Goal: Transaction & Acquisition: Book appointment/travel/reservation

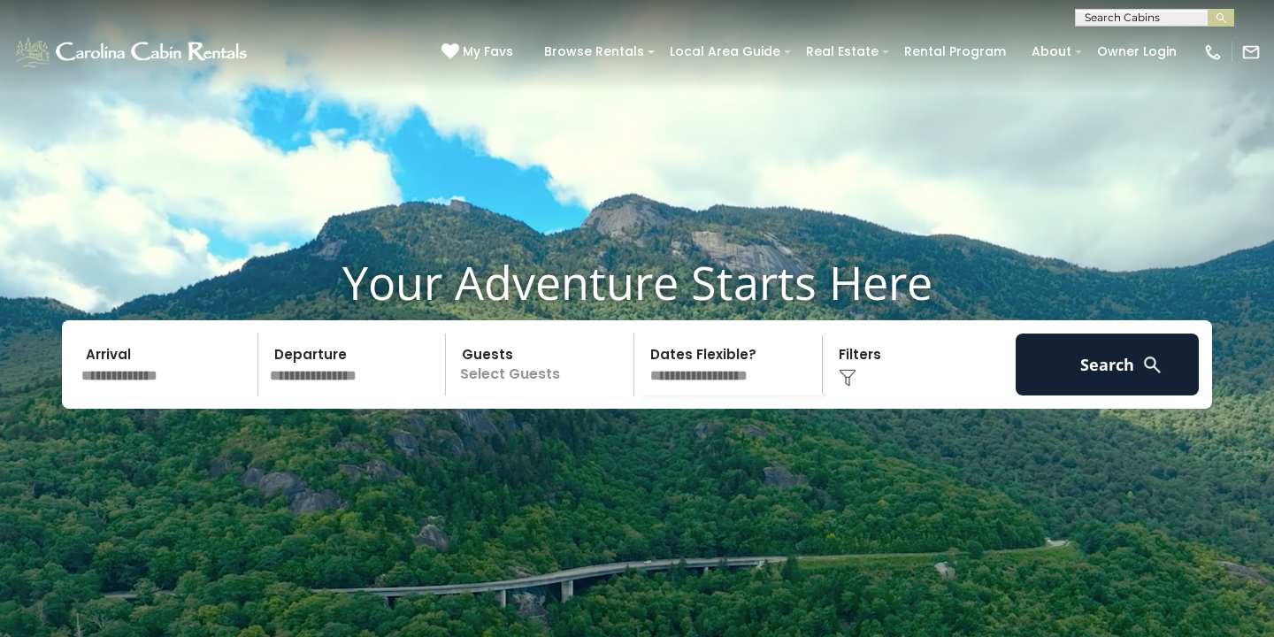
scroll to position [35, 0]
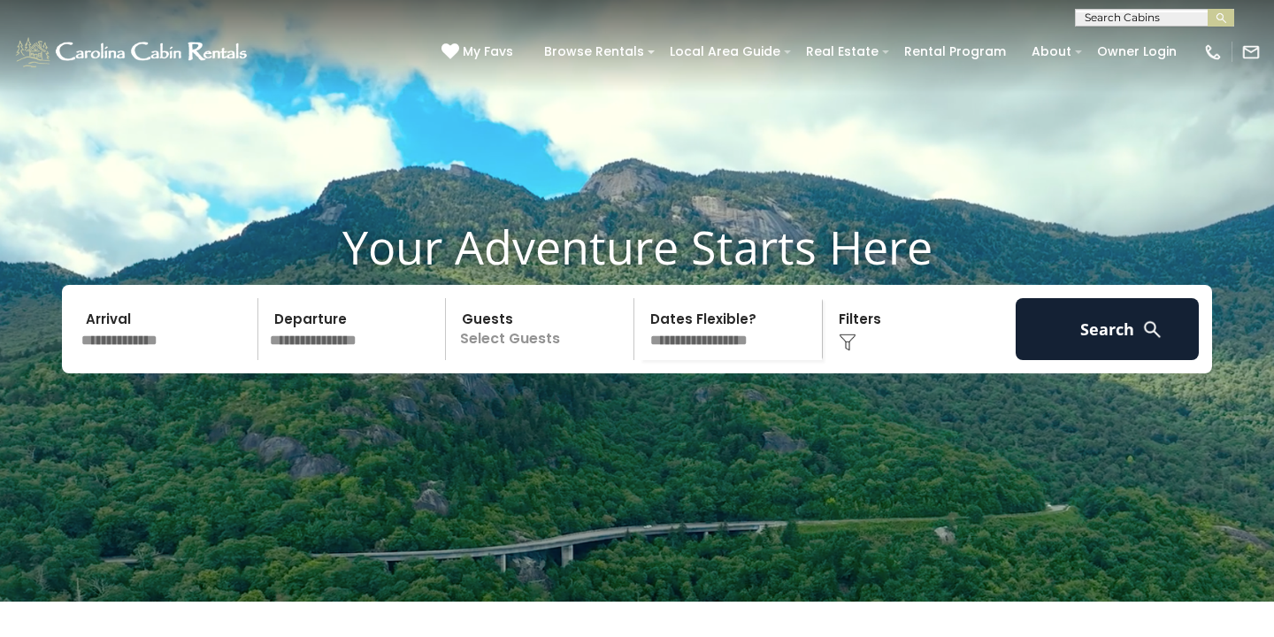
click at [184, 360] on input "text" at bounding box center [166, 329] width 183 height 62
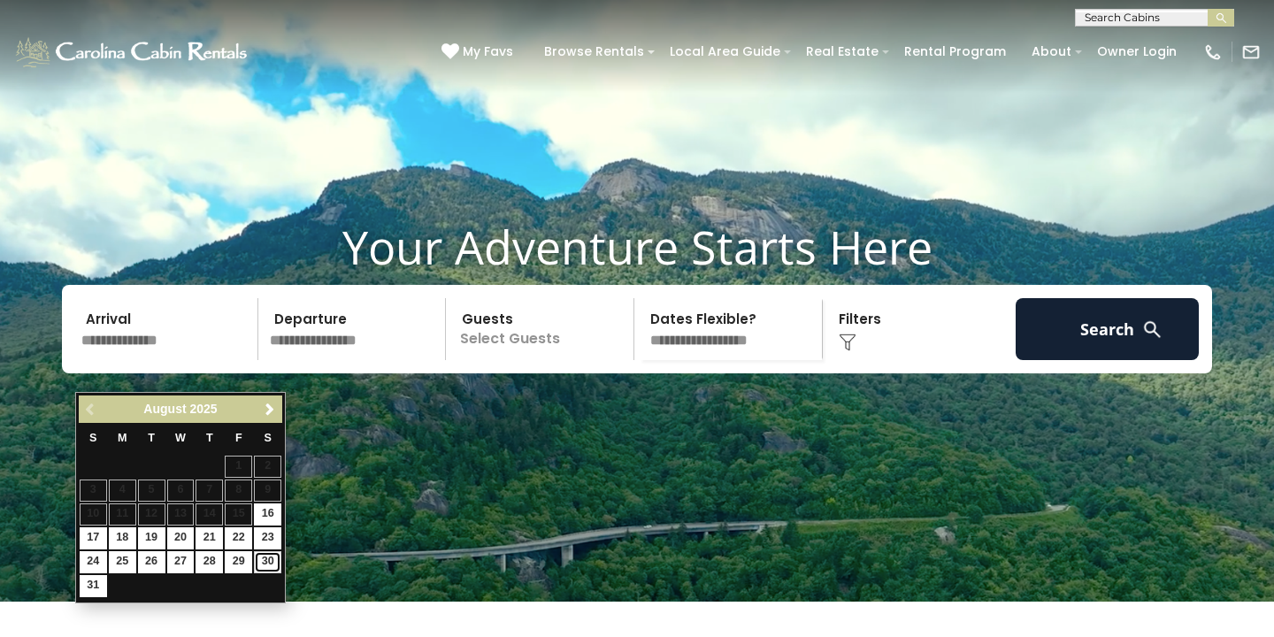
click at [267, 562] on link "30" at bounding box center [267, 562] width 27 height 22
type input "*******"
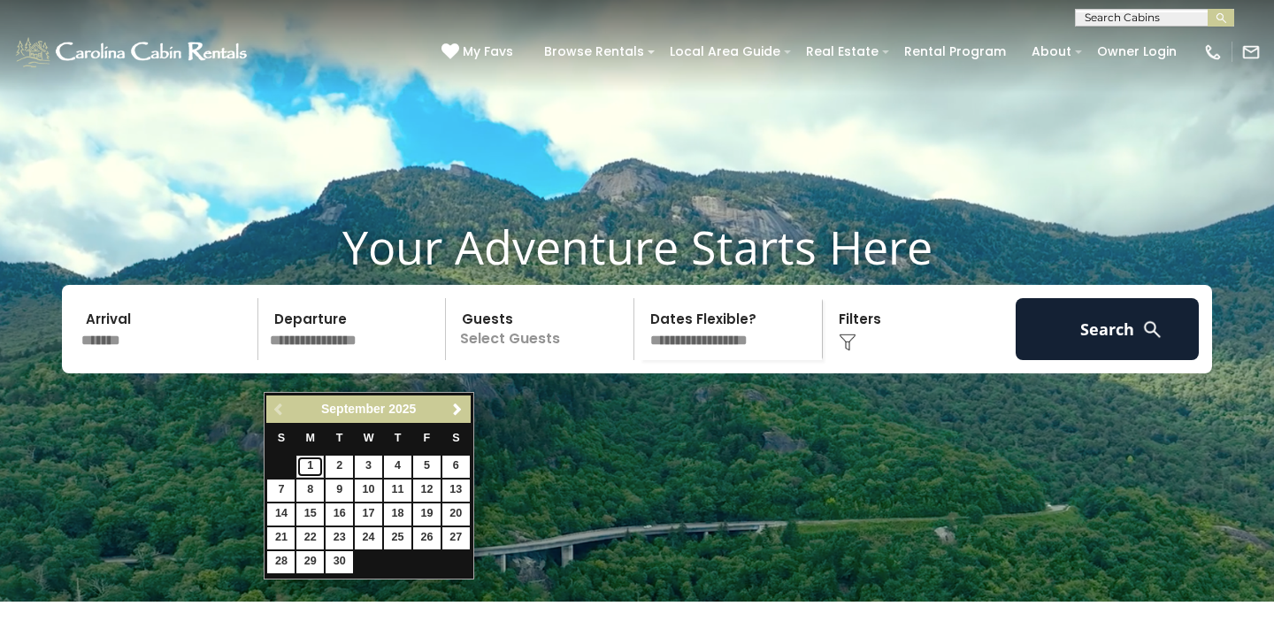
click at [306, 467] on link "1" at bounding box center [309, 467] width 27 height 22
type input "******"
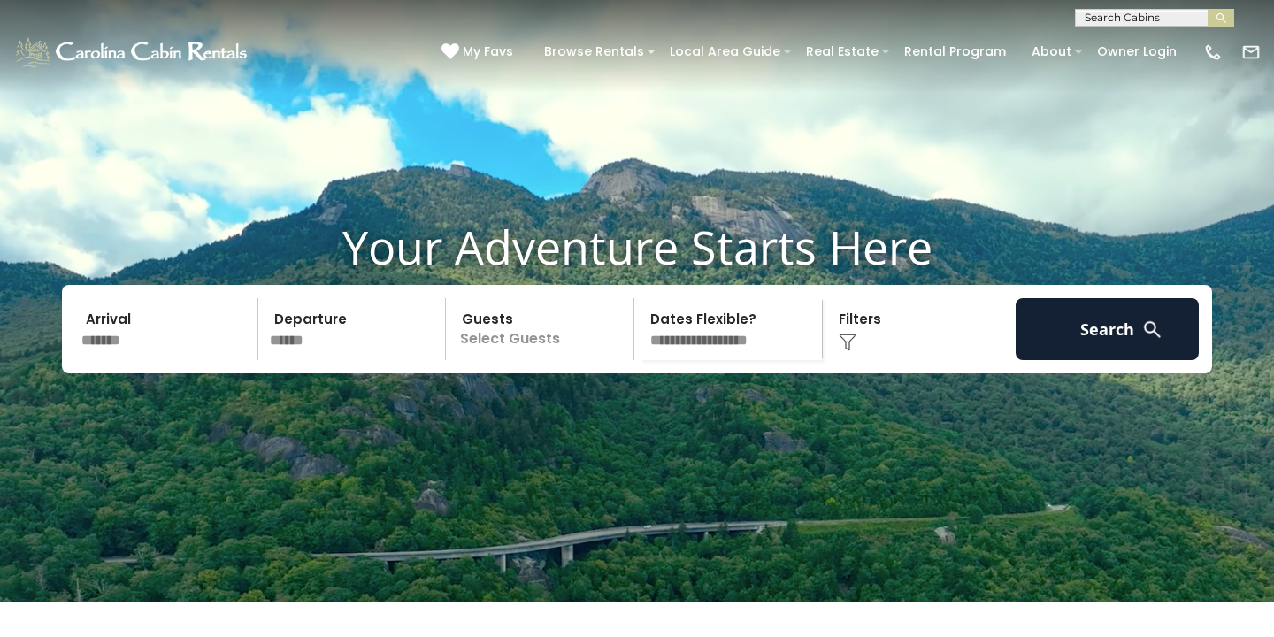
click at [529, 360] on p "Select Guests" at bounding box center [542, 329] width 182 height 62
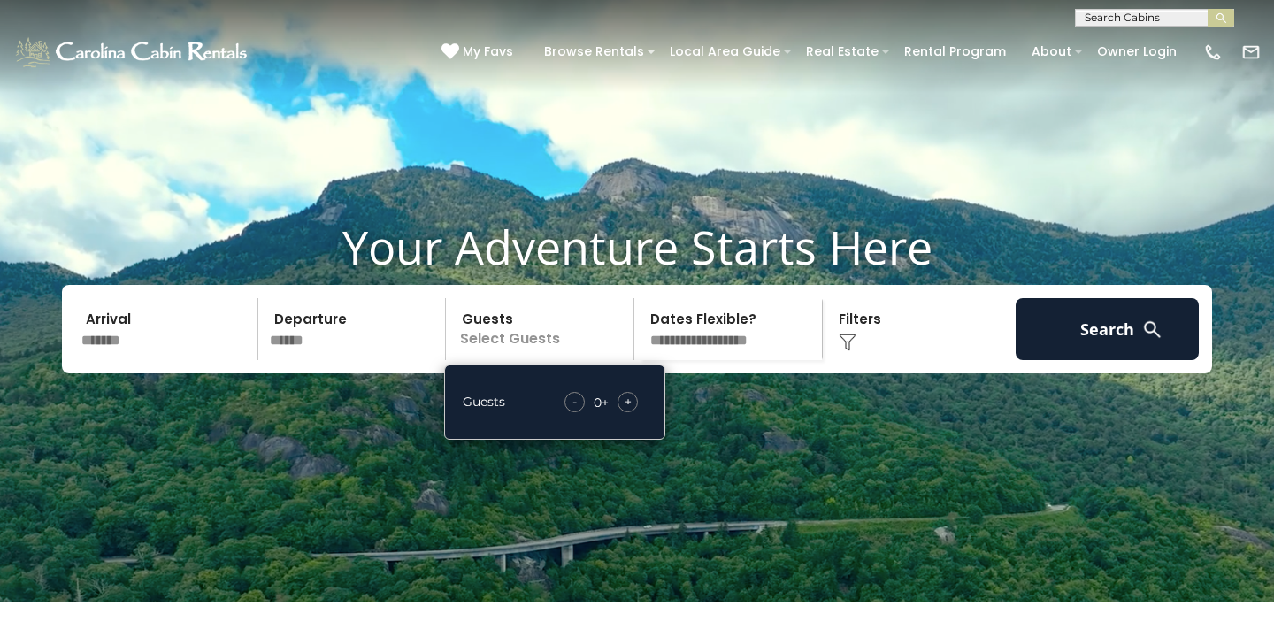
click at [628, 440] on div "Guests - 0 + +" at bounding box center [554, 401] width 221 height 75
click at [629, 410] on span "+" at bounding box center [627, 402] width 7 height 18
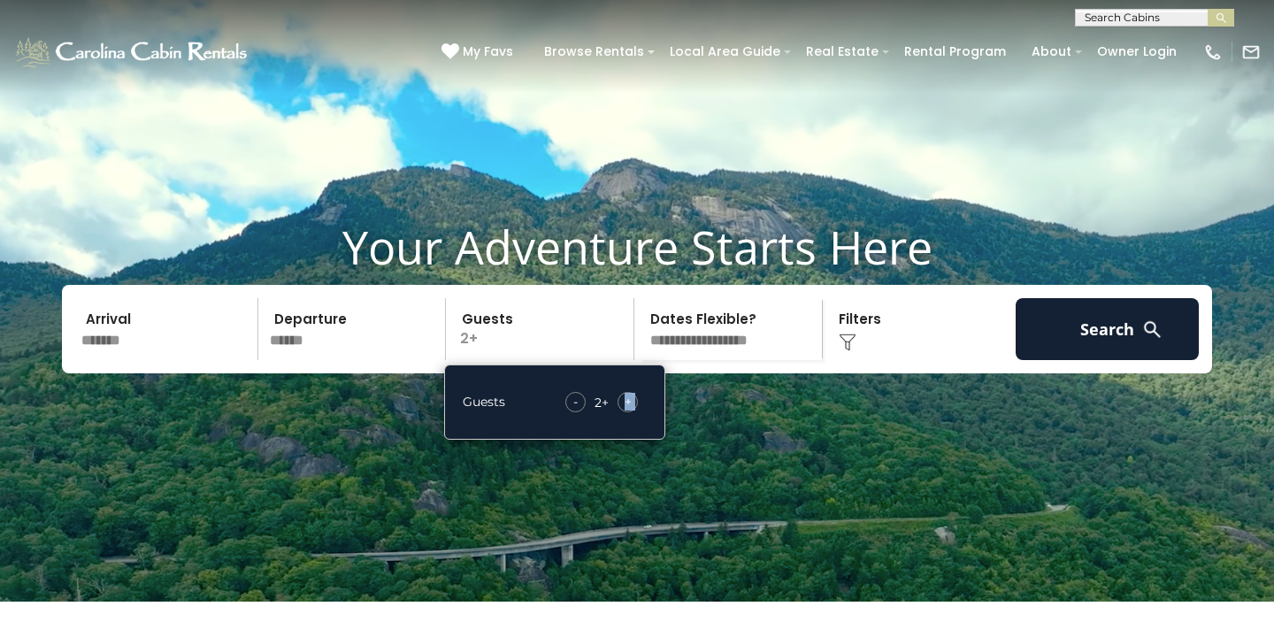
click at [629, 410] on span "+" at bounding box center [627, 402] width 7 height 18
click at [884, 357] on div "Click to Choose" at bounding box center [919, 329] width 183 height 62
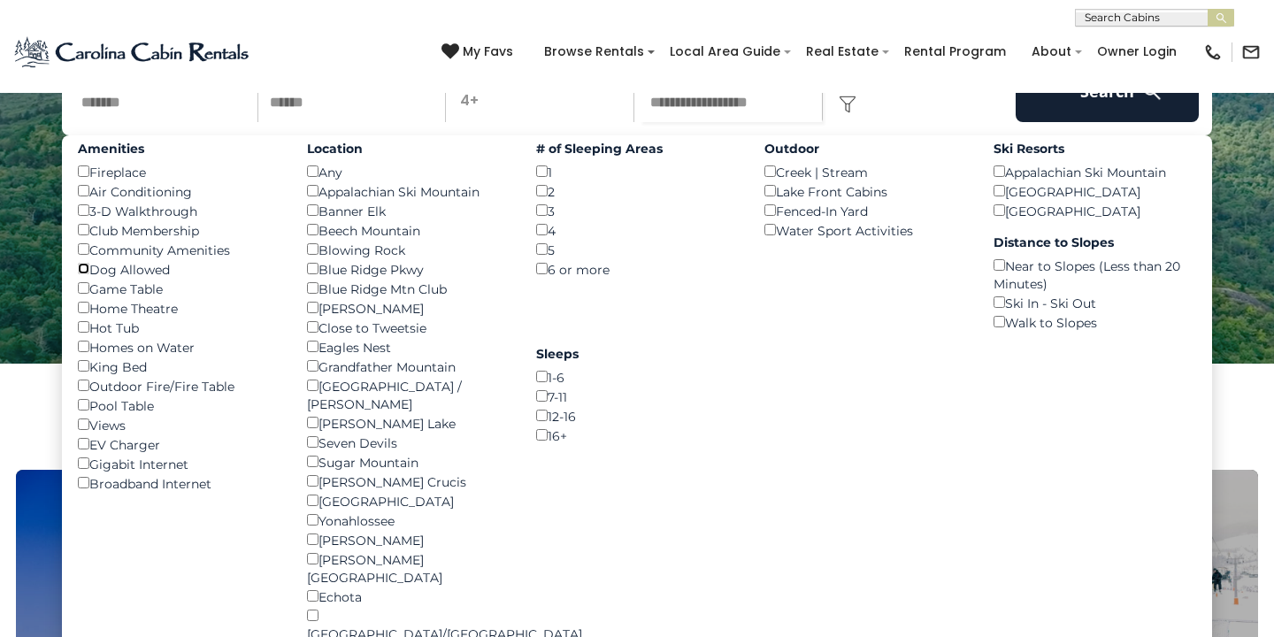
scroll to position [276, 0]
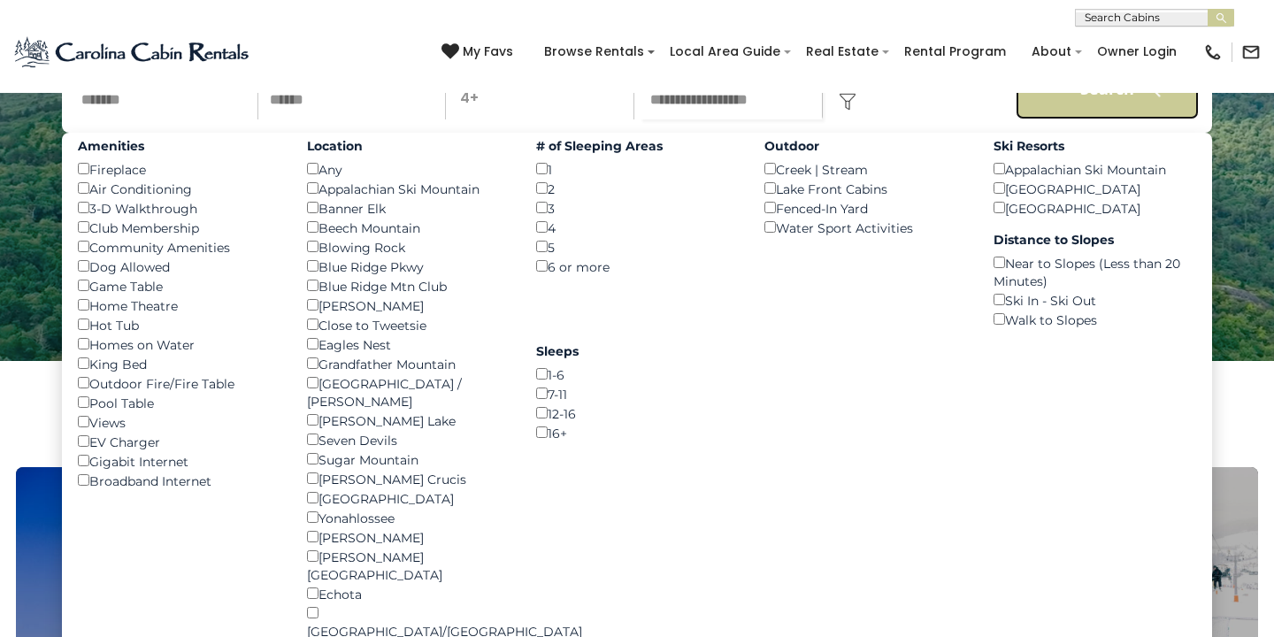
click at [1063, 111] on button "Search" at bounding box center [1106, 88] width 183 height 62
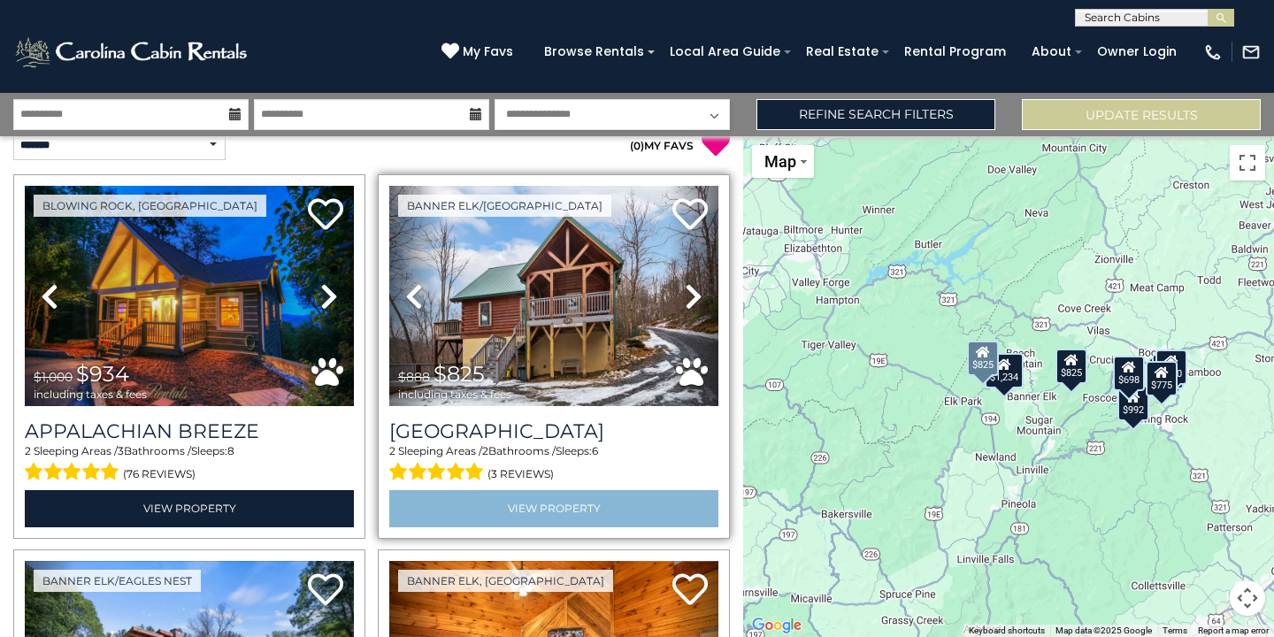
scroll to position [4, 0]
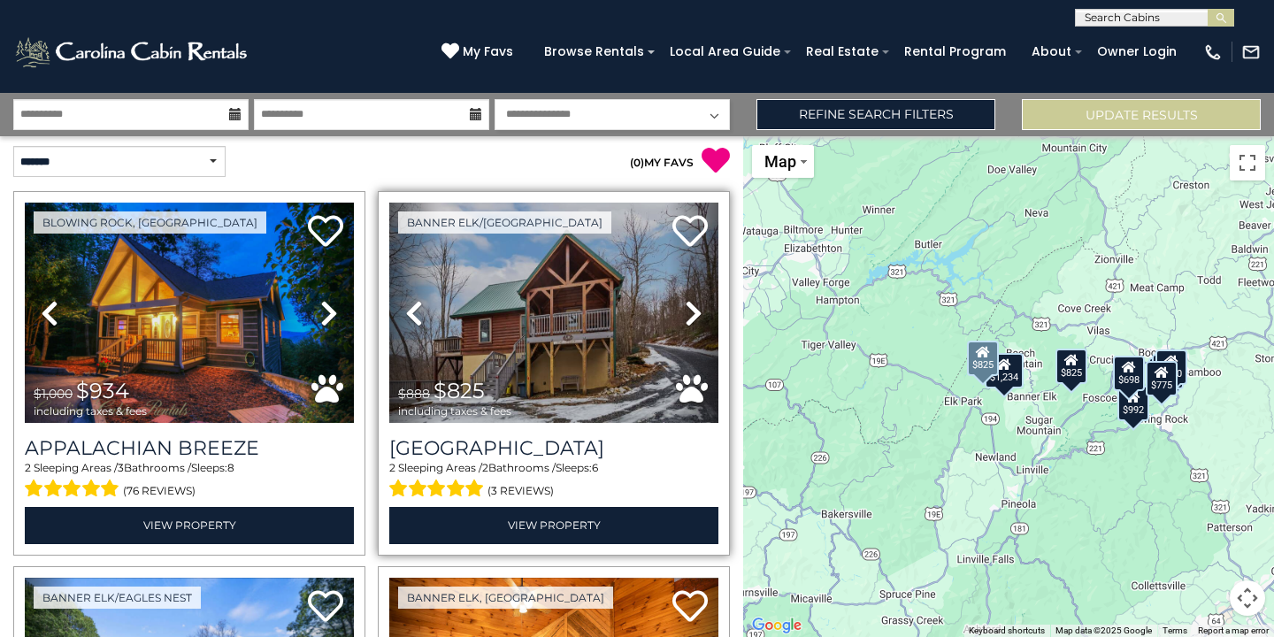
click at [695, 306] on icon at bounding box center [694, 313] width 18 height 28
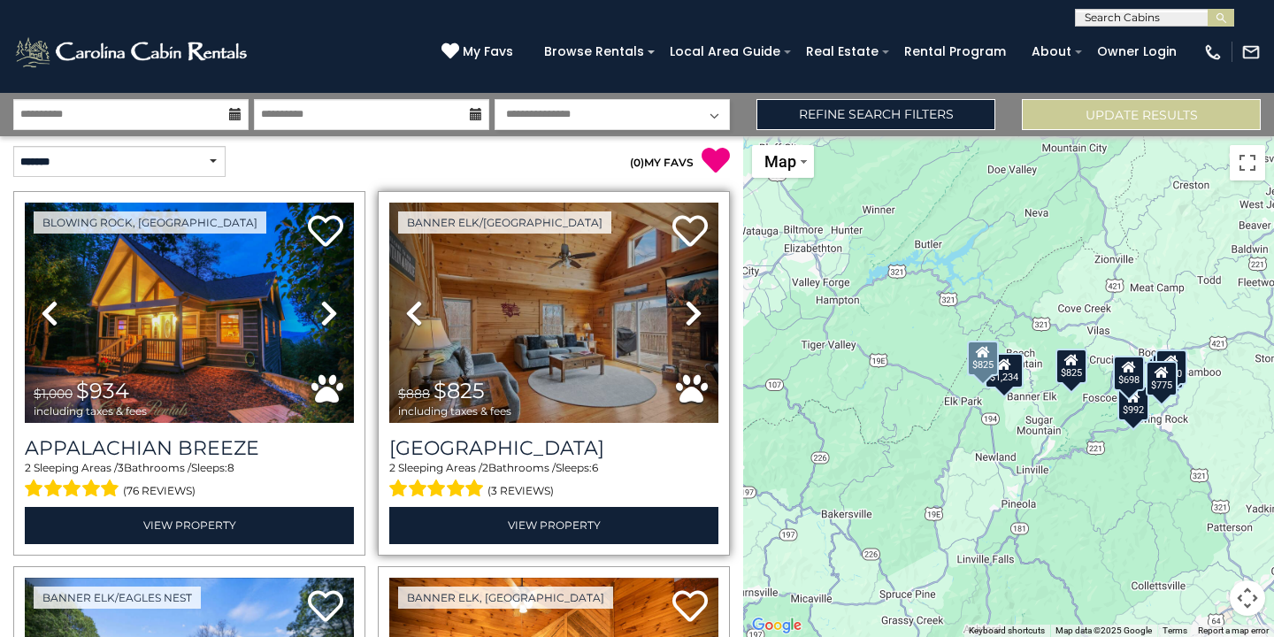
click at [695, 306] on icon at bounding box center [694, 313] width 18 height 28
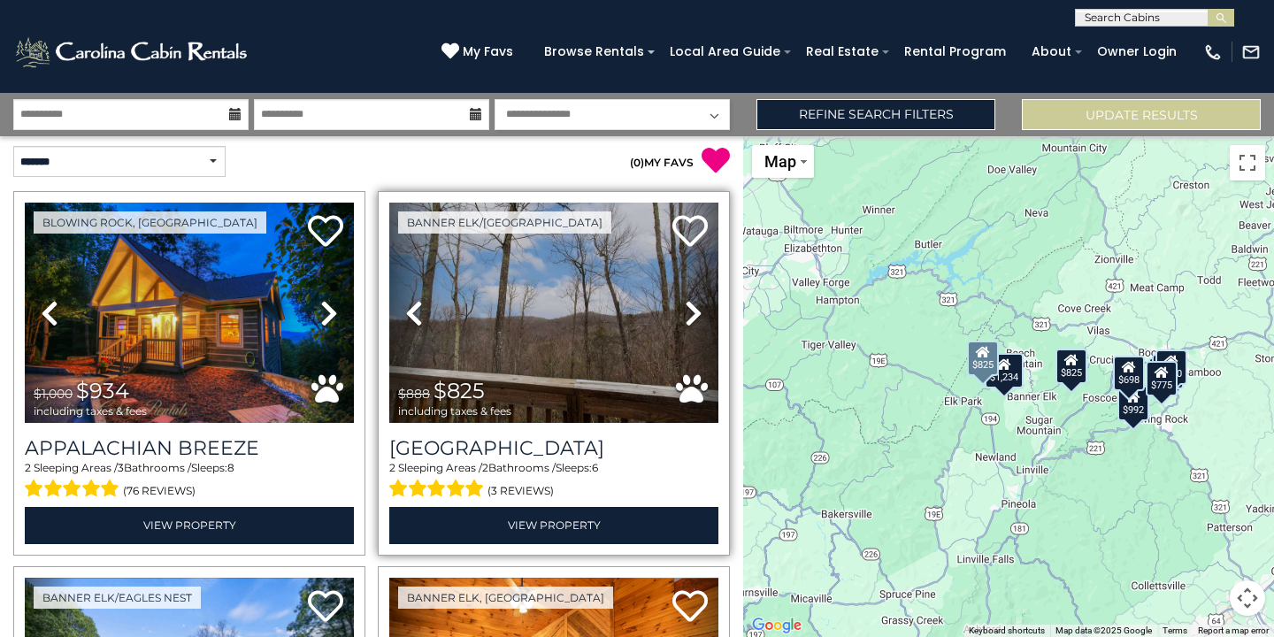
click at [695, 306] on icon at bounding box center [694, 313] width 18 height 28
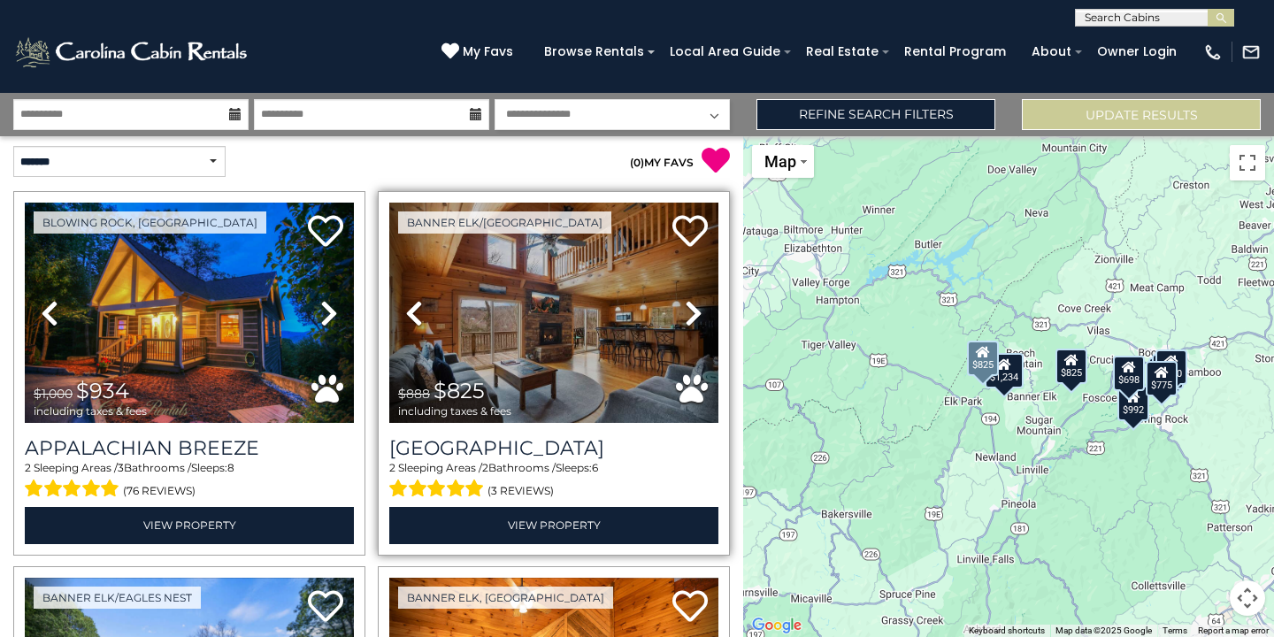
click at [695, 306] on icon at bounding box center [694, 313] width 18 height 28
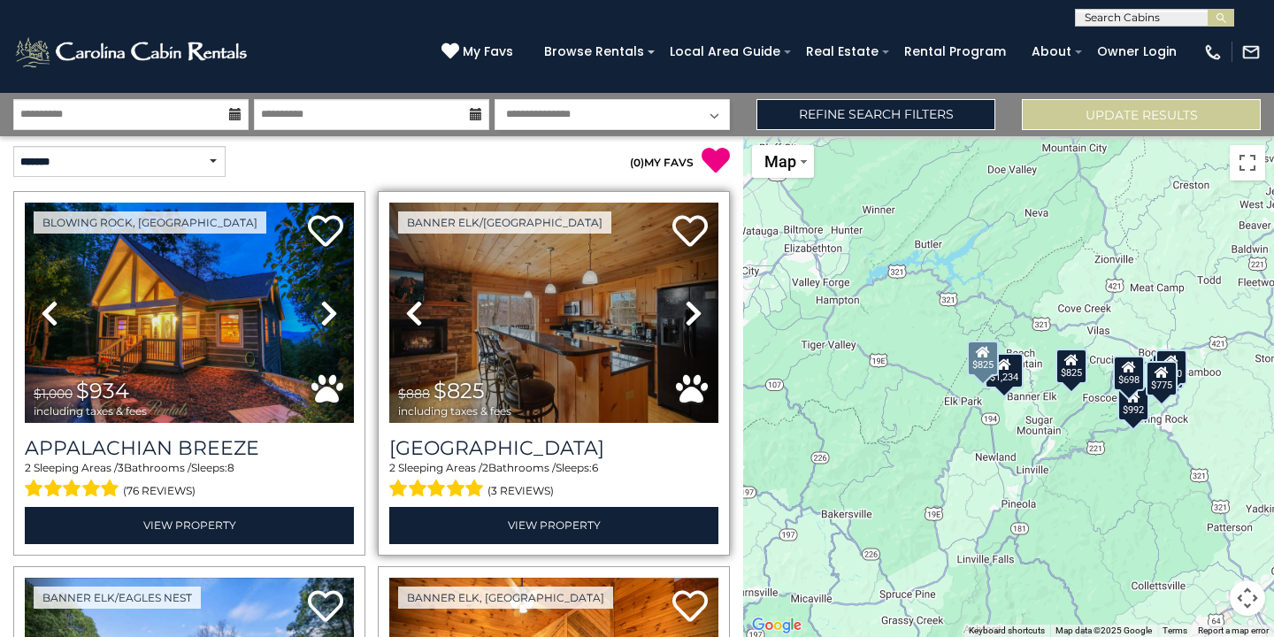
click at [695, 306] on icon at bounding box center [694, 313] width 18 height 28
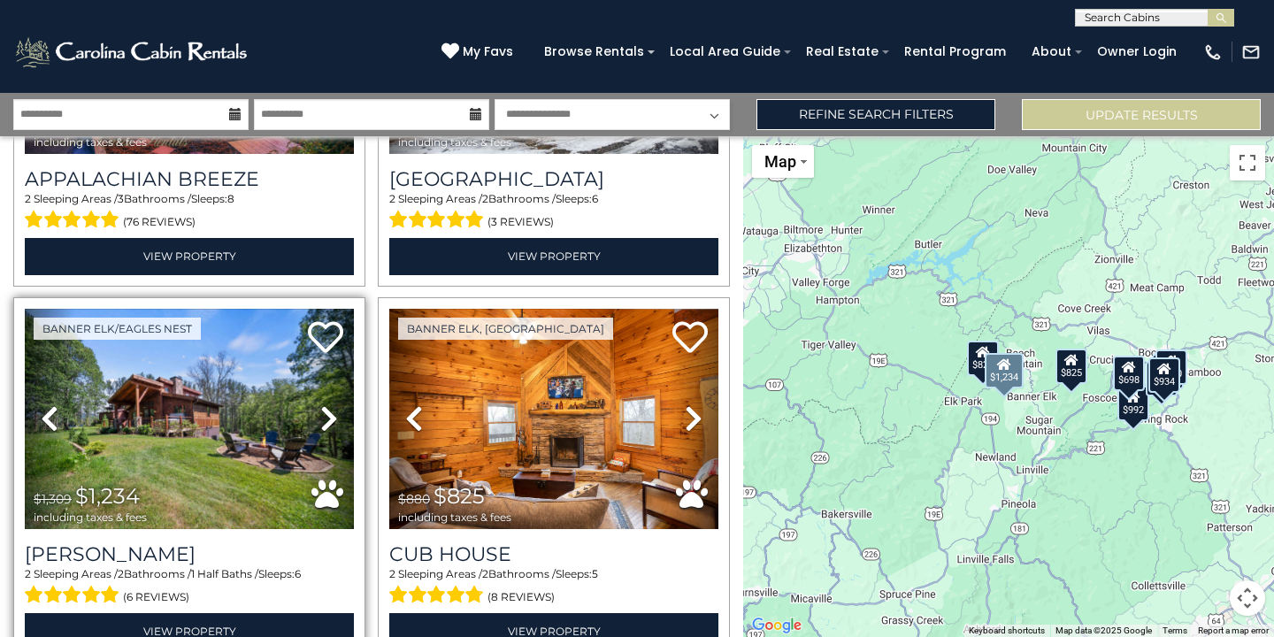
scroll to position [0, 0]
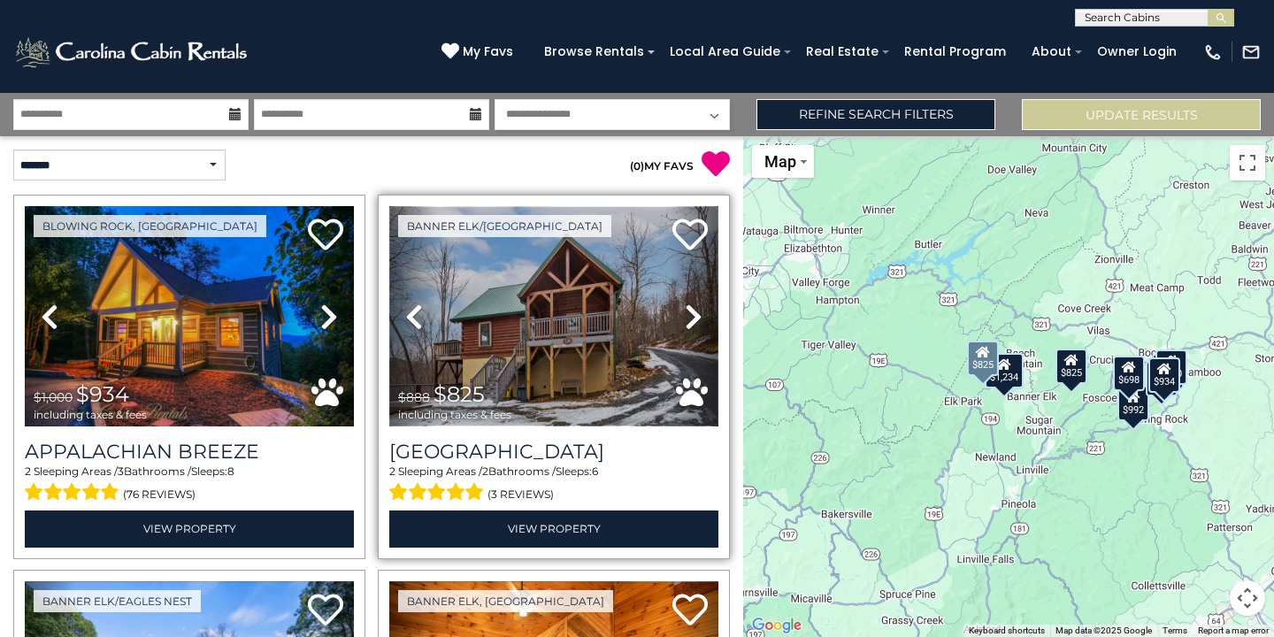
click at [615, 318] on img at bounding box center [553, 316] width 329 height 220
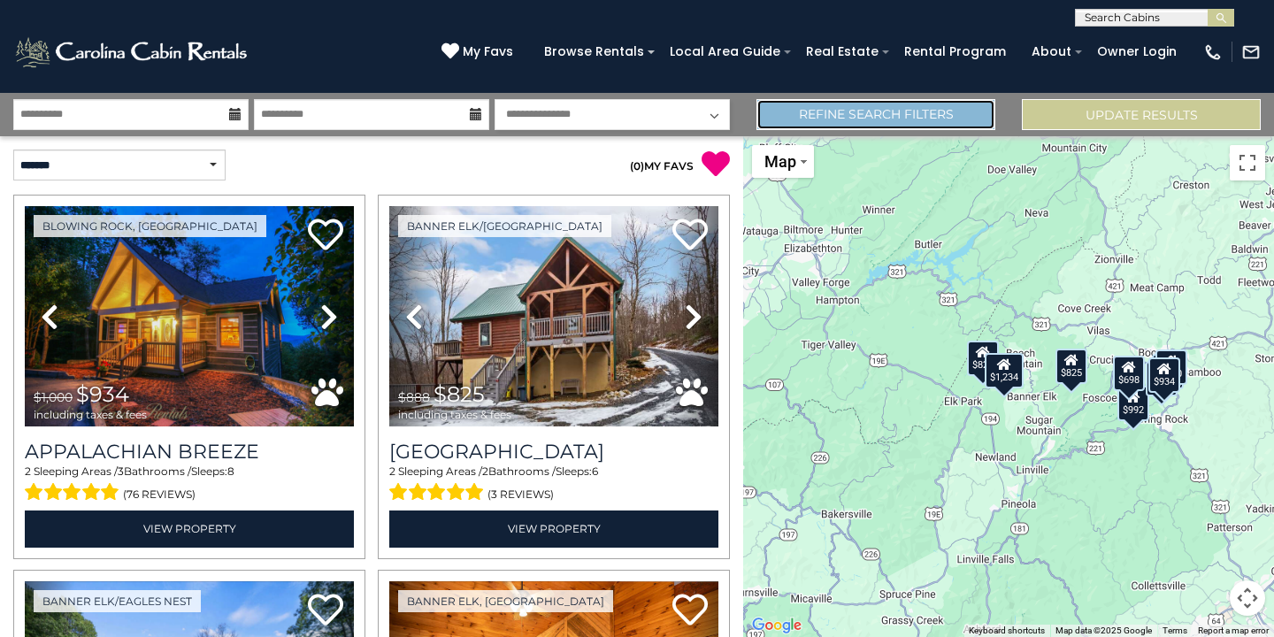
click at [906, 118] on link "Refine Search Filters" at bounding box center [875, 114] width 239 height 31
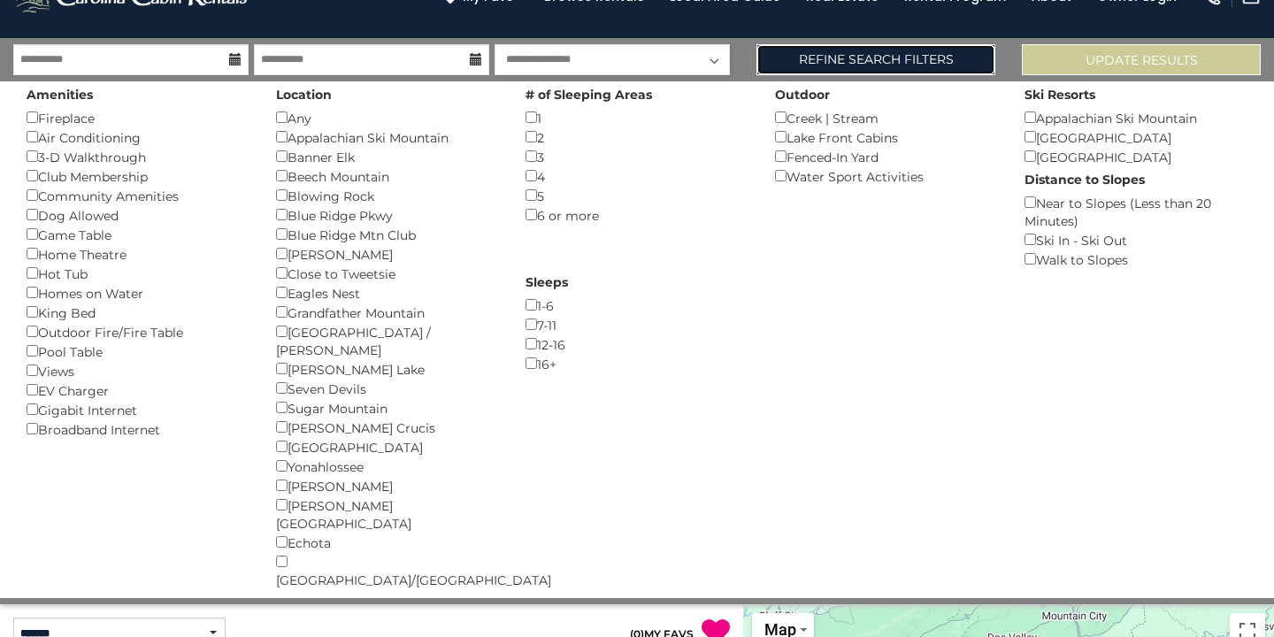
scroll to position [56, 0]
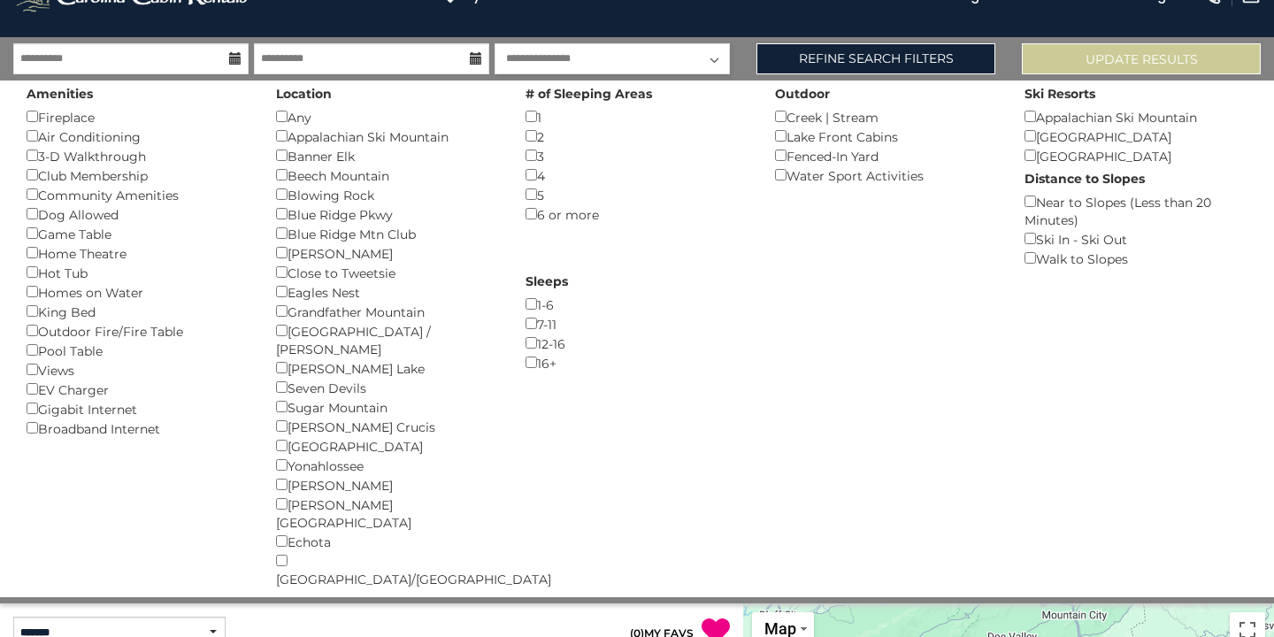
click at [32, 279] on div "Hot Tub ()" at bounding box center [138, 272] width 223 height 19
click at [1100, 52] on button "Please Update Results" at bounding box center [1141, 58] width 239 height 31
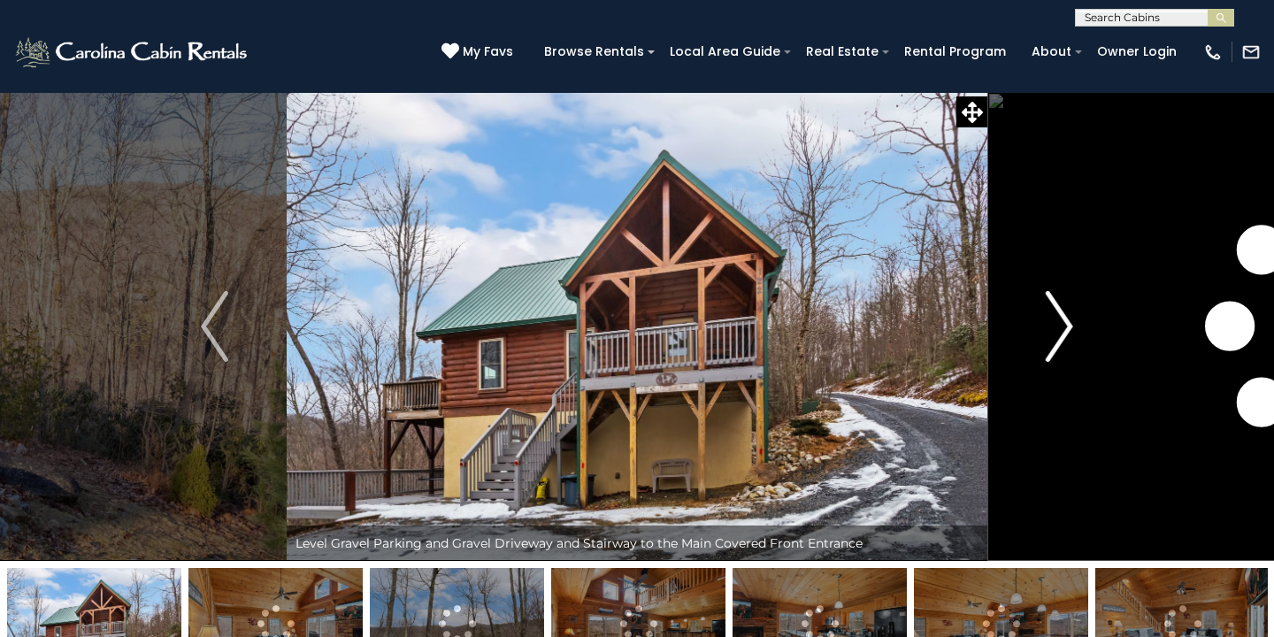
click at [1070, 329] on img "Next" at bounding box center [1058, 326] width 27 height 71
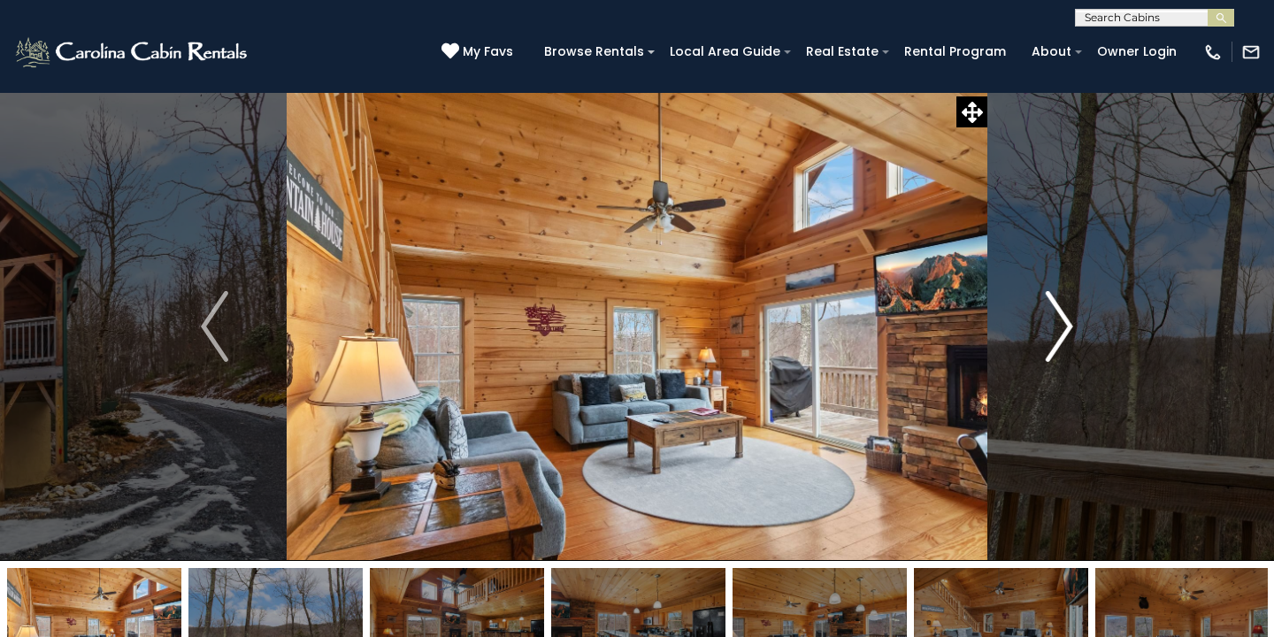
click at [1063, 322] on img "Next" at bounding box center [1058, 326] width 27 height 71
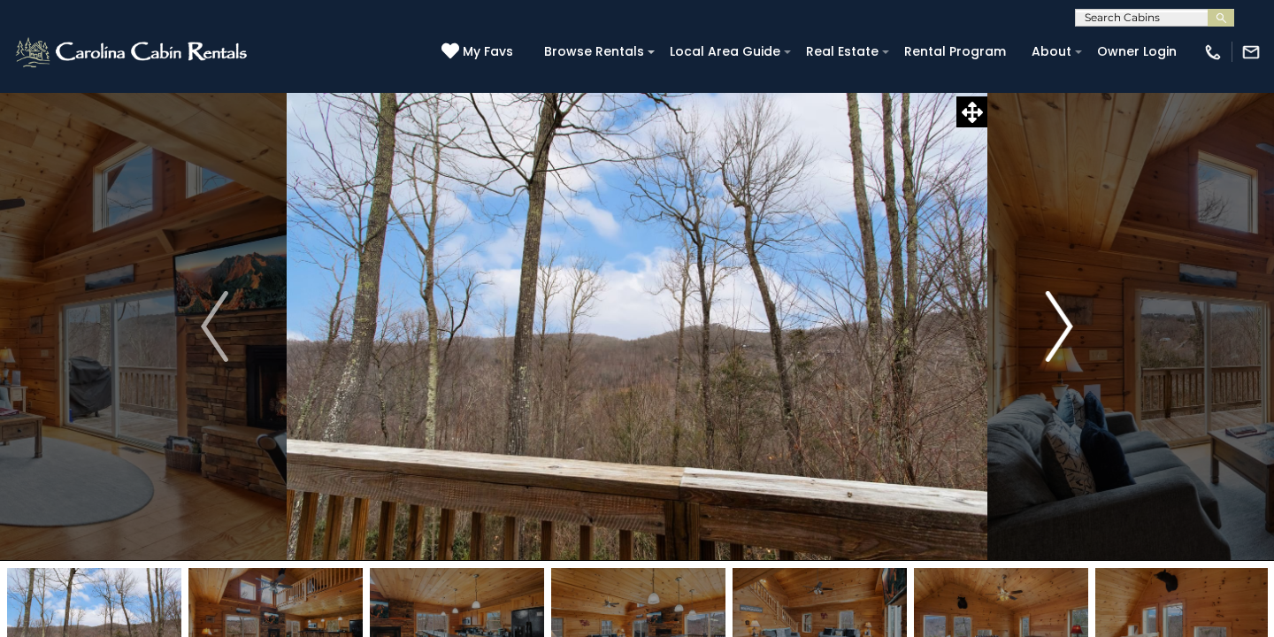
click at [1063, 322] on img "Next" at bounding box center [1058, 326] width 27 height 71
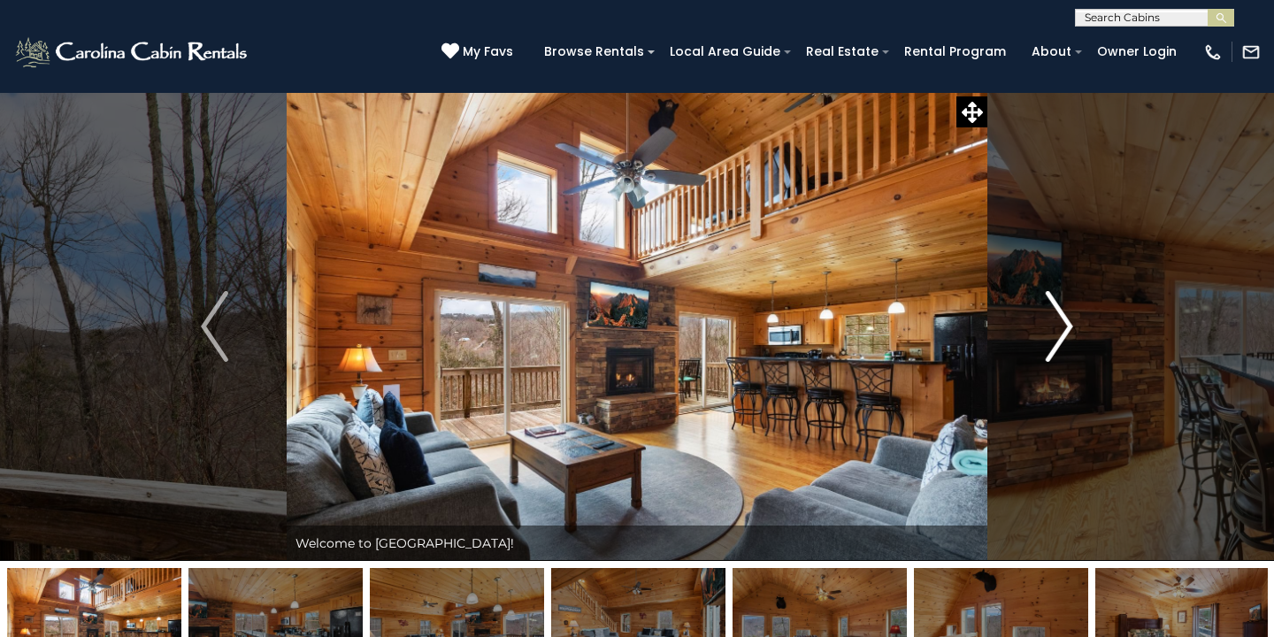
click at [1063, 322] on img "Next" at bounding box center [1058, 326] width 27 height 71
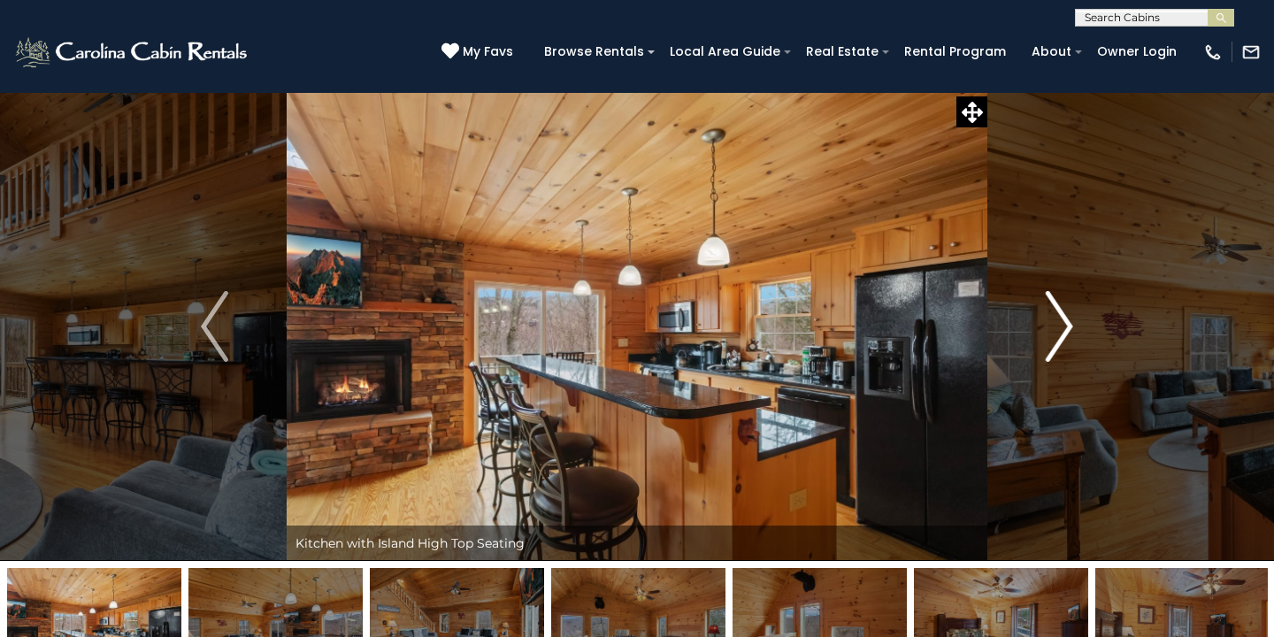
click at [1063, 322] on img "Next" at bounding box center [1058, 326] width 27 height 71
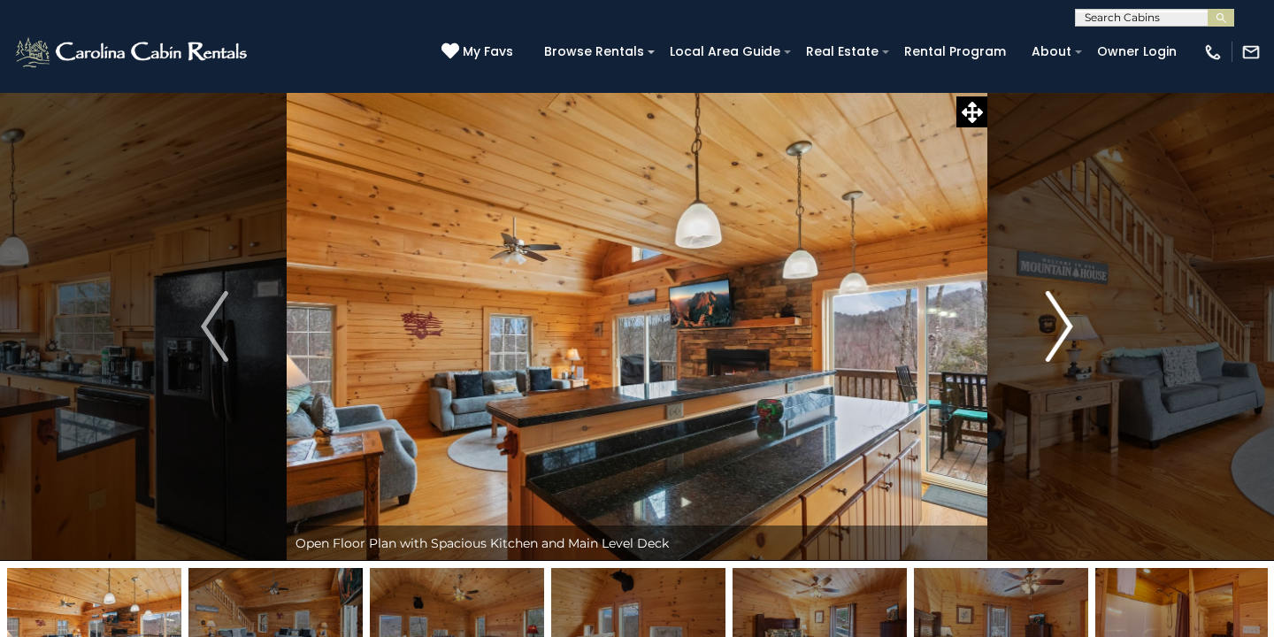
click at [1063, 322] on img "Next" at bounding box center [1058, 326] width 27 height 71
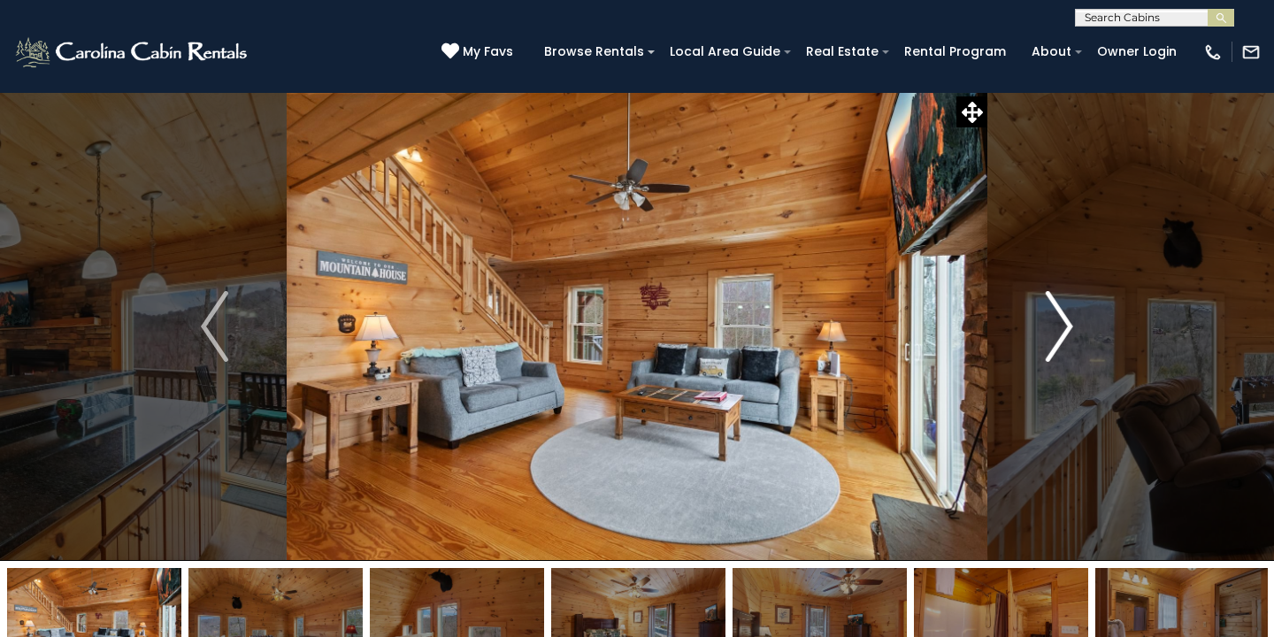
click at [1063, 322] on img "Next" at bounding box center [1058, 326] width 27 height 71
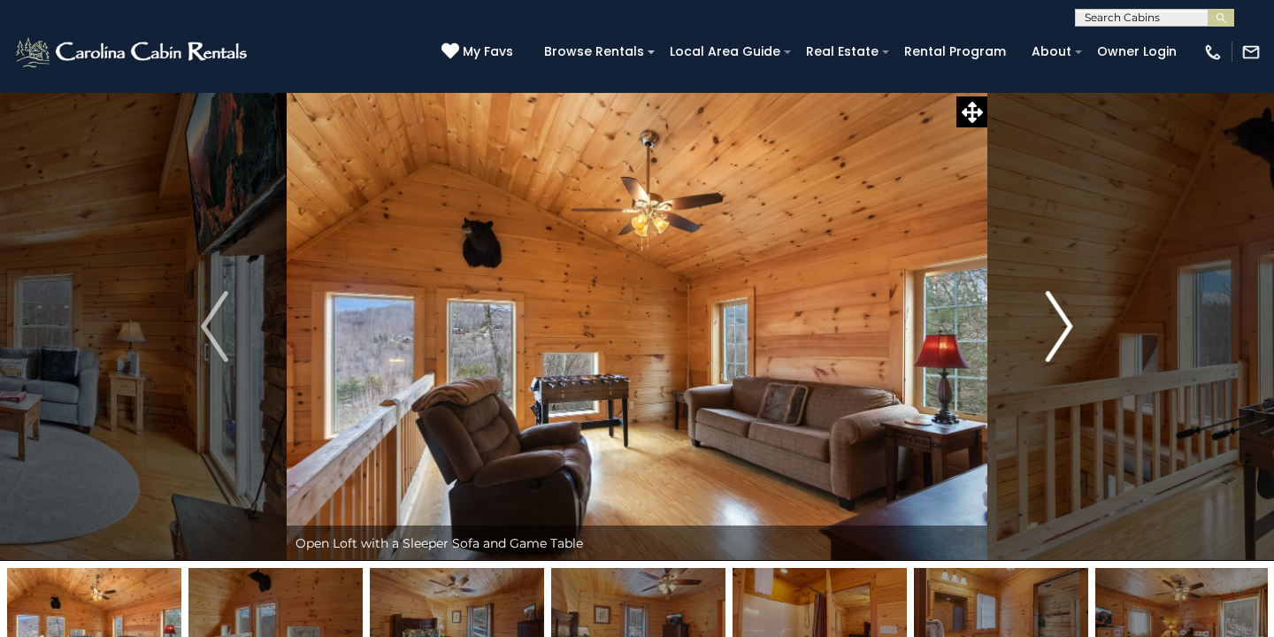
click at [1063, 322] on img "Next" at bounding box center [1058, 326] width 27 height 71
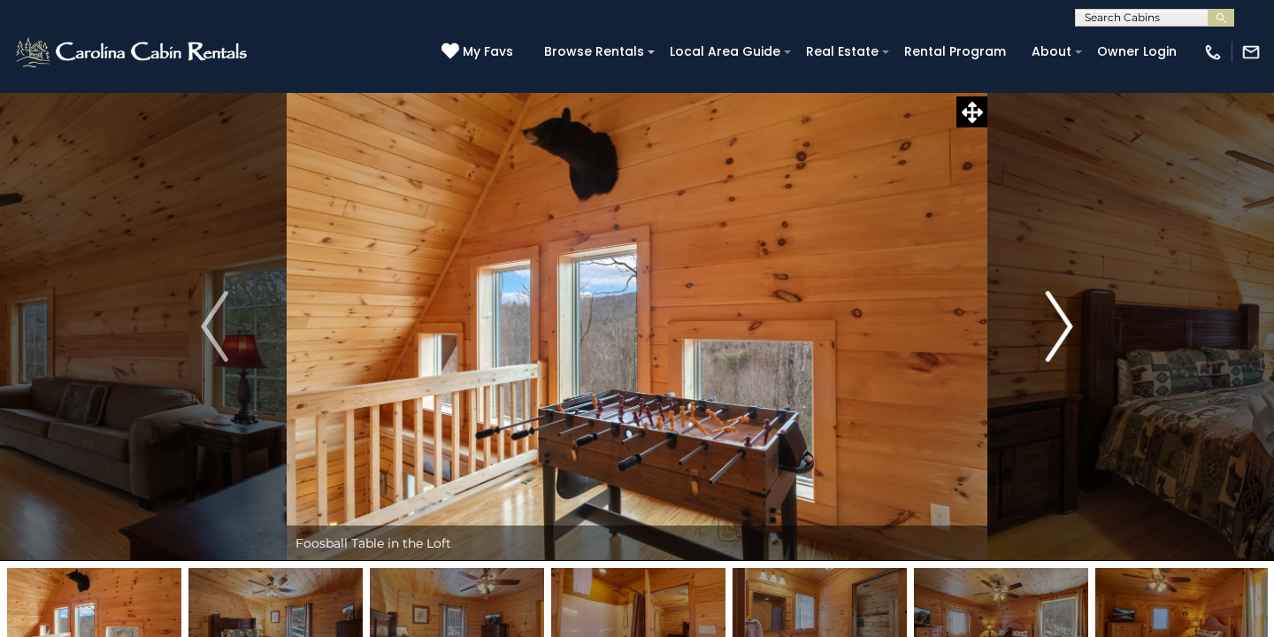
click at [1063, 322] on img "Next" at bounding box center [1058, 326] width 27 height 71
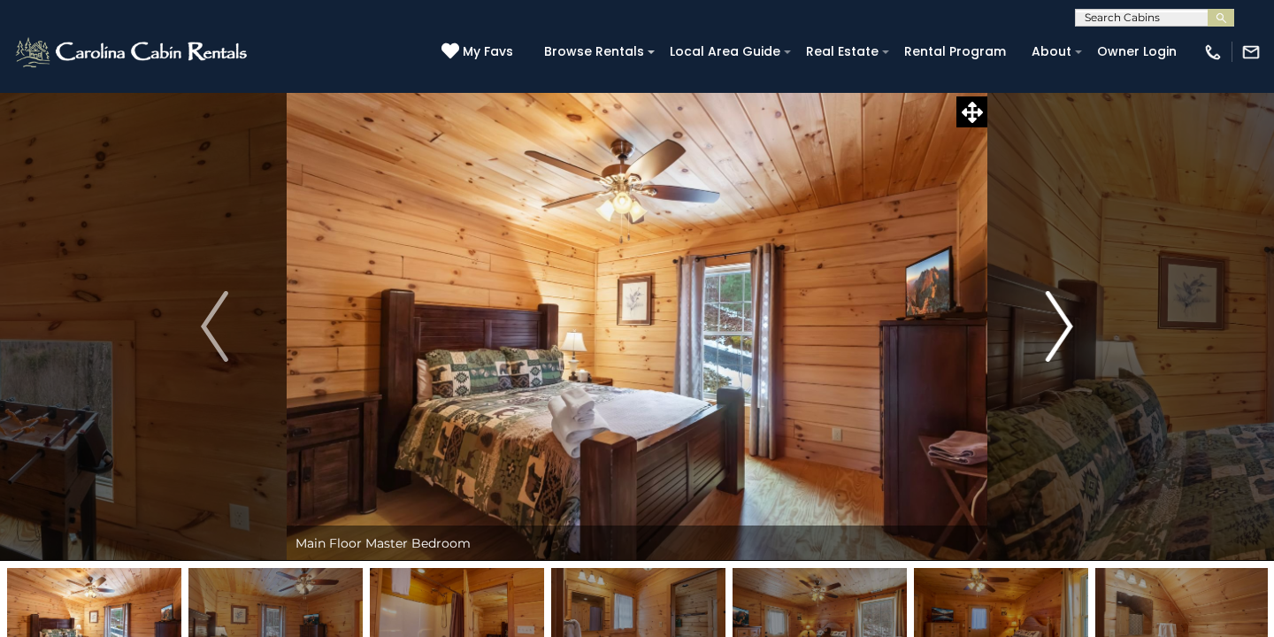
click at [1063, 322] on img "Next" at bounding box center [1058, 326] width 27 height 71
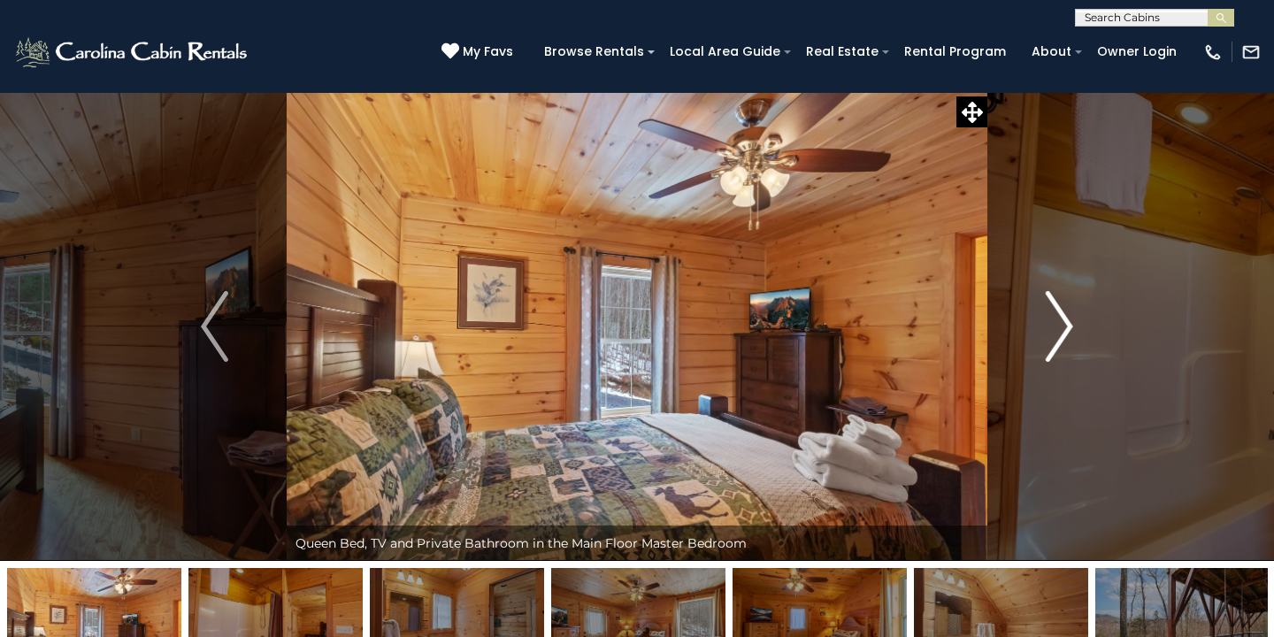
click at [1063, 322] on img "Next" at bounding box center [1058, 326] width 27 height 71
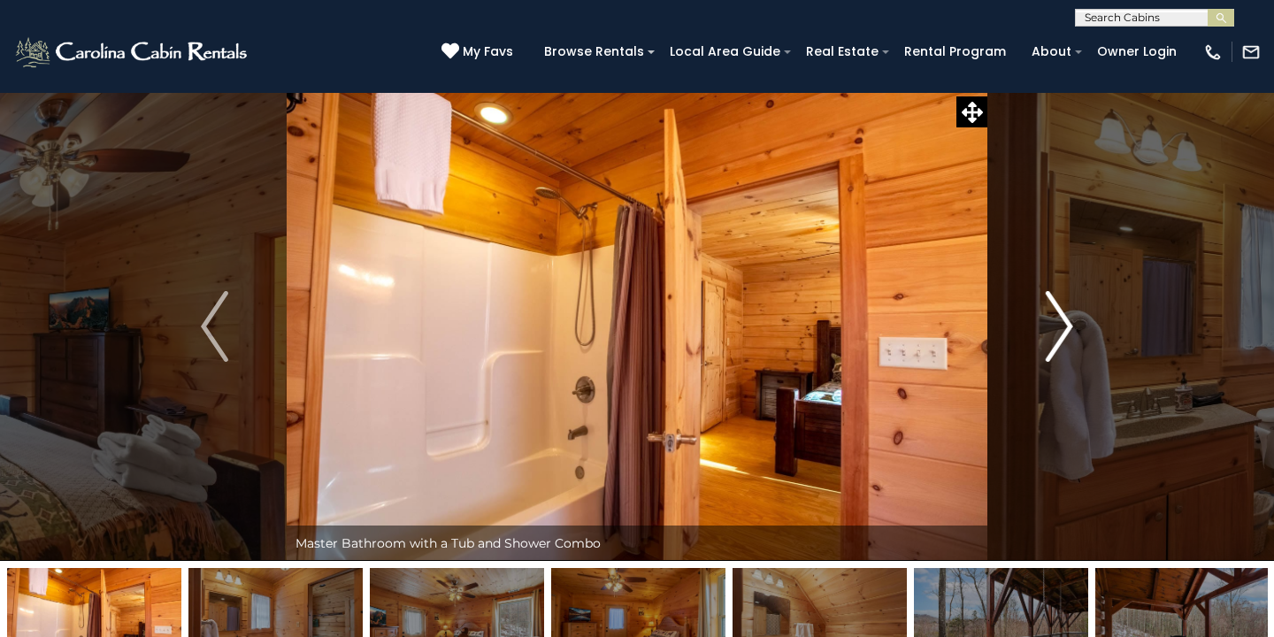
click at [1063, 322] on img "Next" at bounding box center [1058, 326] width 27 height 71
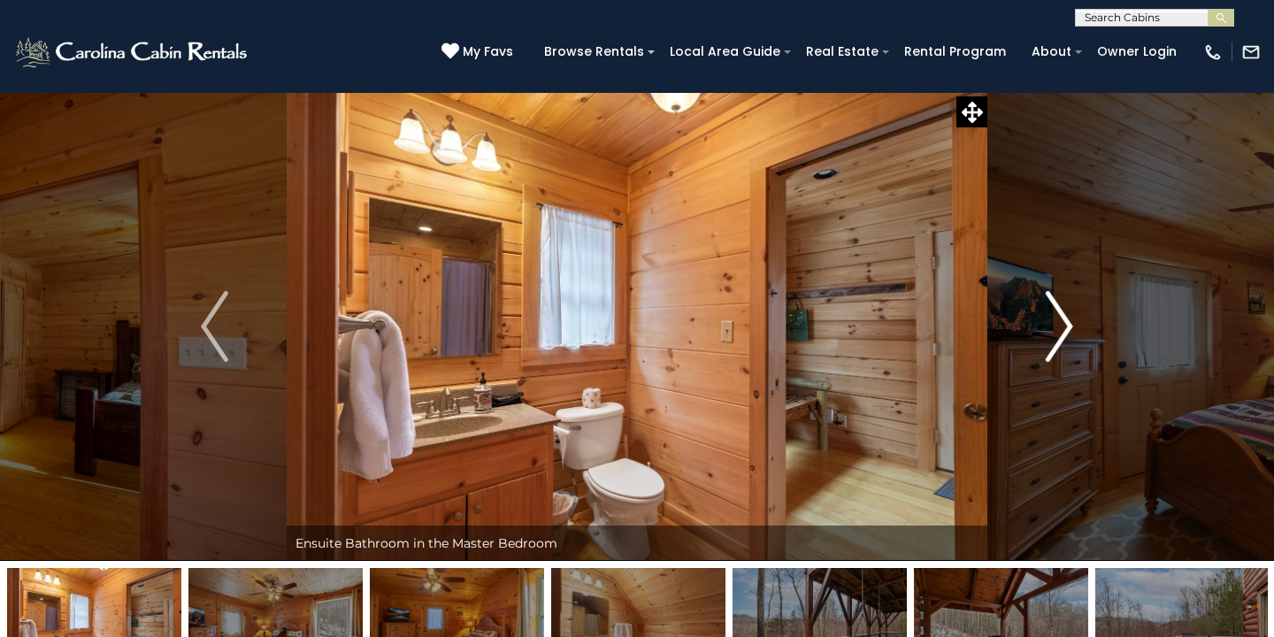
click at [1063, 322] on img "Next" at bounding box center [1058, 326] width 27 height 71
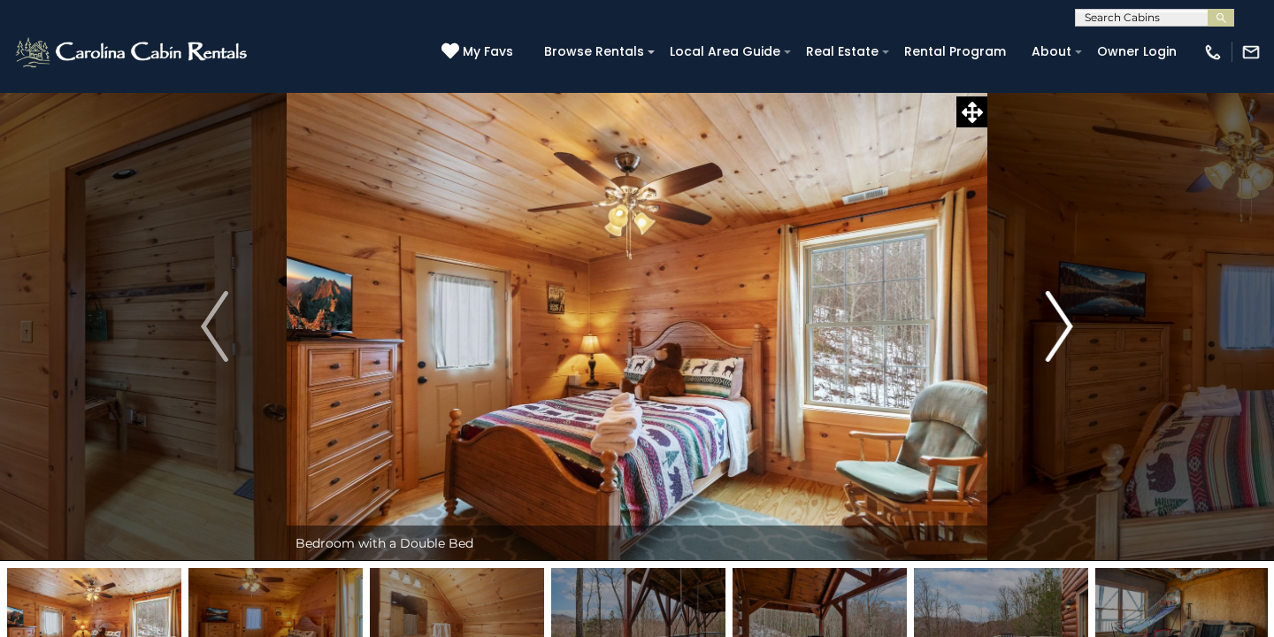
click at [1063, 322] on img "Next" at bounding box center [1058, 326] width 27 height 71
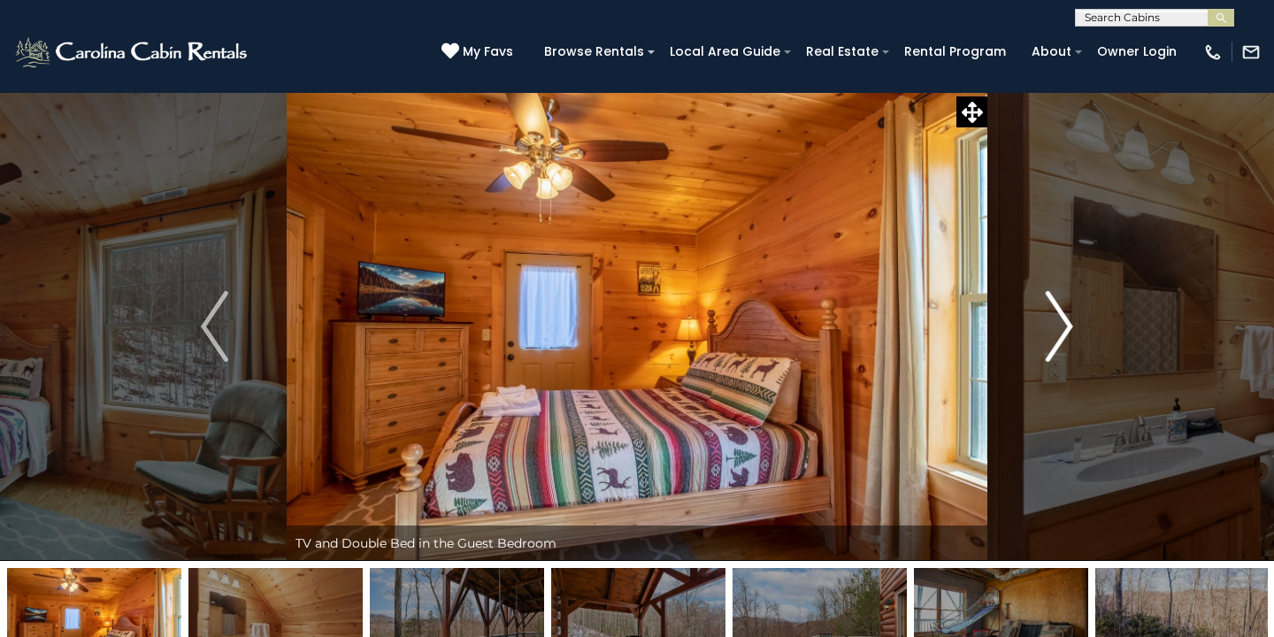
click at [1063, 322] on img "Next" at bounding box center [1058, 326] width 27 height 71
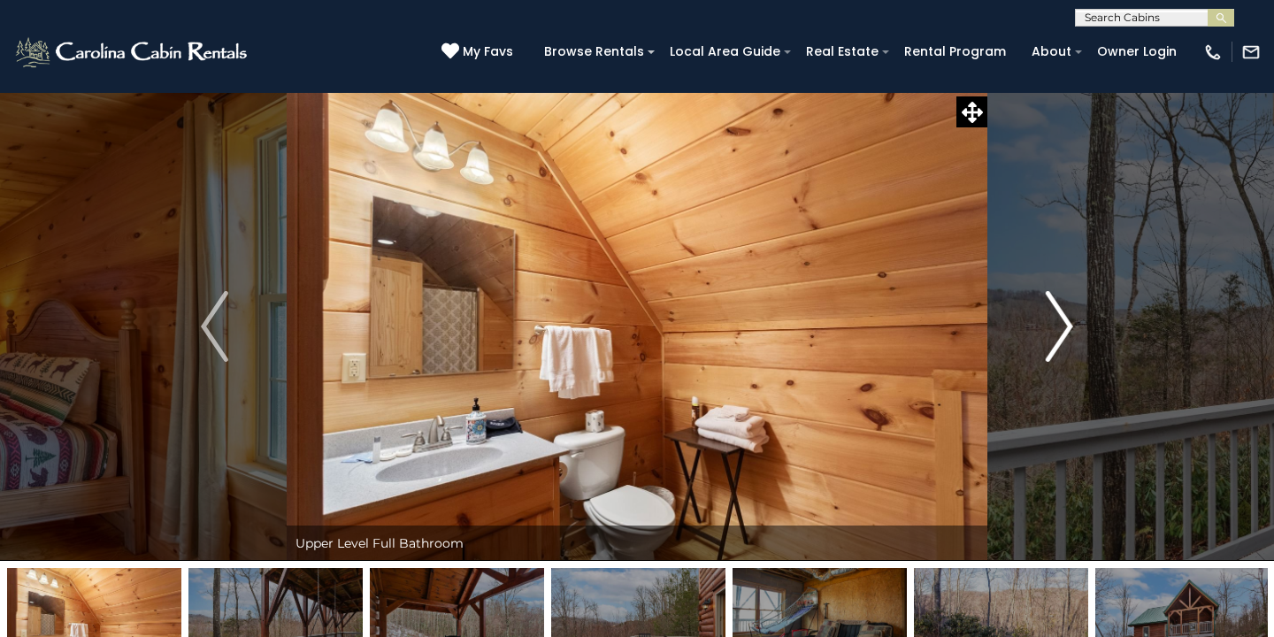
click at [1063, 322] on img "Next" at bounding box center [1058, 326] width 27 height 71
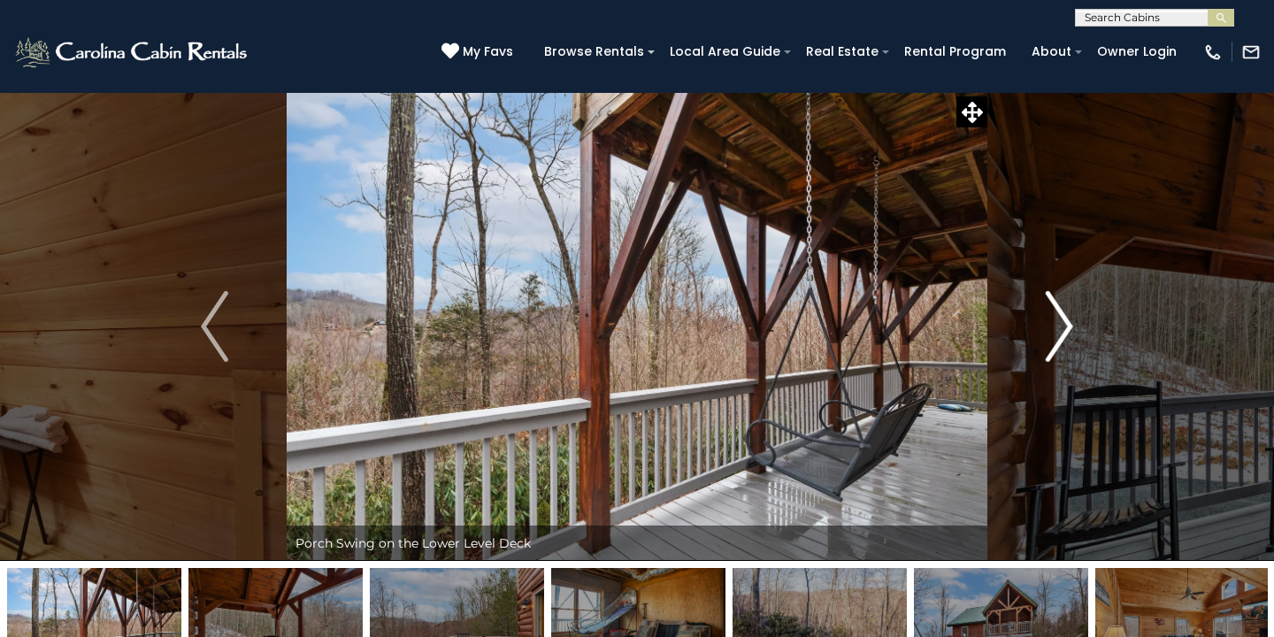
click at [1063, 322] on img "Next" at bounding box center [1058, 326] width 27 height 71
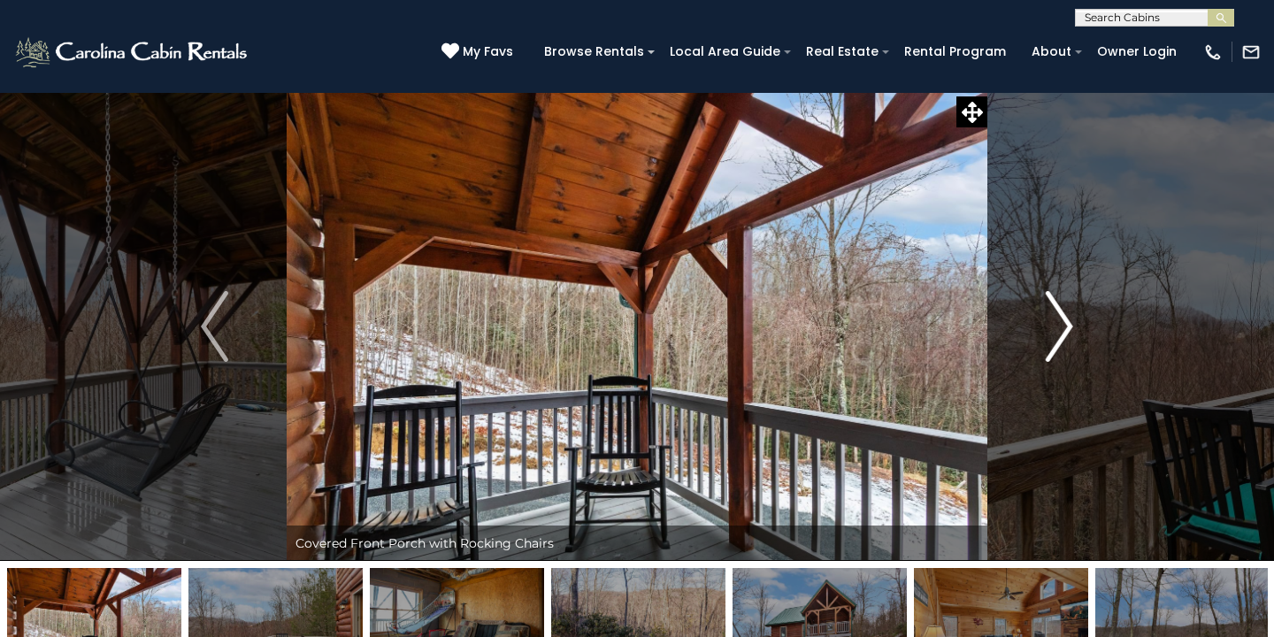
click at [1046, 336] on img "Next" at bounding box center [1058, 326] width 27 height 71
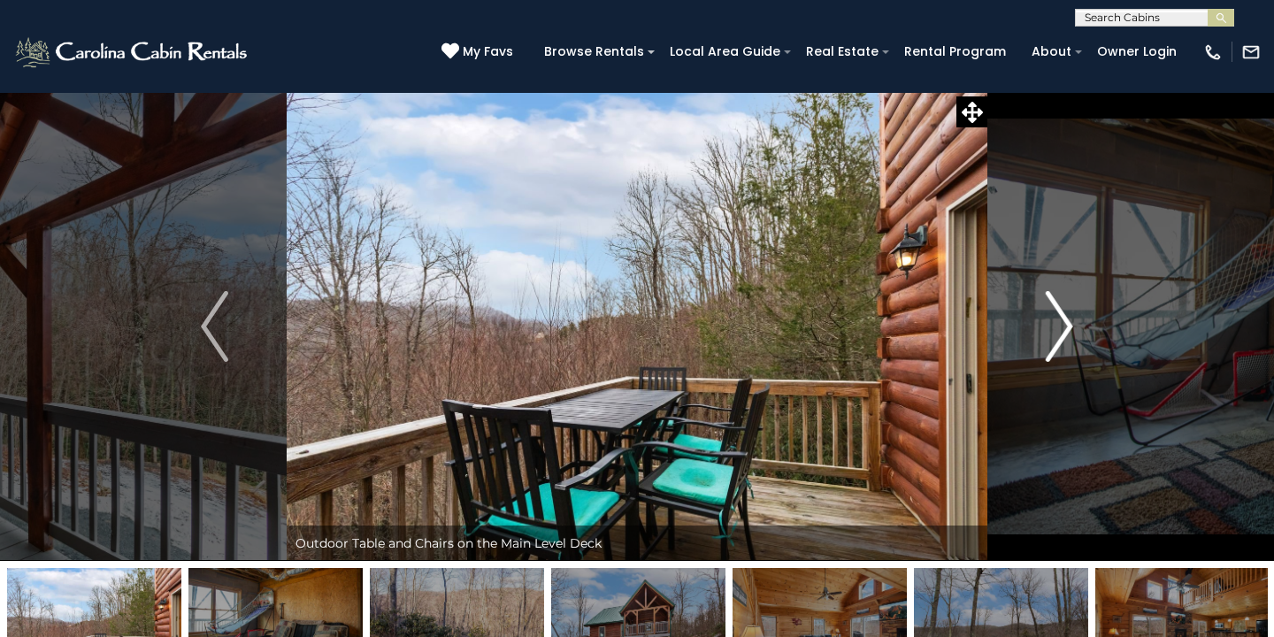
click at [1044, 332] on button "Next" at bounding box center [1059, 326] width 144 height 469
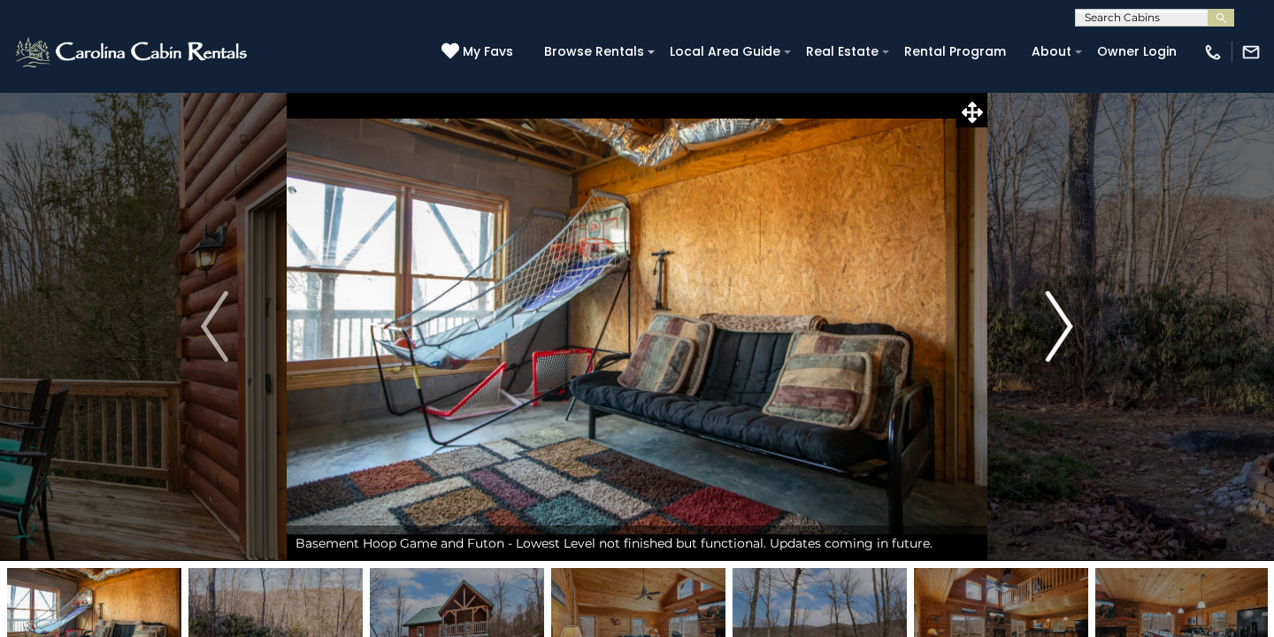
click at [1044, 332] on button "Next" at bounding box center [1059, 326] width 144 height 469
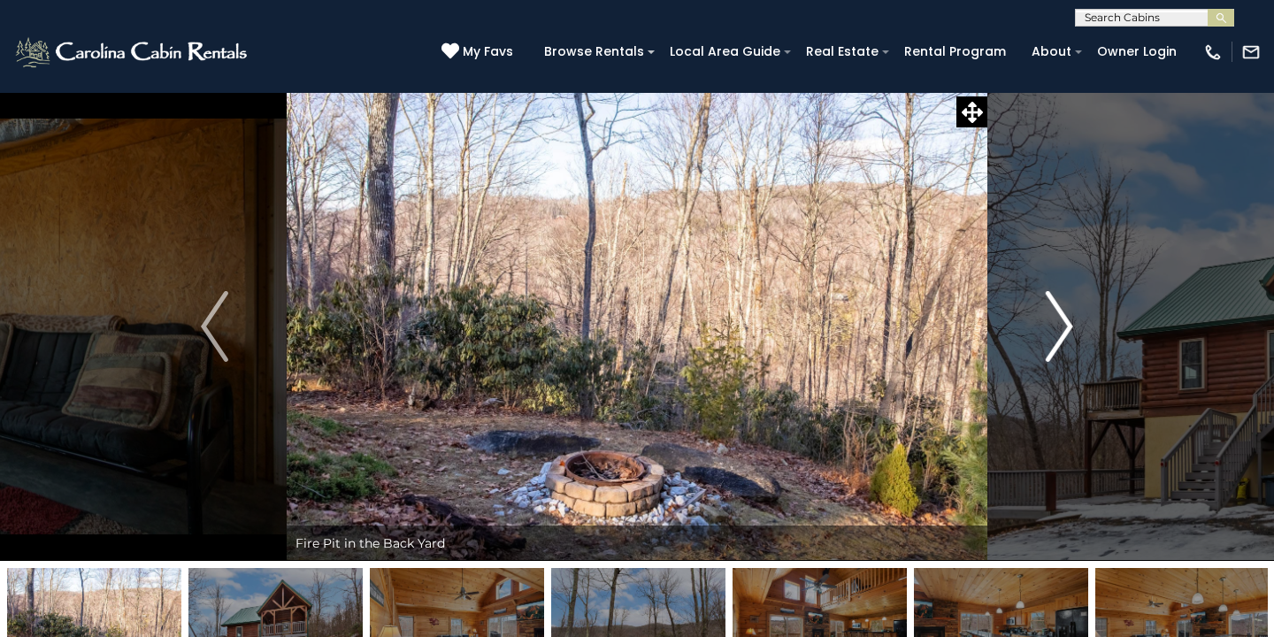
click at [1044, 332] on button "Next" at bounding box center [1059, 326] width 144 height 469
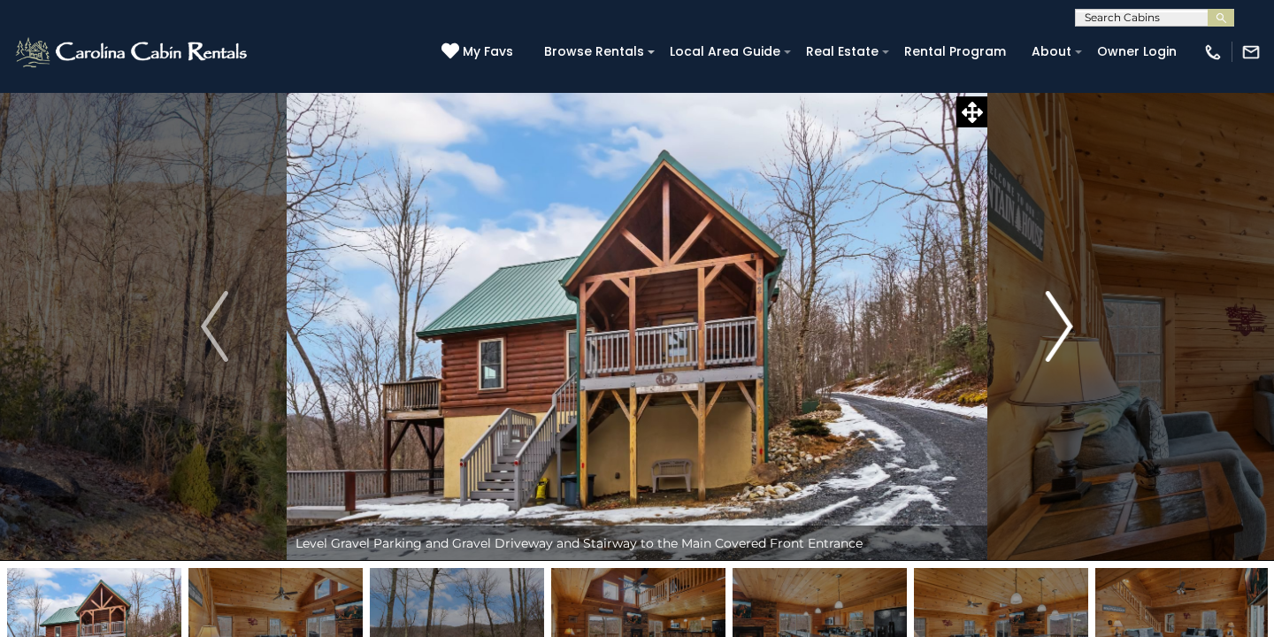
click at [1060, 331] on img "Next" at bounding box center [1058, 326] width 27 height 71
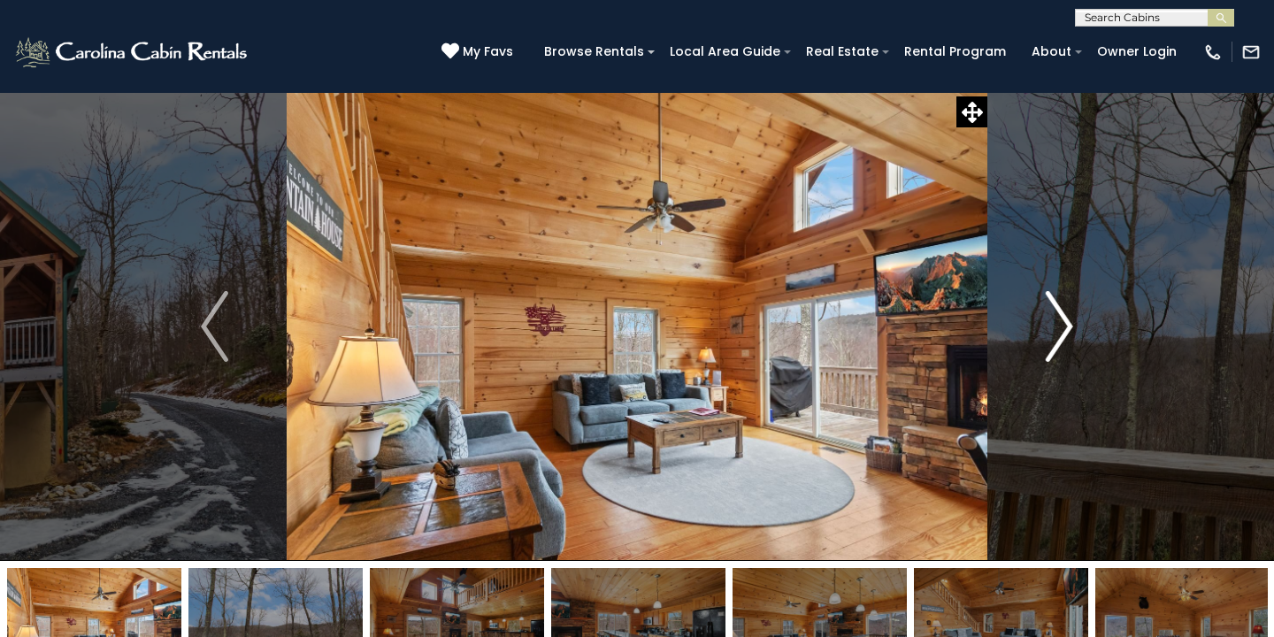
click at [1060, 331] on img "Next" at bounding box center [1058, 326] width 27 height 71
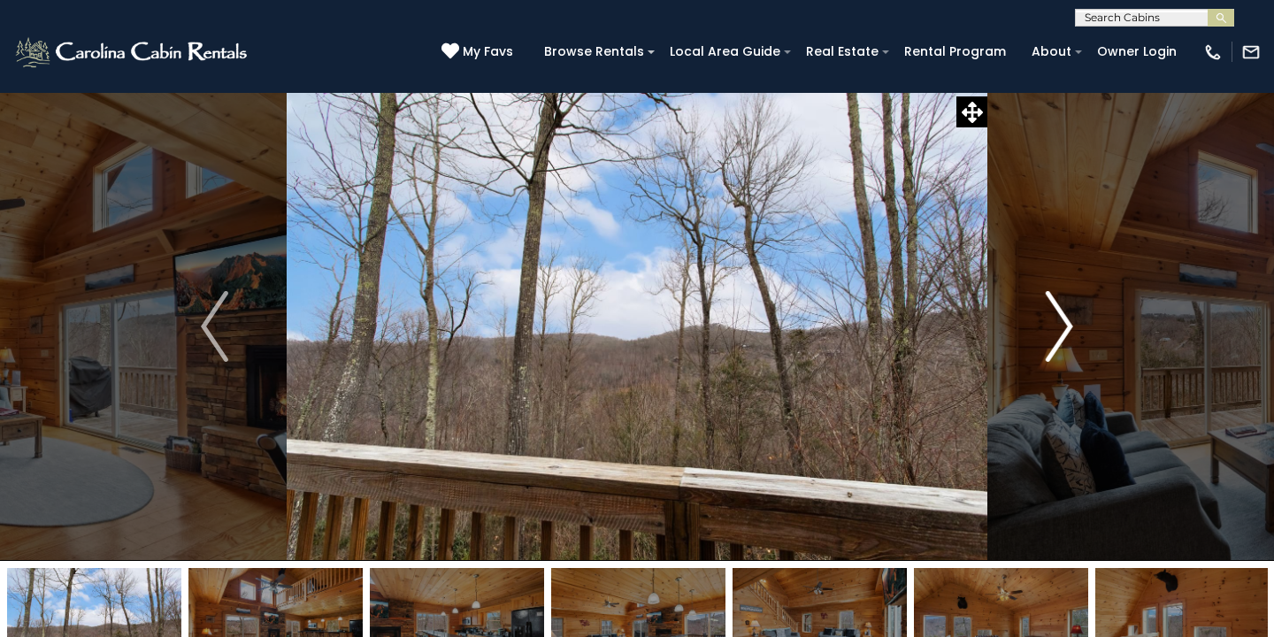
click at [1060, 331] on img "Next" at bounding box center [1058, 326] width 27 height 71
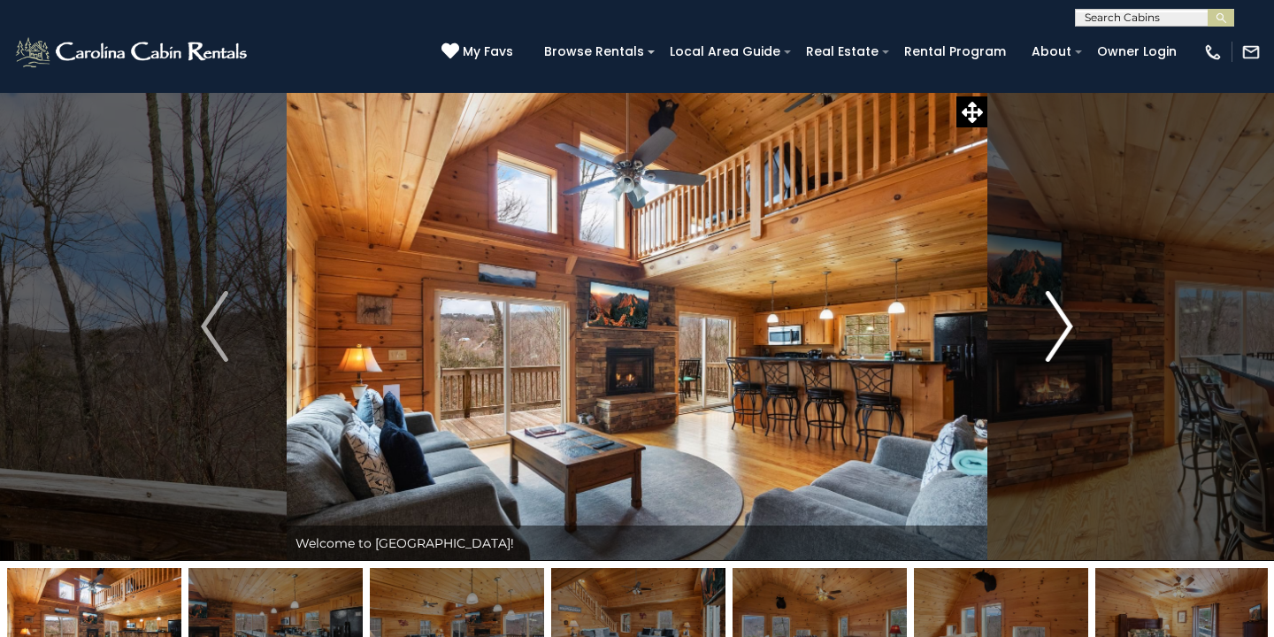
click at [1060, 331] on img "Next" at bounding box center [1058, 326] width 27 height 71
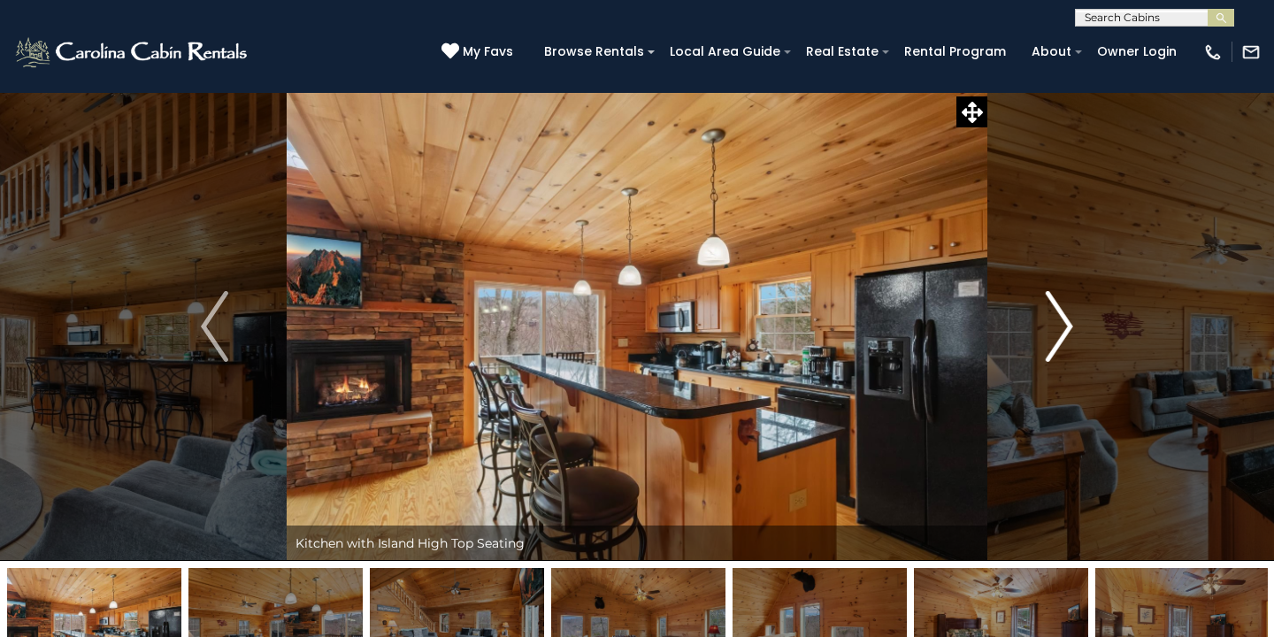
click at [1060, 331] on img "Next" at bounding box center [1058, 326] width 27 height 71
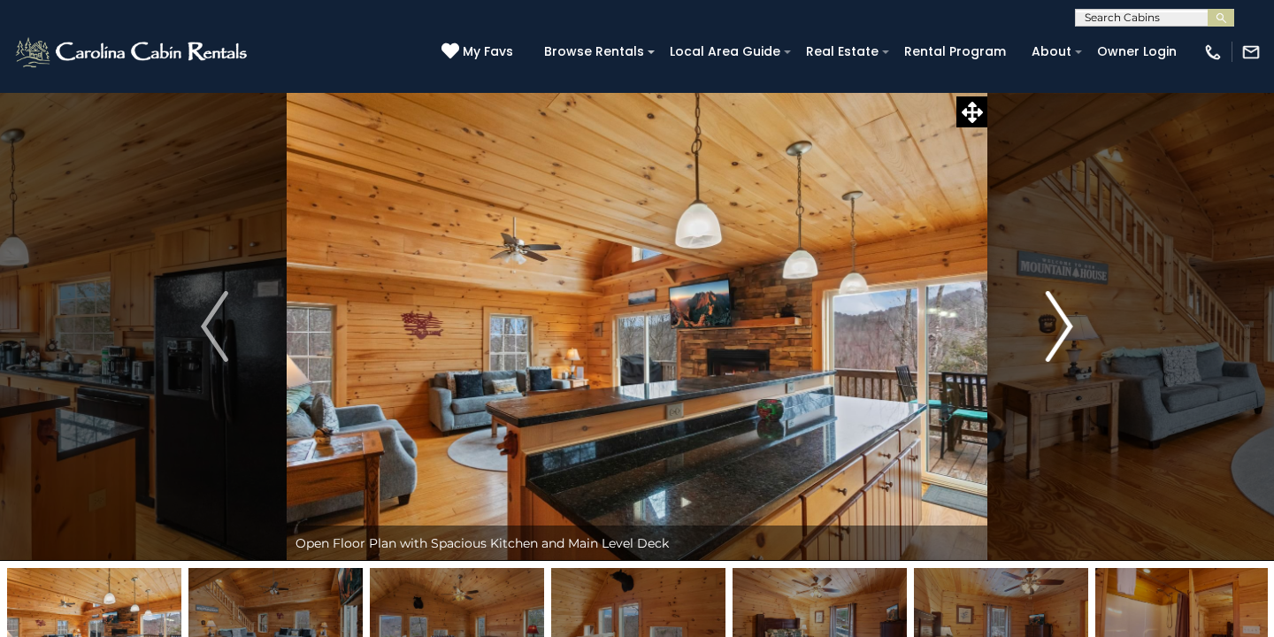
click at [1060, 331] on img "Next" at bounding box center [1058, 326] width 27 height 71
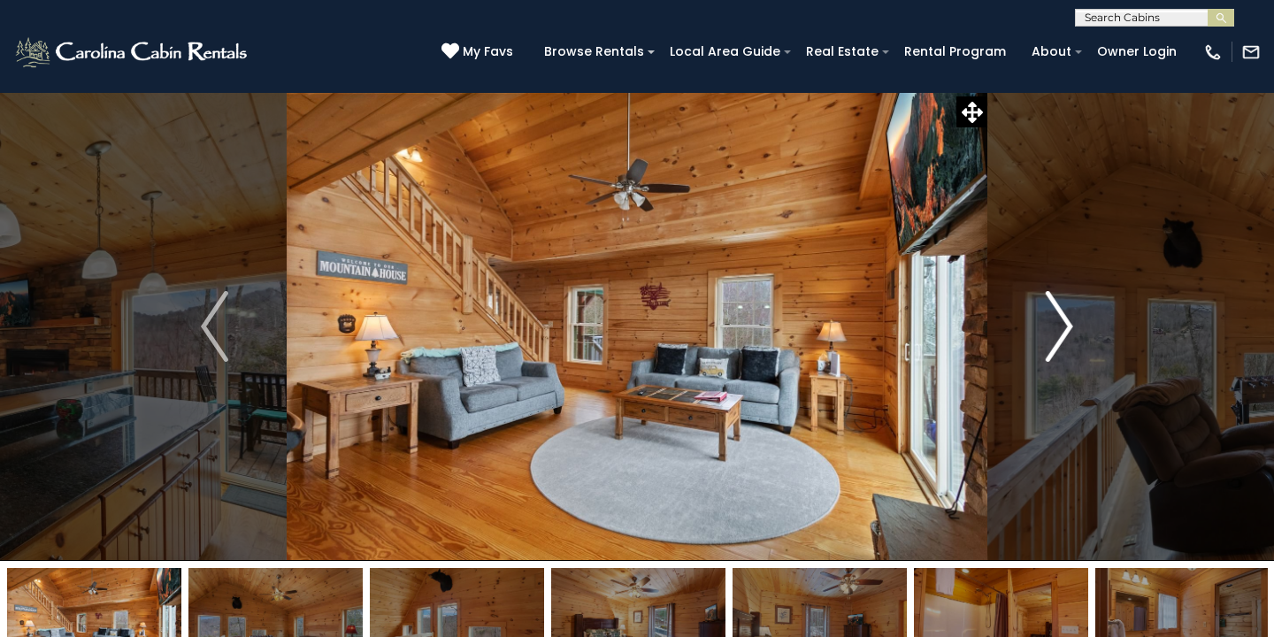
click at [1060, 331] on img "Next" at bounding box center [1058, 326] width 27 height 71
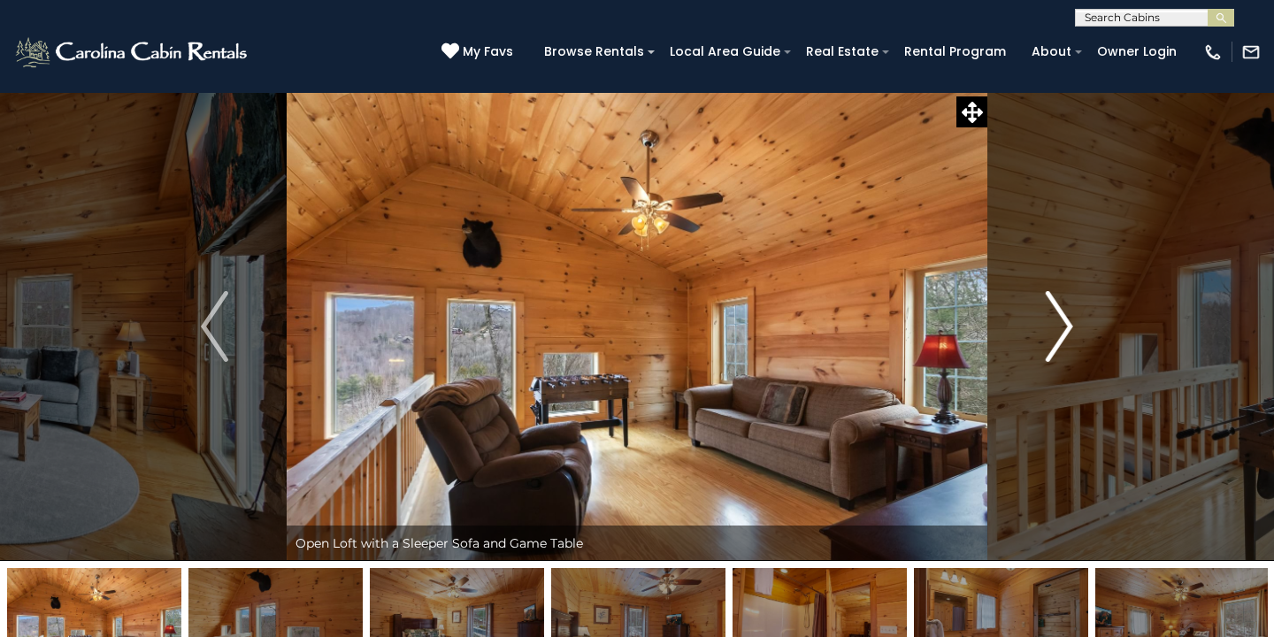
click at [1060, 331] on img "Next" at bounding box center [1058, 326] width 27 height 71
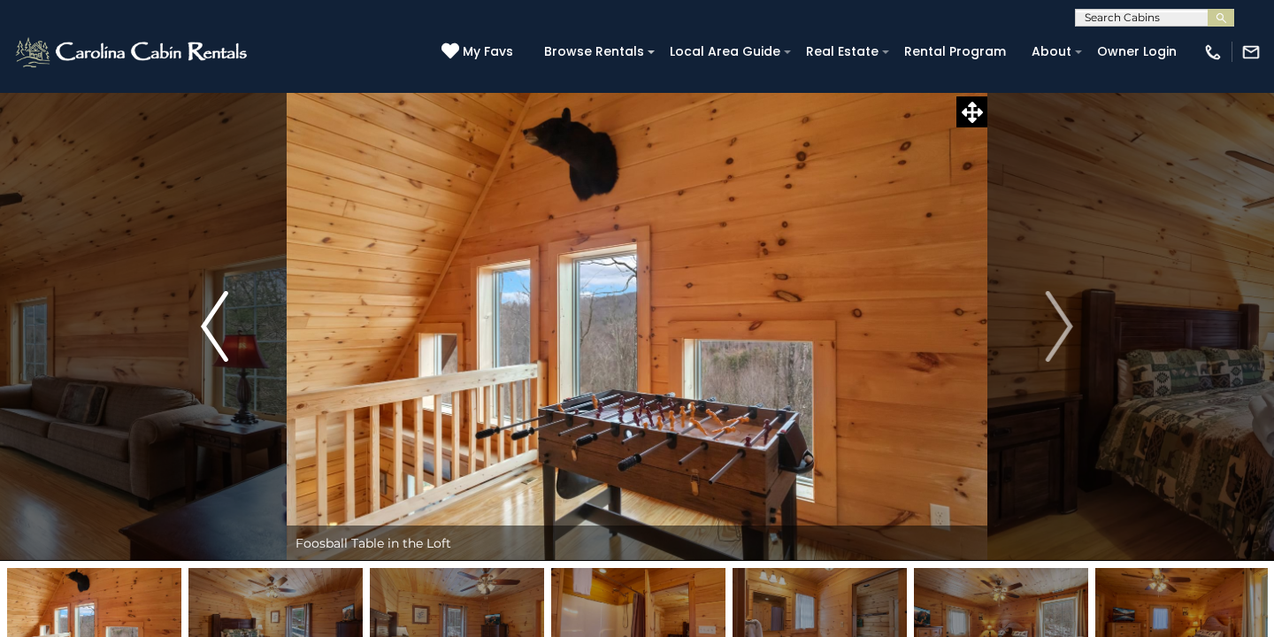
click at [219, 326] on img "Previous" at bounding box center [214, 326] width 27 height 71
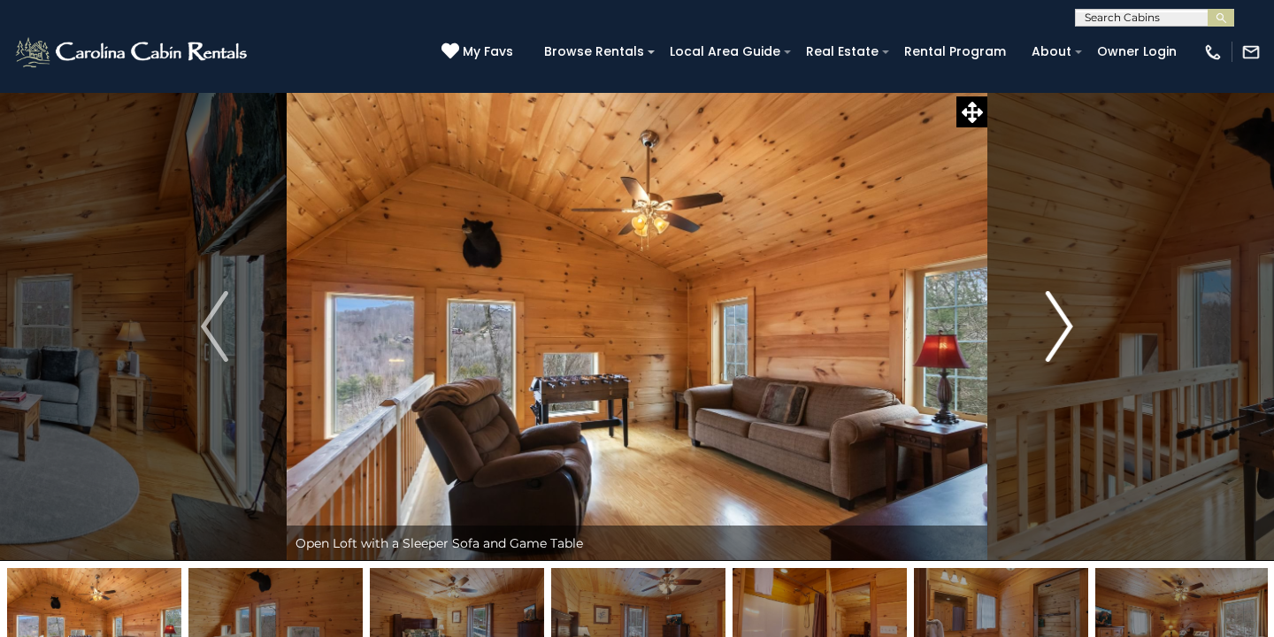
click at [1056, 328] on img "Next" at bounding box center [1058, 326] width 27 height 71
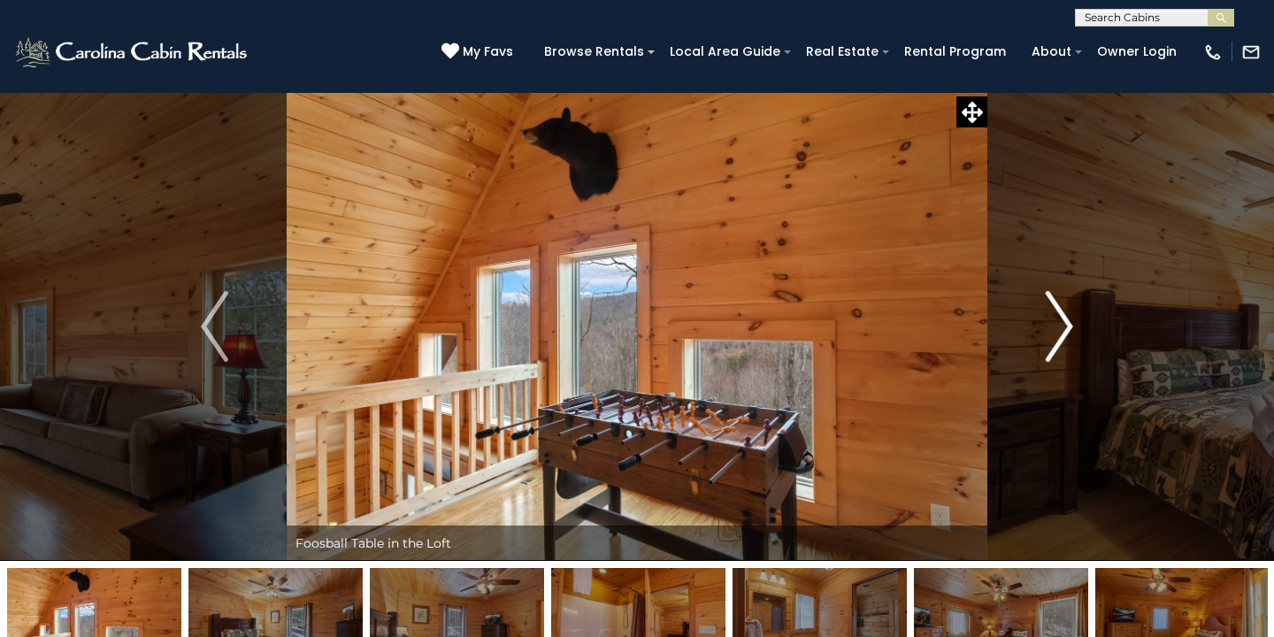
click at [1056, 328] on img "Next" at bounding box center [1058, 326] width 27 height 71
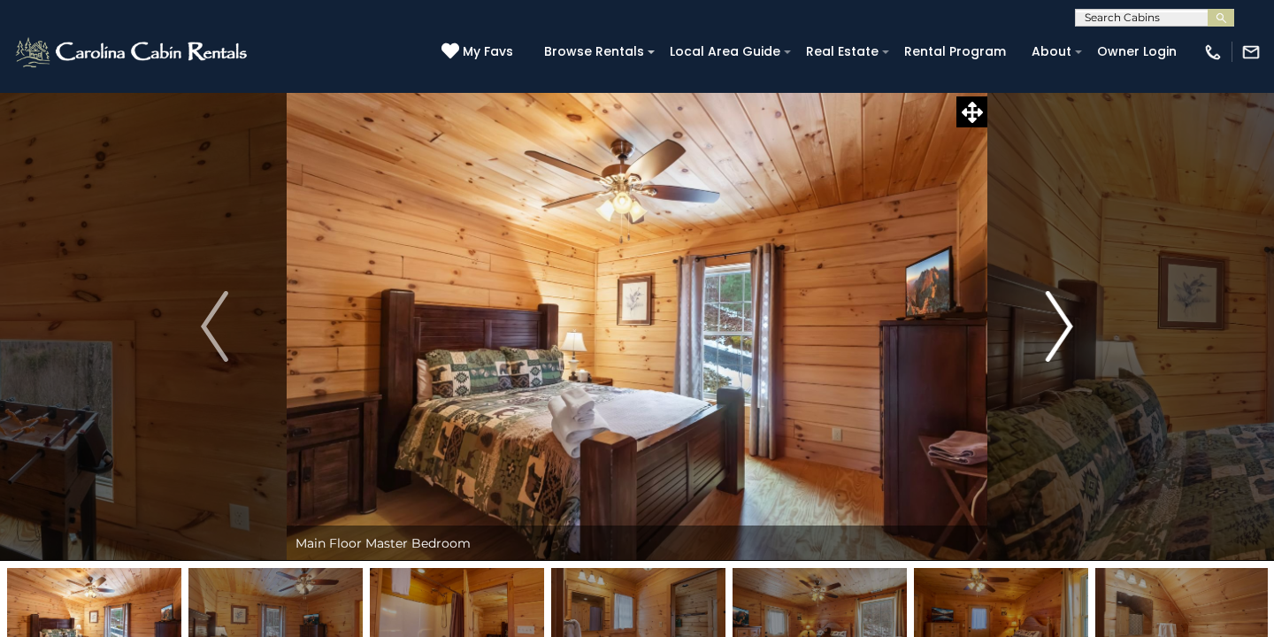
click at [1056, 328] on img "Next" at bounding box center [1058, 326] width 27 height 71
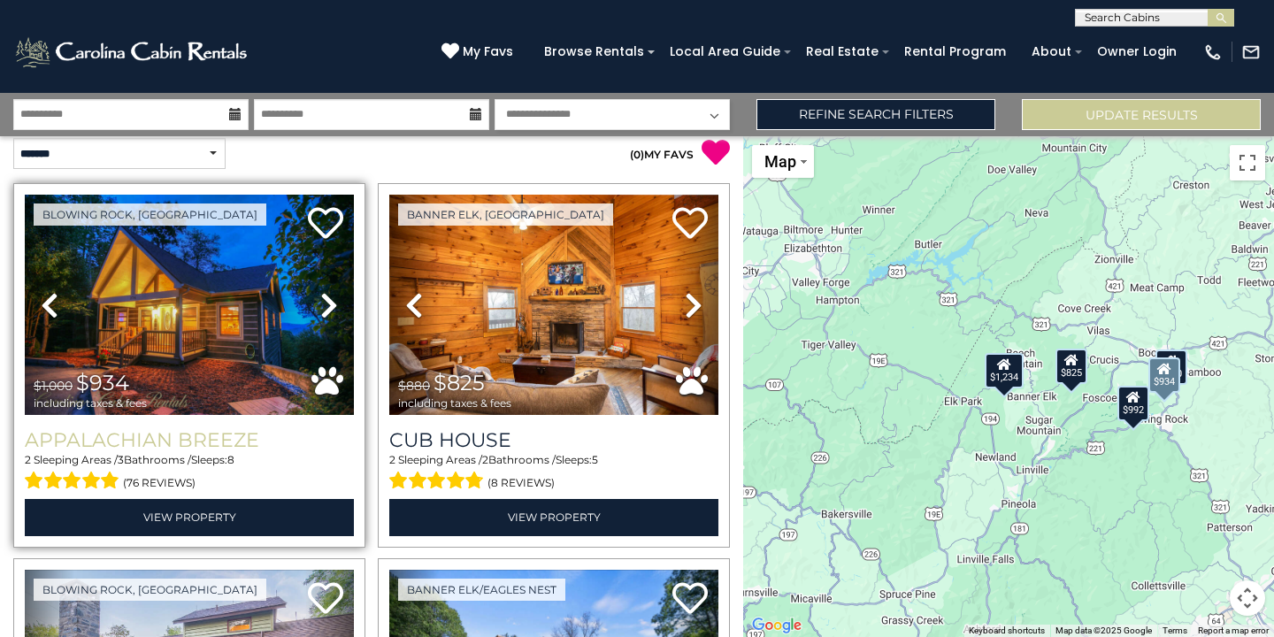
scroll to position [8, 0]
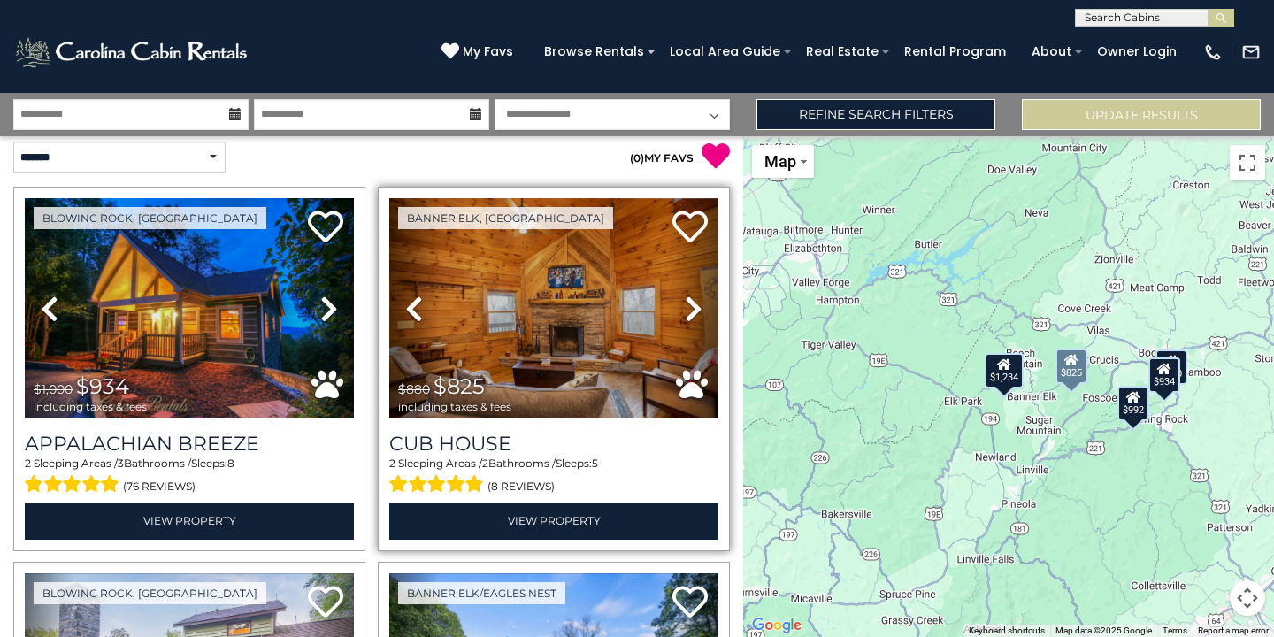
click at [692, 306] on icon at bounding box center [694, 309] width 18 height 28
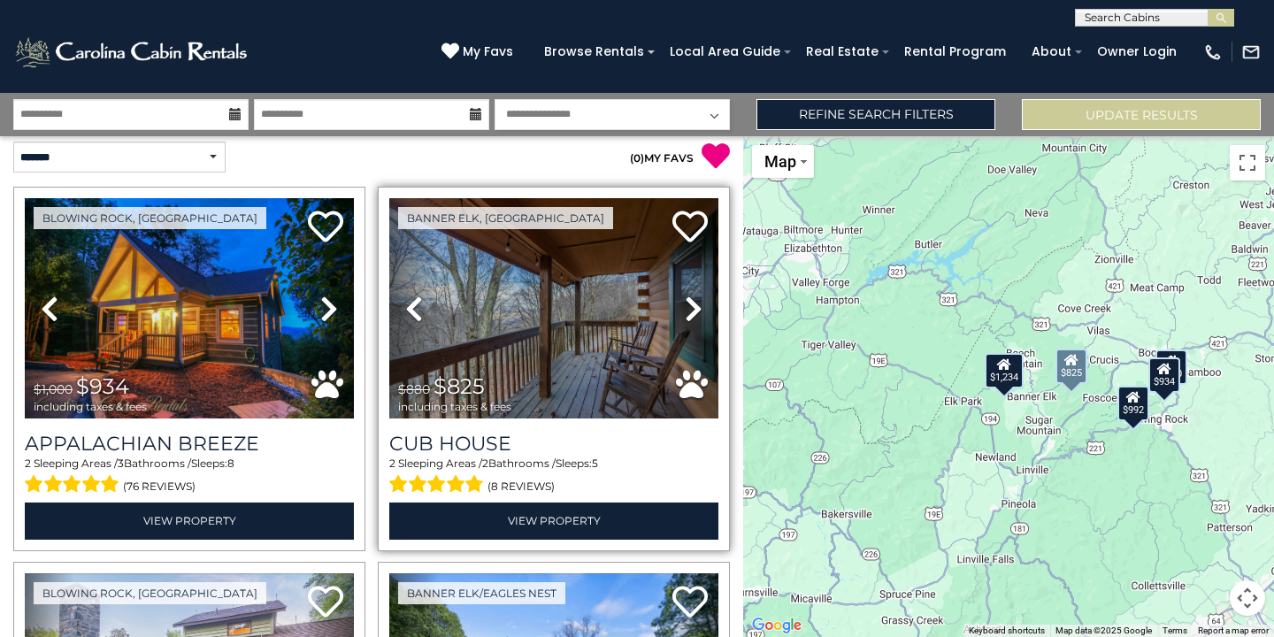
click at [692, 306] on icon at bounding box center [694, 309] width 18 height 28
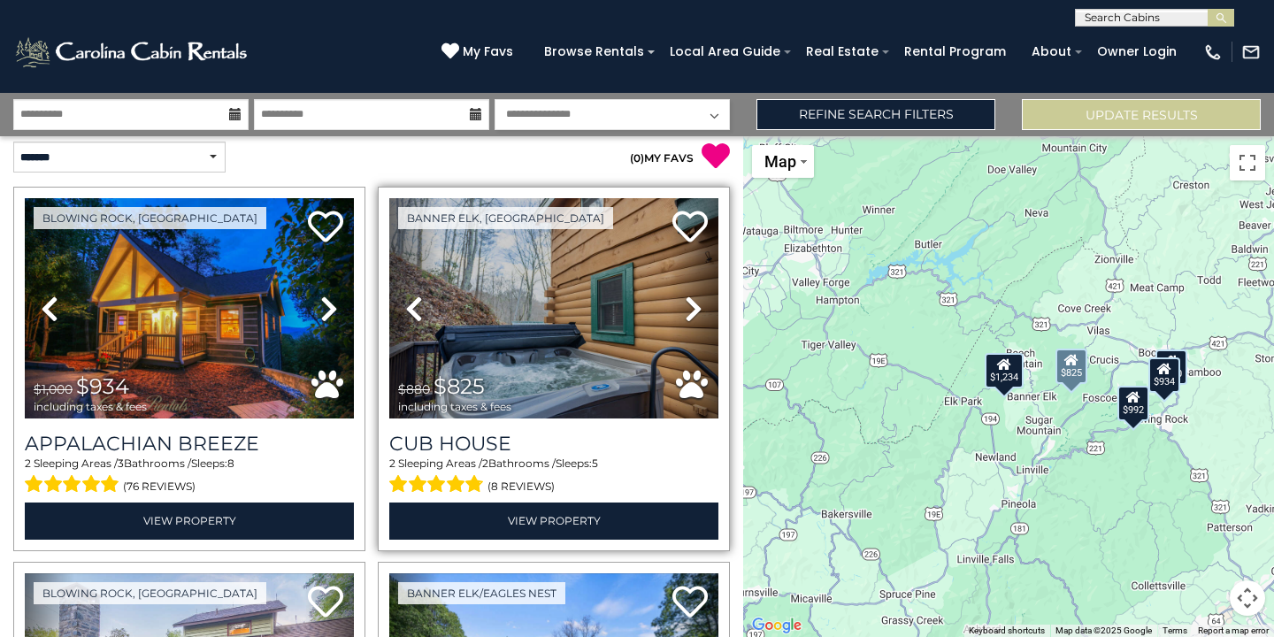
click at [695, 310] on icon at bounding box center [694, 309] width 18 height 28
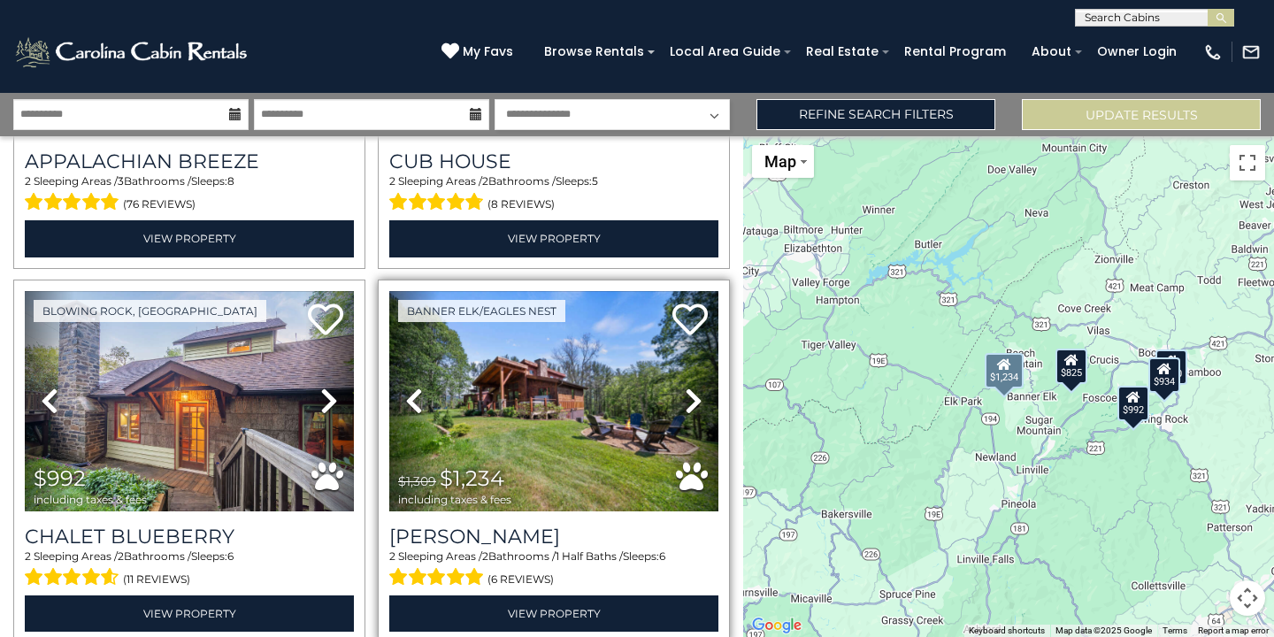
scroll to position [294, 0]
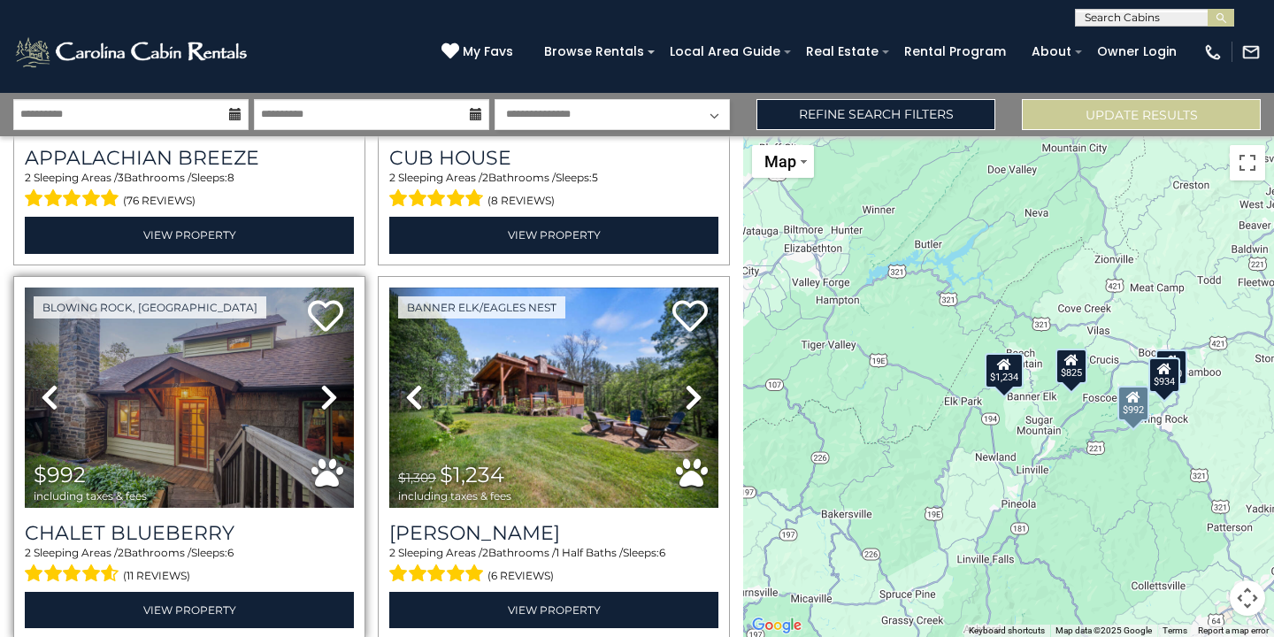
click at [331, 400] on icon at bounding box center [329, 397] width 18 height 28
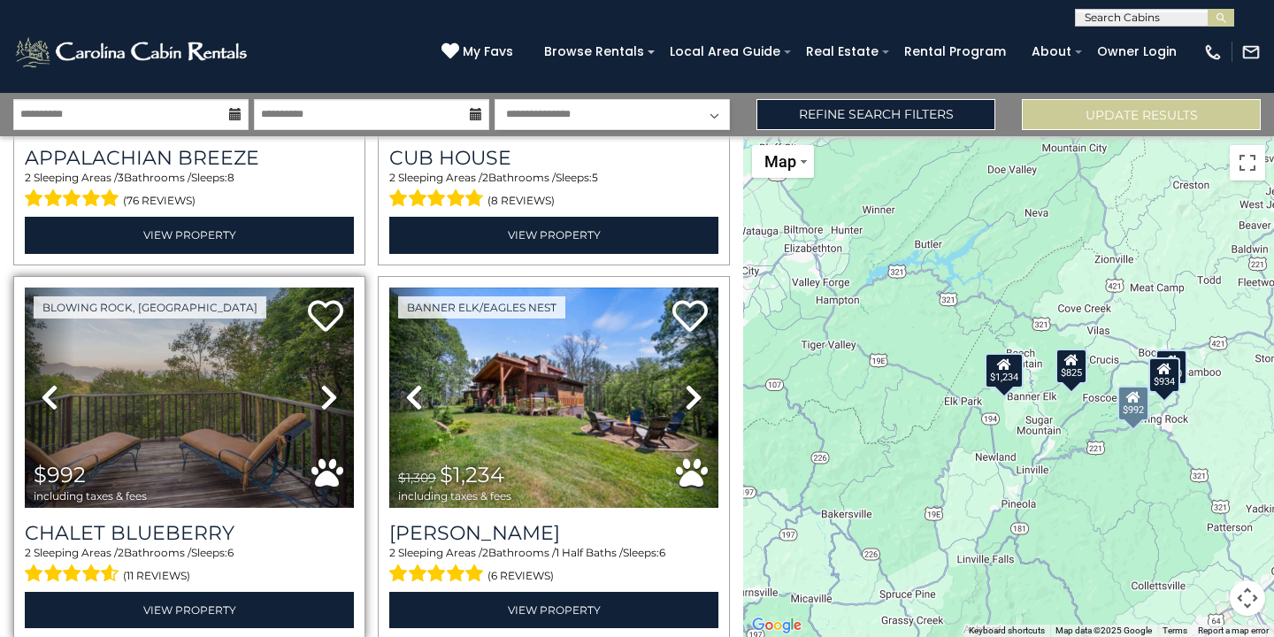
click at [331, 400] on icon at bounding box center [329, 397] width 18 height 28
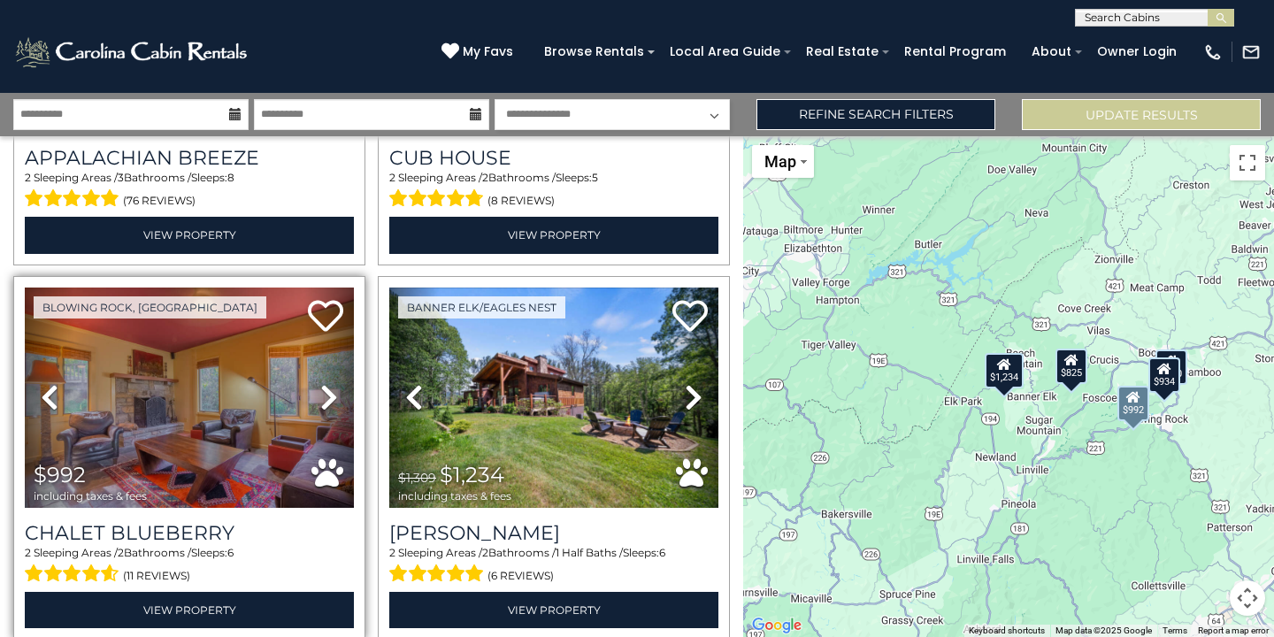
click at [331, 400] on icon at bounding box center [329, 397] width 18 height 28
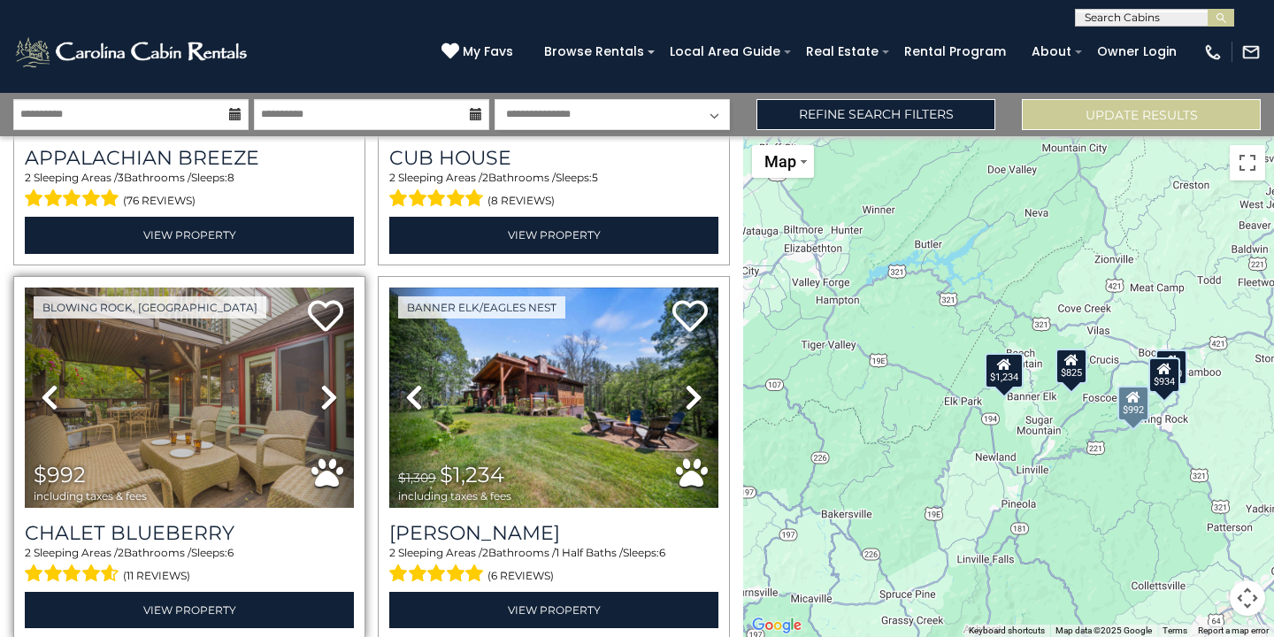
click at [331, 400] on icon at bounding box center [329, 397] width 18 height 28
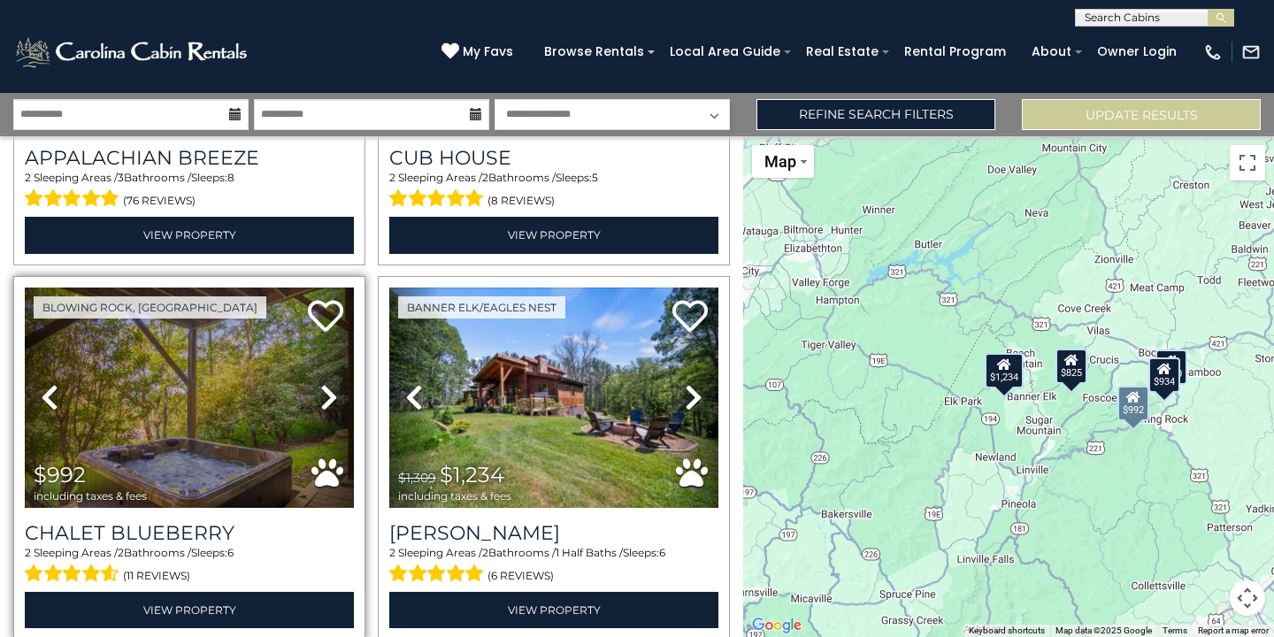
click at [331, 400] on icon at bounding box center [329, 397] width 18 height 28
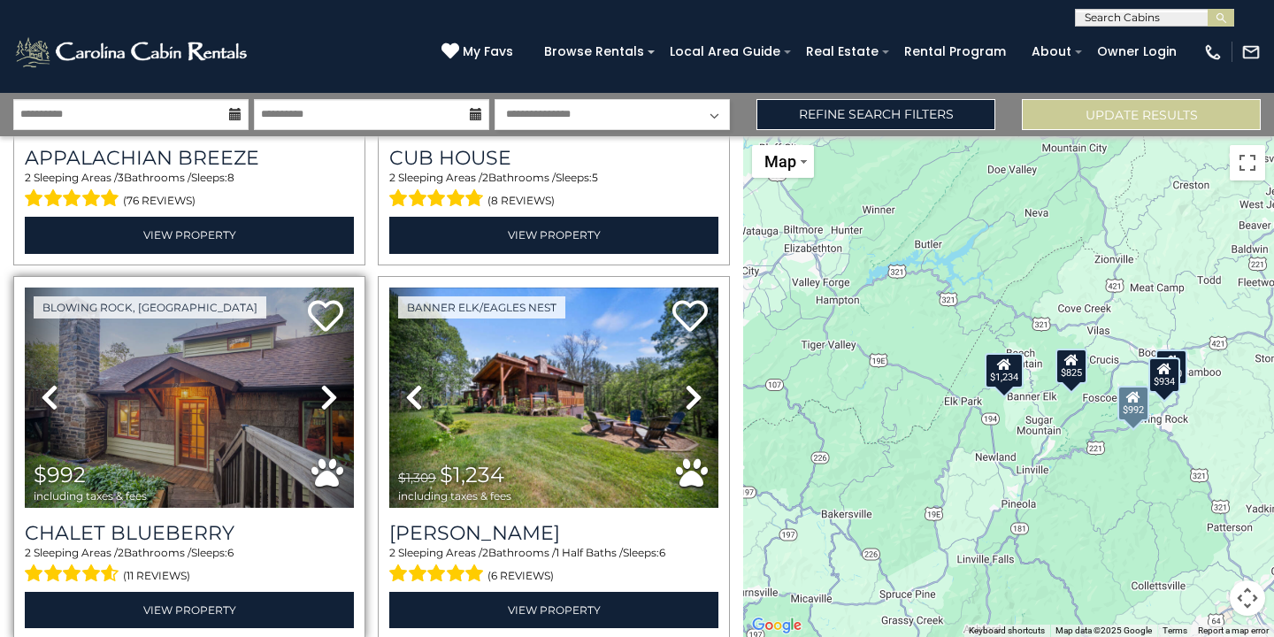
click at [331, 400] on icon at bounding box center [329, 397] width 18 height 28
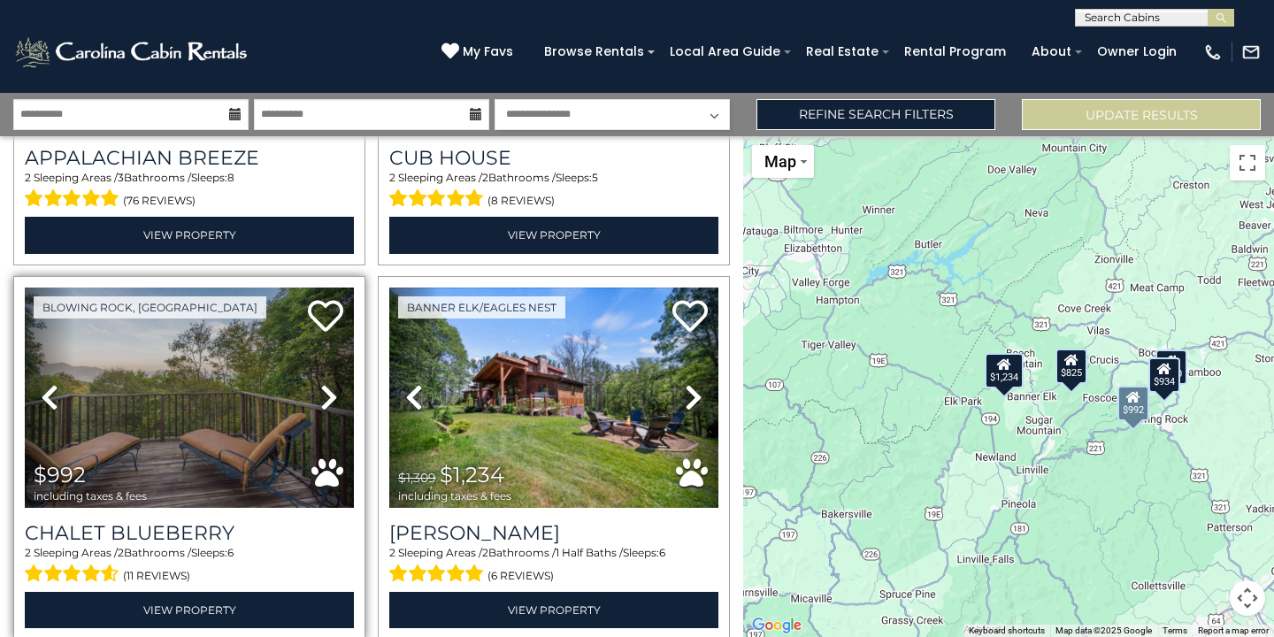
click at [331, 400] on icon at bounding box center [329, 397] width 18 height 28
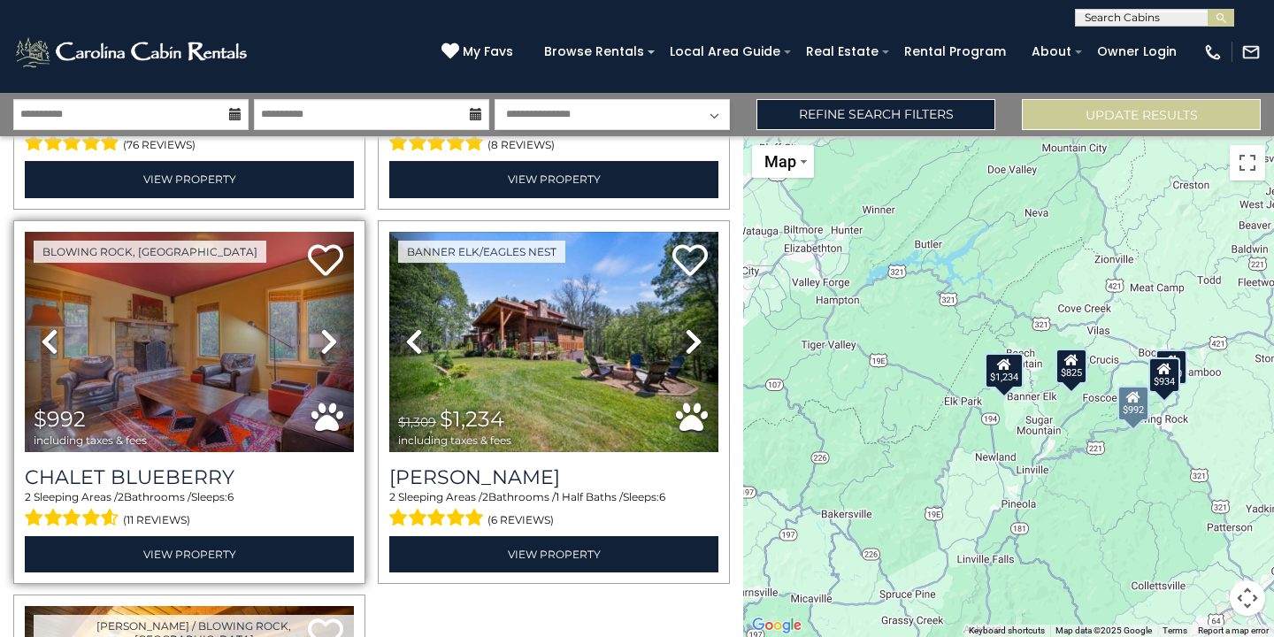
scroll to position [364, 0]
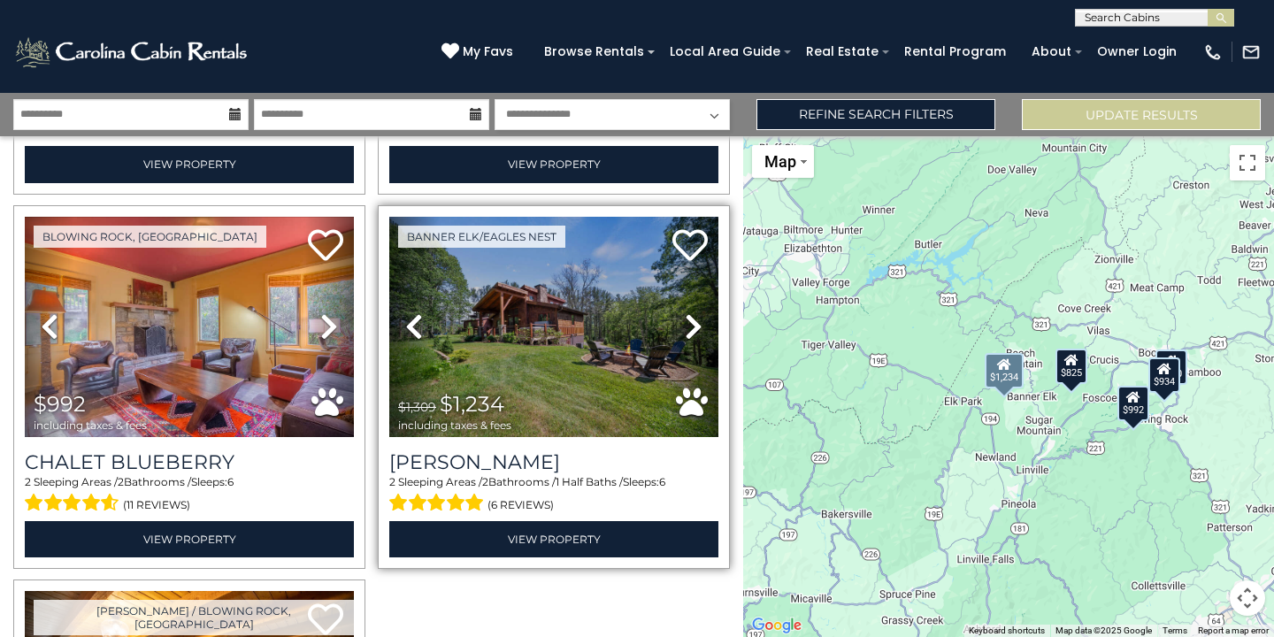
click at [692, 318] on icon at bounding box center [694, 326] width 18 height 28
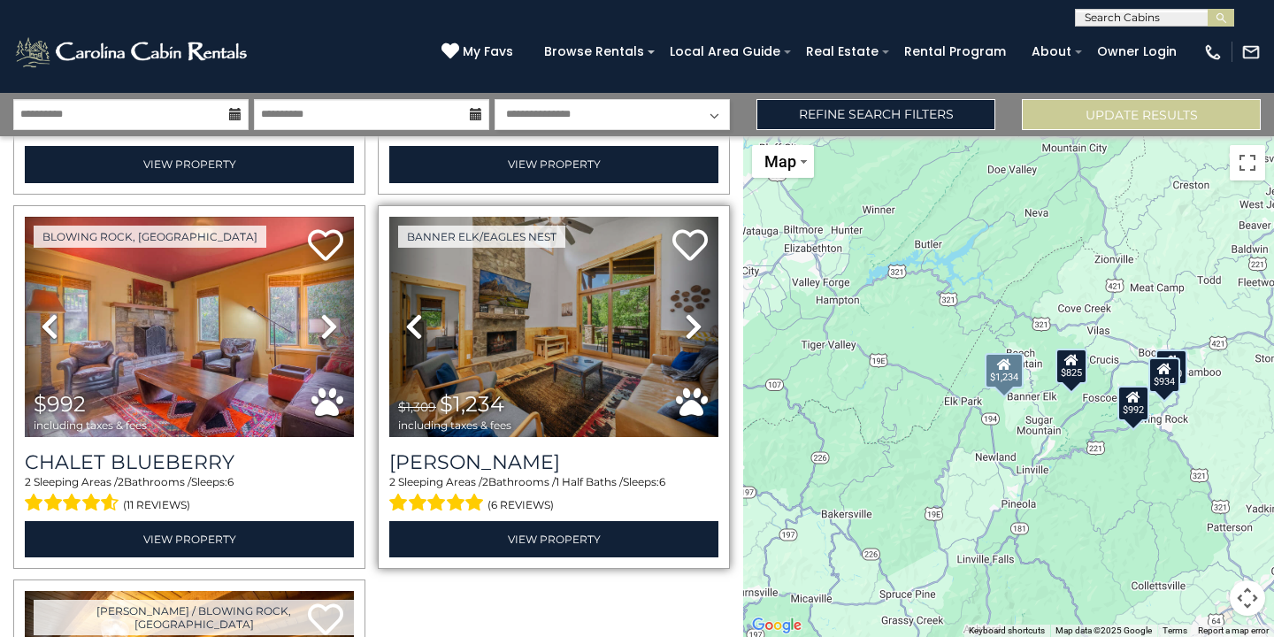
click at [692, 318] on icon at bounding box center [694, 326] width 18 height 28
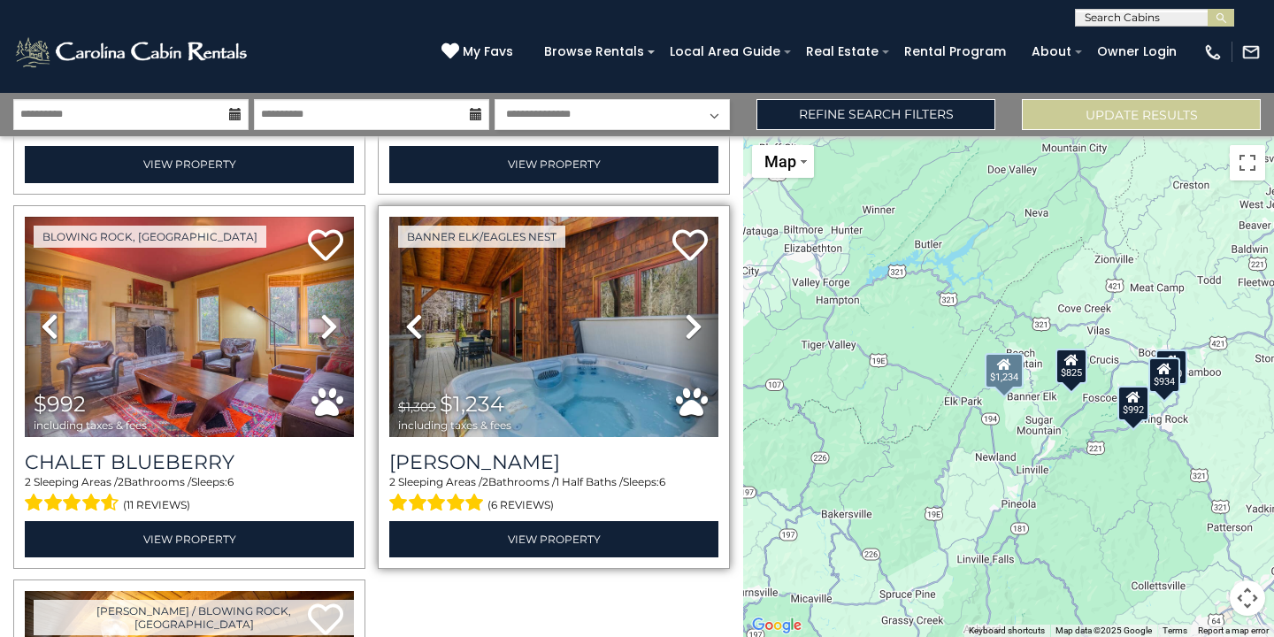
click at [692, 318] on icon at bounding box center [694, 326] width 18 height 28
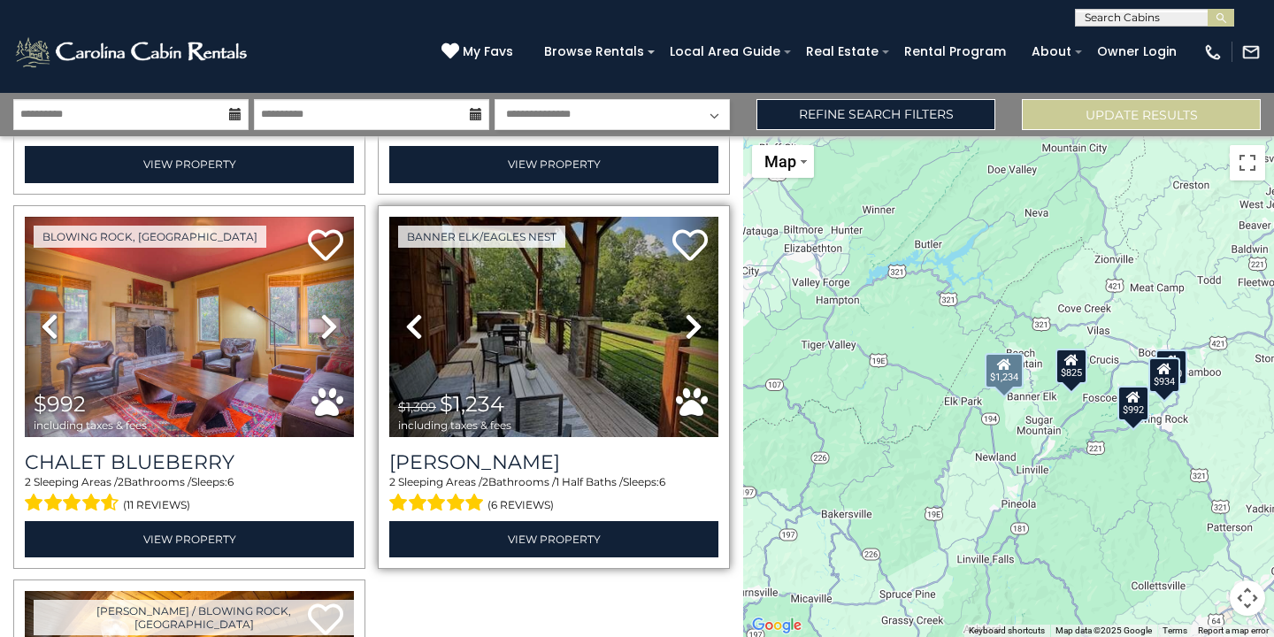
click at [692, 318] on icon at bounding box center [694, 326] width 18 height 28
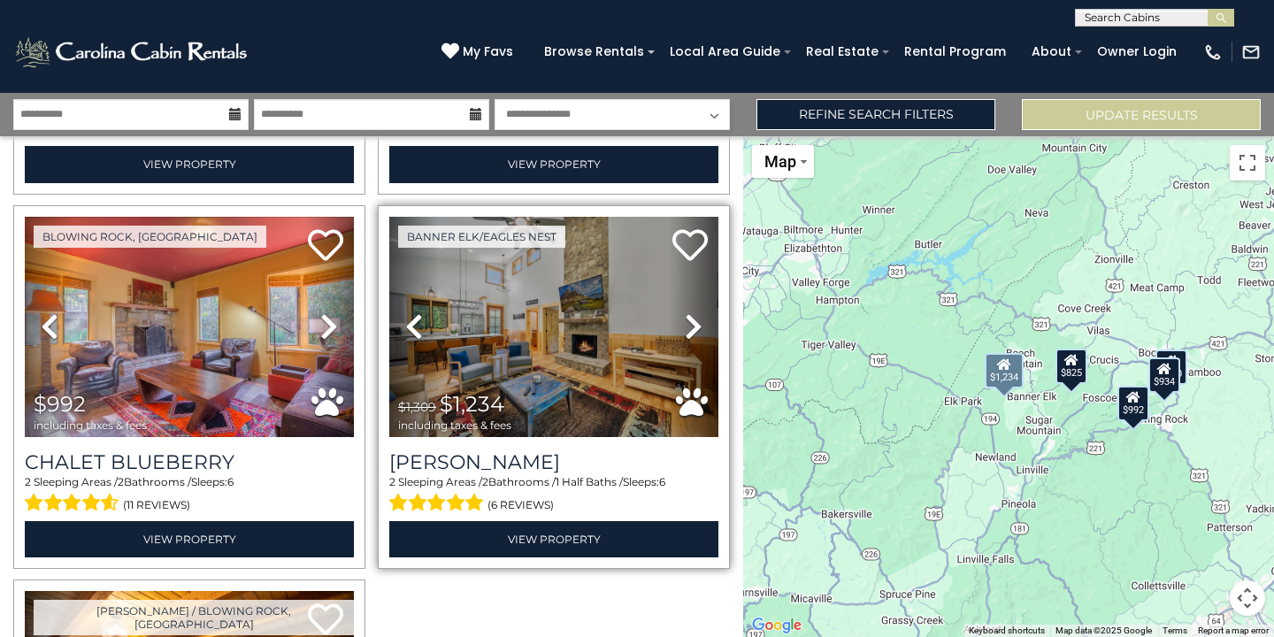
click at [424, 318] on link "Previous" at bounding box center [414, 327] width 50 height 220
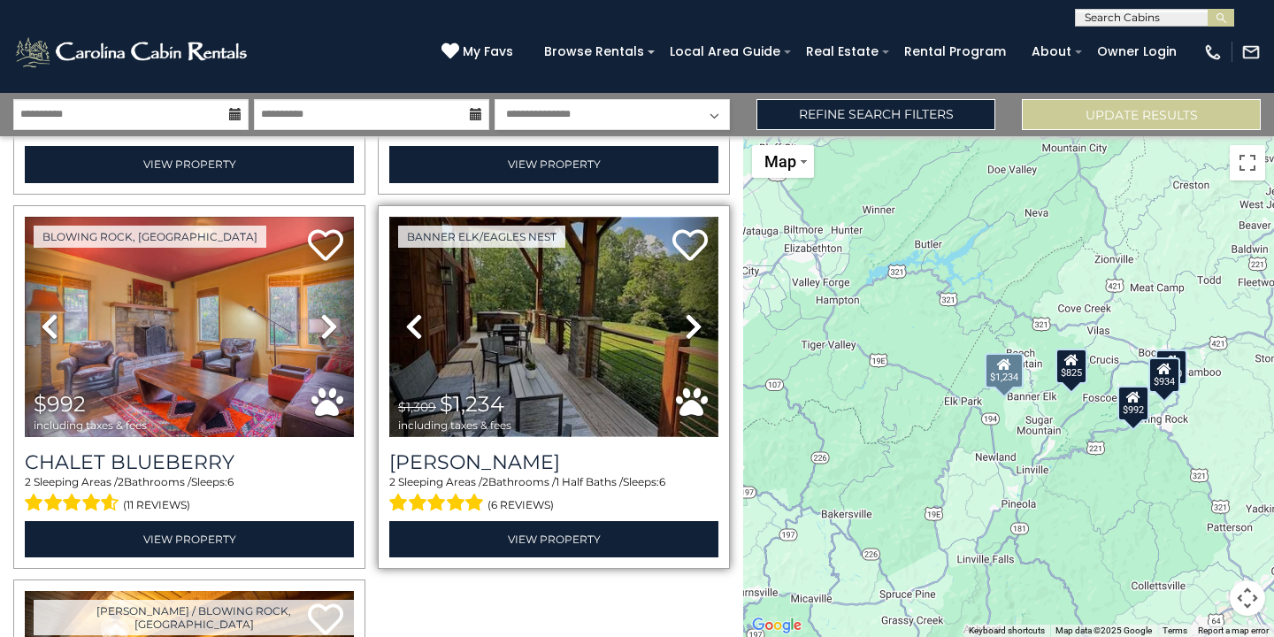
click at [517, 334] on img at bounding box center [553, 327] width 329 height 220
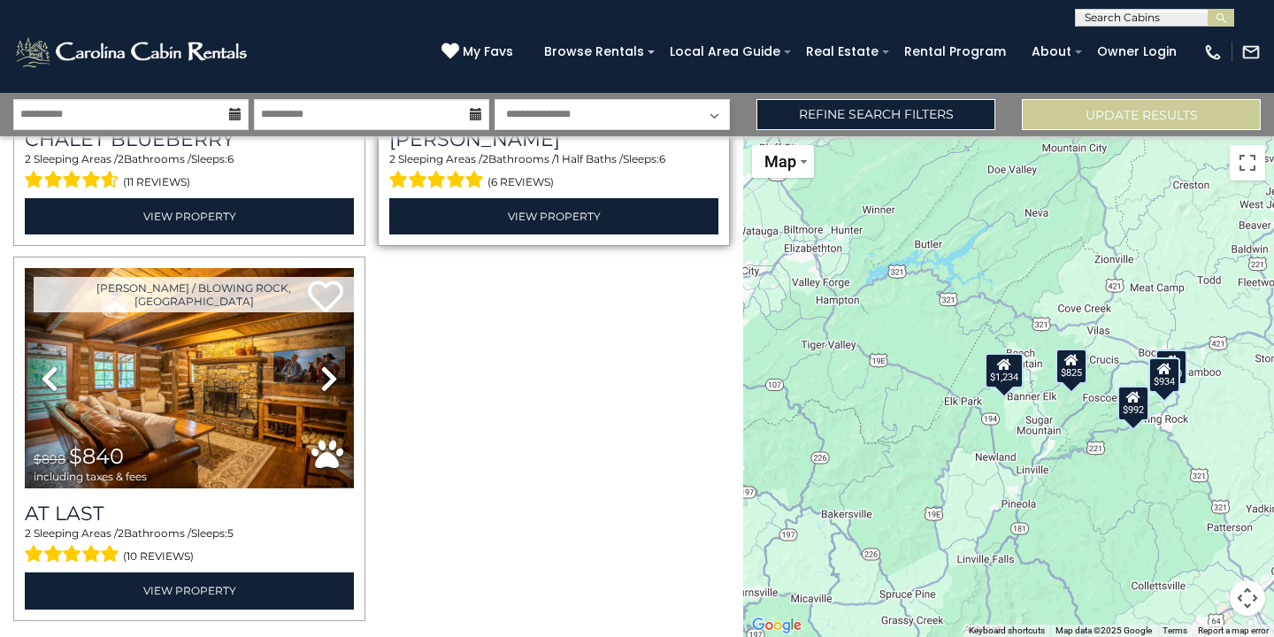
scroll to position [743, 0]
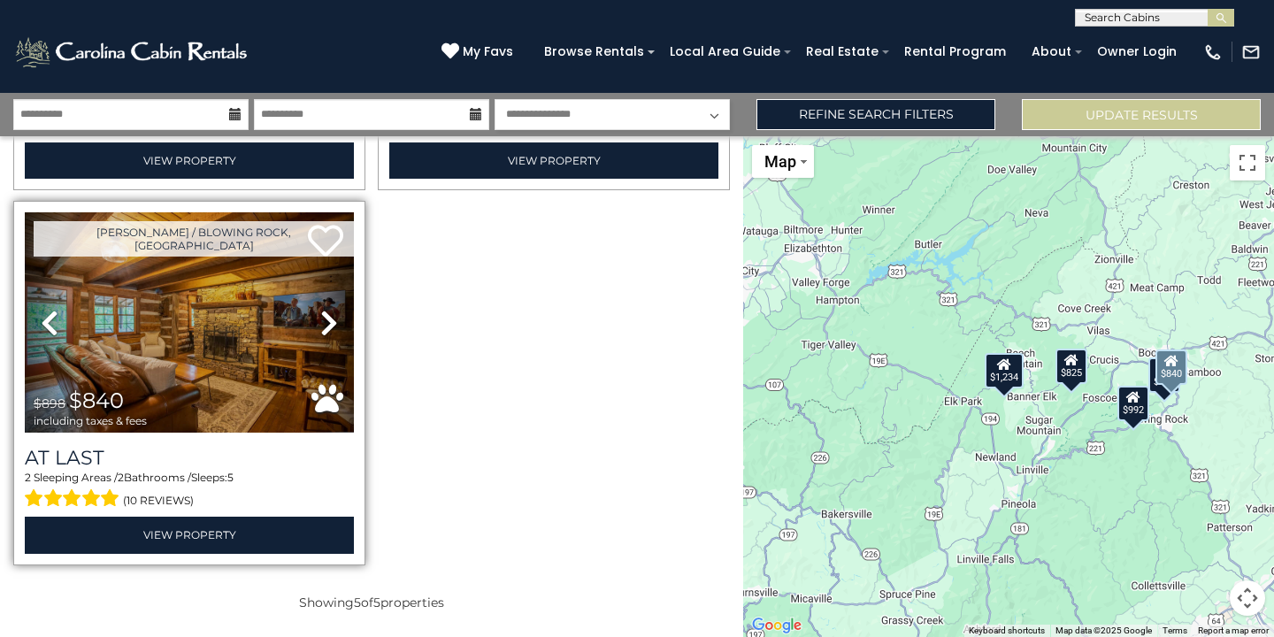
click at [326, 313] on icon at bounding box center [329, 323] width 18 height 28
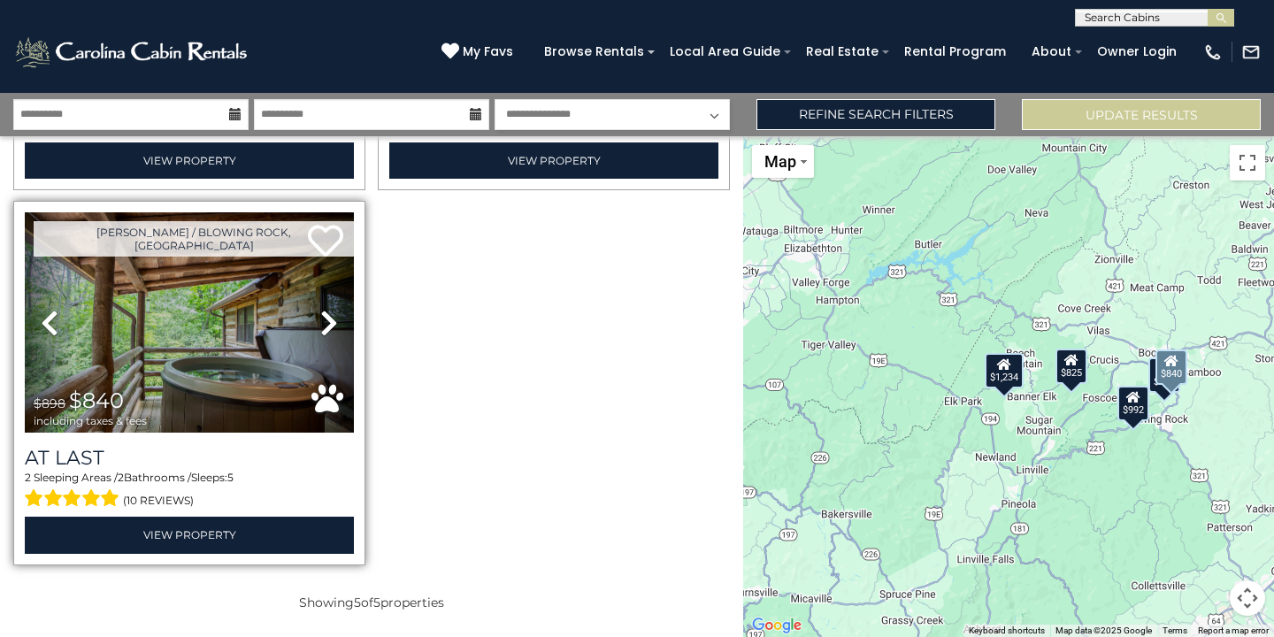
click at [332, 315] on icon at bounding box center [329, 323] width 18 height 28
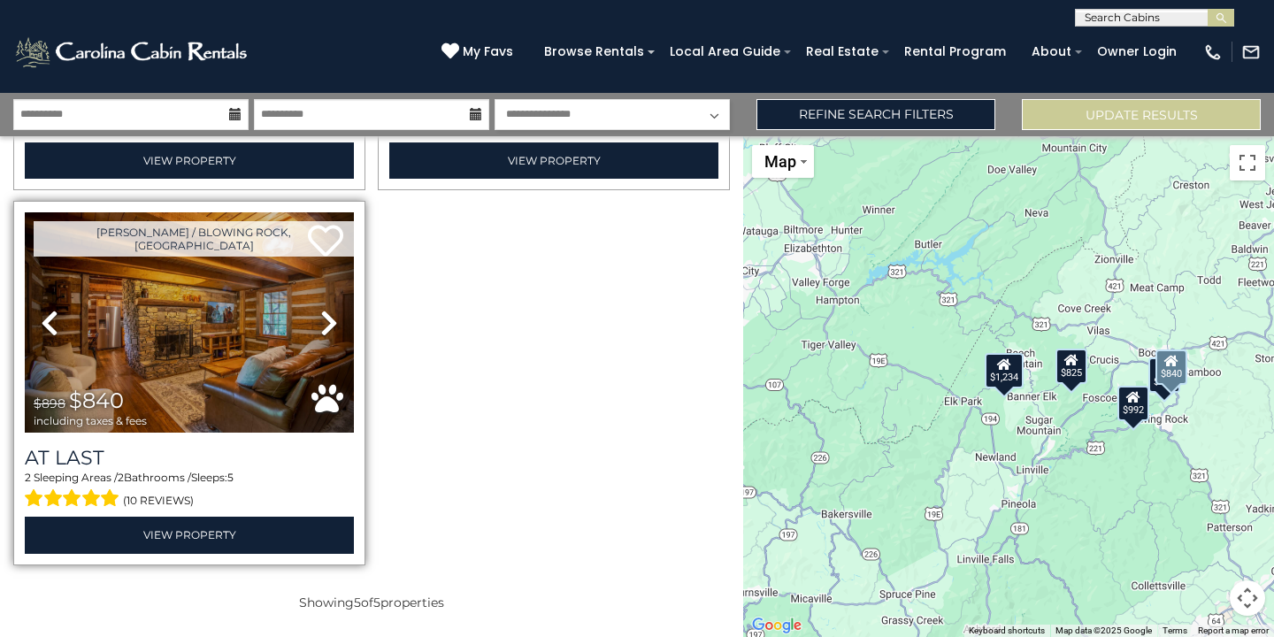
click at [330, 324] on icon at bounding box center [329, 323] width 18 height 28
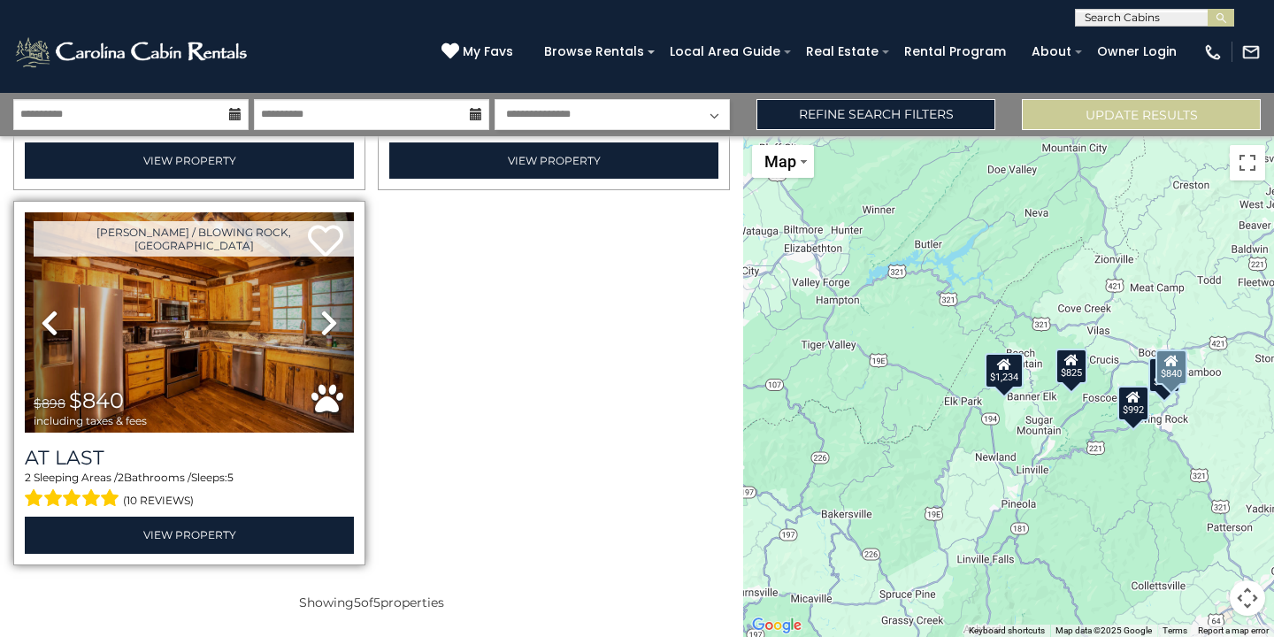
click at [330, 324] on icon at bounding box center [329, 323] width 18 height 28
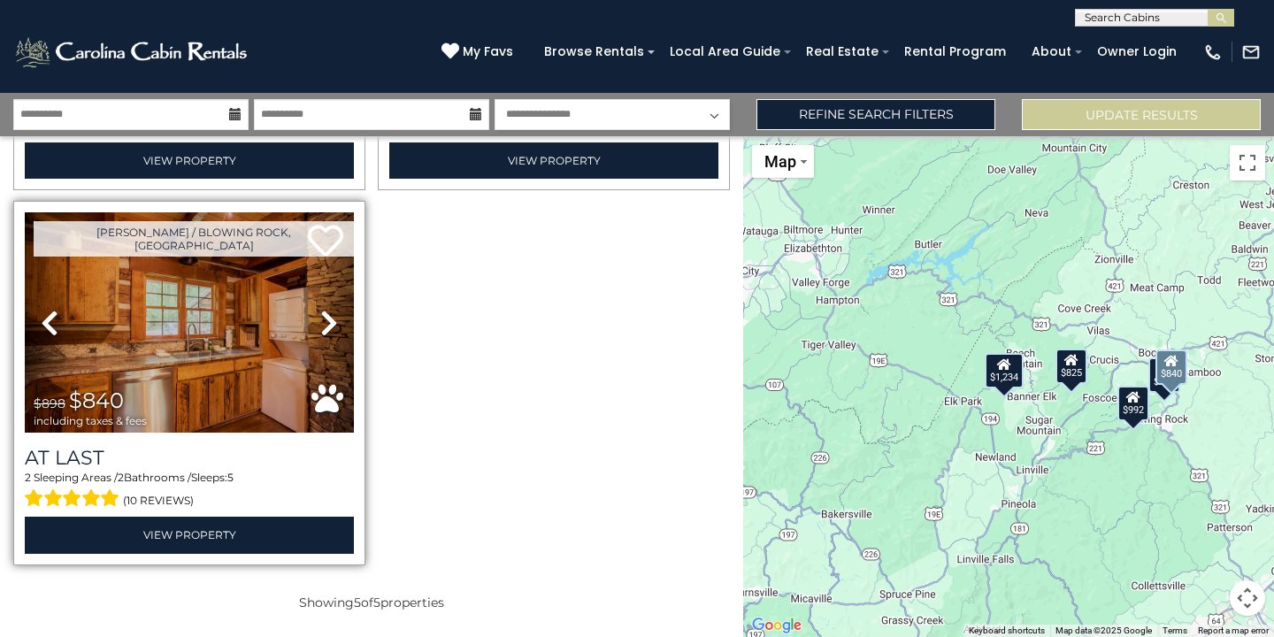
click at [330, 324] on icon at bounding box center [329, 323] width 18 height 28
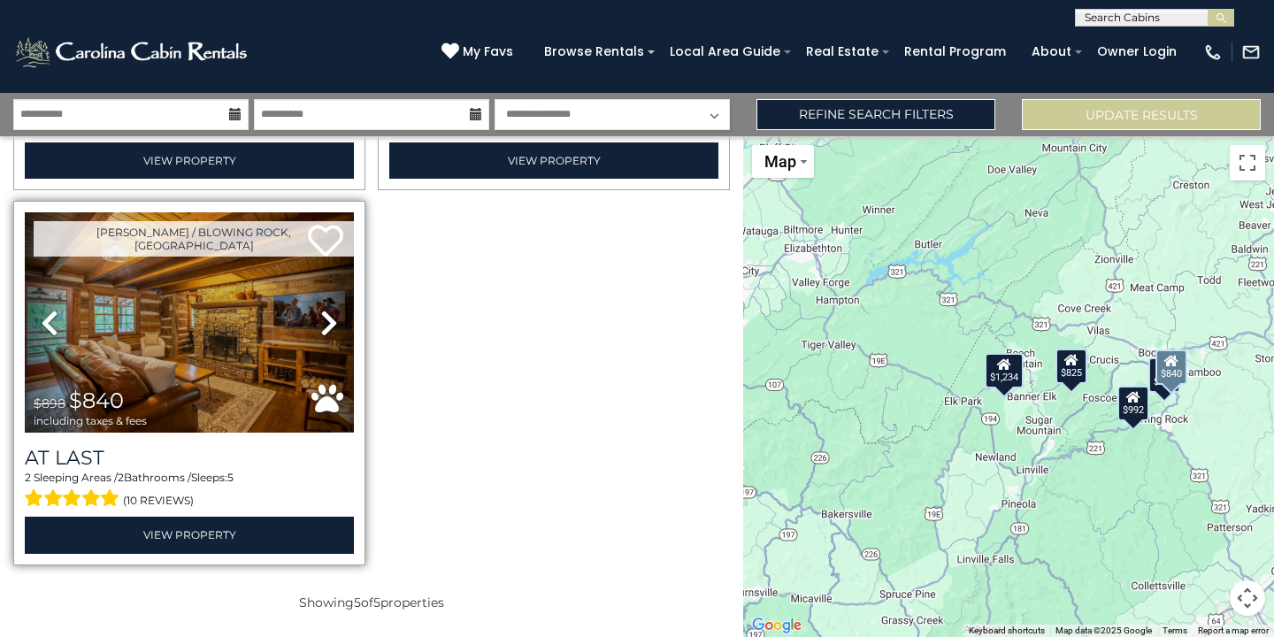
click at [325, 315] on icon at bounding box center [329, 323] width 18 height 28
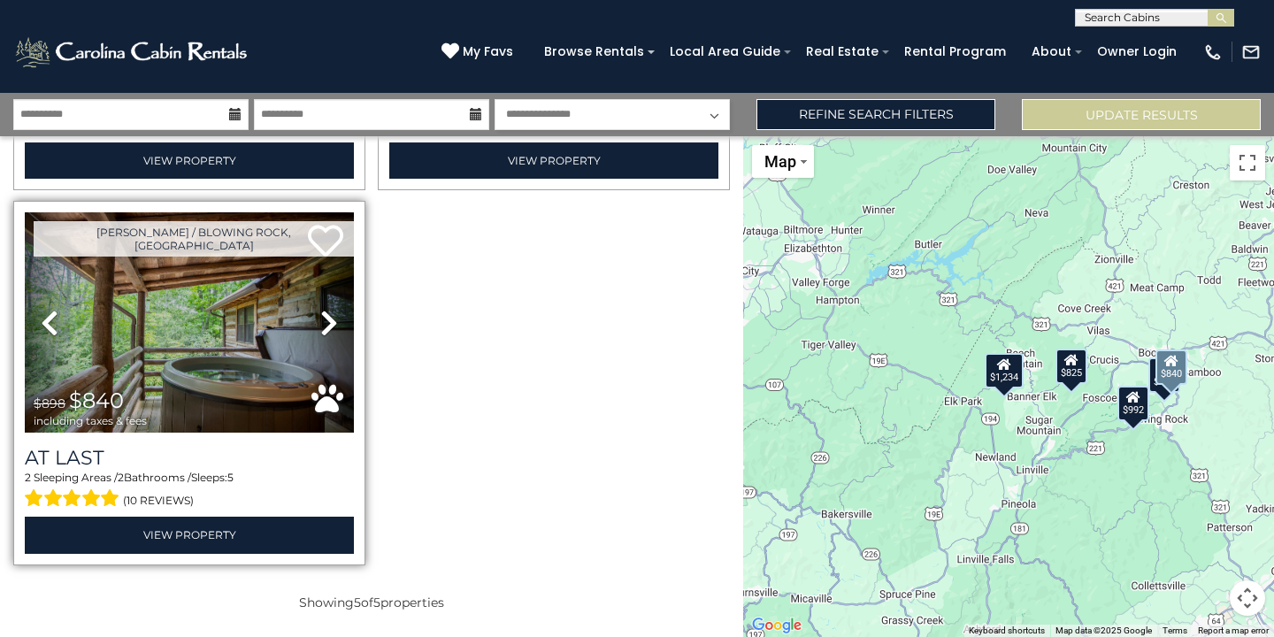
click at [325, 315] on icon at bounding box center [329, 323] width 18 height 28
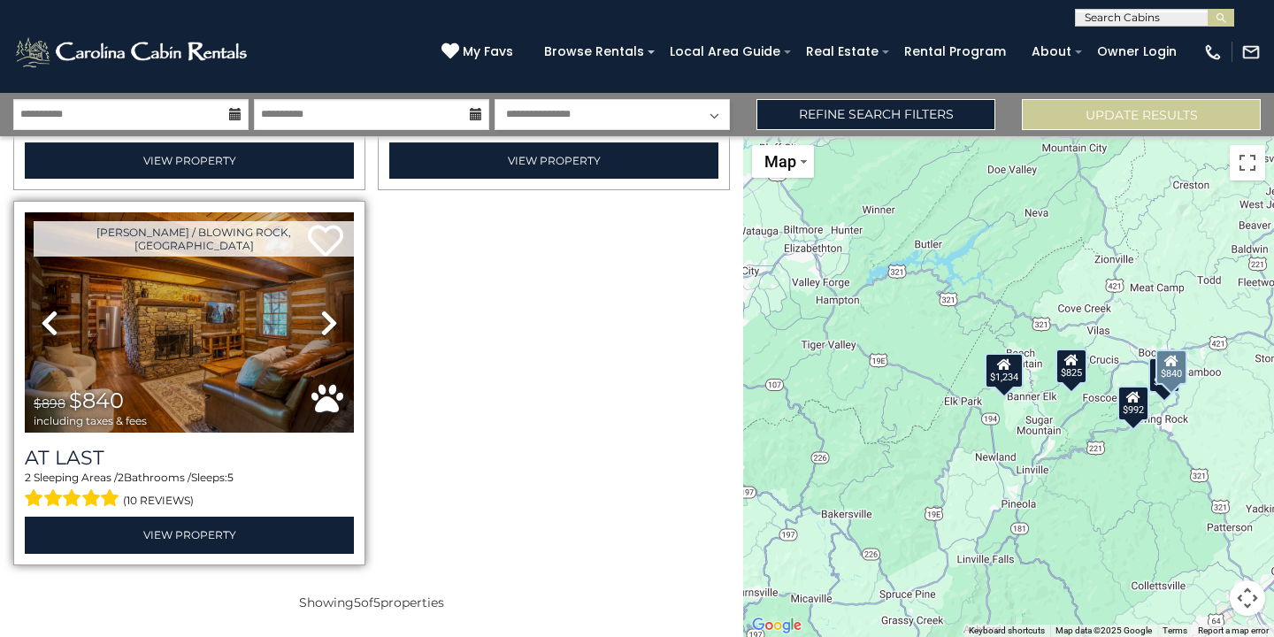
click at [325, 315] on icon at bounding box center [329, 323] width 18 height 28
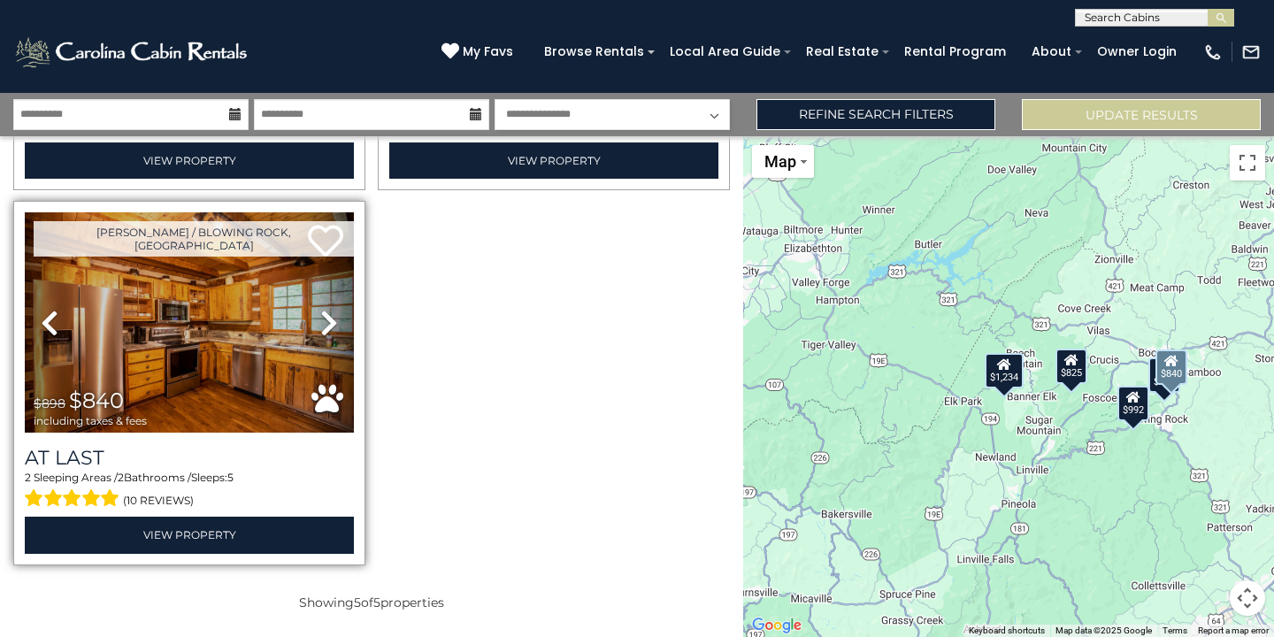
click at [325, 315] on icon at bounding box center [329, 323] width 18 height 28
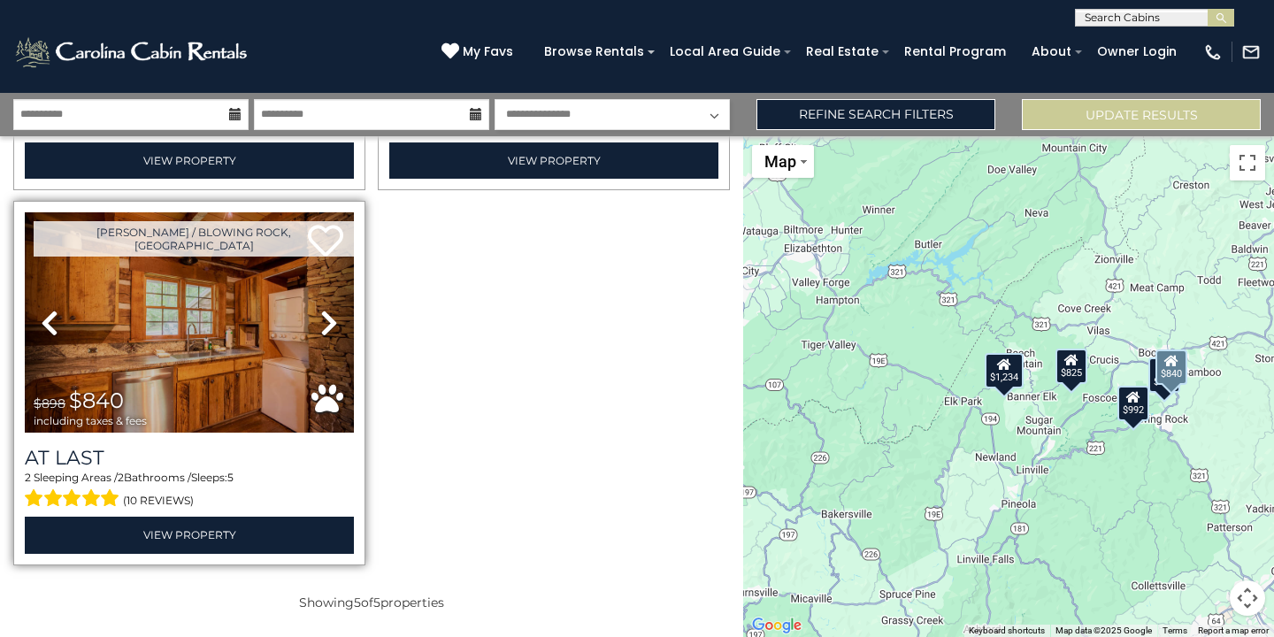
click at [325, 315] on icon at bounding box center [329, 323] width 18 height 28
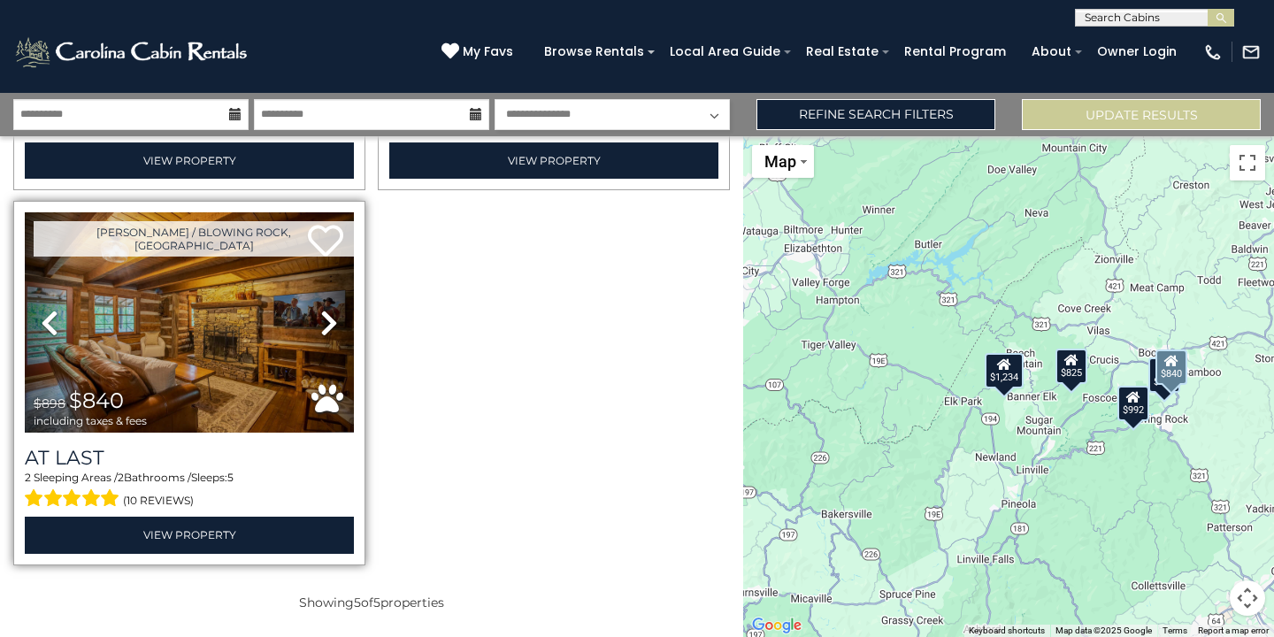
click at [325, 315] on icon at bounding box center [329, 323] width 18 height 28
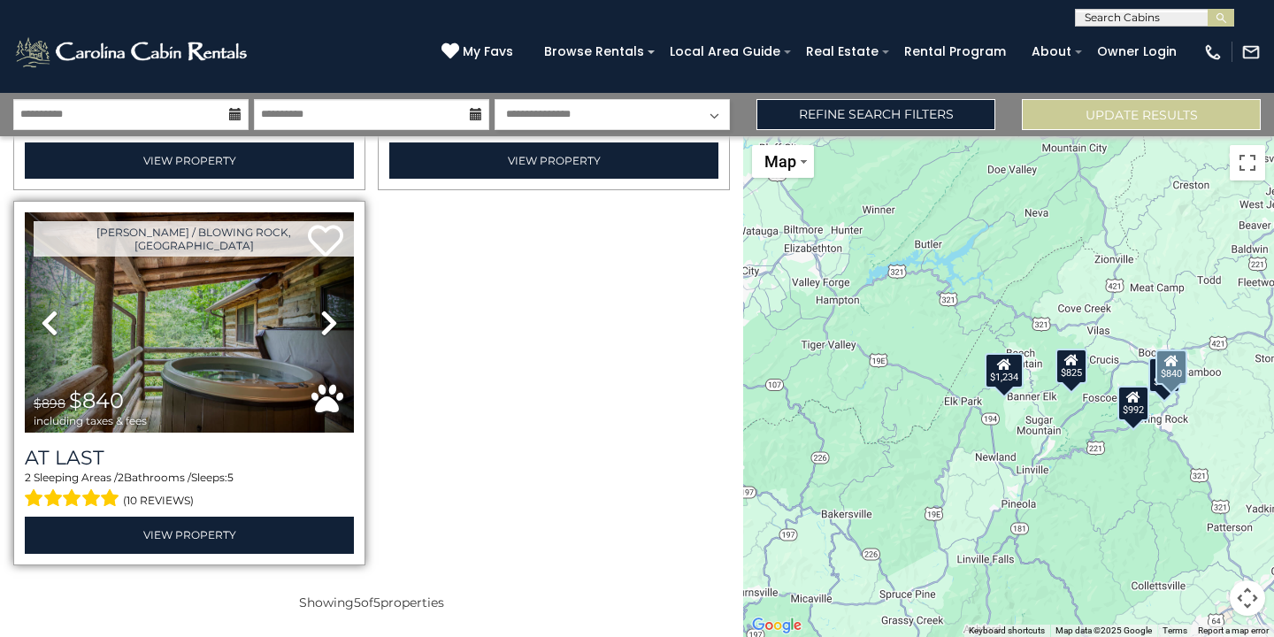
click at [325, 315] on icon at bounding box center [329, 323] width 18 height 28
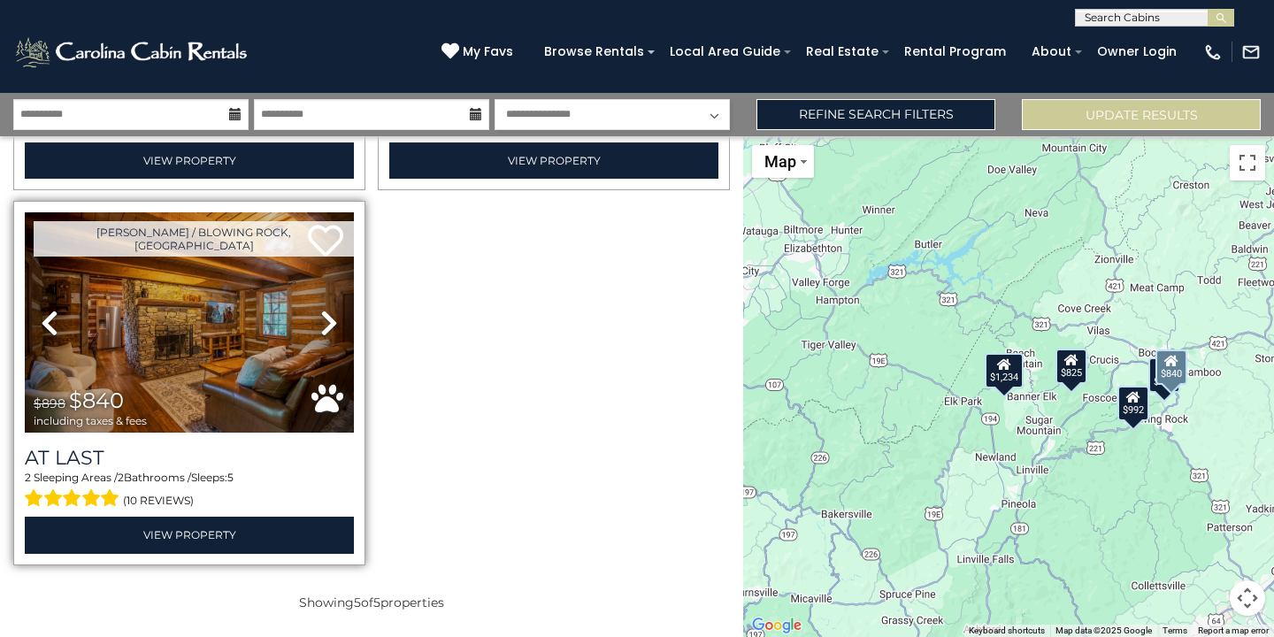
click at [325, 315] on icon at bounding box center [329, 323] width 18 height 28
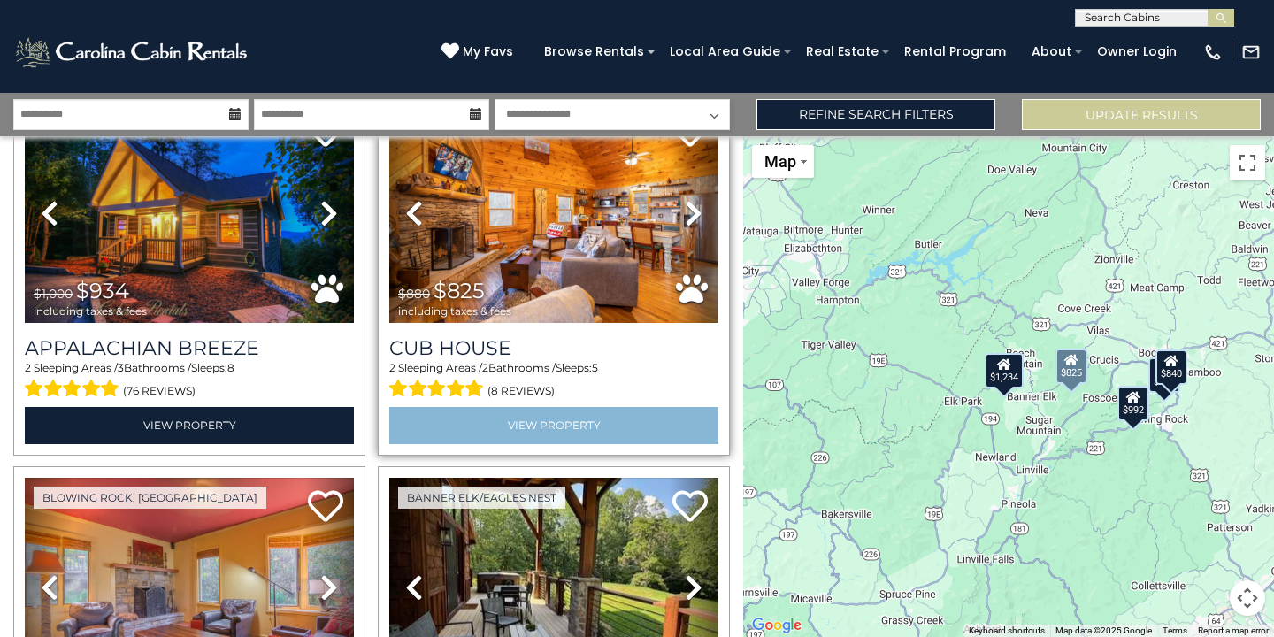
scroll to position [0, 0]
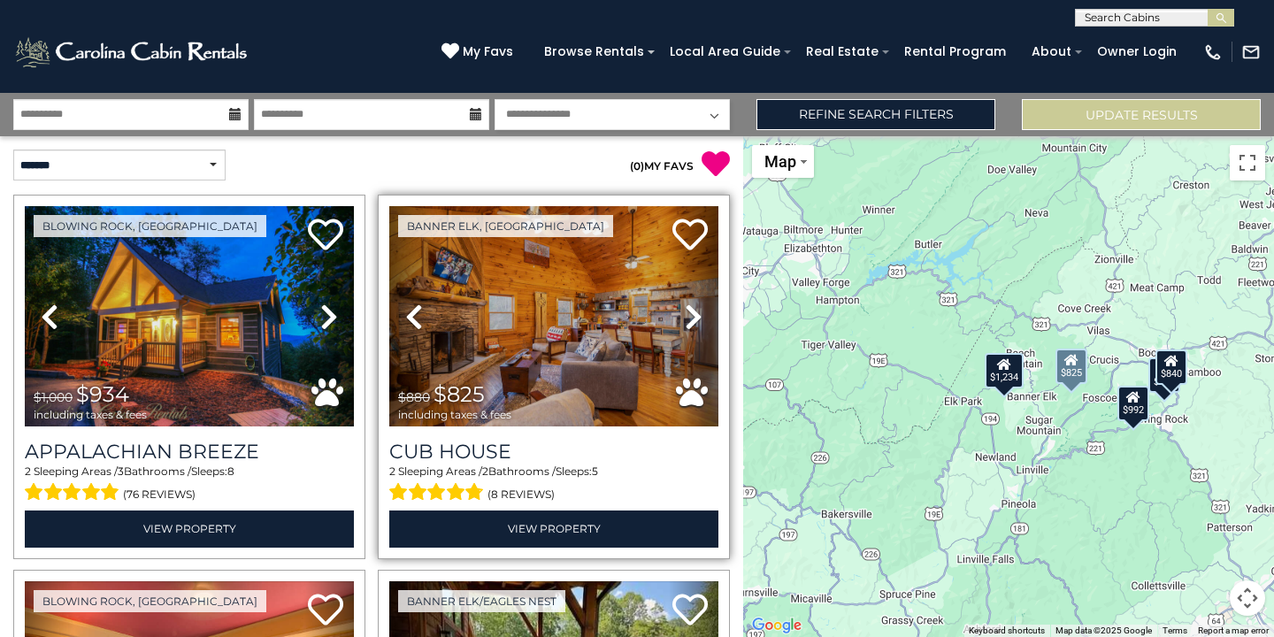
click at [690, 316] on icon at bounding box center [694, 316] width 18 height 28
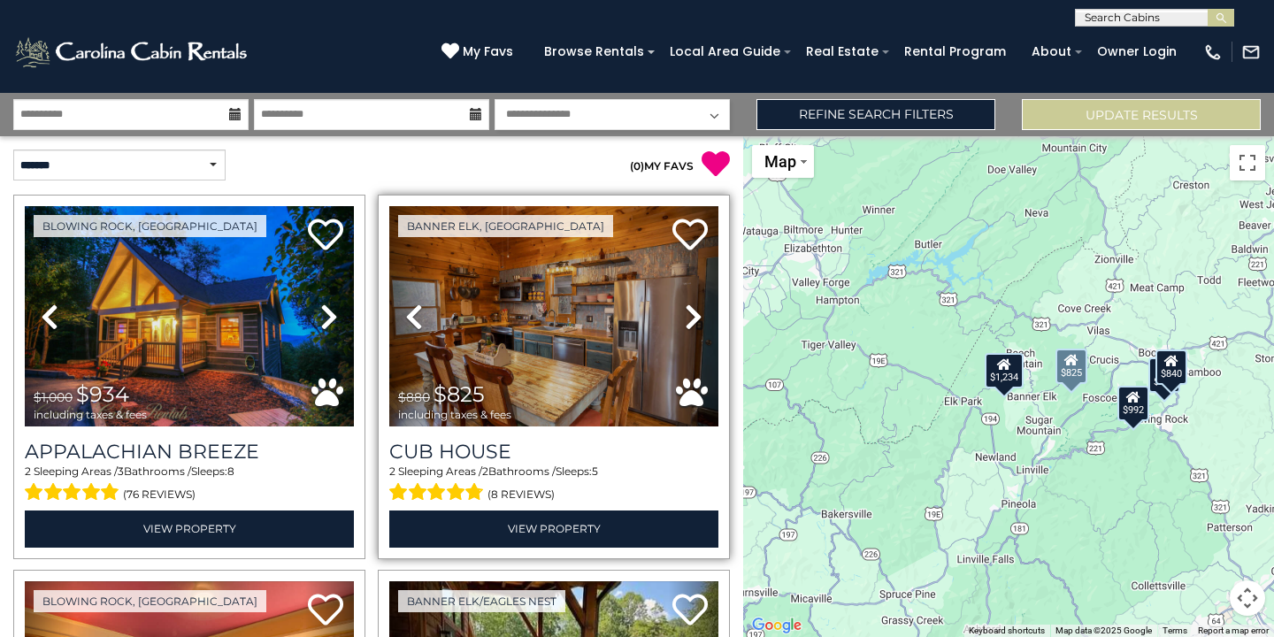
click at [690, 316] on icon at bounding box center [694, 316] width 18 height 28
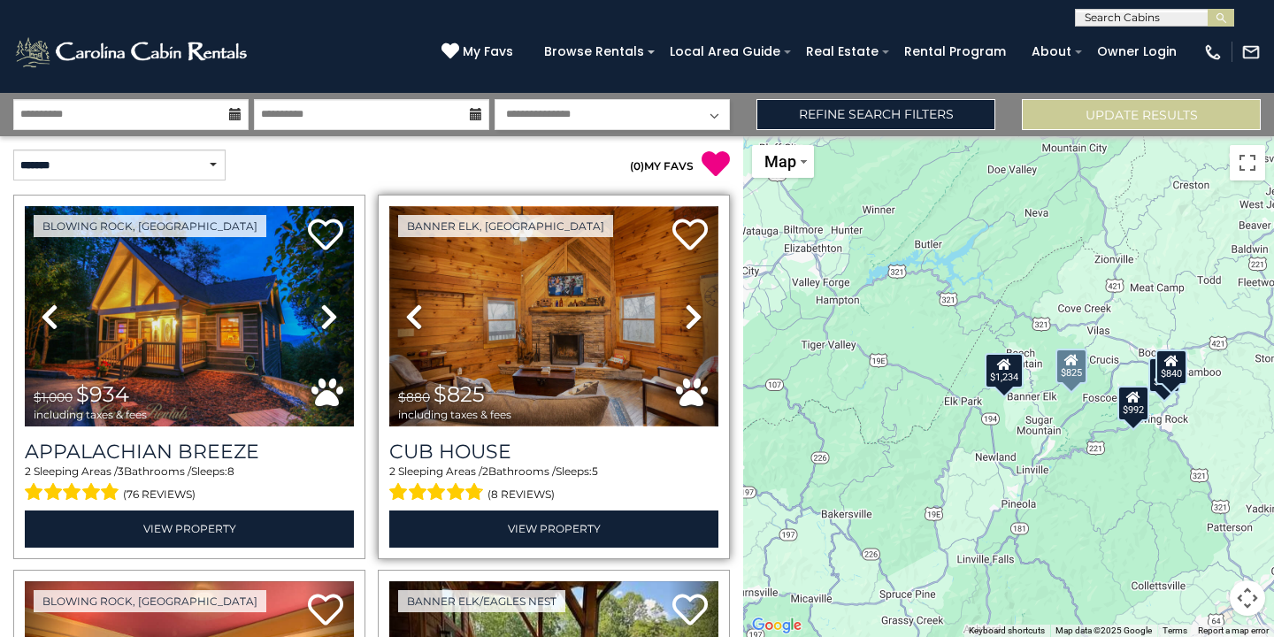
click at [578, 306] on img at bounding box center [553, 316] width 329 height 220
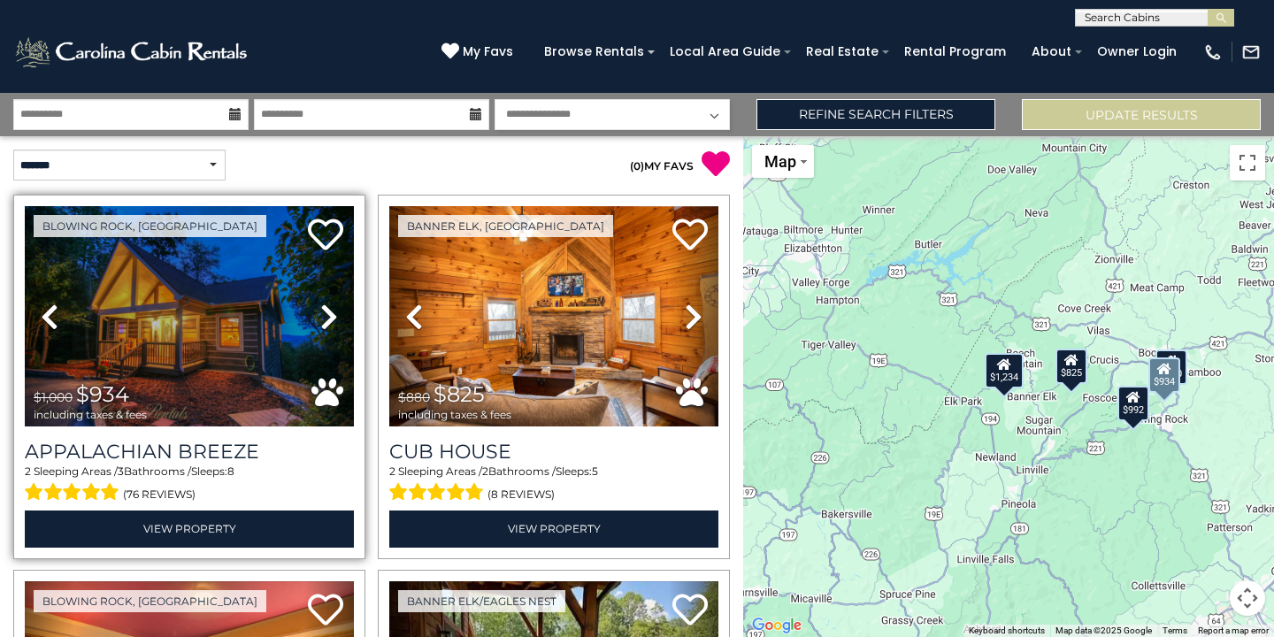
click at [331, 308] on icon at bounding box center [329, 316] width 18 height 28
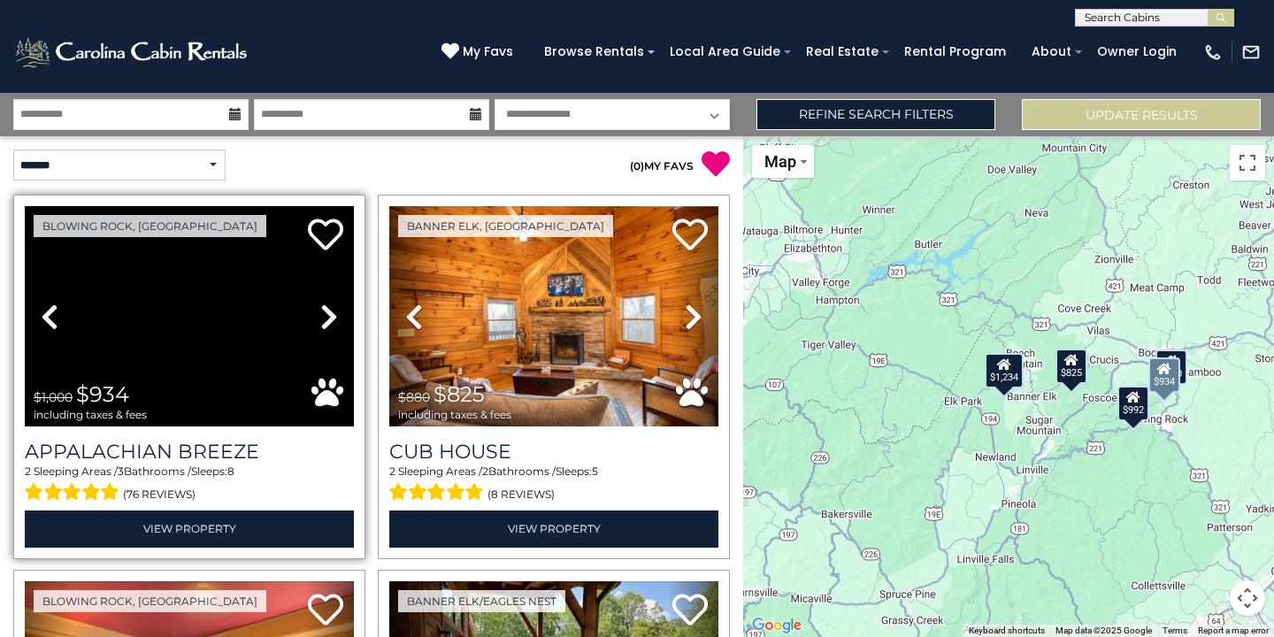
click at [331, 308] on icon at bounding box center [329, 316] width 18 height 28
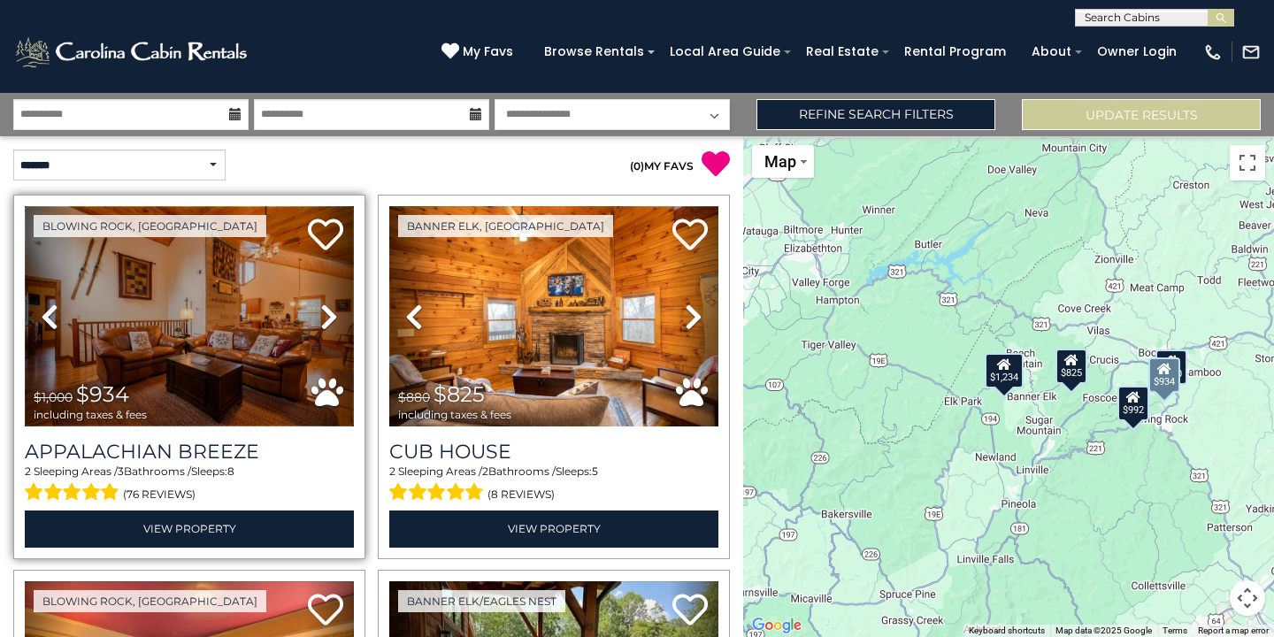
click at [114, 318] on img at bounding box center [189, 316] width 329 height 220
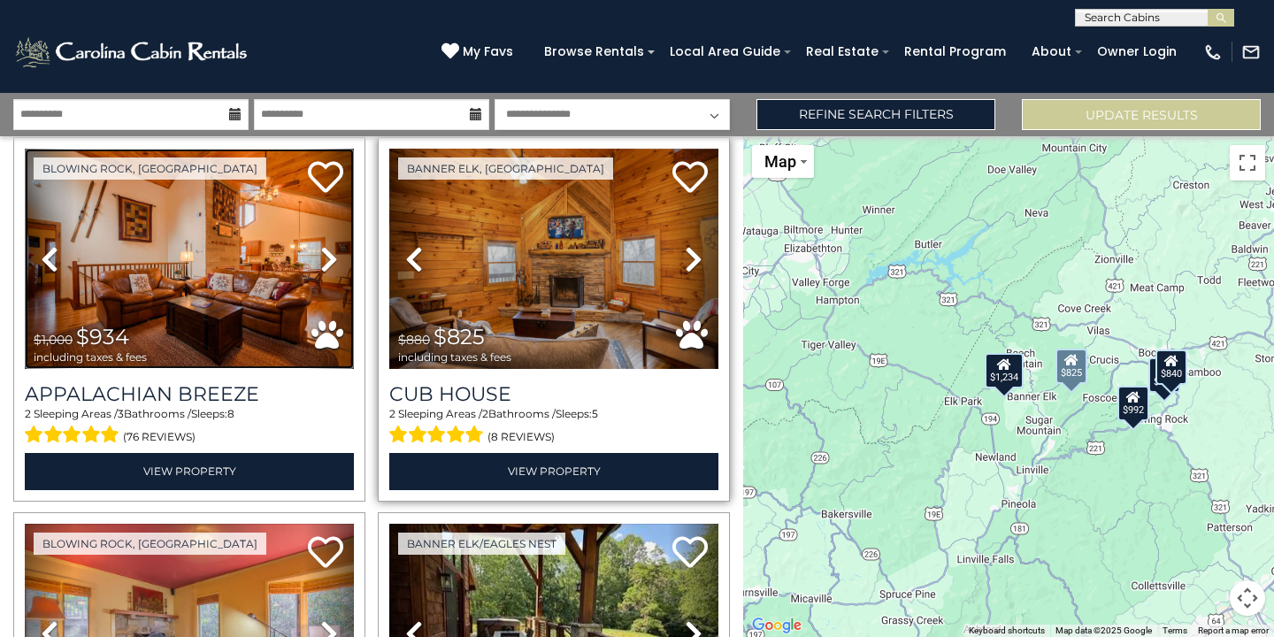
scroll to position [58, 0]
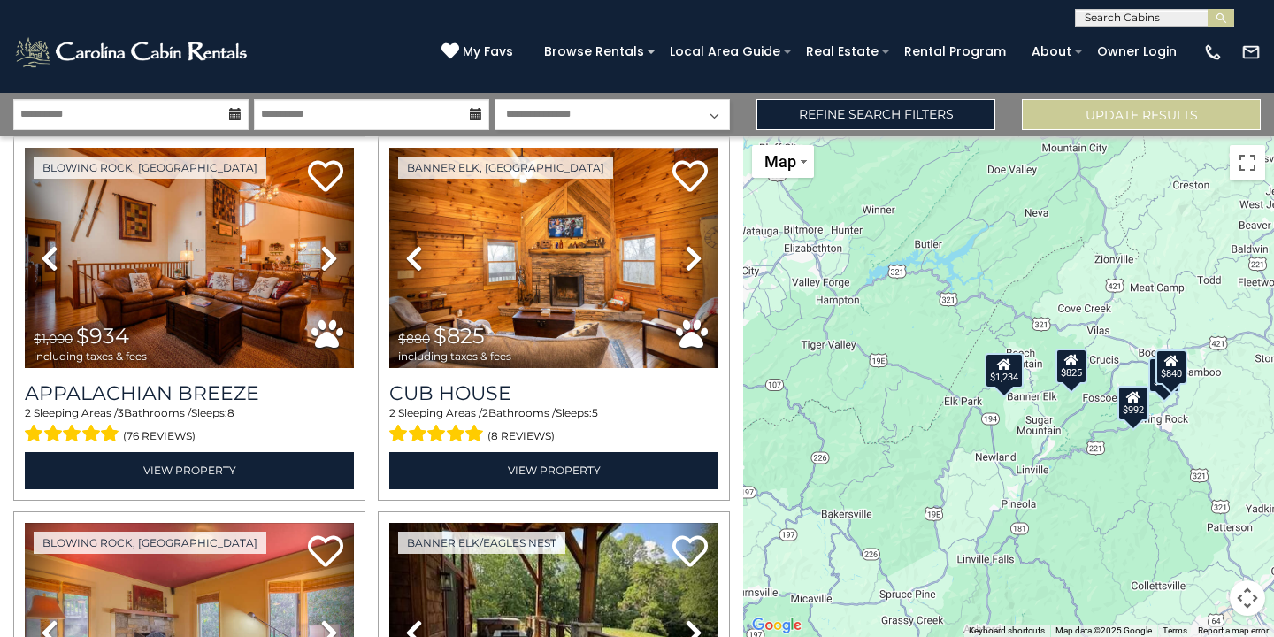
click at [1004, 374] on div "$1,234" at bounding box center [1003, 370] width 39 height 35
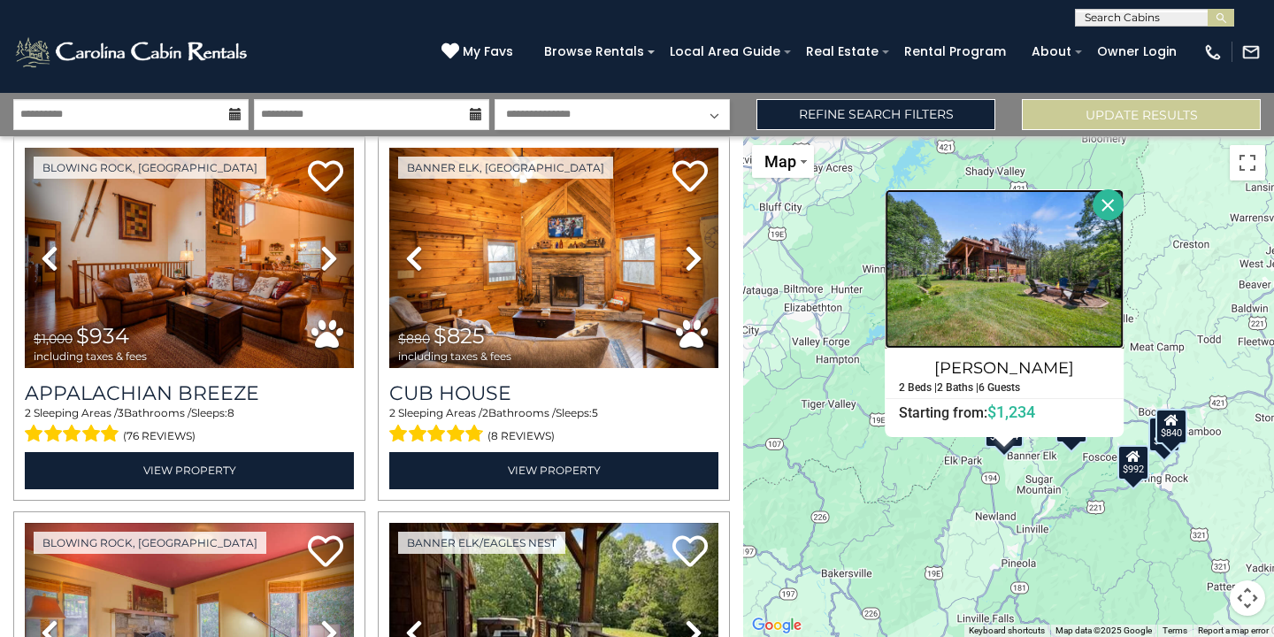
click at [1013, 280] on img at bounding box center [1003, 268] width 239 height 159
click at [1154, 208] on div "$934 $825 $992 $1,234 $840 Buddys Cabin 2 Beds | 2 Baths | 6 Guests Distance fr…" at bounding box center [1008, 386] width 531 height 501
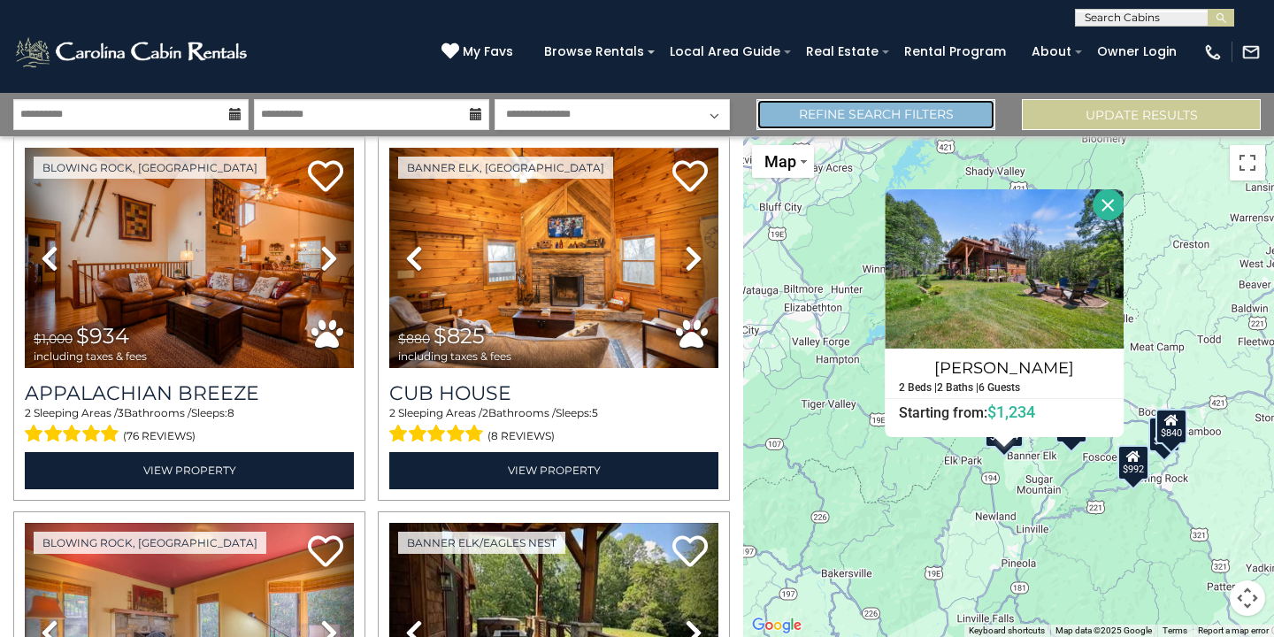
click at [944, 110] on link "Refine Search Filters" at bounding box center [875, 114] width 239 height 31
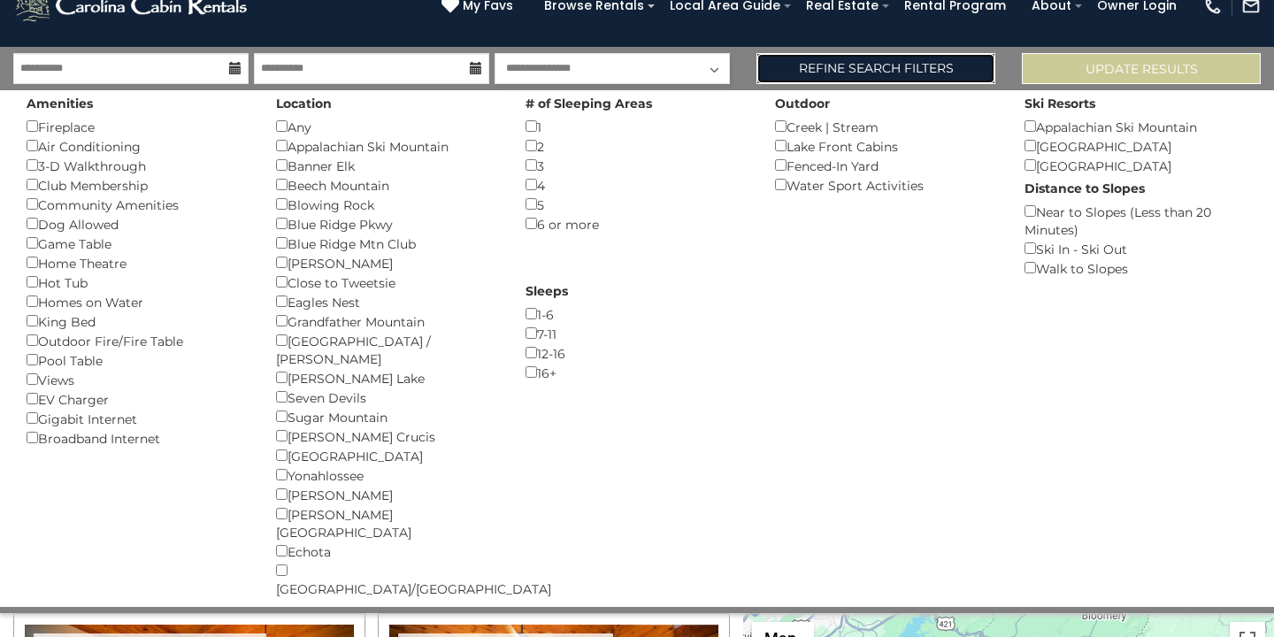
scroll to position [50, 0]
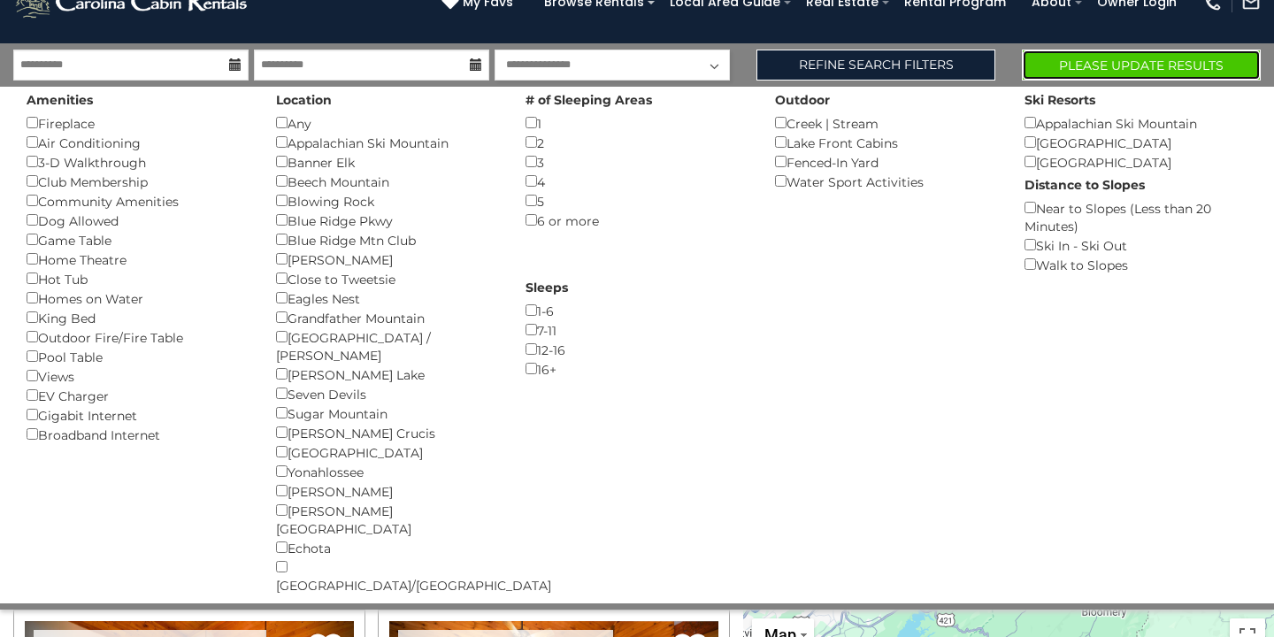
click at [1083, 66] on button "Please Update Results" at bounding box center [1141, 65] width 239 height 31
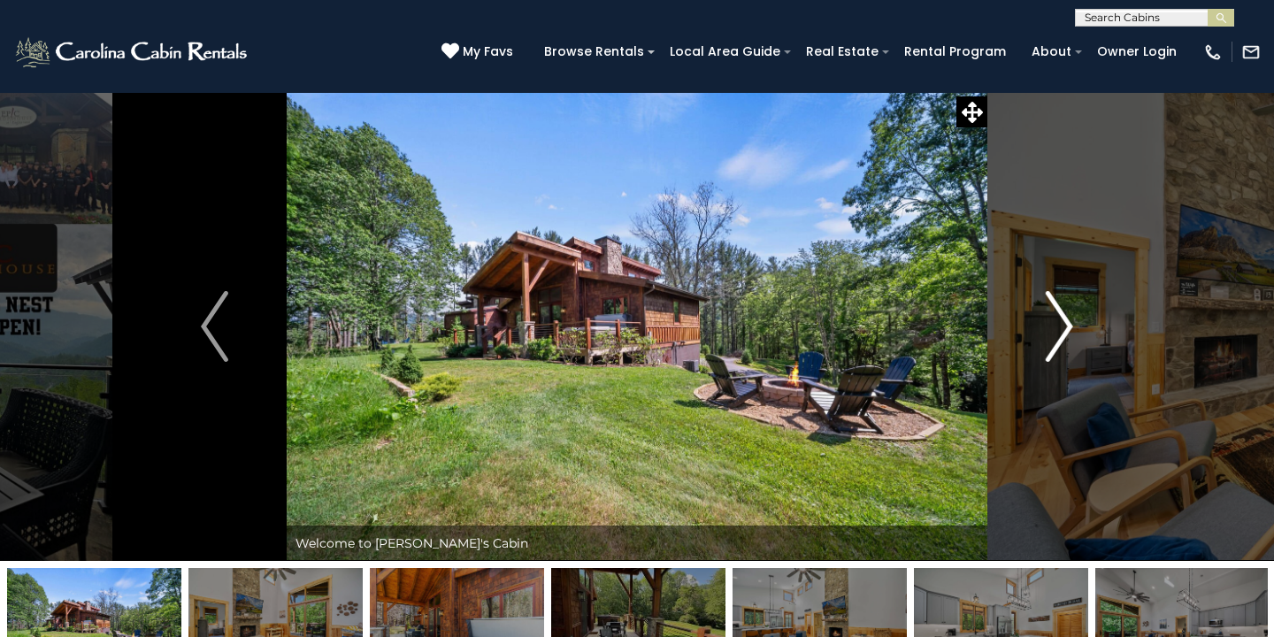
click at [1066, 331] on img "Next" at bounding box center [1058, 326] width 27 height 71
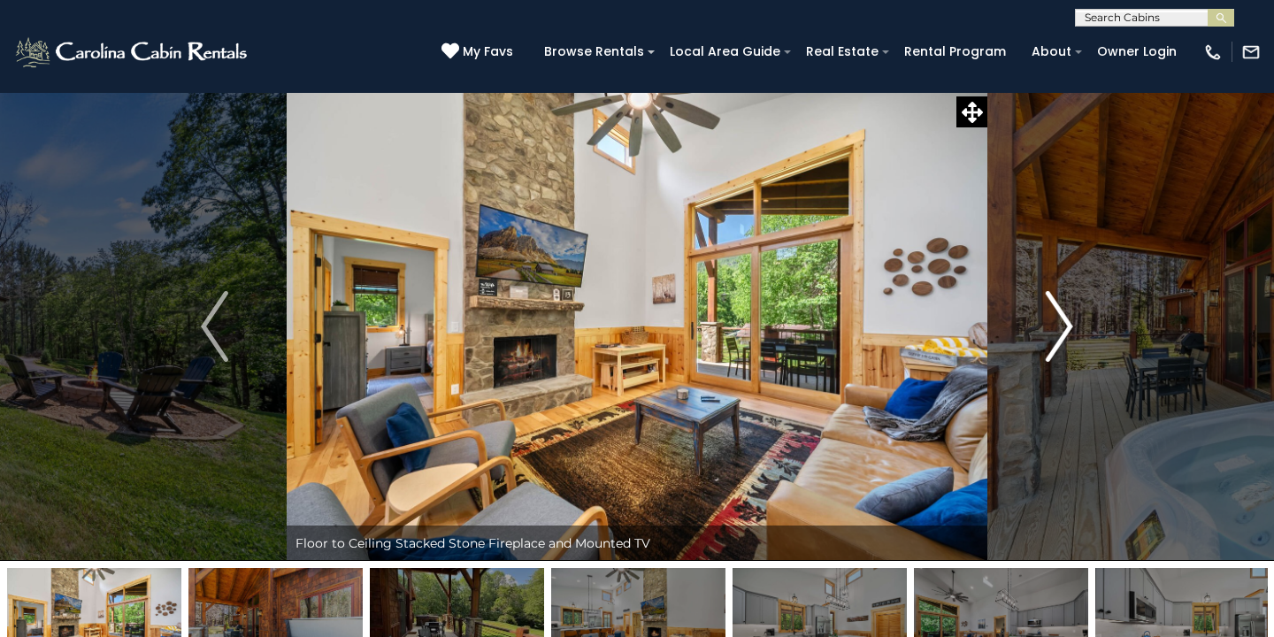
click at [1066, 331] on img "Next" at bounding box center [1058, 326] width 27 height 71
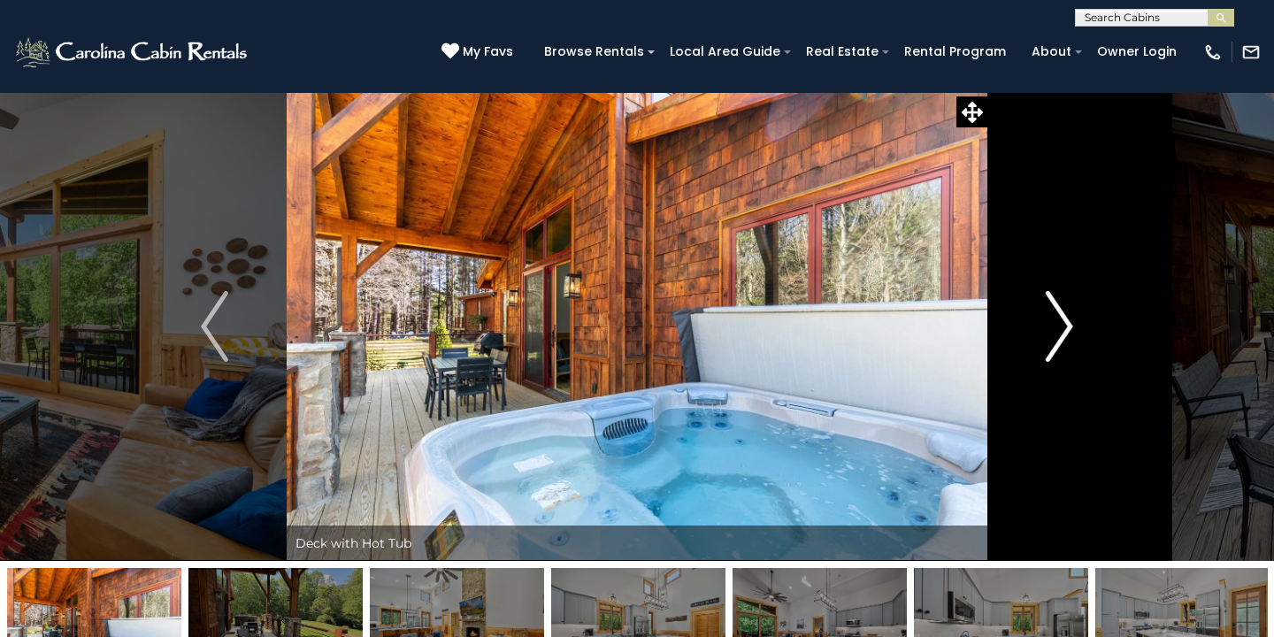
click at [1066, 331] on img "Next" at bounding box center [1058, 326] width 27 height 71
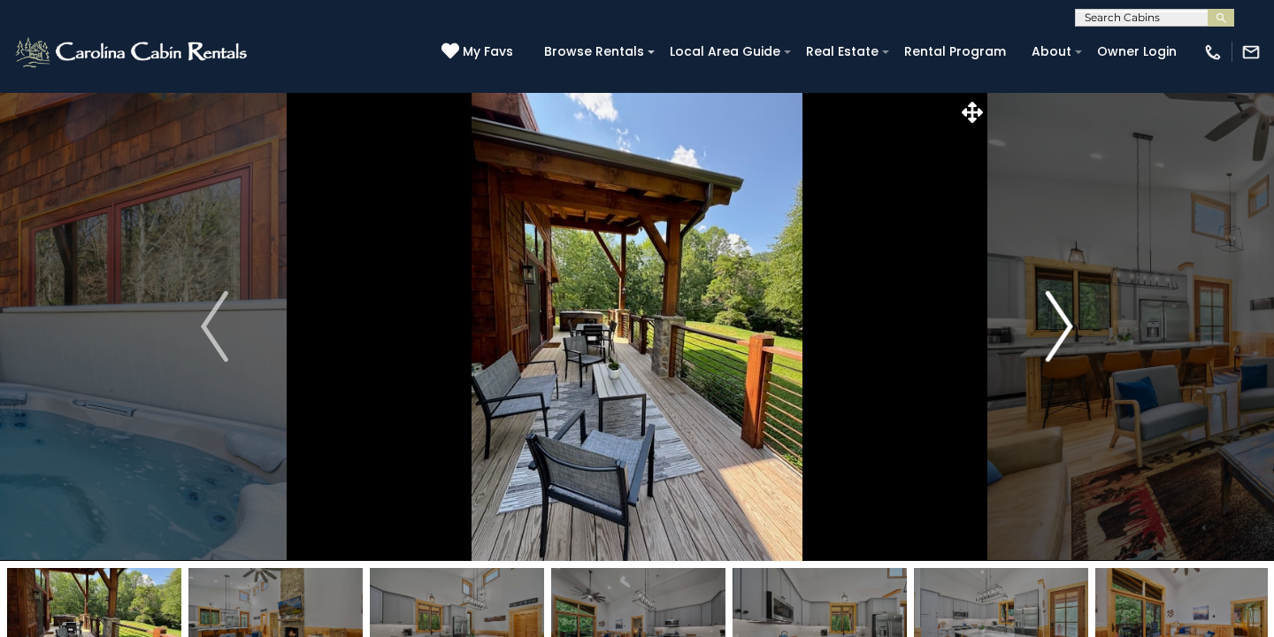
click at [1066, 331] on img "Next" at bounding box center [1058, 326] width 27 height 71
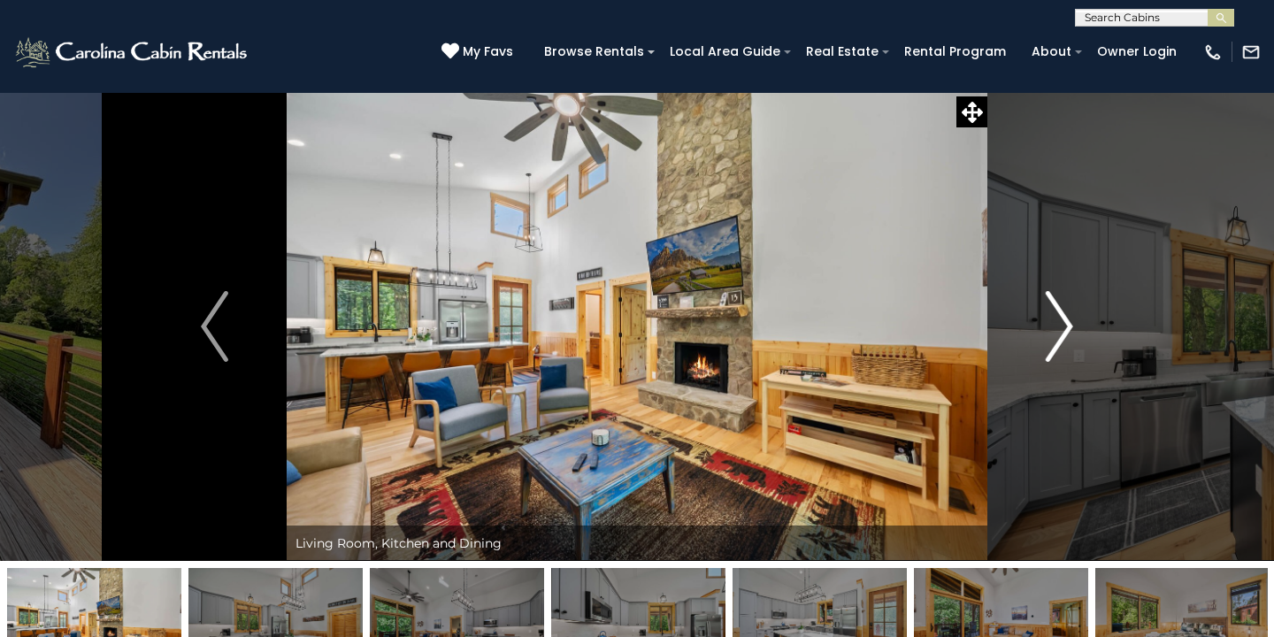
click at [1066, 331] on img "Next" at bounding box center [1058, 326] width 27 height 71
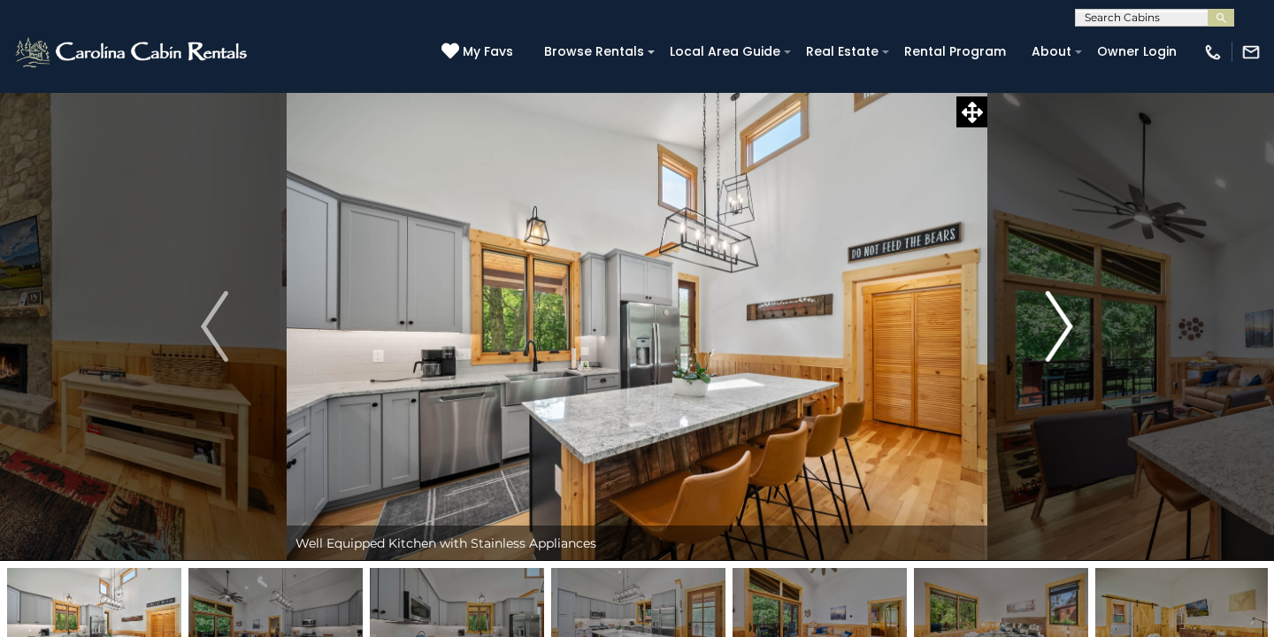
click at [1066, 331] on img "Next" at bounding box center [1058, 326] width 27 height 71
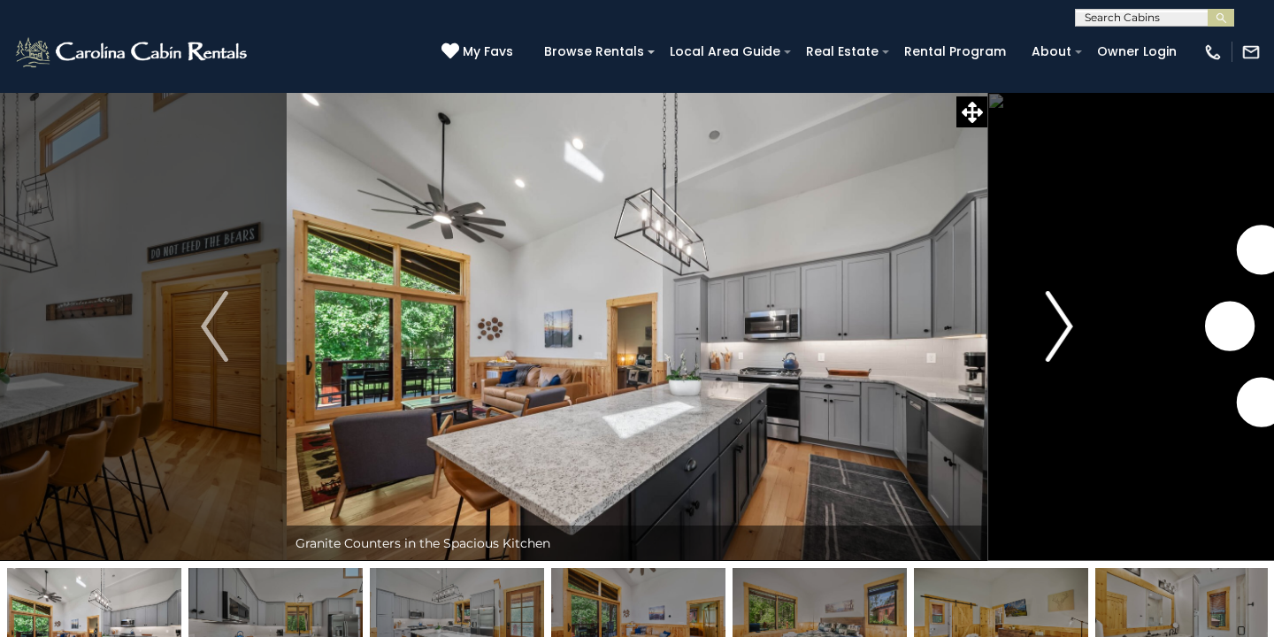
click at [1066, 331] on img "Next" at bounding box center [1058, 326] width 27 height 71
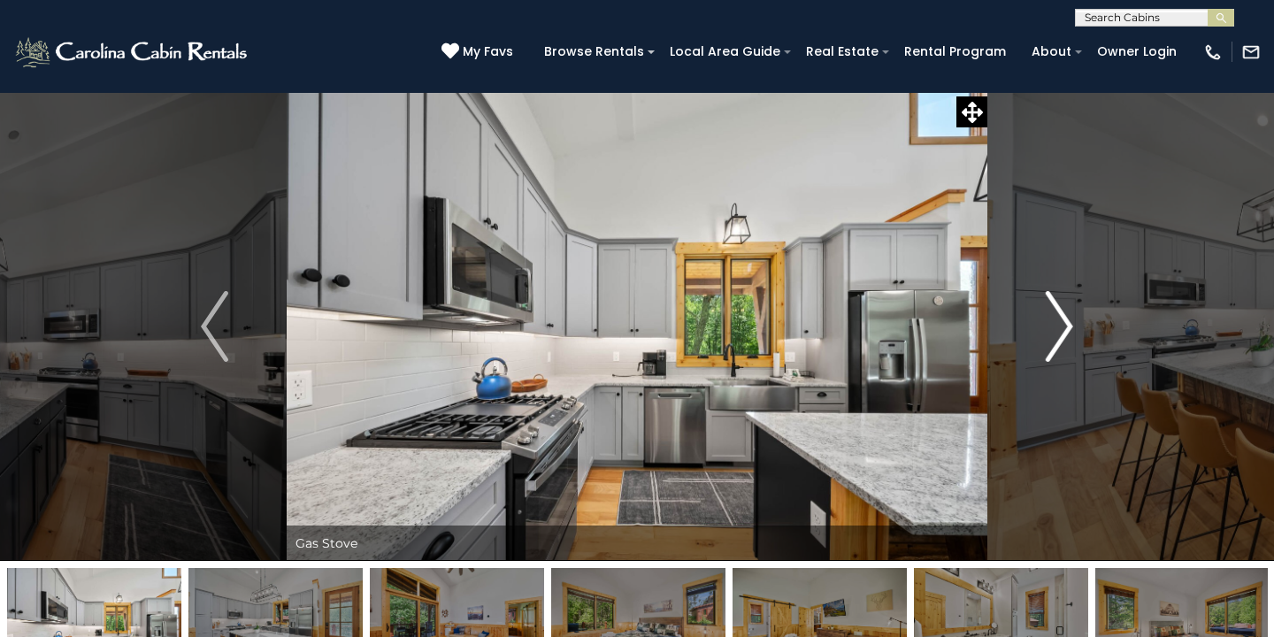
click at [1066, 331] on img "Next" at bounding box center [1058, 326] width 27 height 71
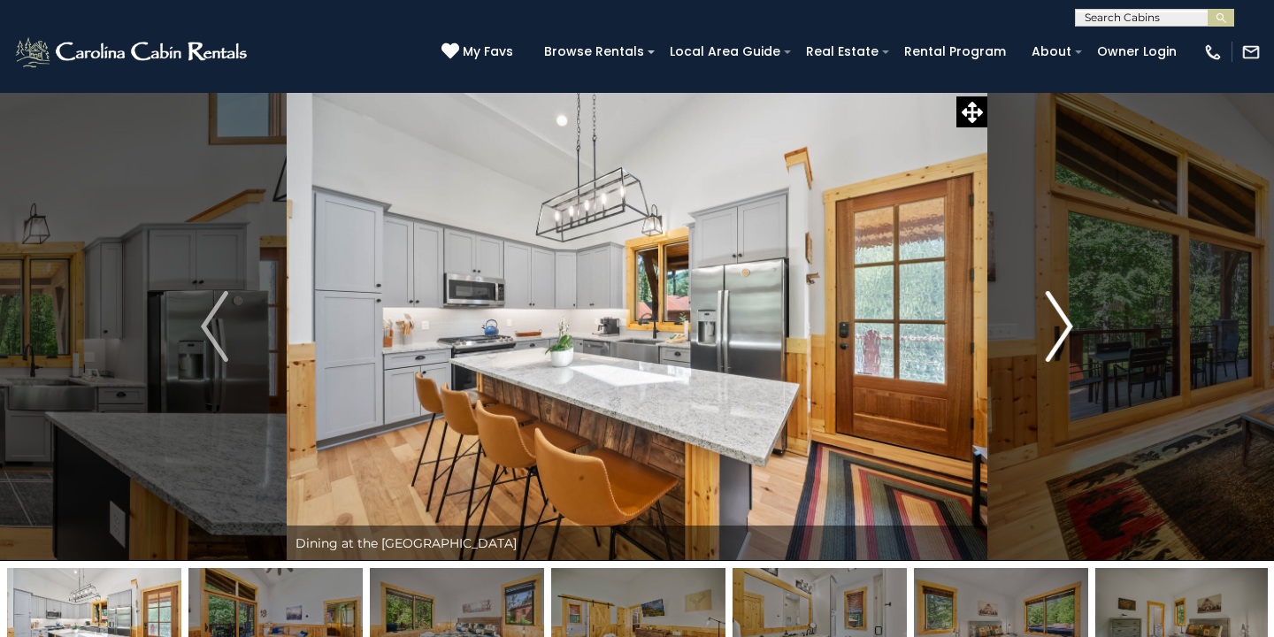
click at [1066, 331] on img "Next" at bounding box center [1058, 326] width 27 height 71
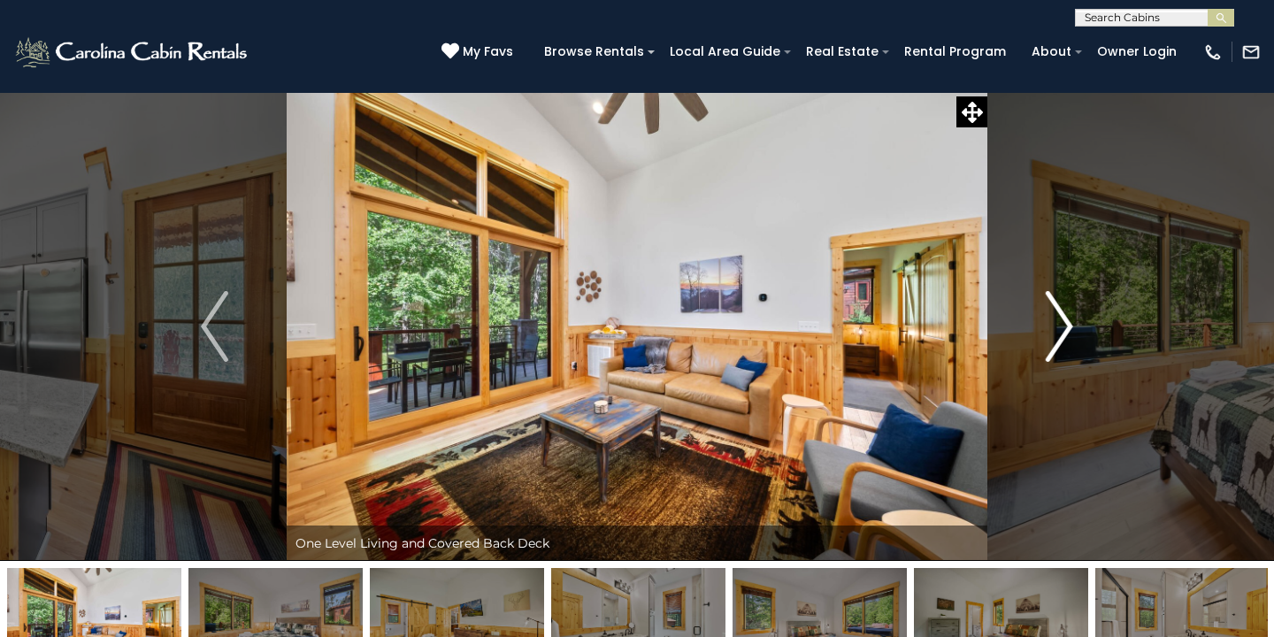
click at [1066, 331] on img "Next" at bounding box center [1058, 326] width 27 height 71
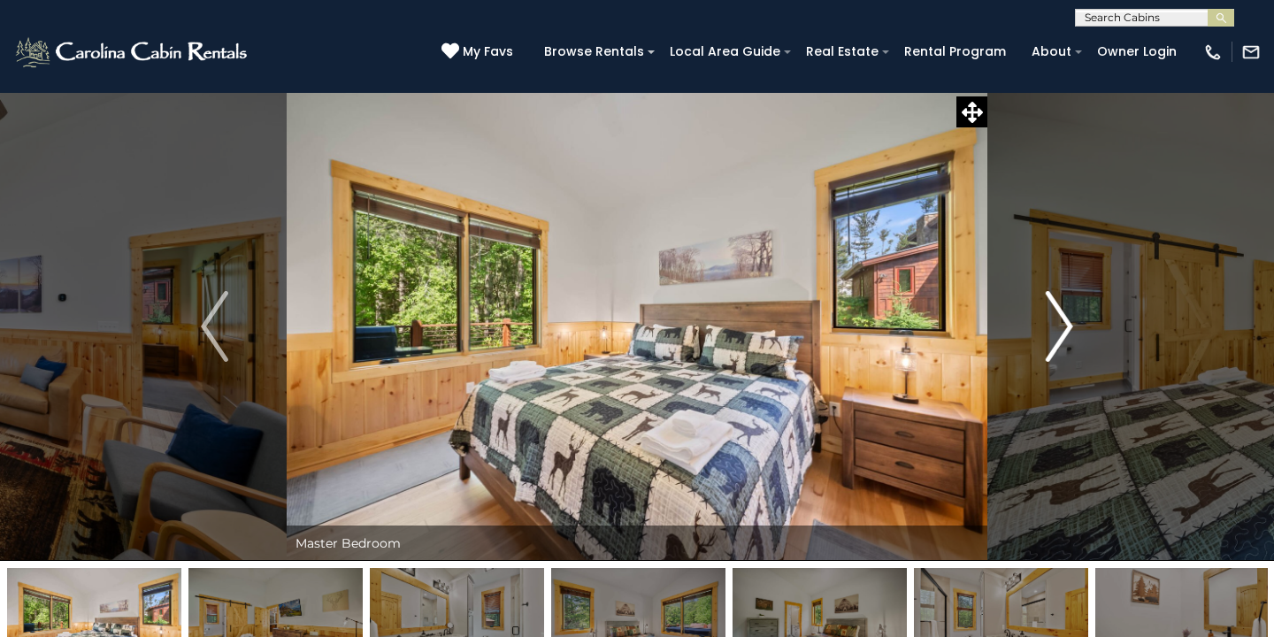
click at [1066, 331] on img "Next" at bounding box center [1058, 326] width 27 height 71
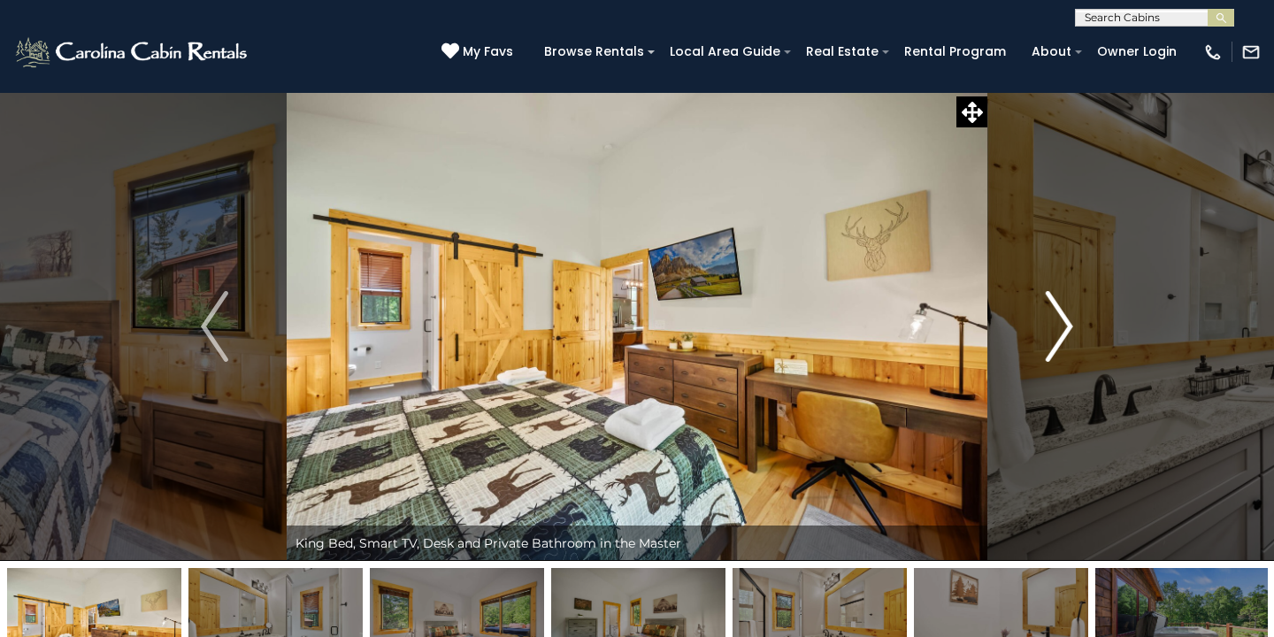
click at [1066, 331] on img "Next" at bounding box center [1058, 326] width 27 height 71
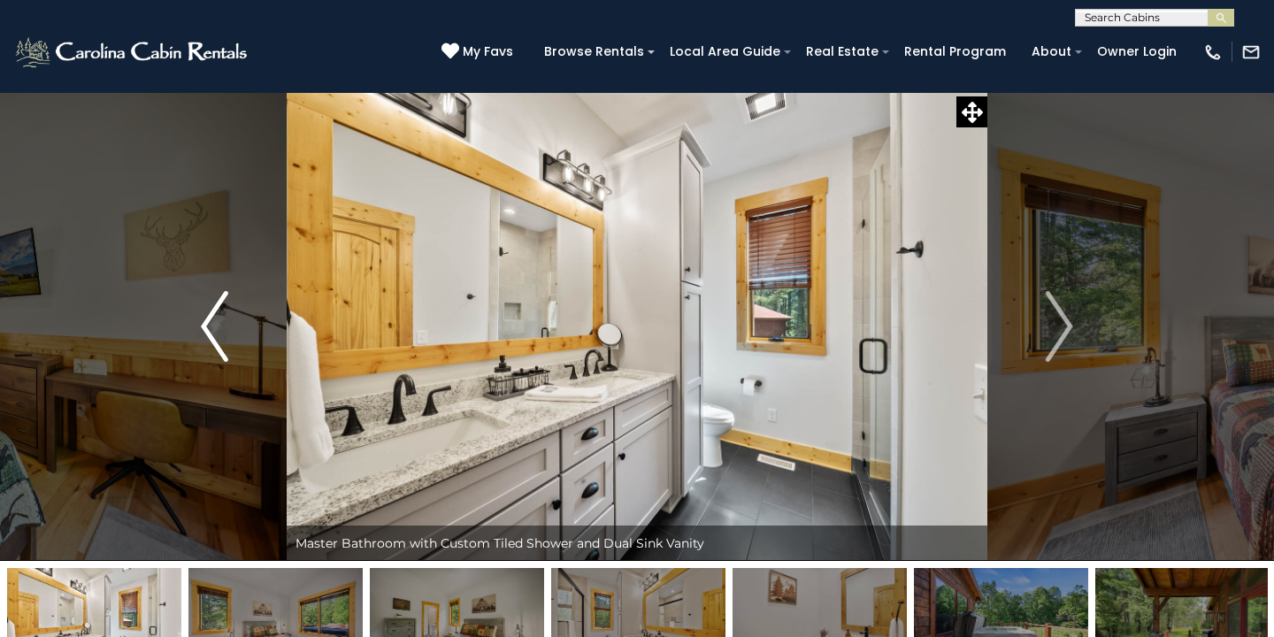
click at [220, 333] on img "Previous" at bounding box center [214, 326] width 27 height 71
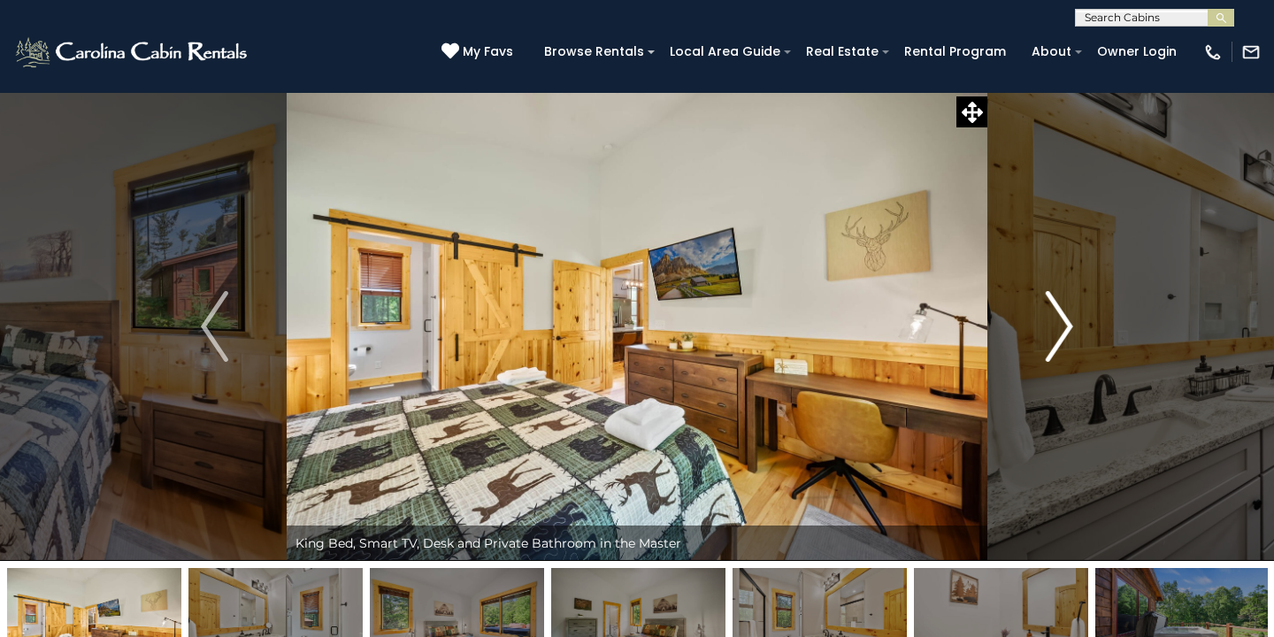
click at [1060, 318] on img "Next" at bounding box center [1058, 326] width 27 height 71
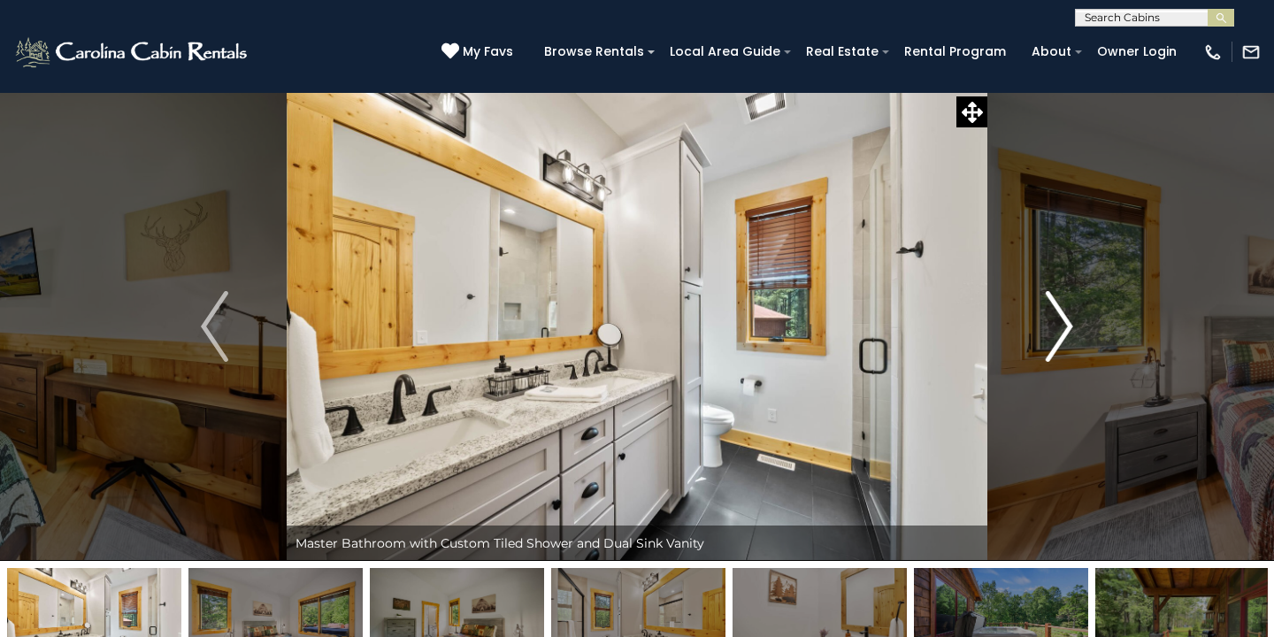
click at [1060, 318] on img "Next" at bounding box center [1058, 326] width 27 height 71
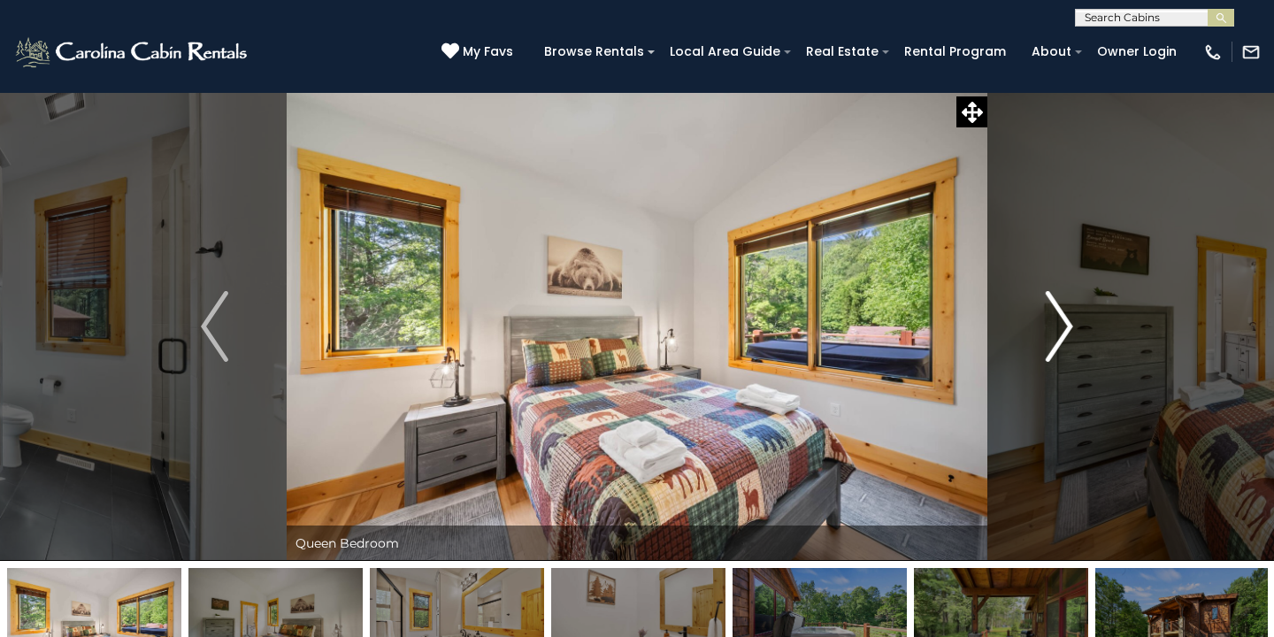
click at [1060, 318] on img "Next" at bounding box center [1058, 326] width 27 height 71
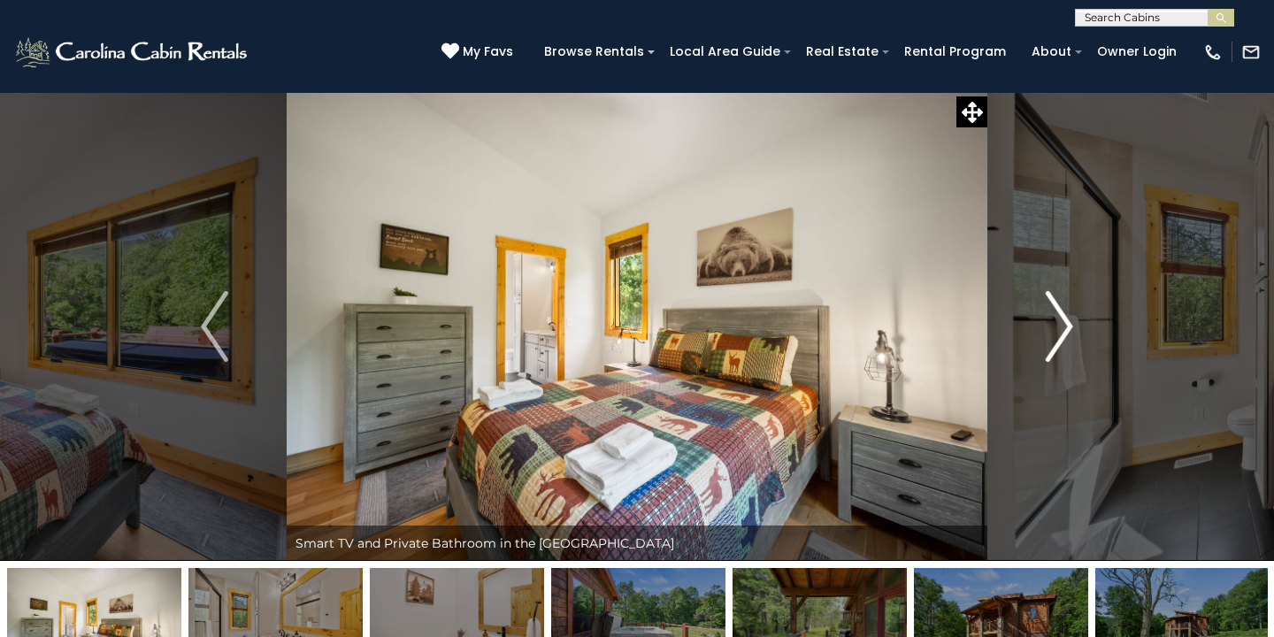
click at [1060, 318] on img "Next" at bounding box center [1058, 326] width 27 height 71
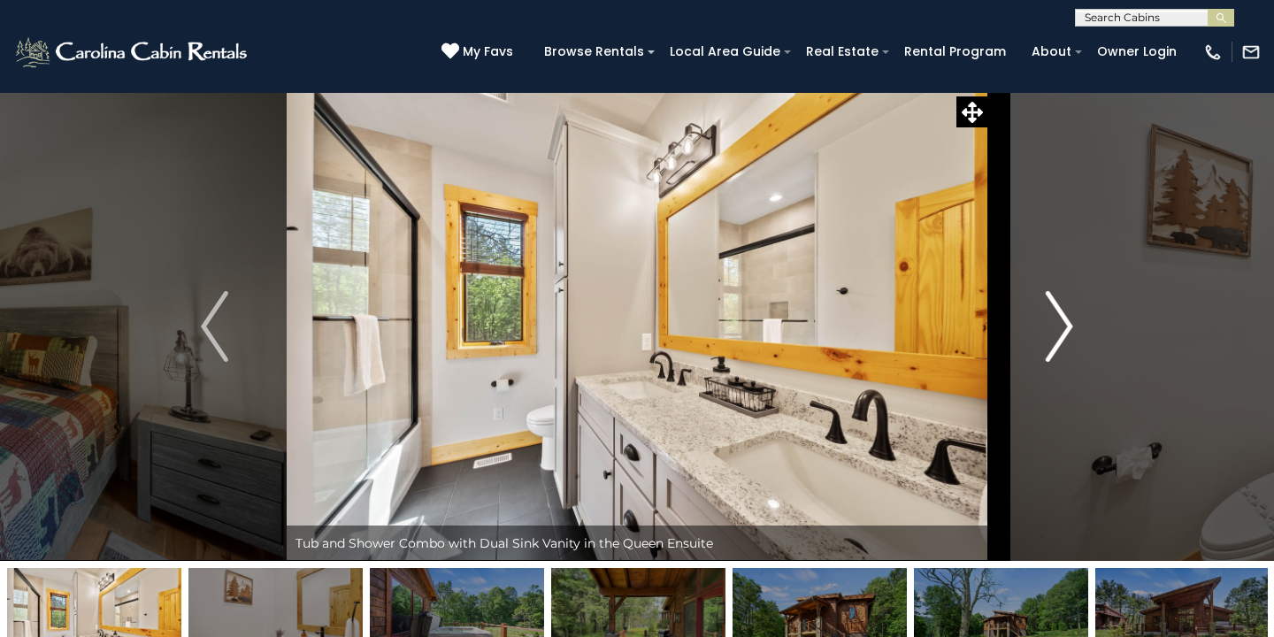
click at [1060, 318] on img "Next" at bounding box center [1058, 326] width 27 height 71
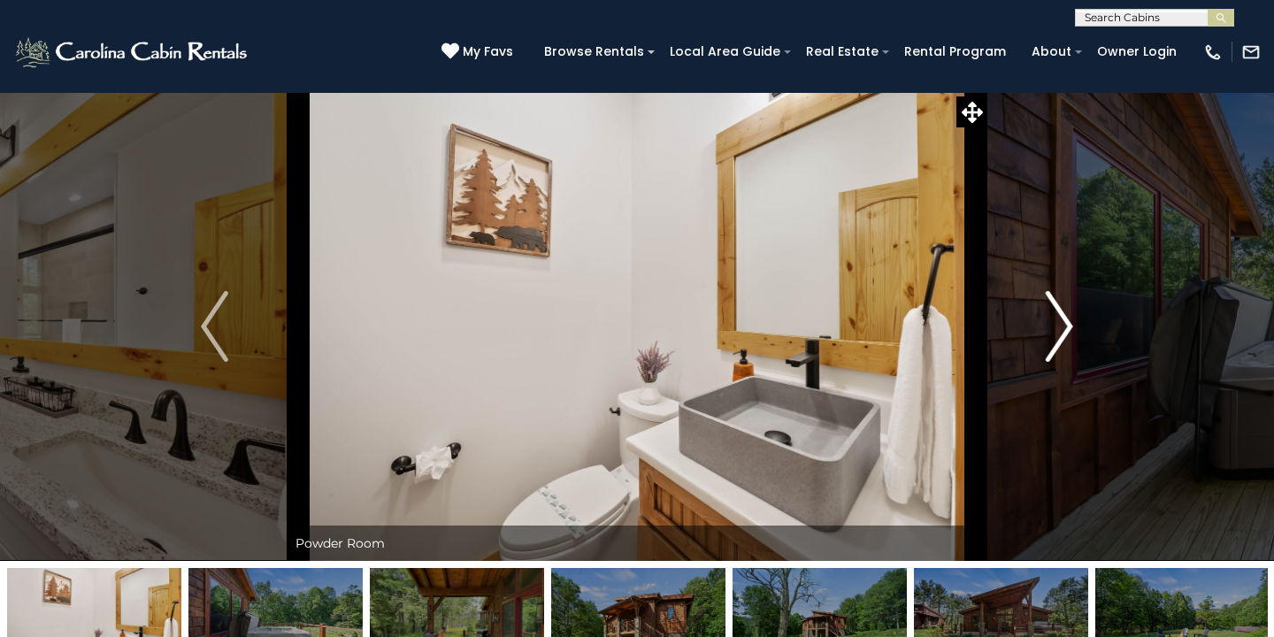
click at [1060, 318] on img "Next" at bounding box center [1058, 326] width 27 height 71
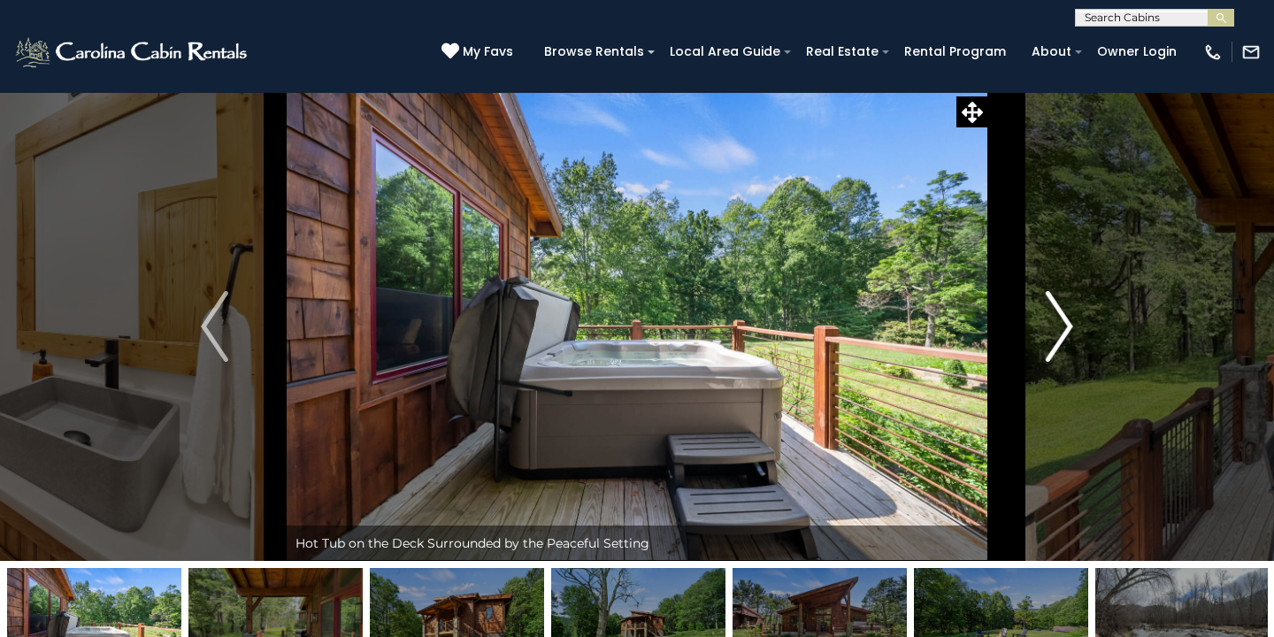
click at [1053, 318] on img "Next" at bounding box center [1058, 326] width 27 height 71
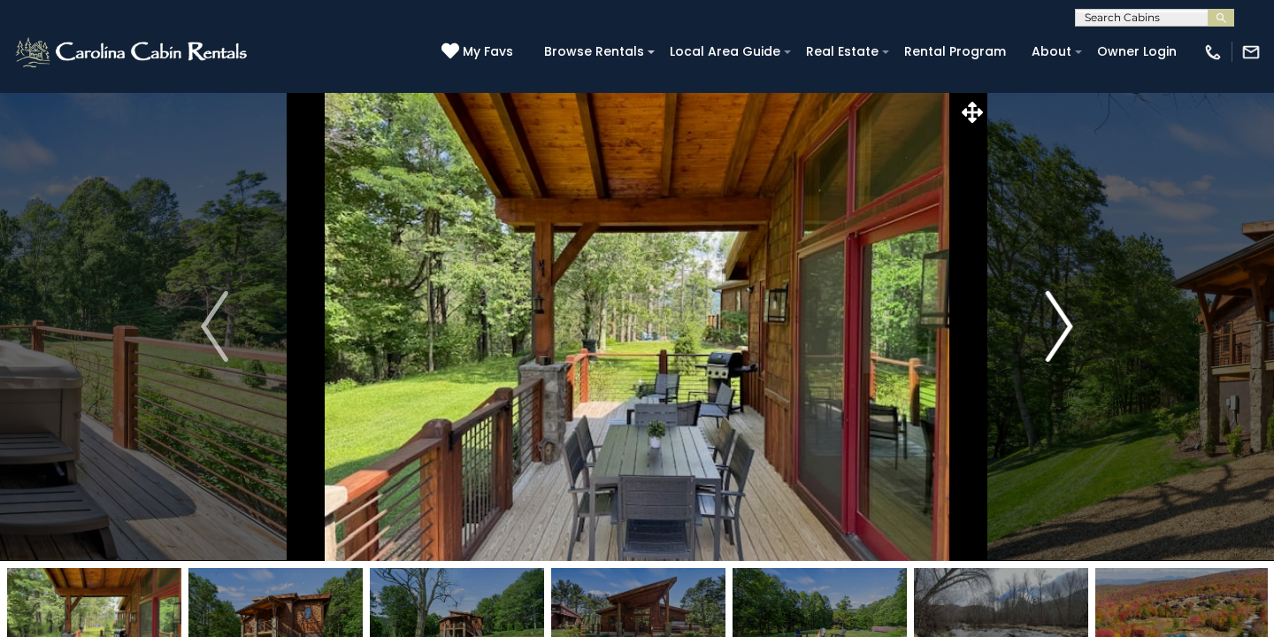
click at [1053, 318] on img "Next" at bounding box center [1058, 326] width 27 height 71
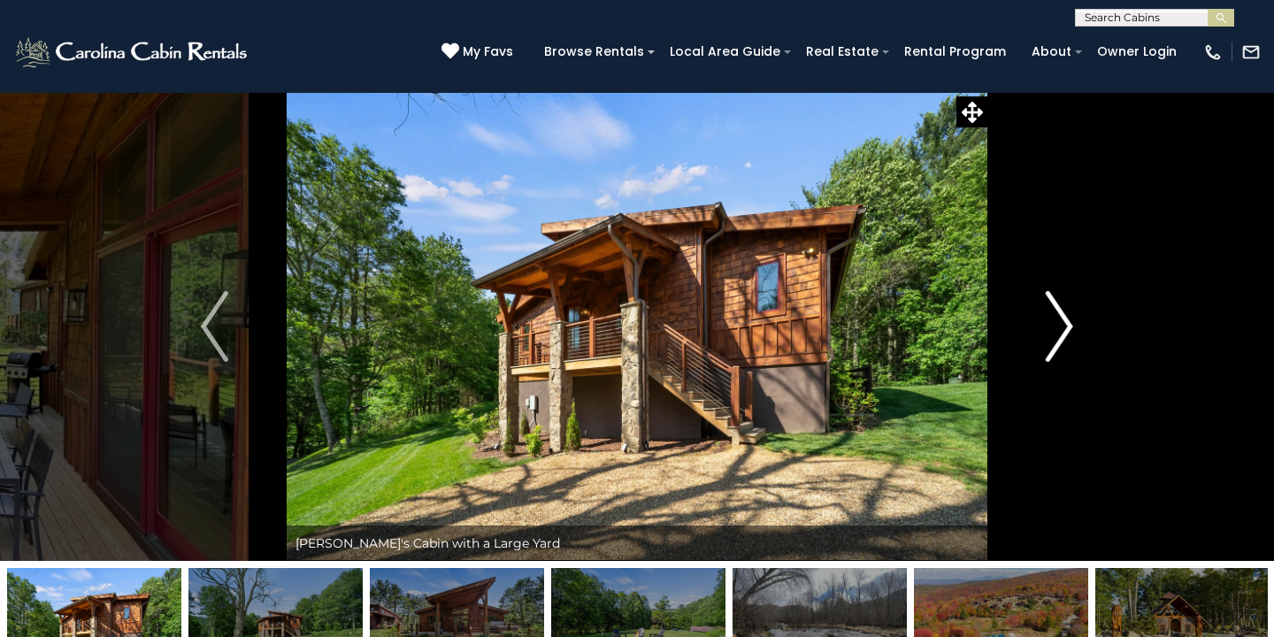
click at [1053, 318] on img "Next" at bounding box center [1058, 326] width 27 height 71
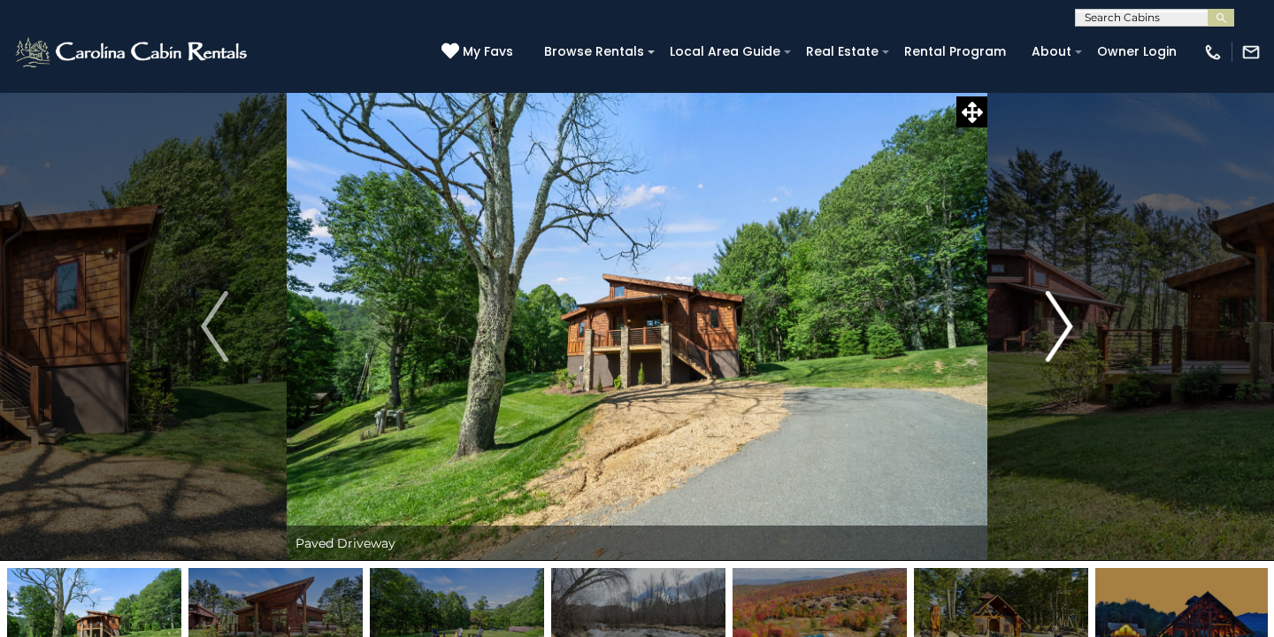
click at [1053, 318] on img "Next" at bounding box center [1058, 326] width 27 height 71
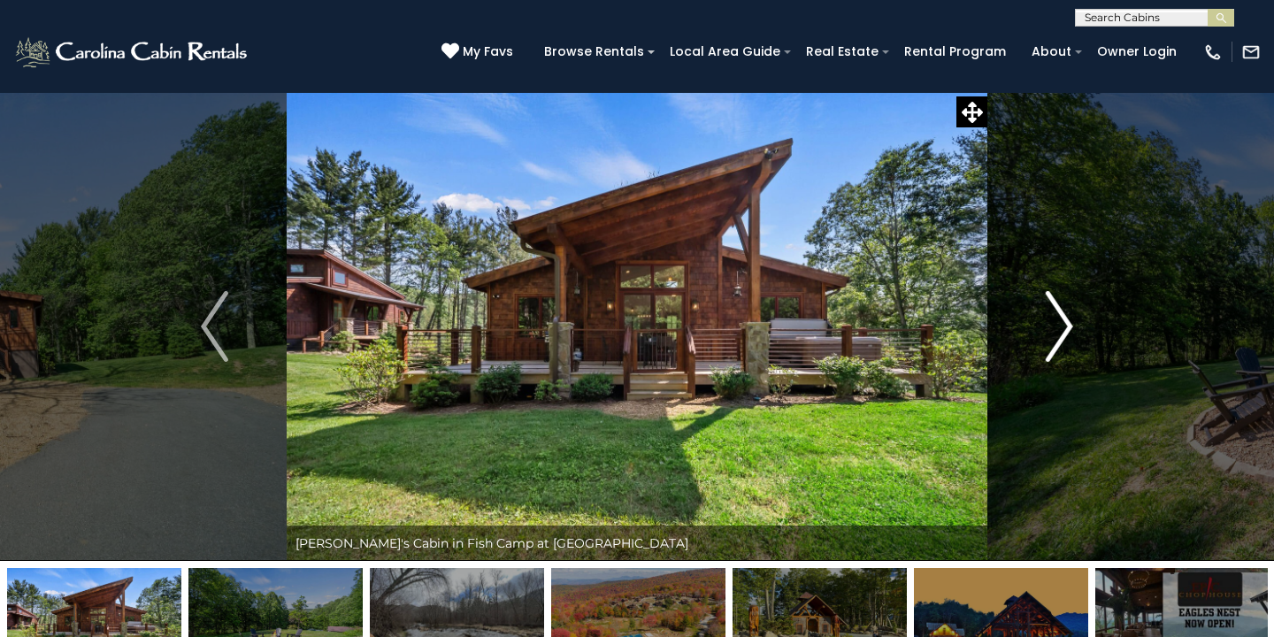
click at [1053, 318] on img "Next" at bounding box center [1058, 326] width 27 height 71
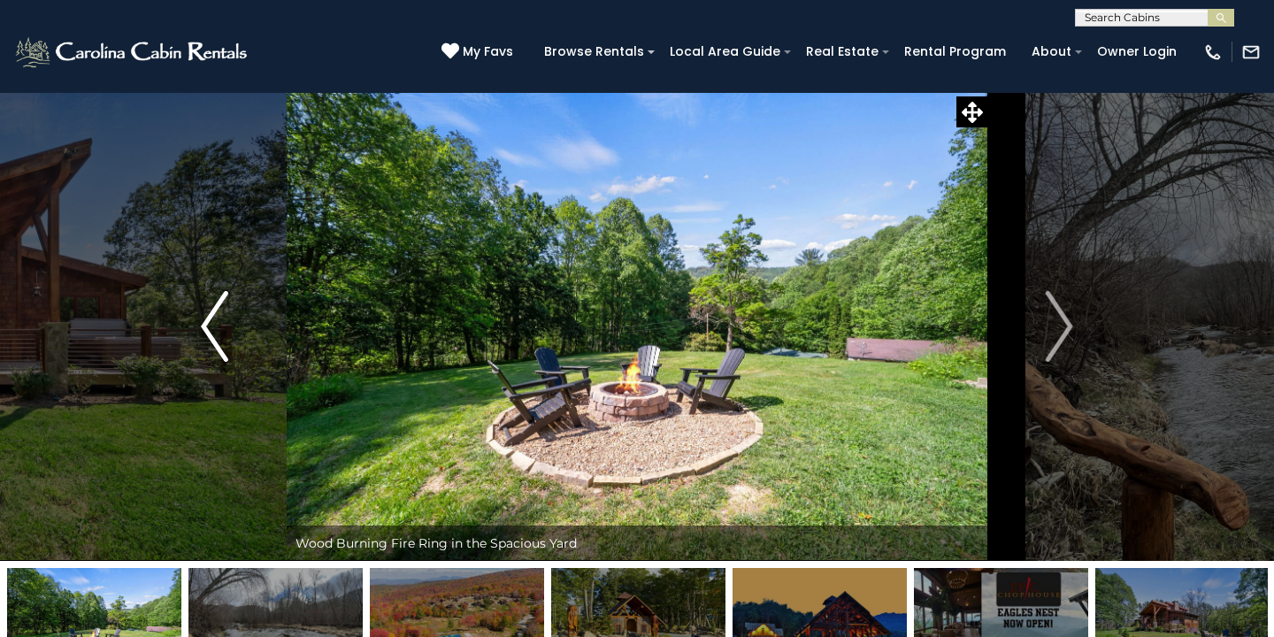
click at [211, 332] on img "Previous" at bounding box center [214, 326] width 27 height 71
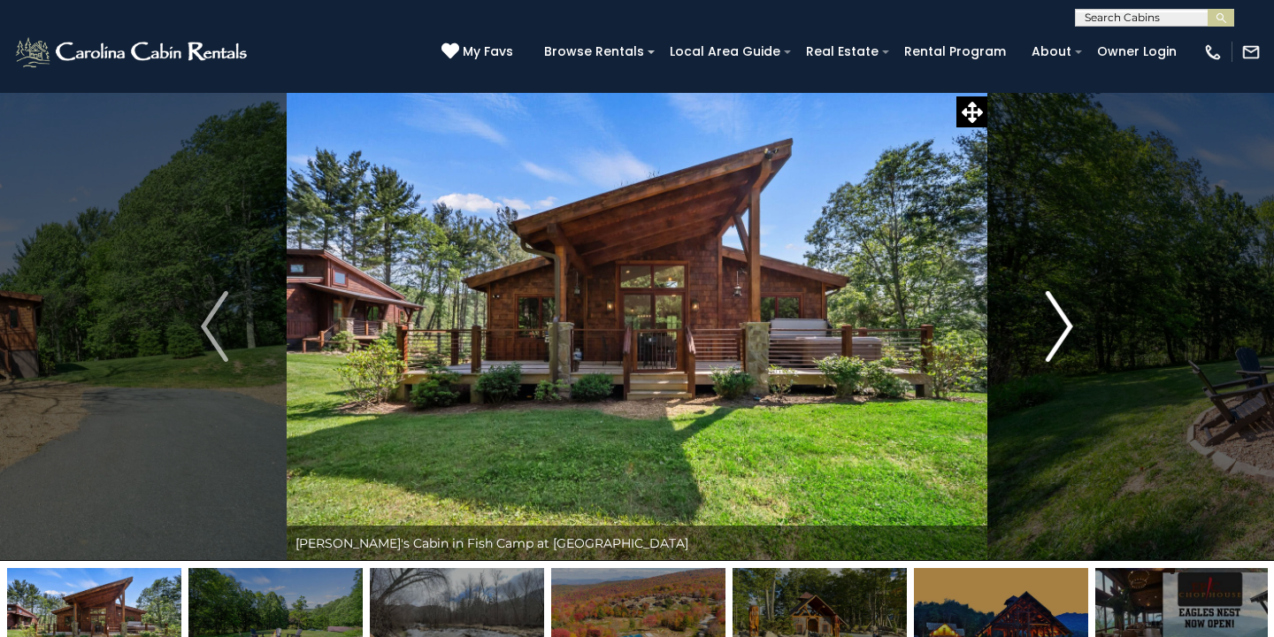
click at [1058, 324] on img "Next" at bounding box center [1058, 326] width 27 height 71
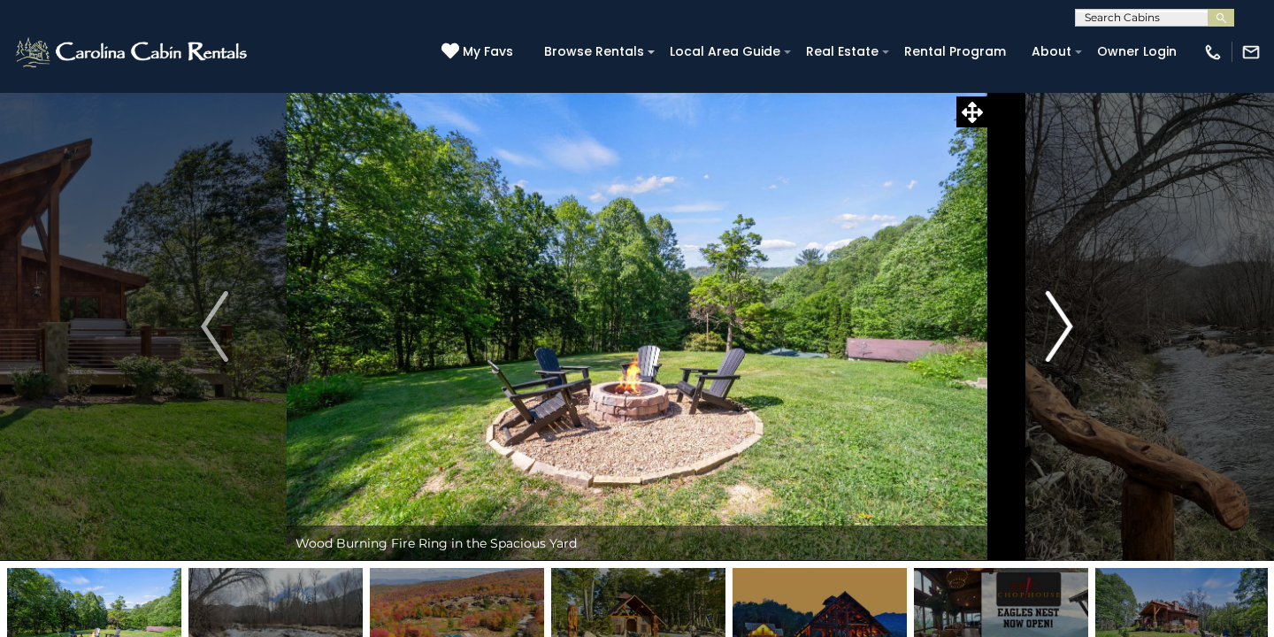
click at [1058, 324] on img "Next" at bounding box center [1058, 326] width 27 height 71
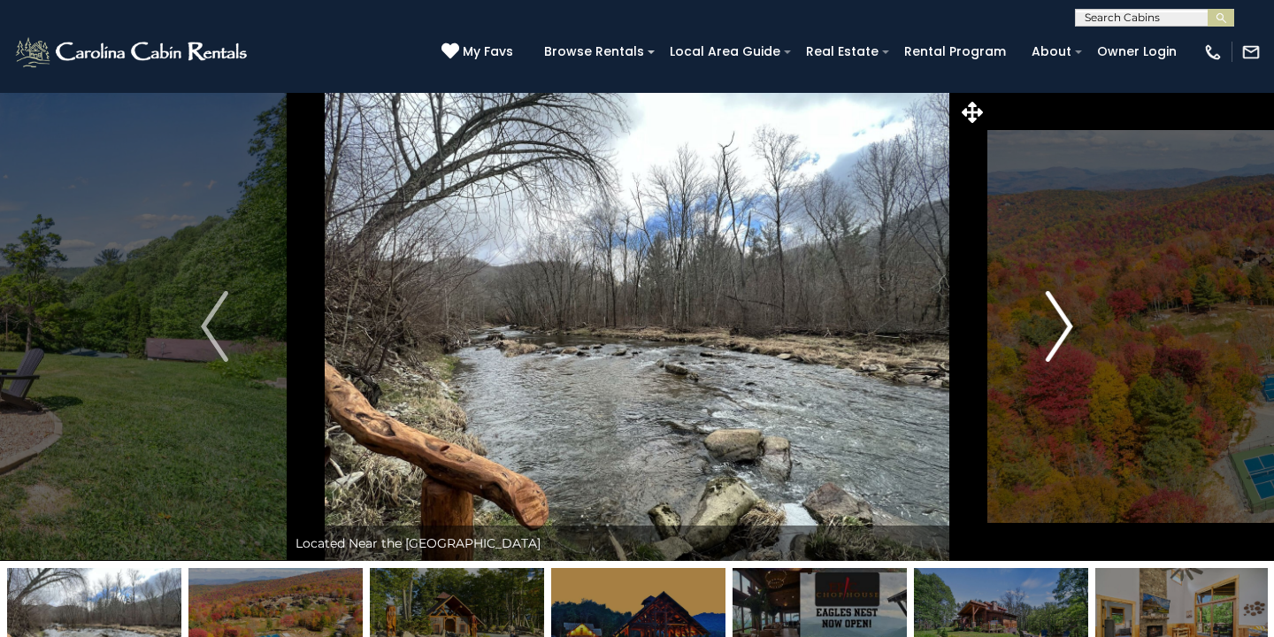
click at [1058, 324] on img "Next" at bounding box center [1058, 326] width 27 height 71
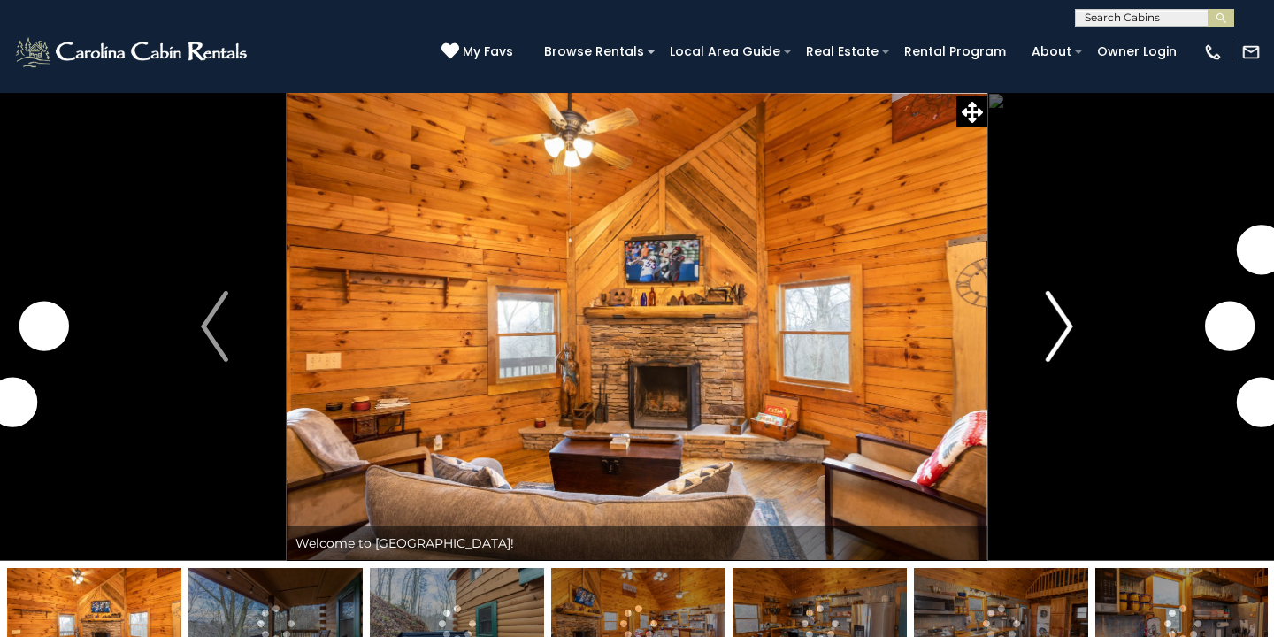
click at [1038, 336] on button "Next" at bounding box center [1059, 326] width 144 height 469
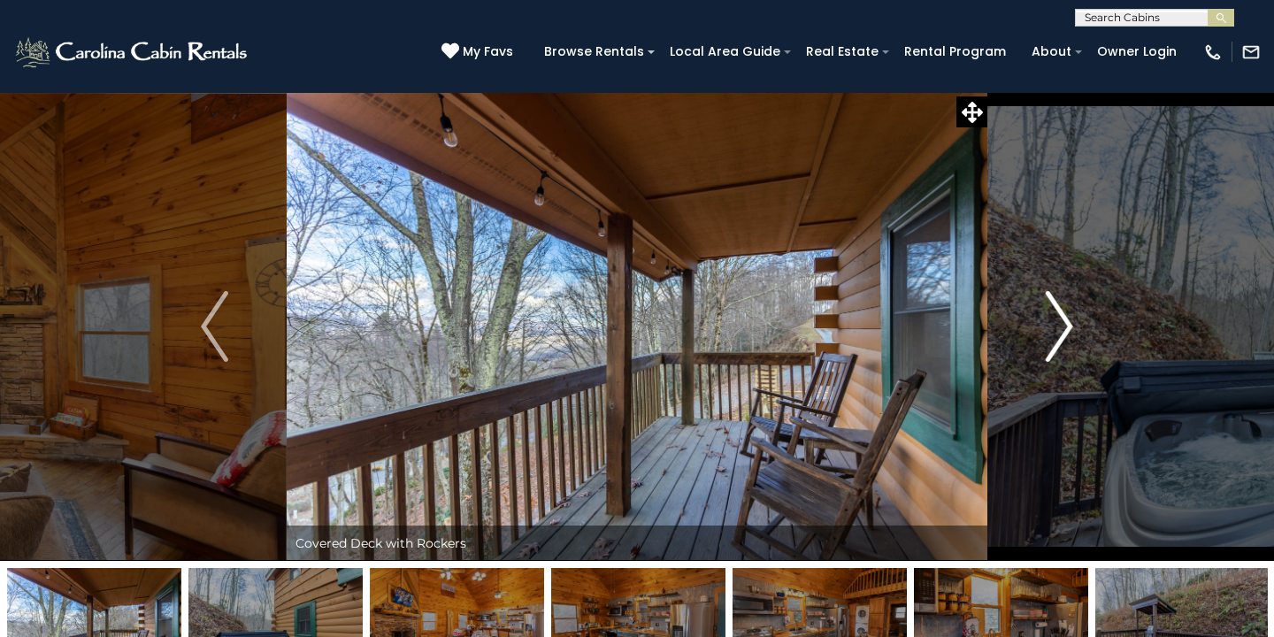
click at [1053, 332] on img "Next" at bounding box center [1058, 326] width 27 height 71
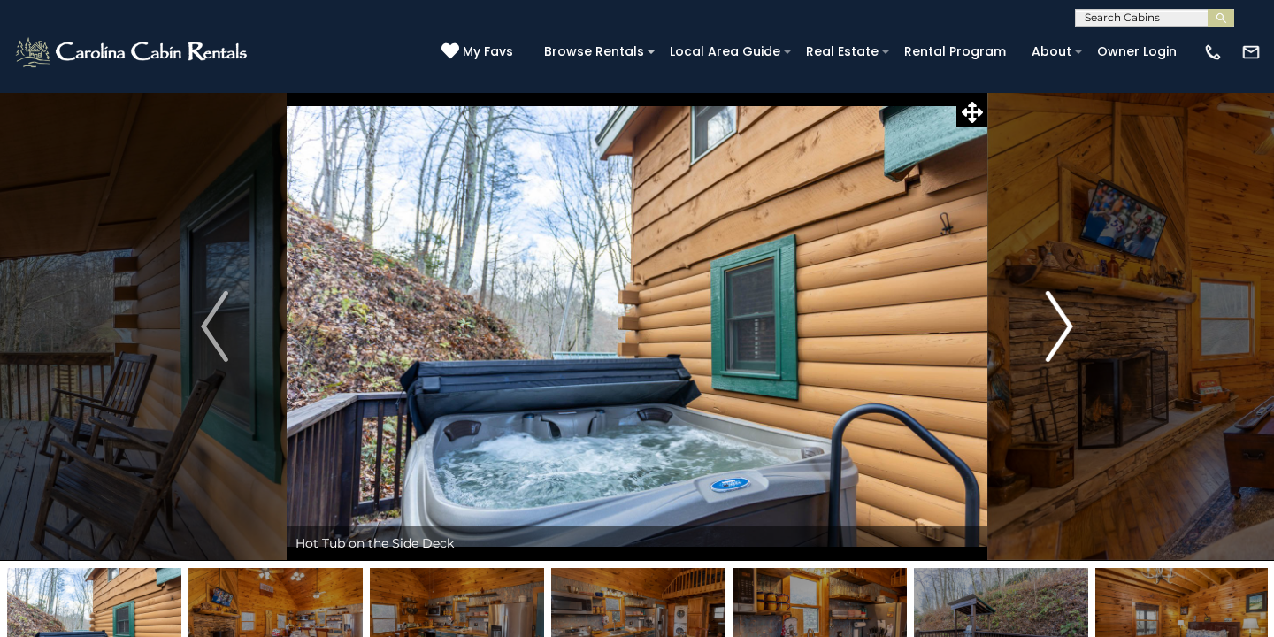
click at [1053, 332] on img "Next" at bounding box center [1058, 326] width 27 height 71
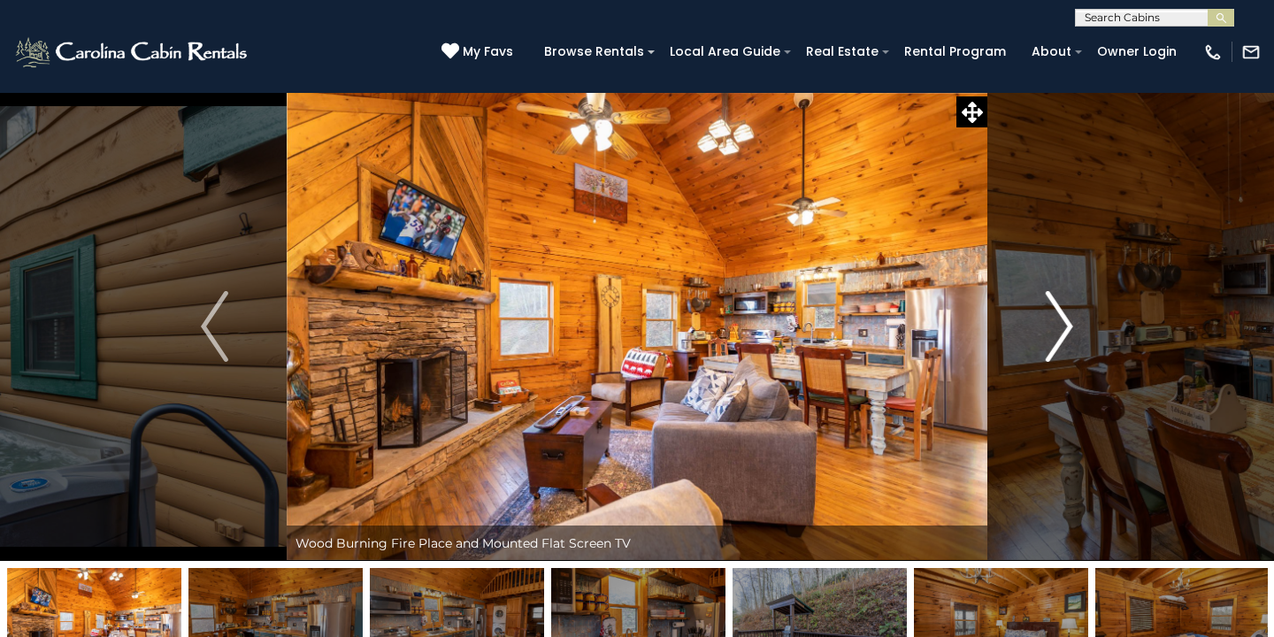
click at [1053, 332] on img "Next" at bounding box center [1058, 326] width 27 height 71
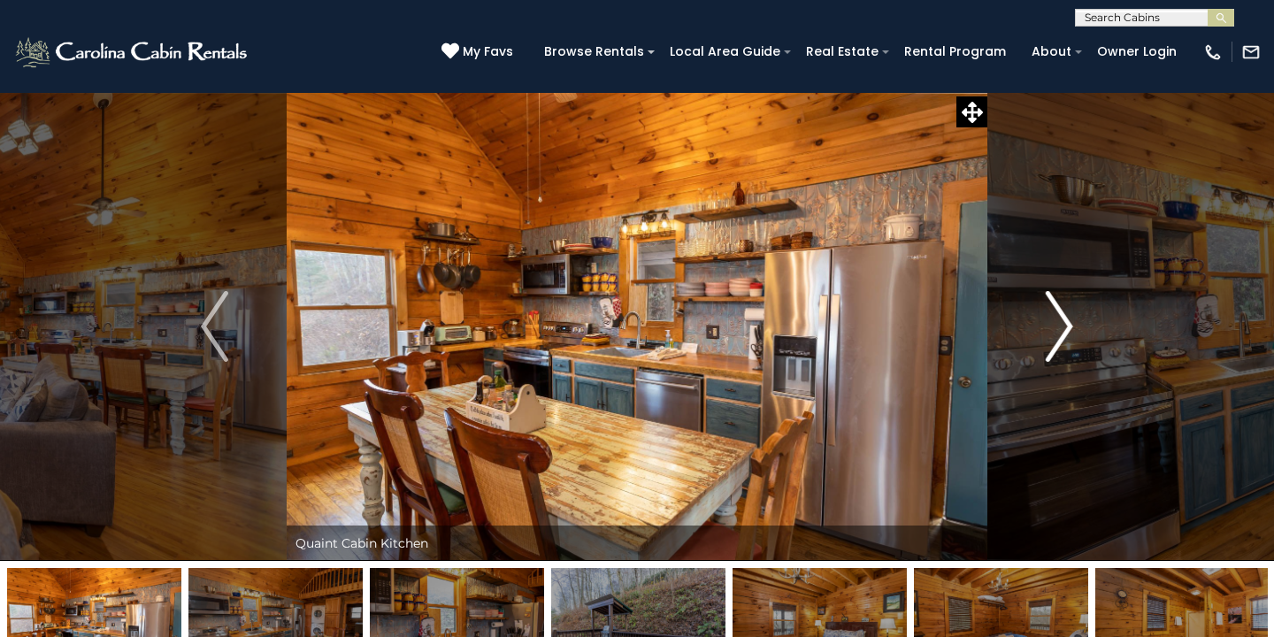
click at [1053, 332] on img "Next" at bounding box center [1058, 326] width 27 height 71
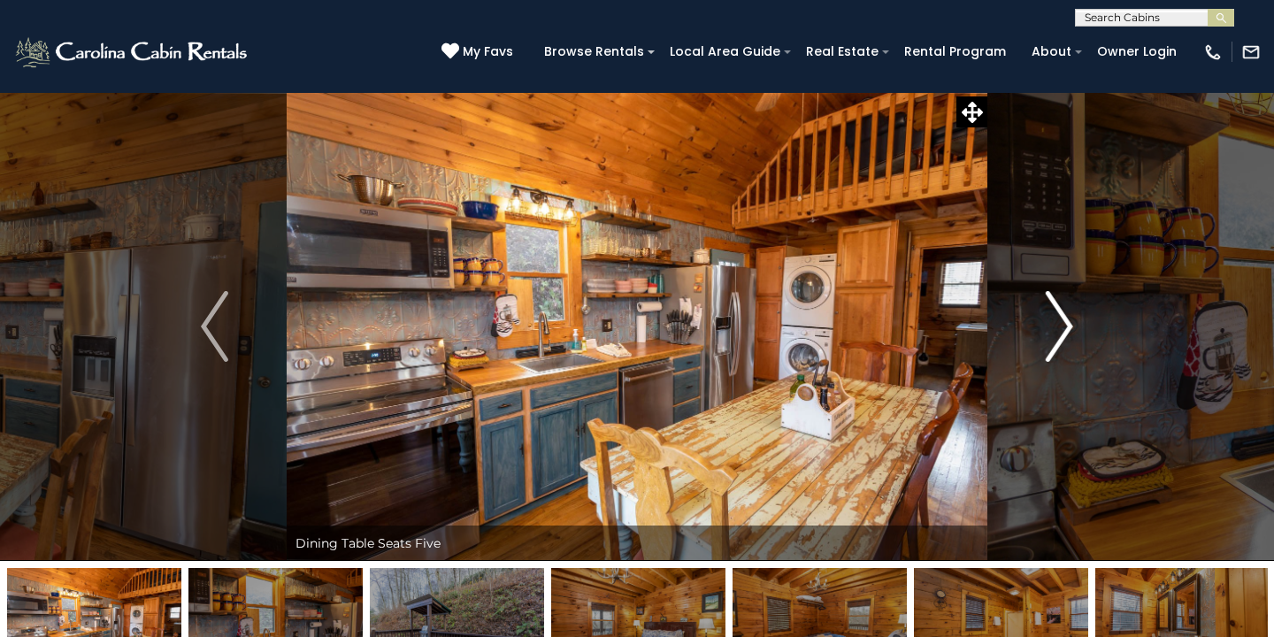
click at [1053, 332] on img "Next" at bounding box center [1058, 326] width 27 height 71
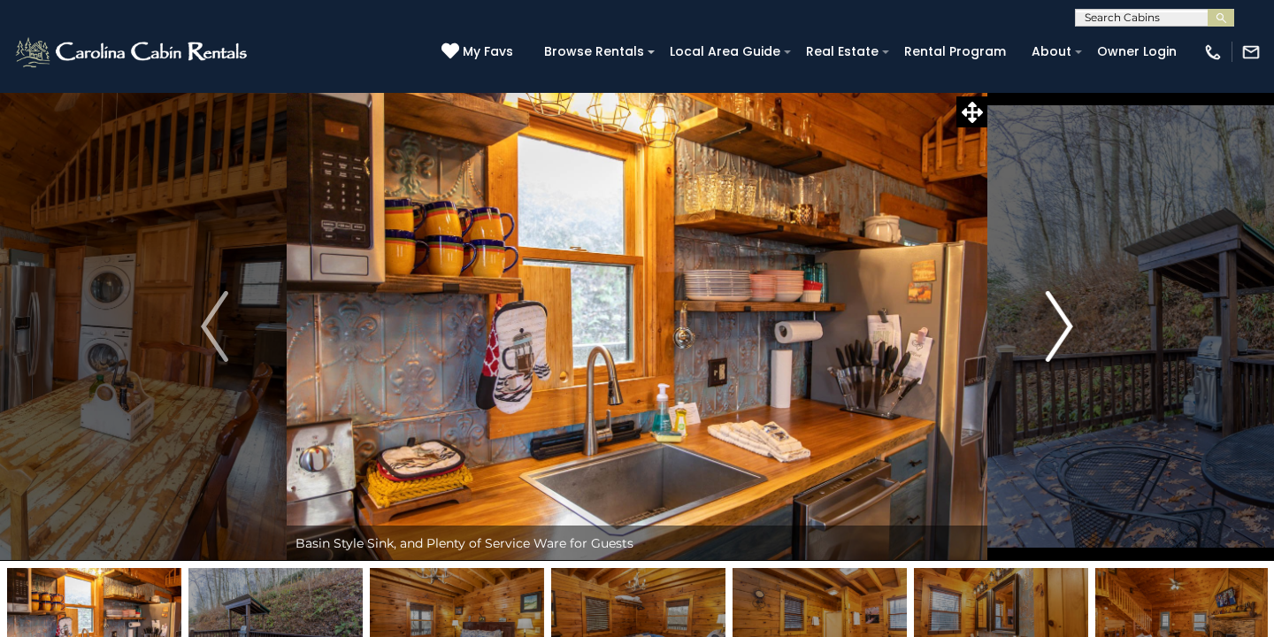
click at [1053, 332] on img "Next" at bounding box center [1058, 326] width 27 height 71
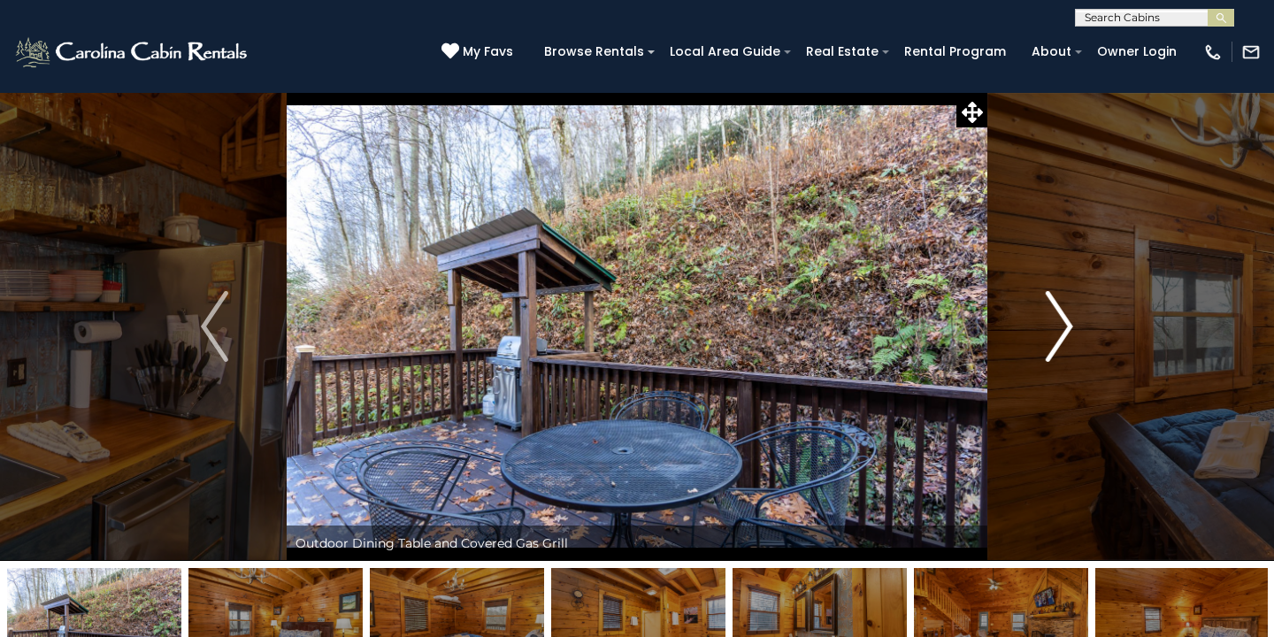
click at [1049, 325] on img "Next" at bounding box center [1058, 326] width 27 height 71
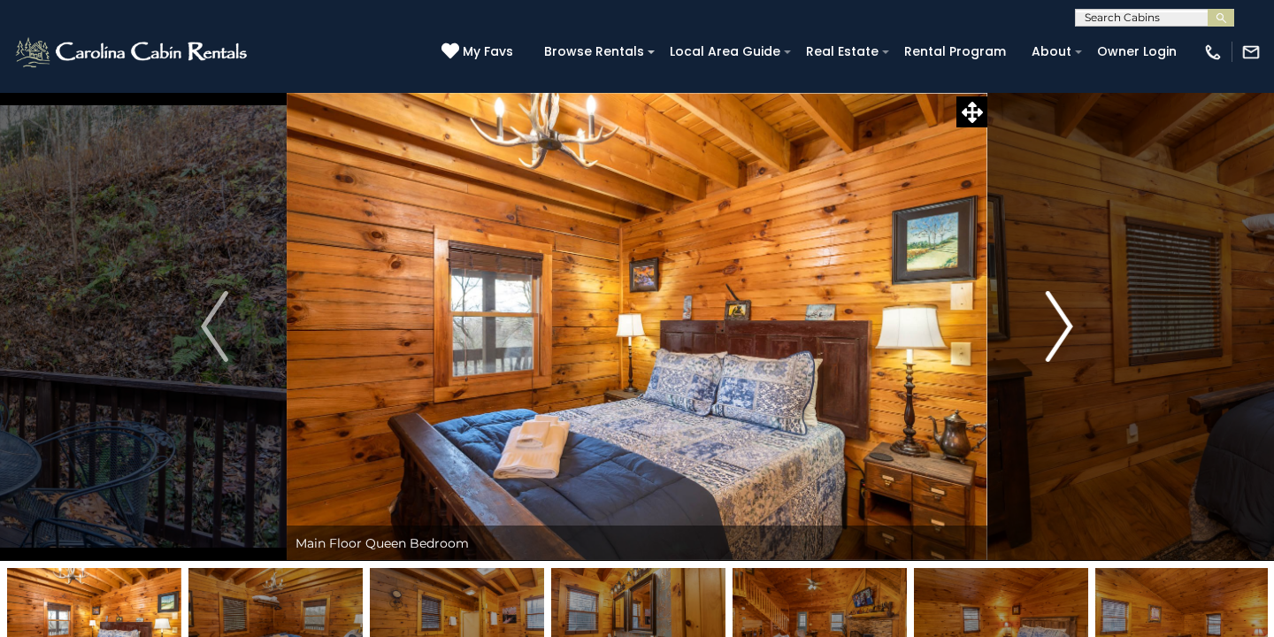
click at [1049, 325] on img "Next" at bounding box center [1058, 326] width 27 height 71
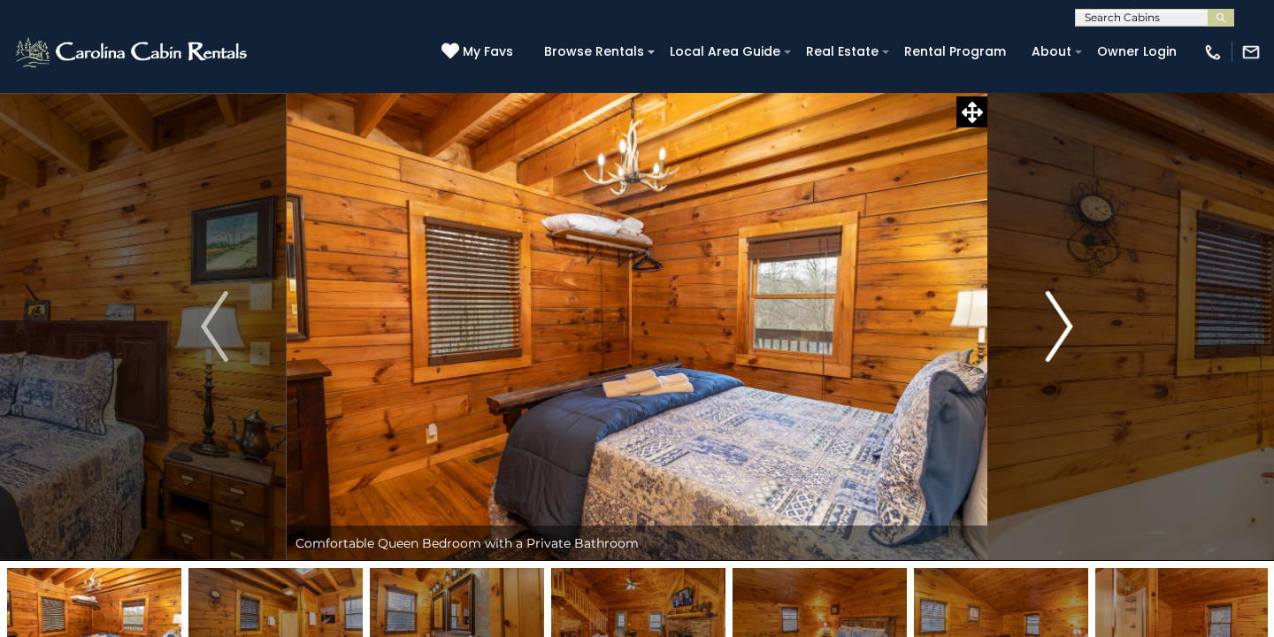
click at [1049, 325] on img "Next" at bounding box center [1058, 326] width 27 height 71
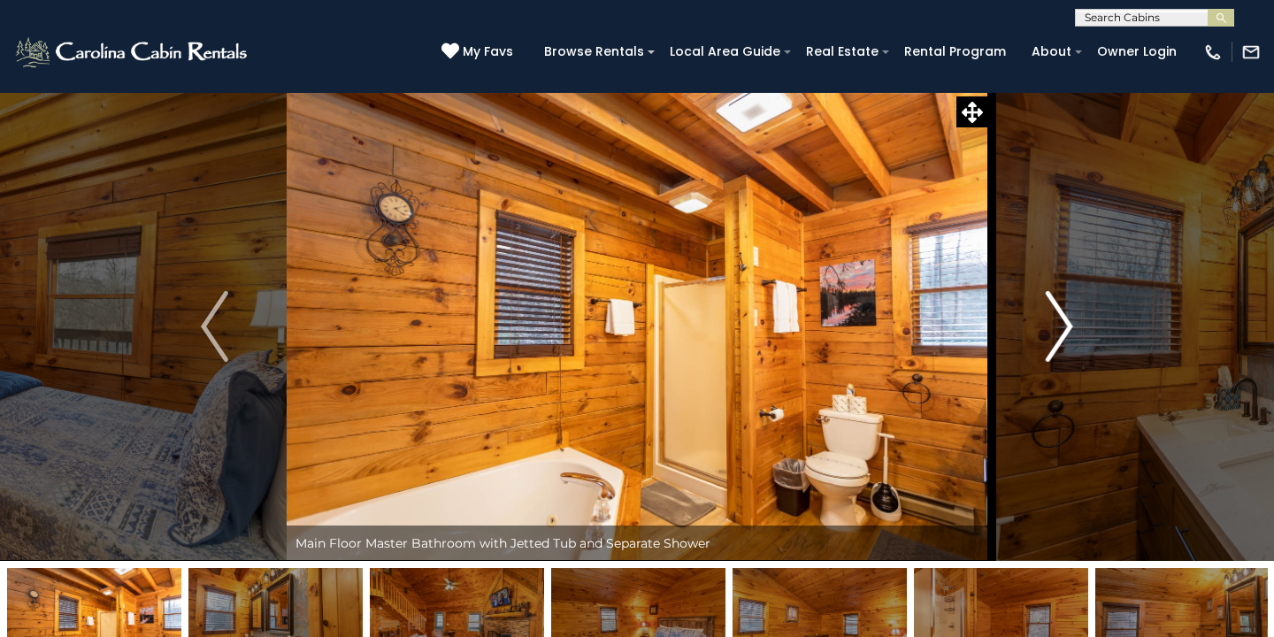
click at [1049, 325] on img "Next" at bounding box center [1058, 326] width 27 height 71
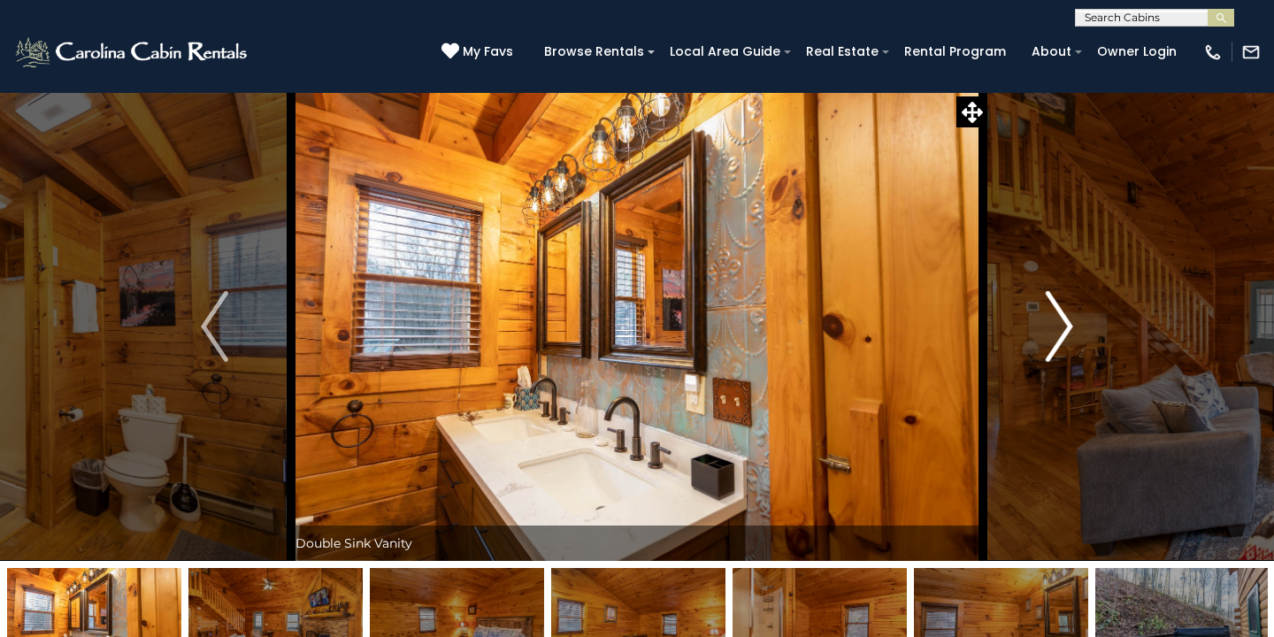
click at [1049, 325] on img "Next" at bounding box center [1058, 326] width 27 height 71
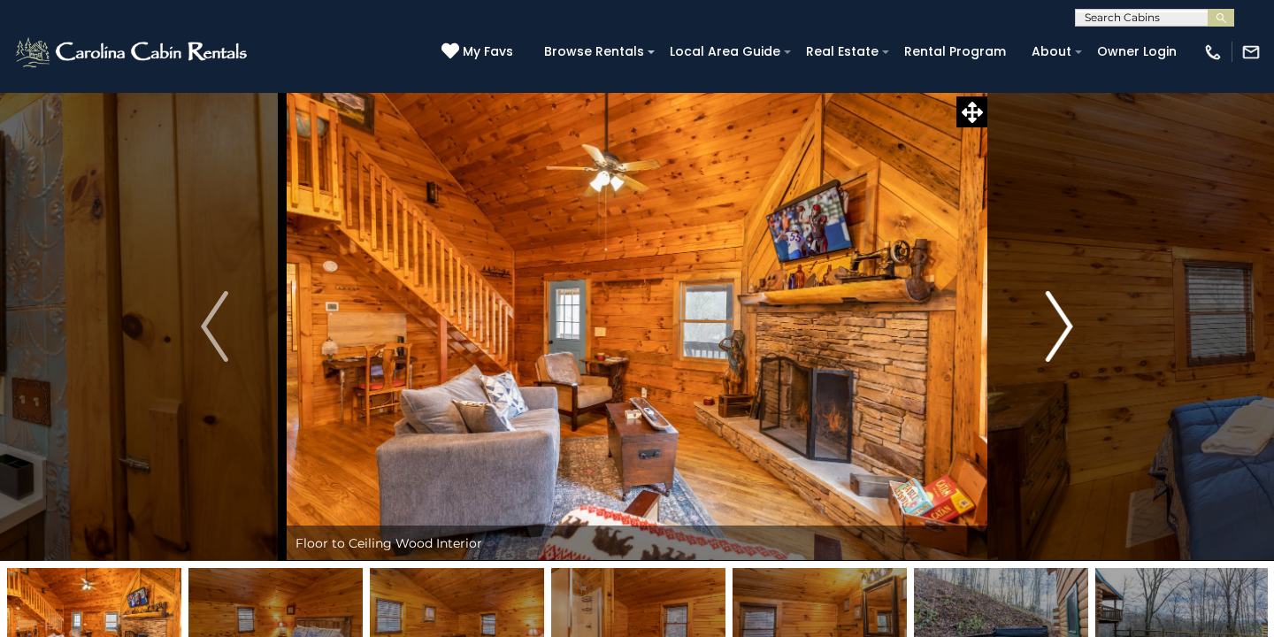
click at [1049, 325] on img "Next" at bounding box center [1058, 326] width 27 height 71
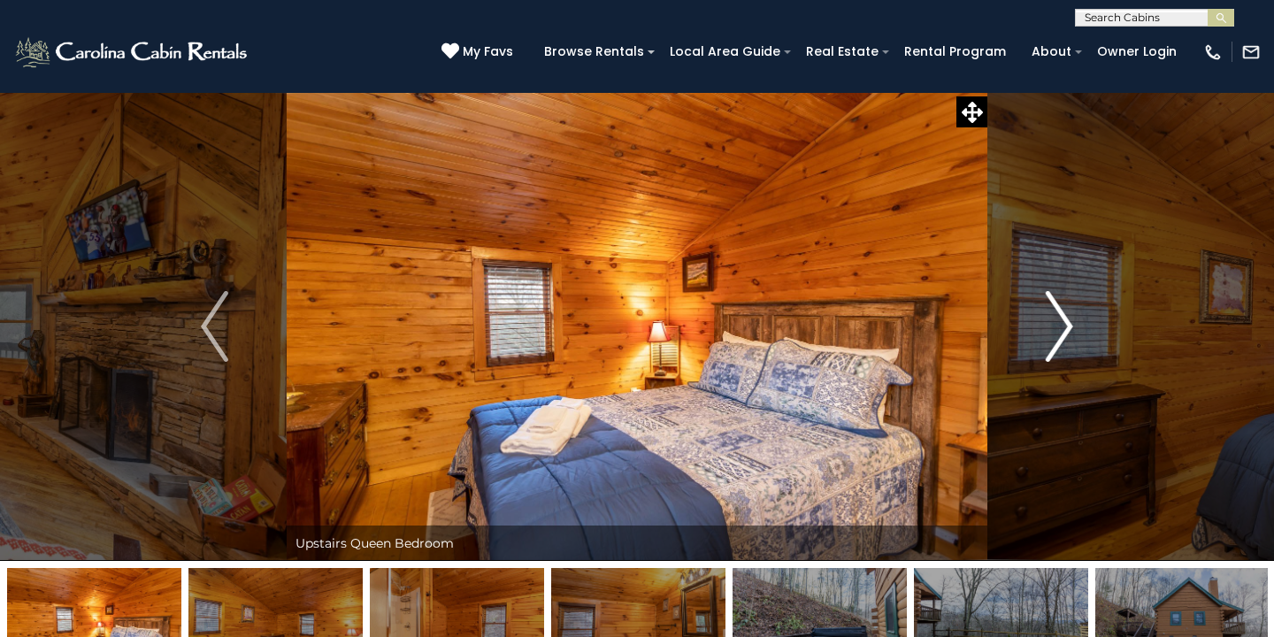
click at [1049, 325] on img "Next" at bounding box center [1058, 326] width 27 height 71
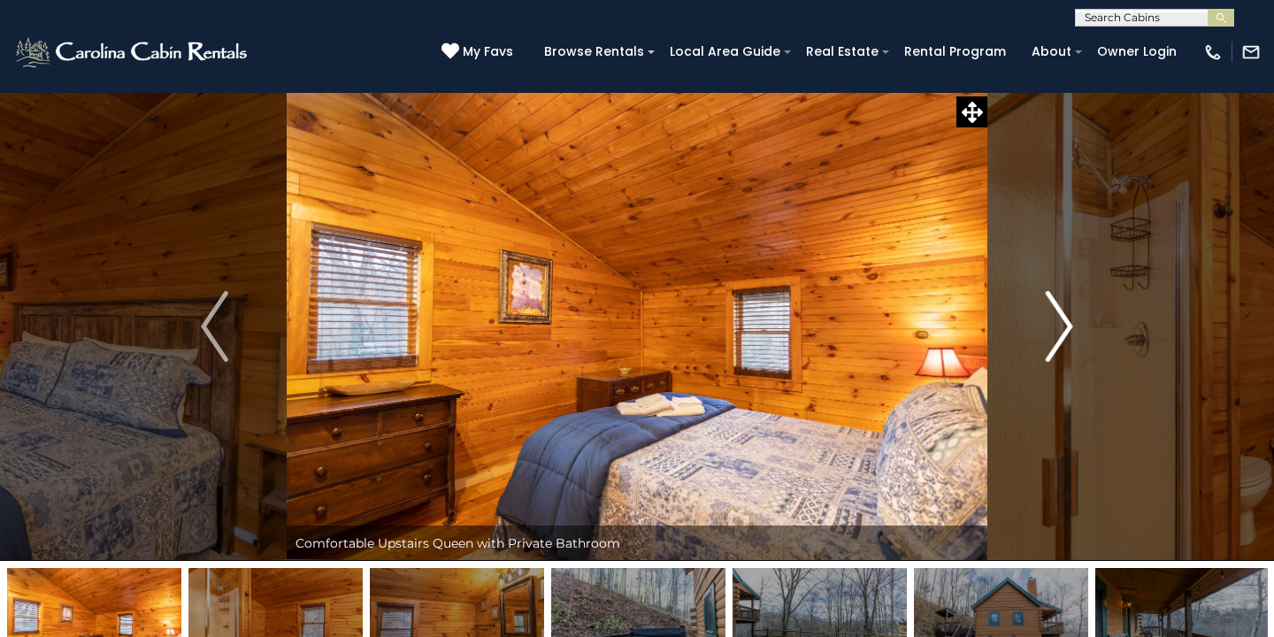
click at [1049, 325] on img "Next" at bounding box center [1058, 326] width 27 height 71
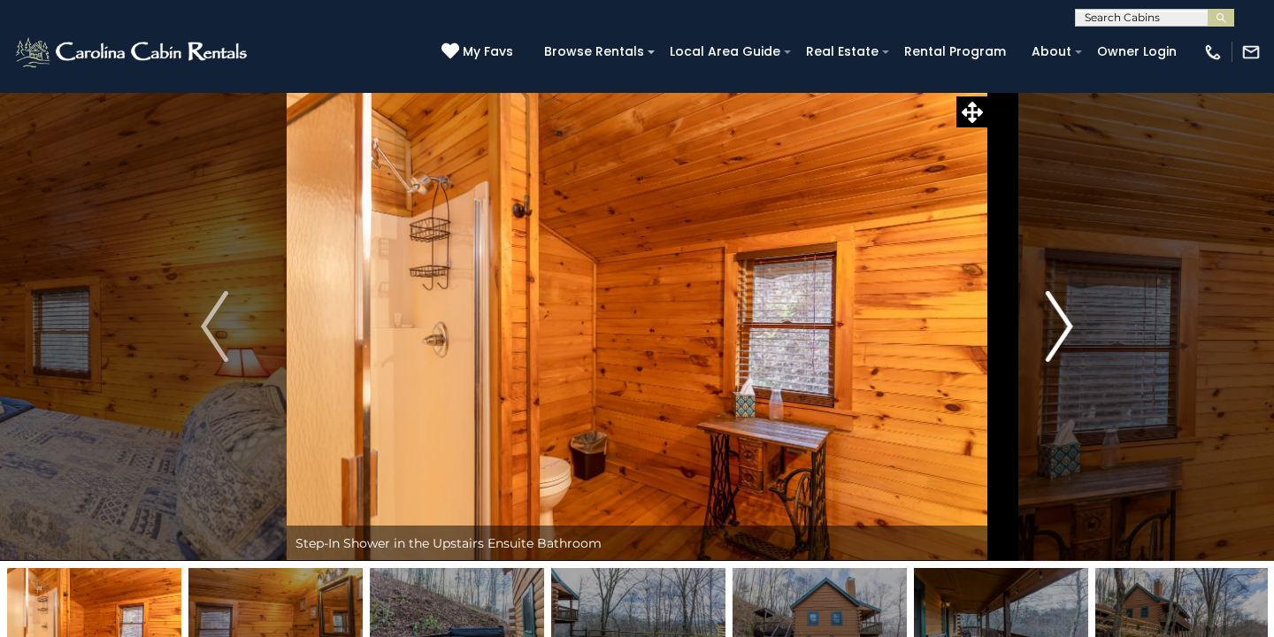
click at [1049, 325] on img "Next" at bounding box center [1058, 326] width 27 height 71
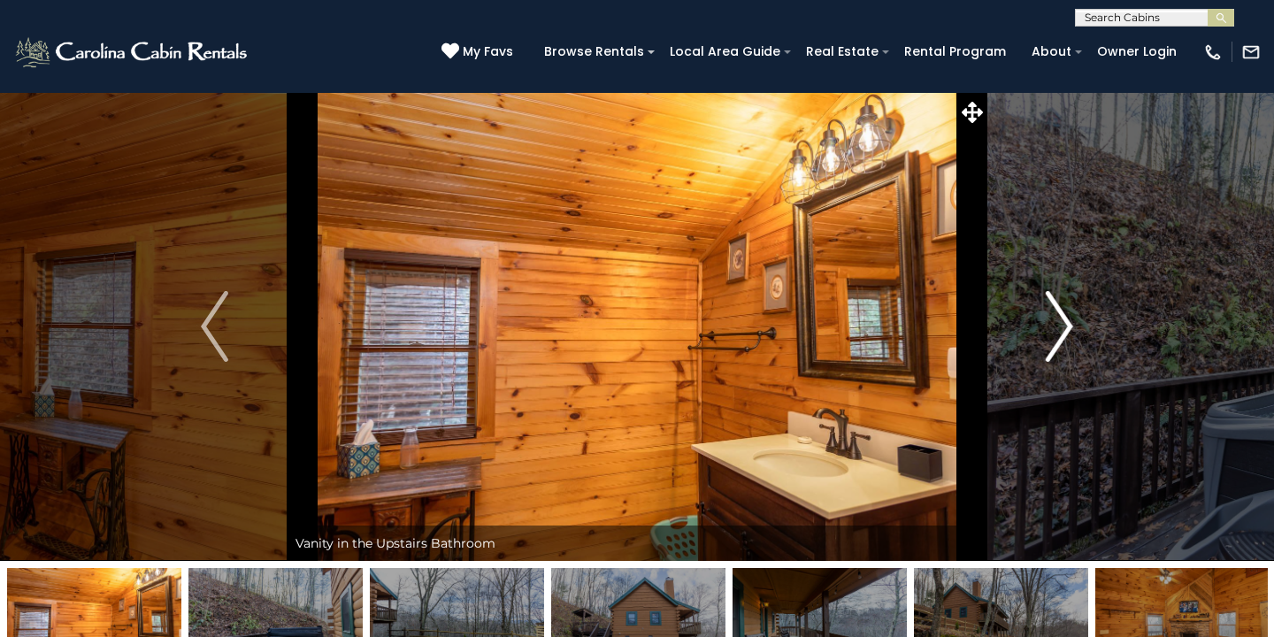
click at [1049, 325] on img "Next" at bounding box center [1058, 326] width 27 height 71
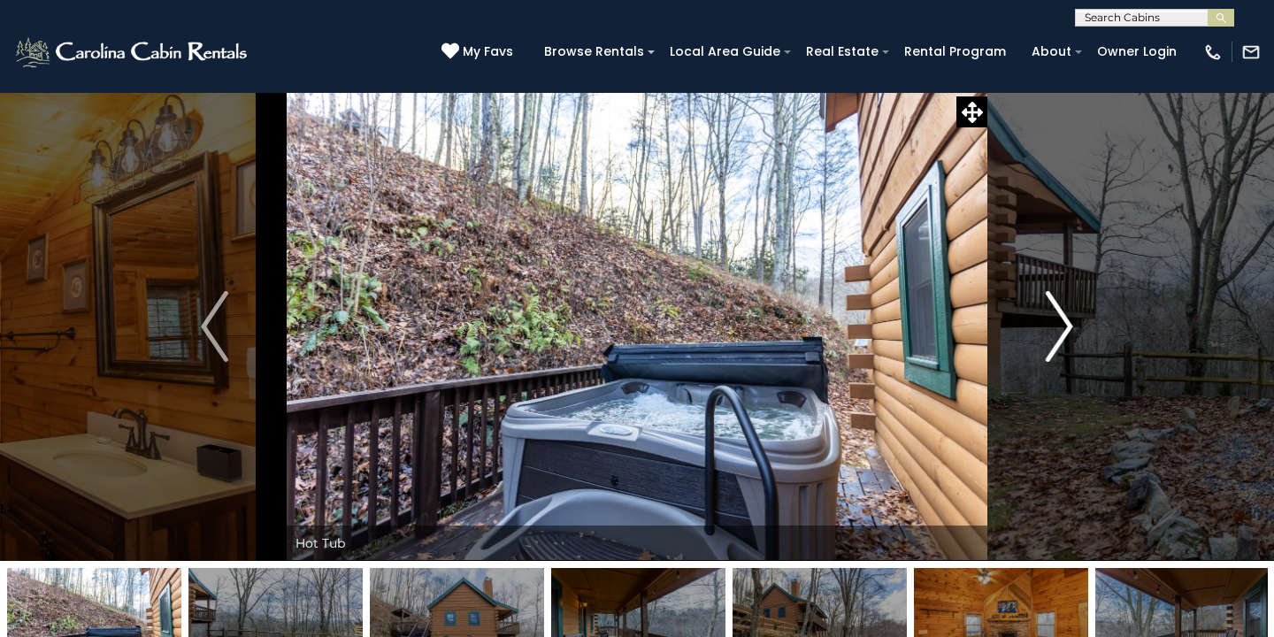
click at [1049, 325] on img "Next" at bounding box center [1058, 326] width 27 height 71
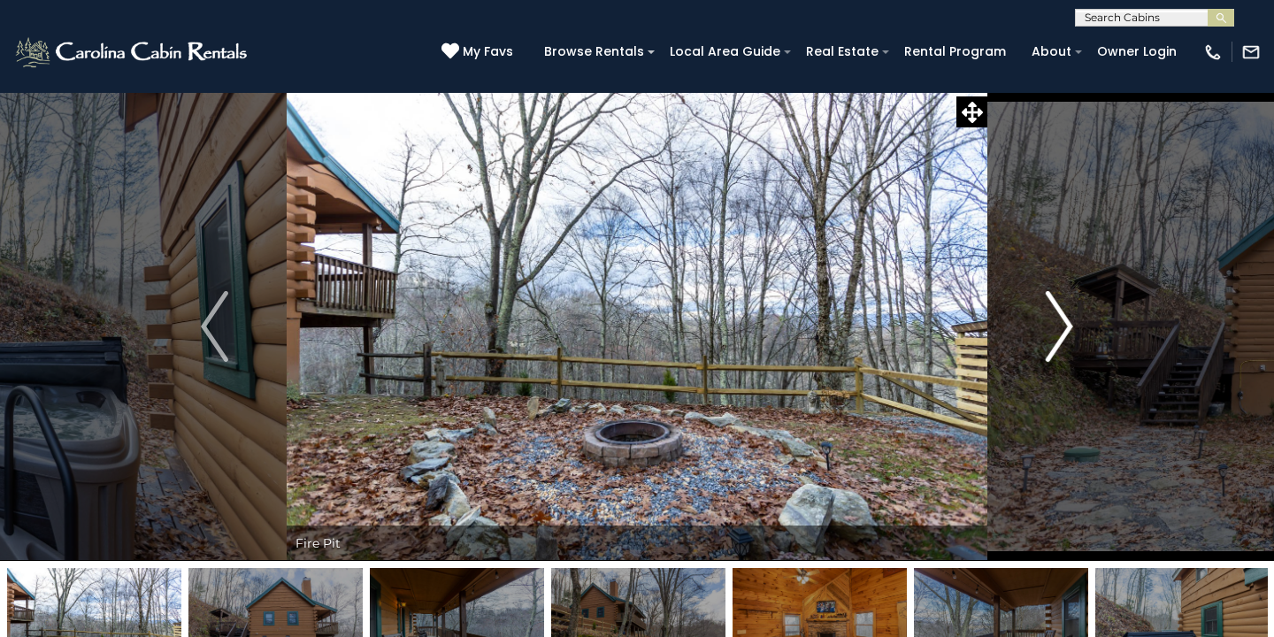
click at [1049, 325] on img "Next" at bounding box center [1058, 326] width 27 height 71
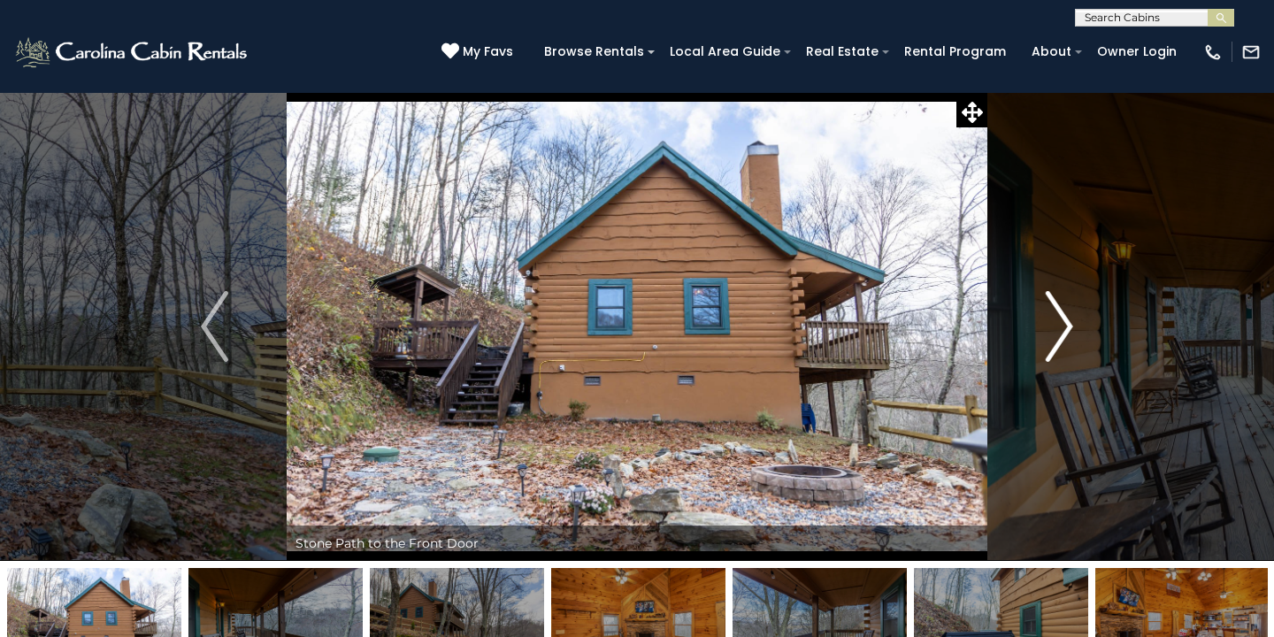
click at [1049, 325] on img "Next" at bounding box center [1058, 326] width 27 height 71
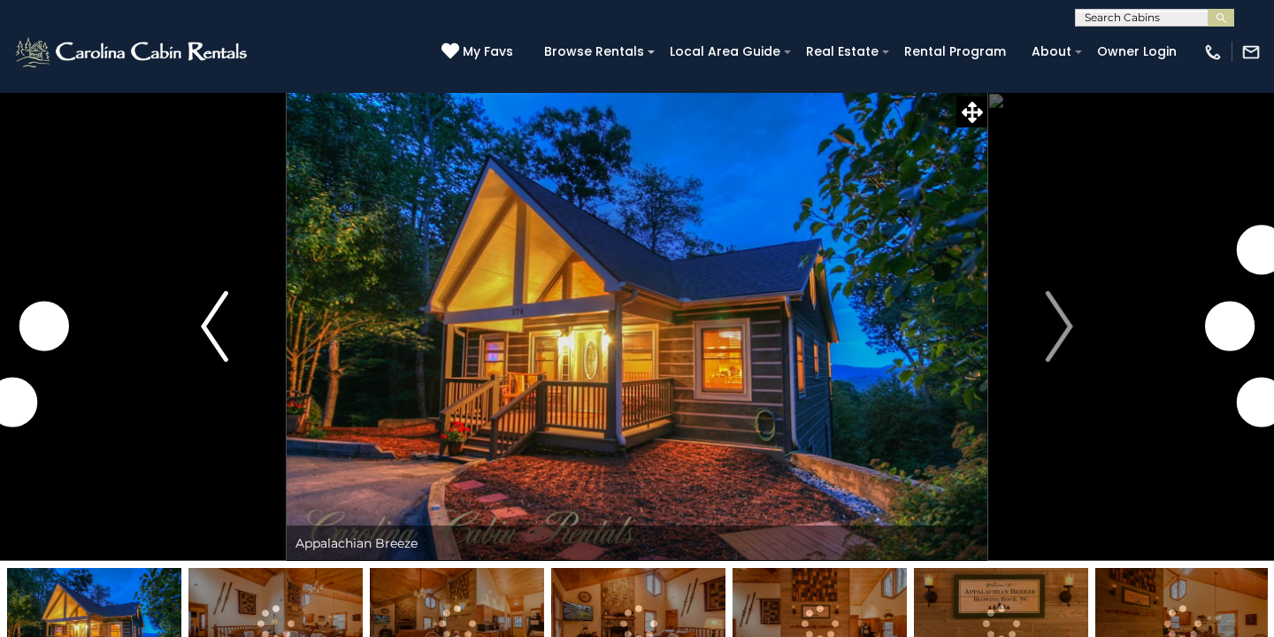
click at [217, 328] on img "Previous" at bounding box center [214, 326] width 27 height 71
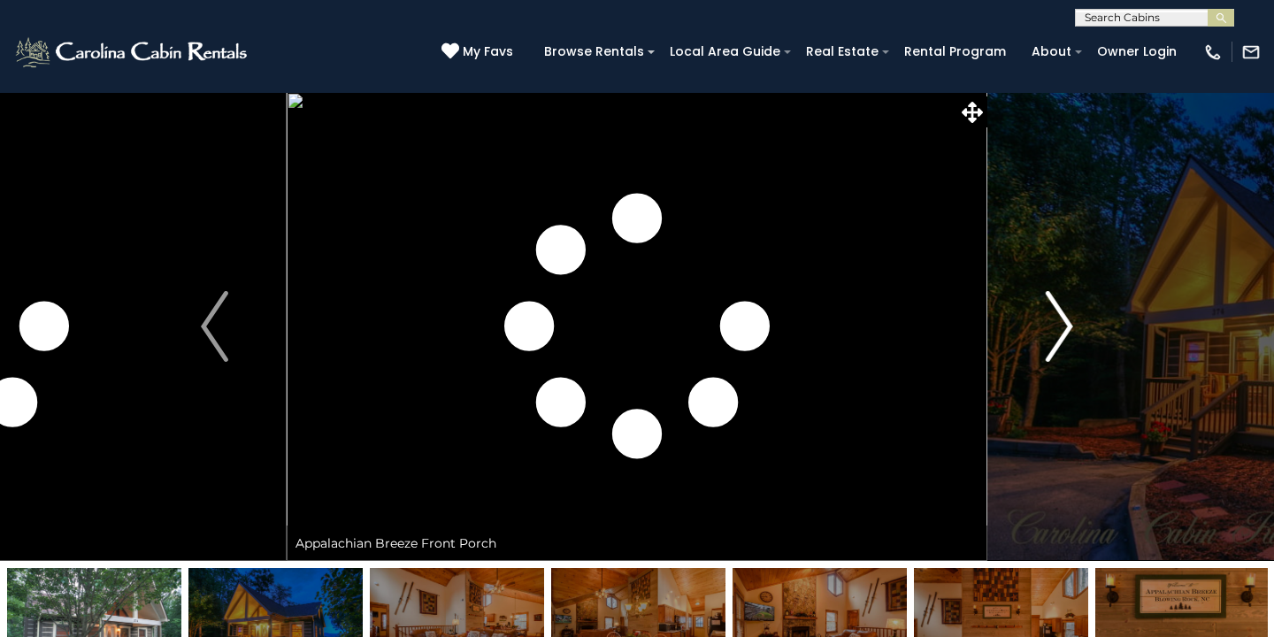
click at [1065, 316] on img "Next" at bounding box center [1058, 326] width 27 height 71
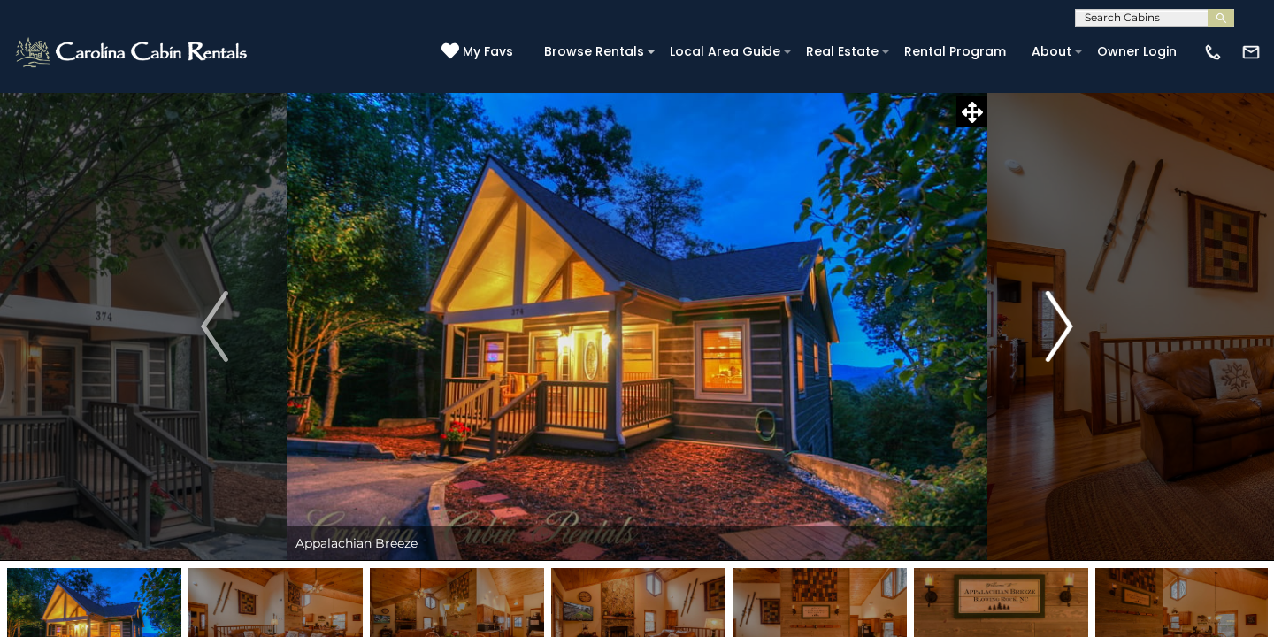
click at [1065, 316] on img "Next" at bounding box center [1058, 326] width 27 height 71
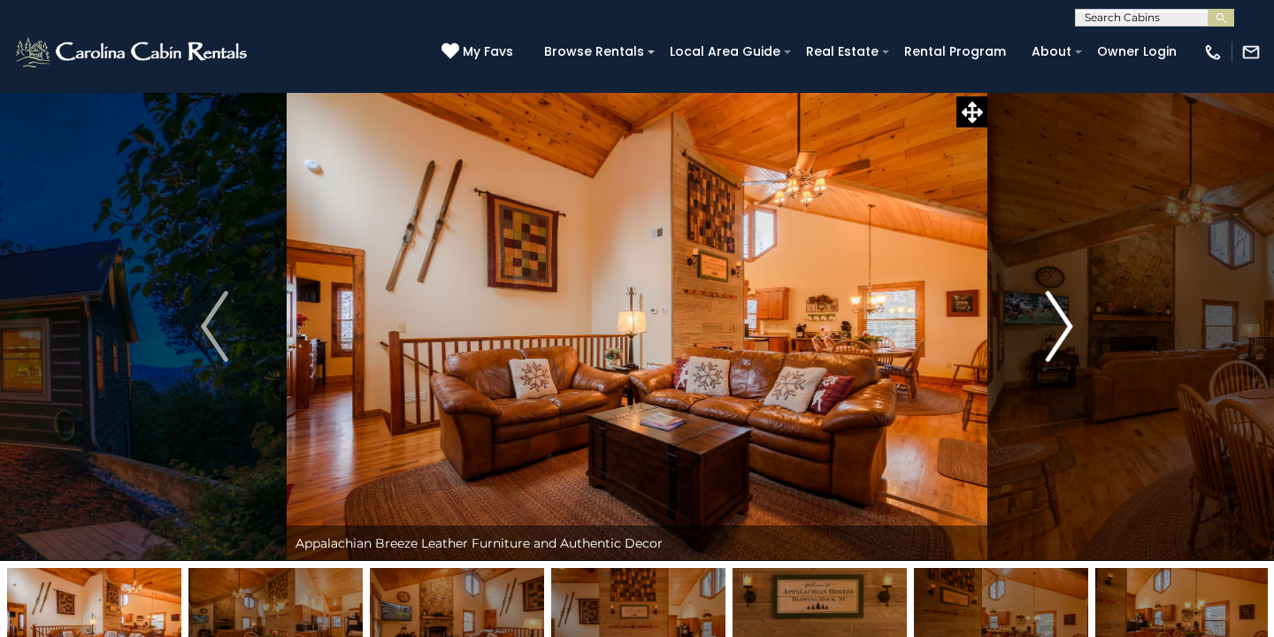
click at [1065, 316] on img "Next" at bounding box center [1058, 326] width 27 height 71
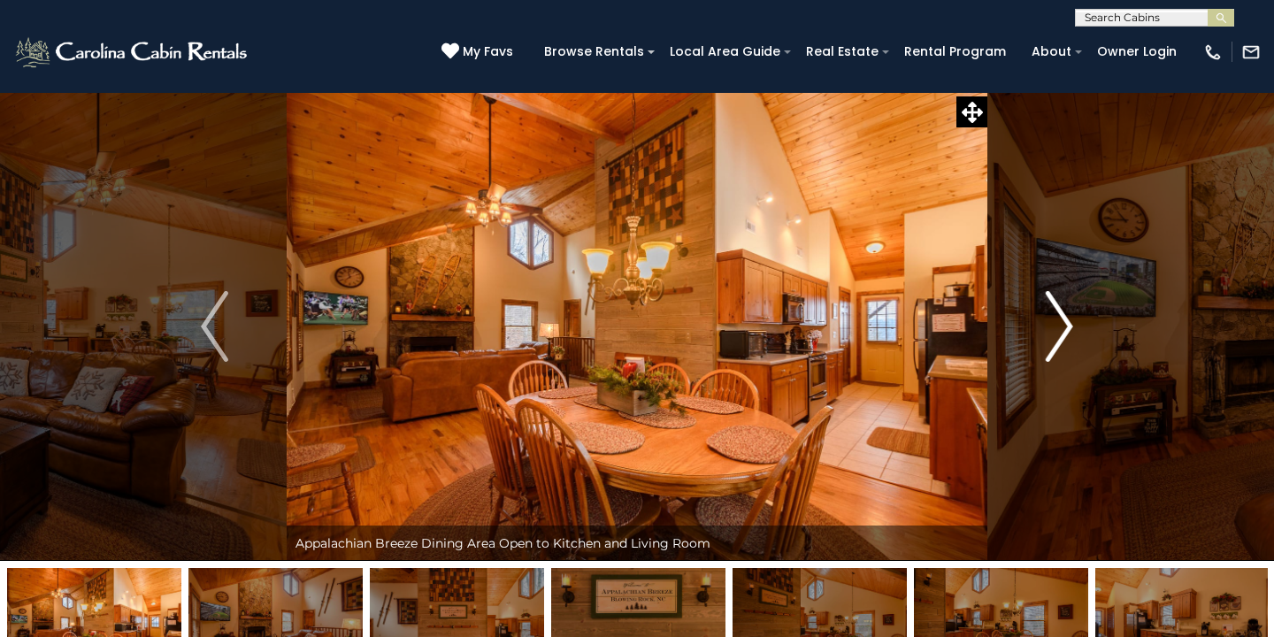
click at [1065, 316] on img "Next" at bounding box center [1058, 326] width 27 height 71
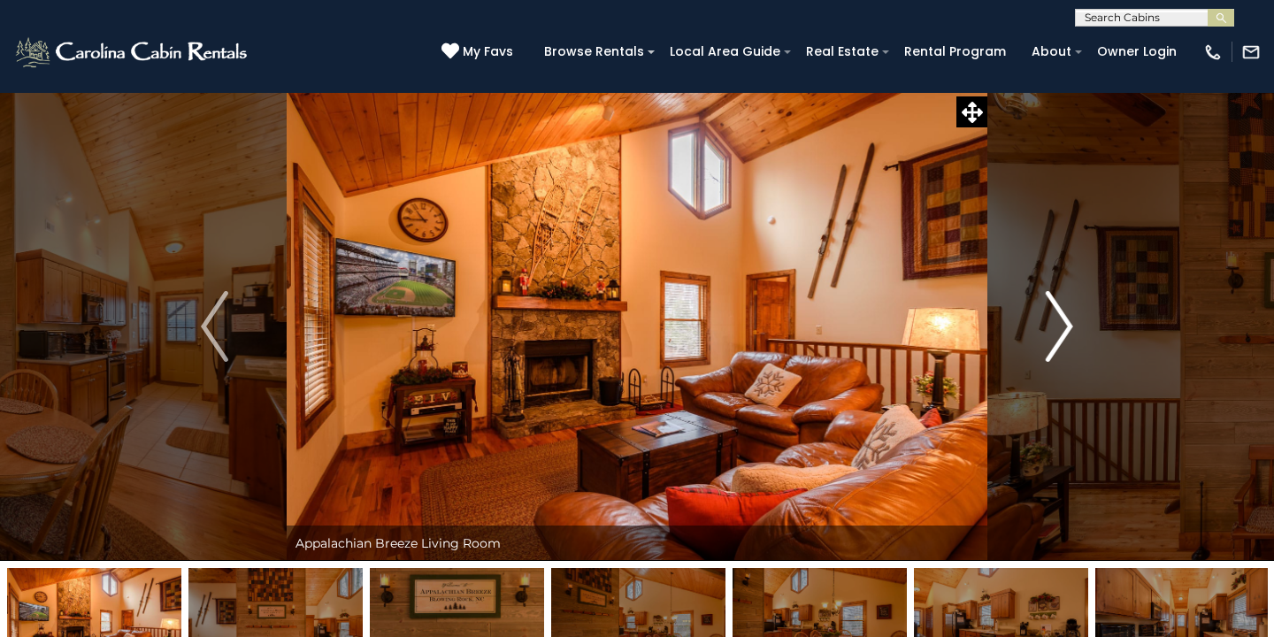
click at [1065, 316] on img "Next" at bounding box center [1058, 326] width 27 height 71
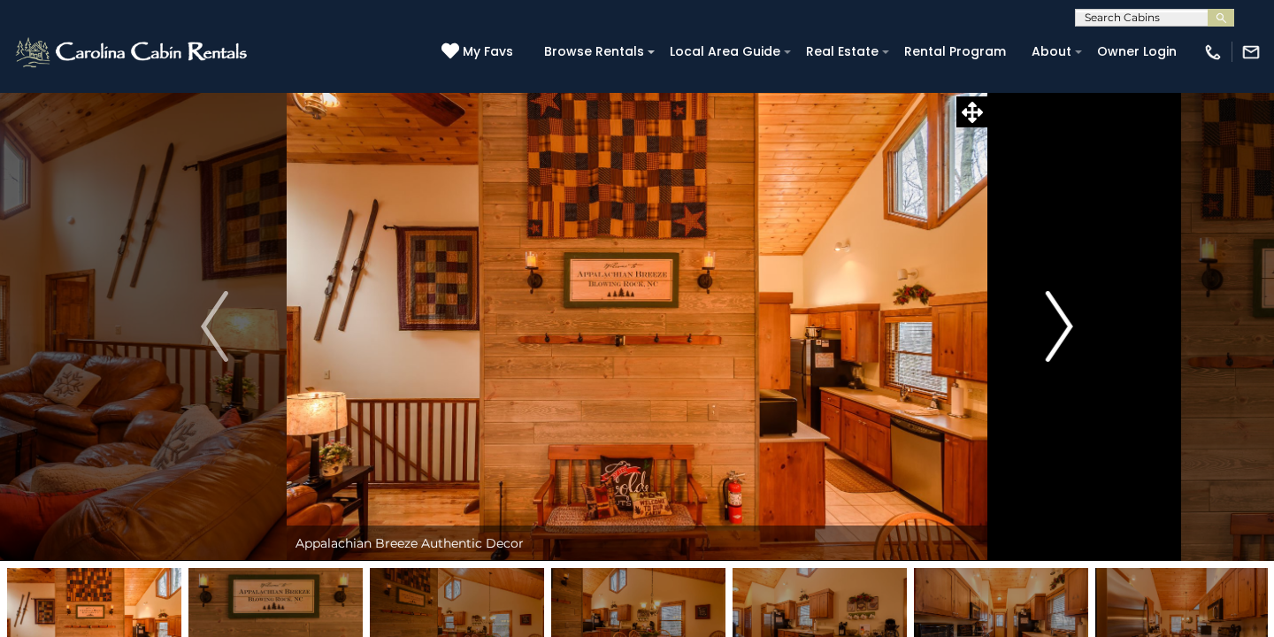
click at [1065, 316] on img "Next" at bounding box center [1058, 326] width 27 height 71
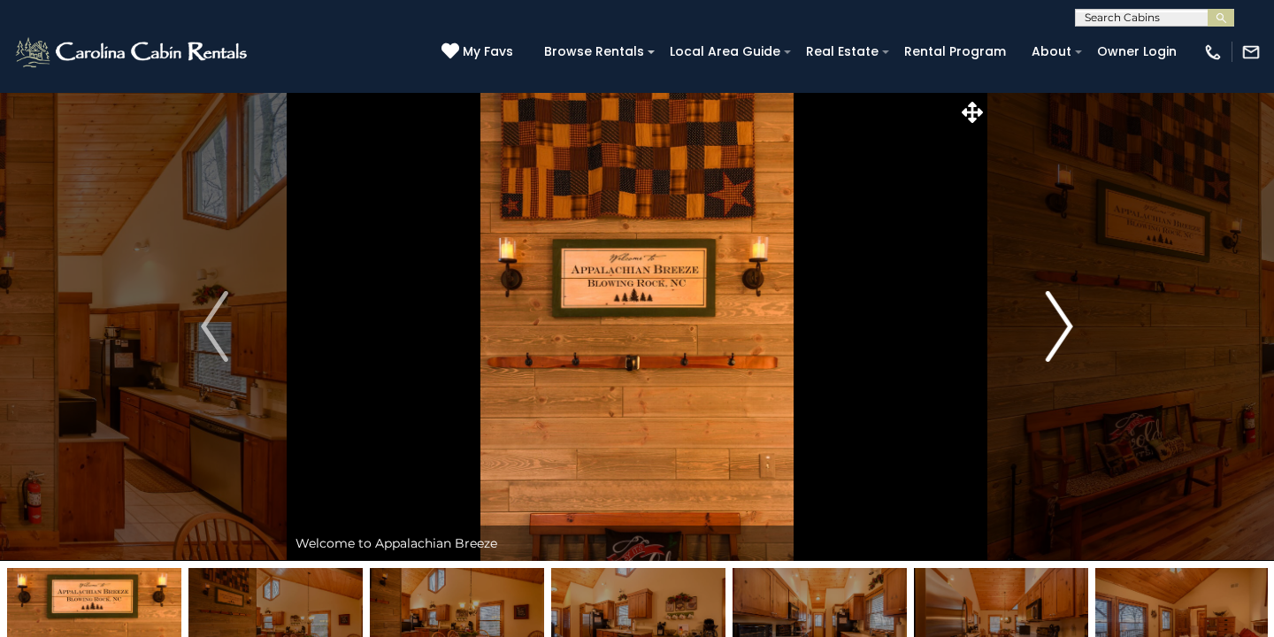
click at [1065, 316] on img "Next" at bounding box center [1058, 326] width 27 height 71
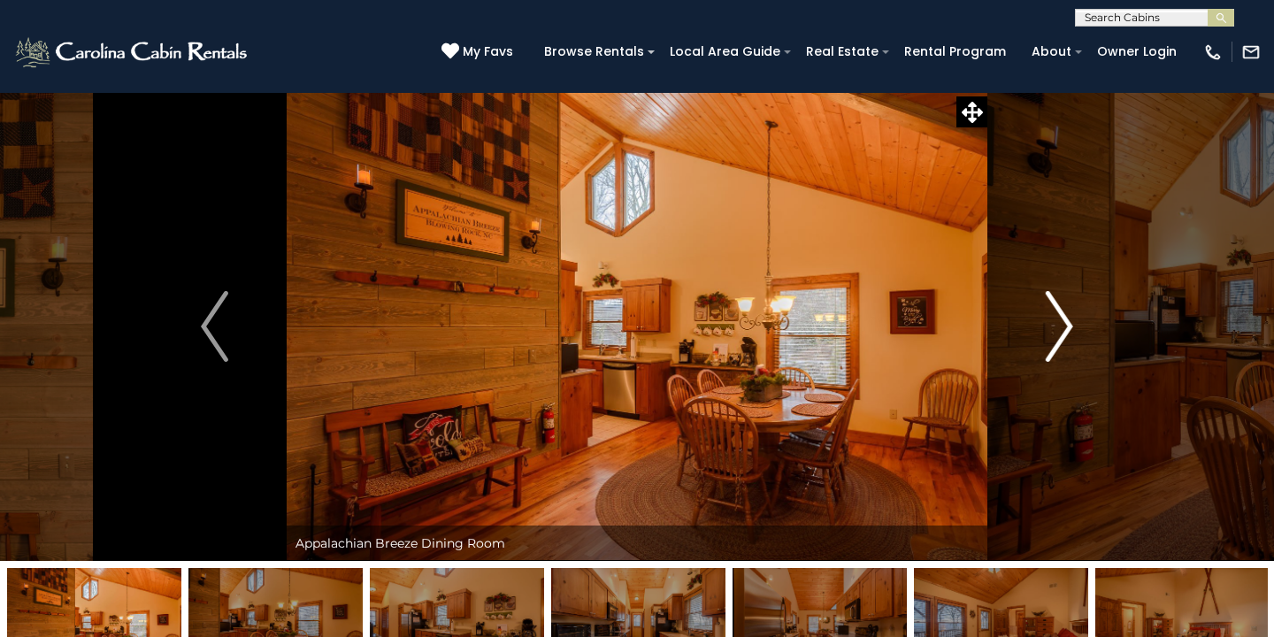
click at [1065, 316] on img "Next" at bounding box center [1058, 326] width 27 height 71
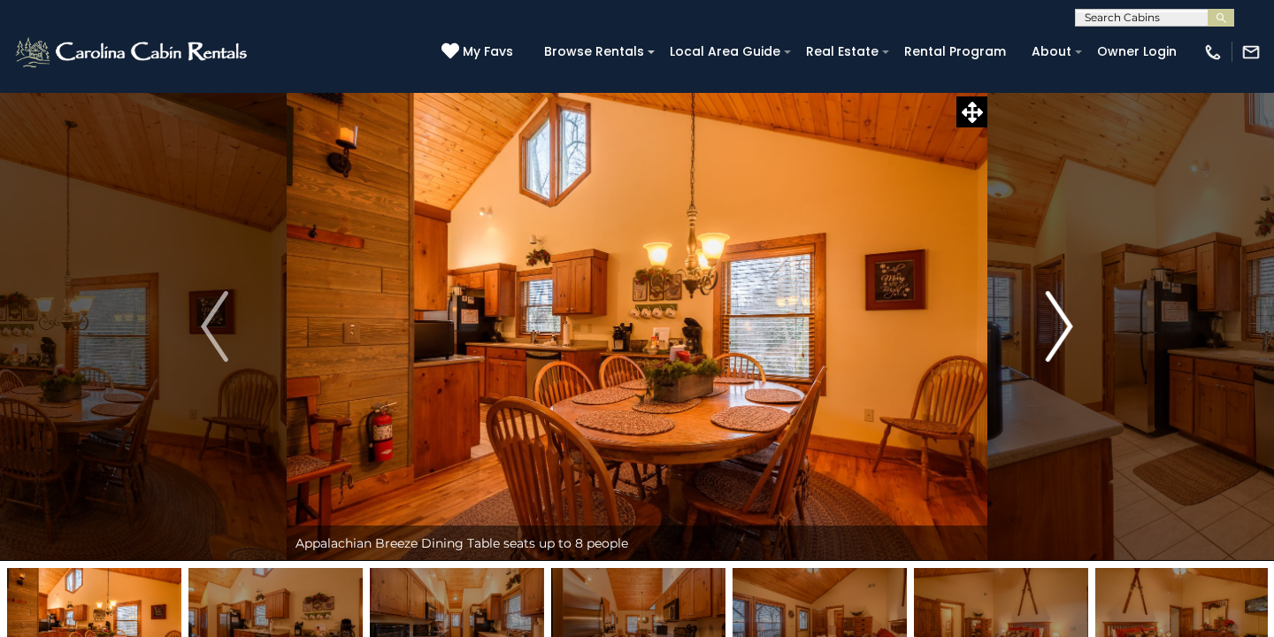
click at [1065, 316] on img "Next" at bounding box center [1058, 326] width 27 height 71
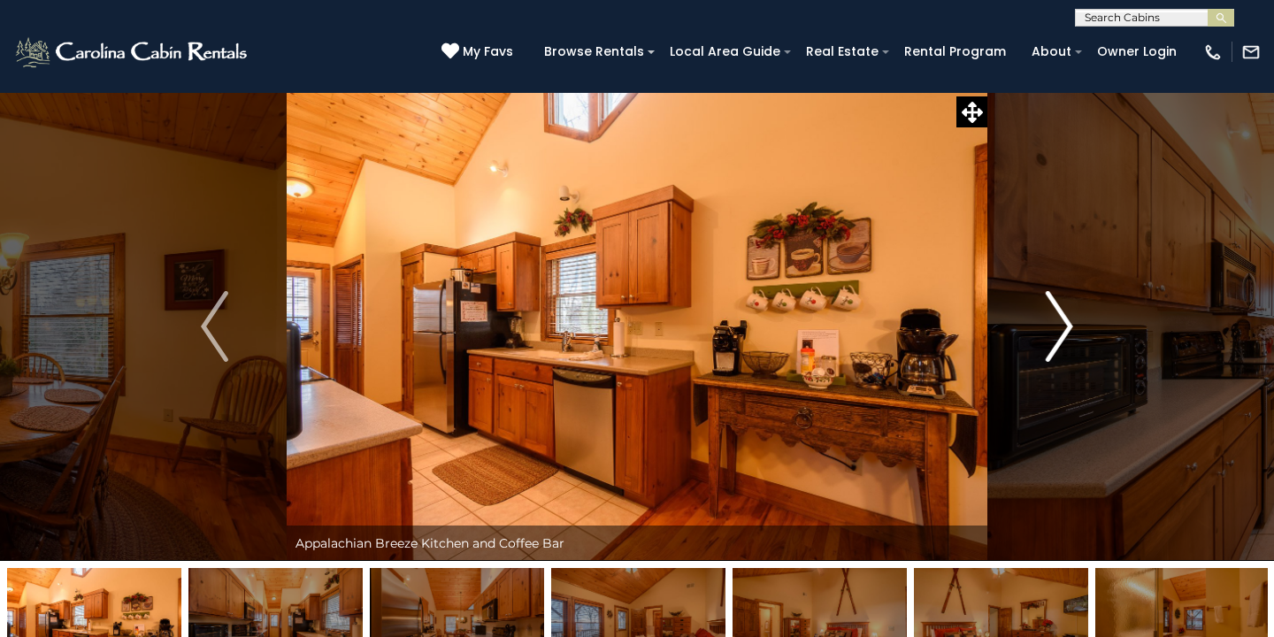
click at [1065, 316] on img "Next" at bounding box center [1058, 326] width 27 height 71
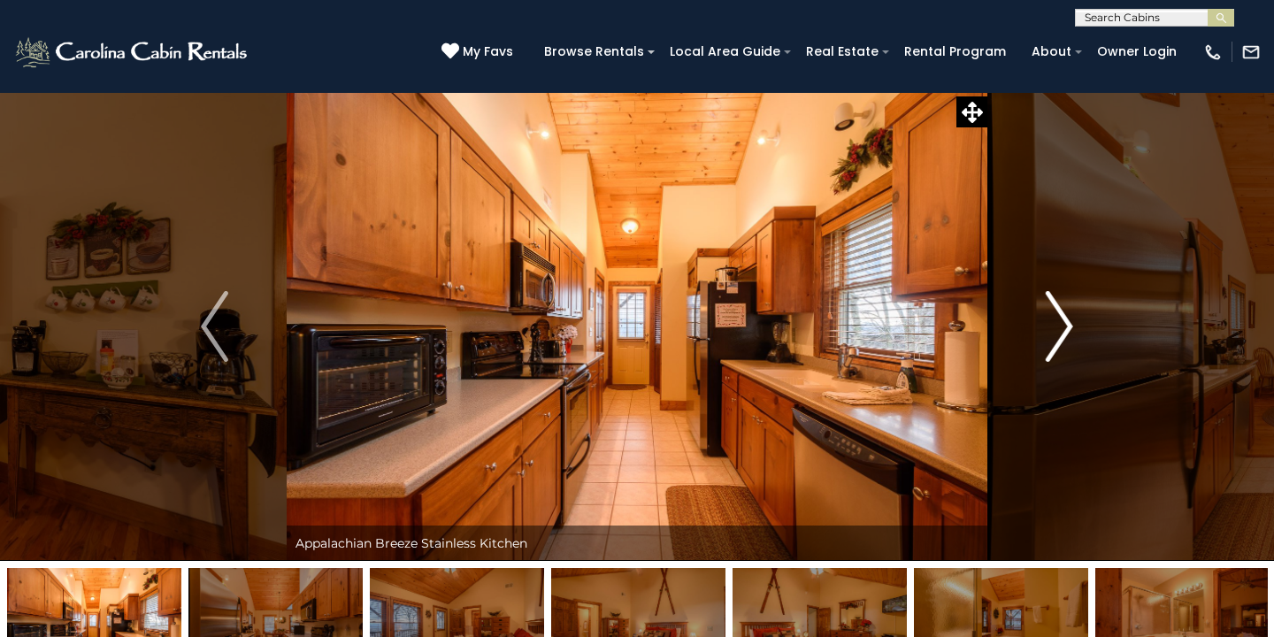
click at [1065, 316] on img "Next" at bounding box center [1058, 326] width 27 height 71
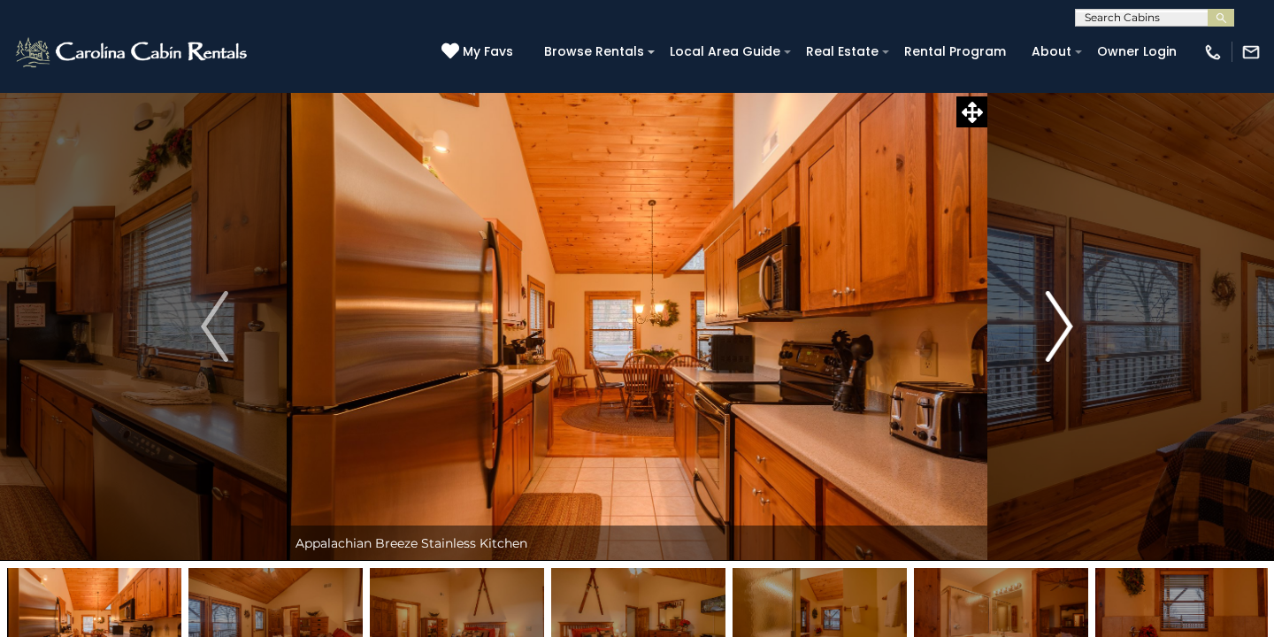
click at [1065, 316] on img "Next" at bounding box center [1058, 326] width 27 height 71
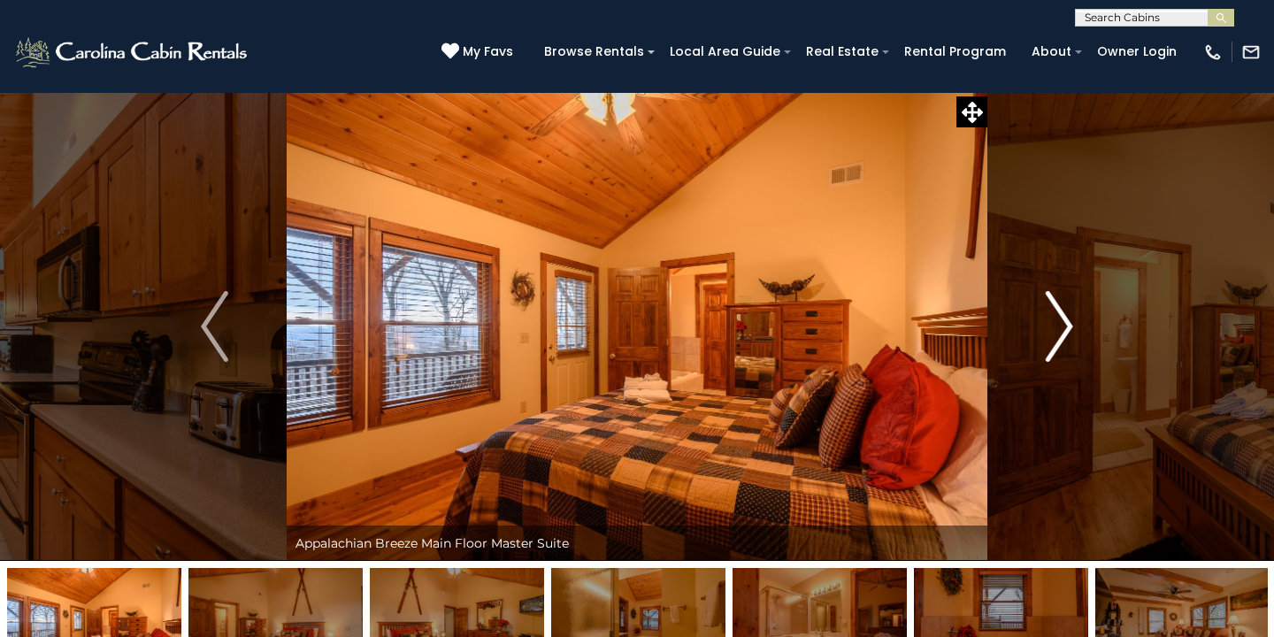
click at [1065, 316] on img "Next" at bounding box center [1058, 326] width 27 height 71
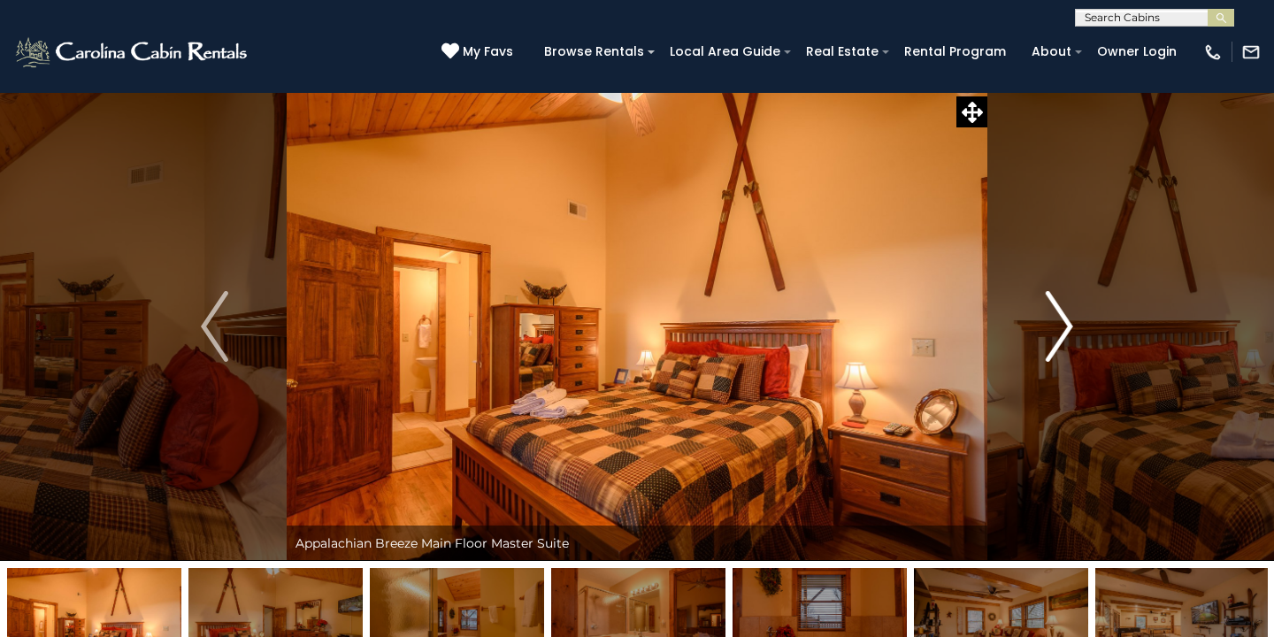
click at [1065, 316] on img "Next" at bounding box center [1058, 326] width 27 height 71
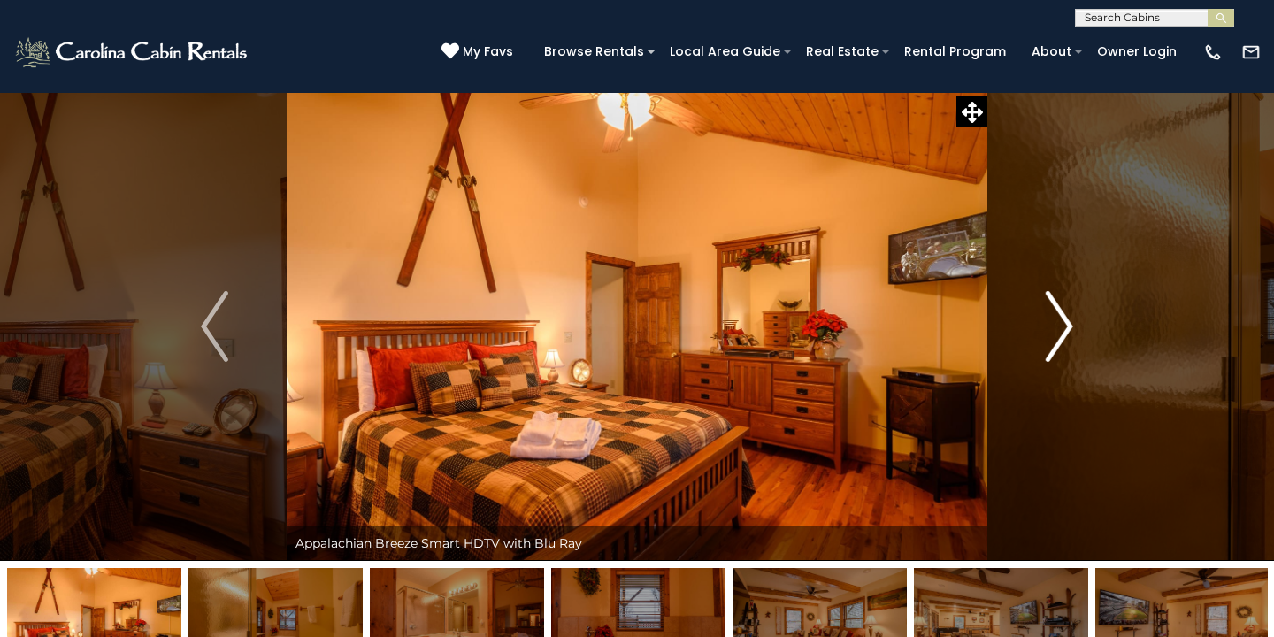
click at [1065, 316] on img "Next" at bounding box center [1058, 326] width 27 height 71
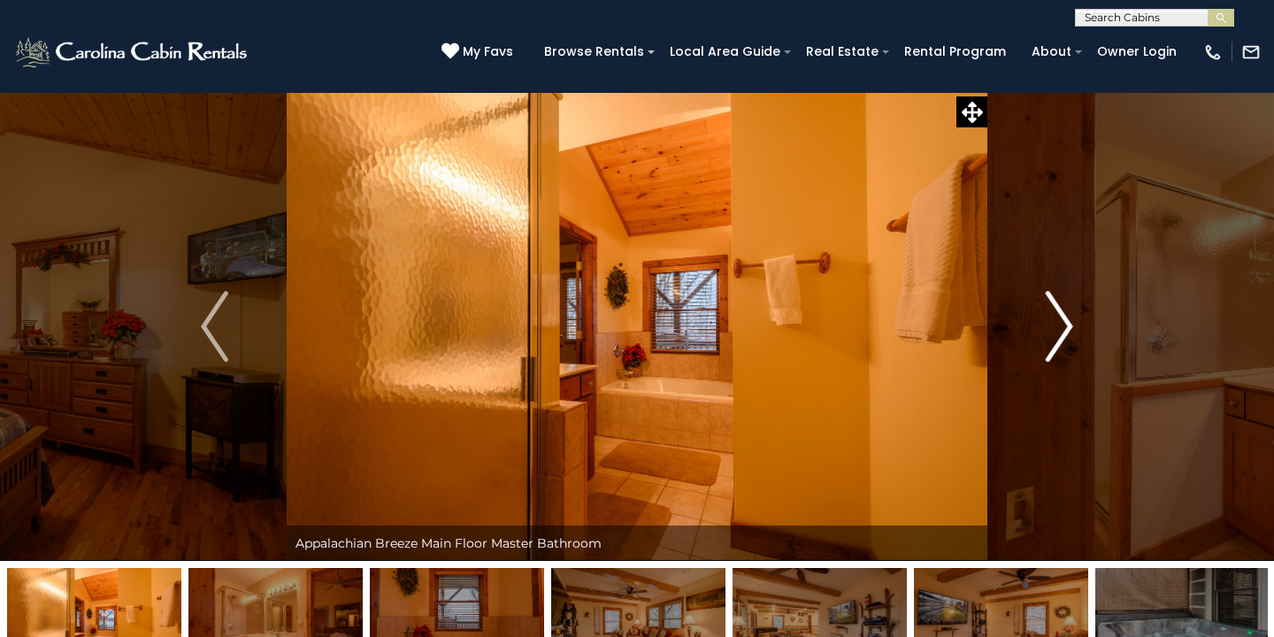
click at [1065, 316] on img "Next" at bounding box center [1058, 326] width 27 height 71
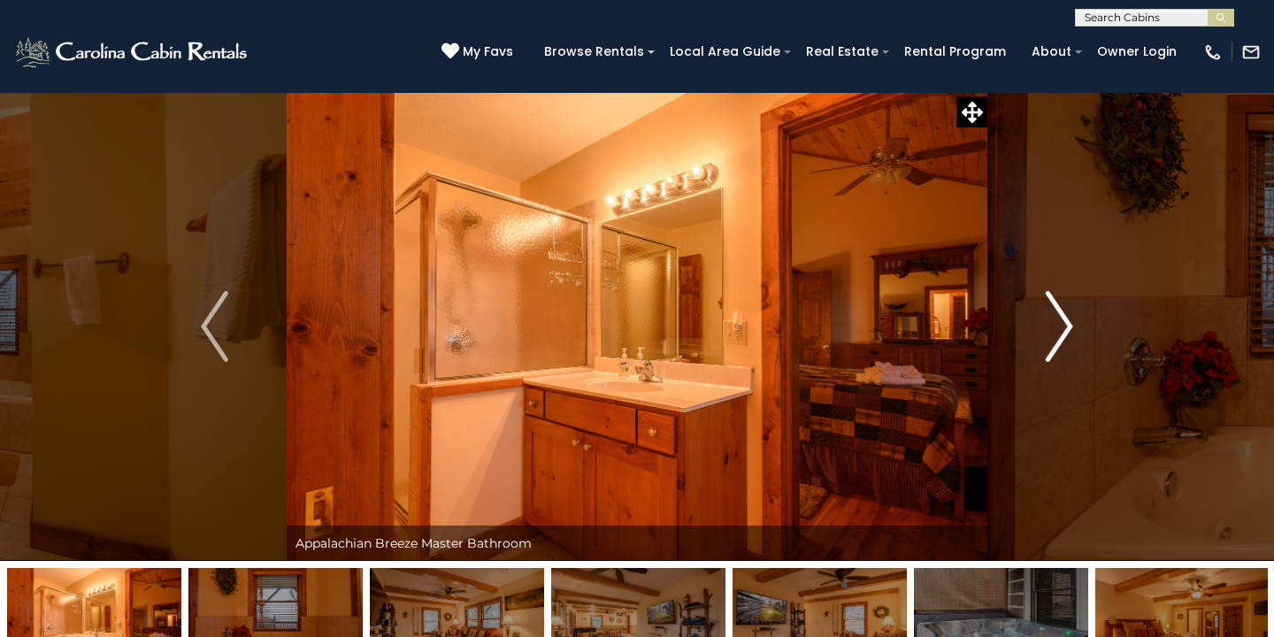
click at [1065, 316] on img "Next" at bounding box center [1058, 326] width 27 height 71
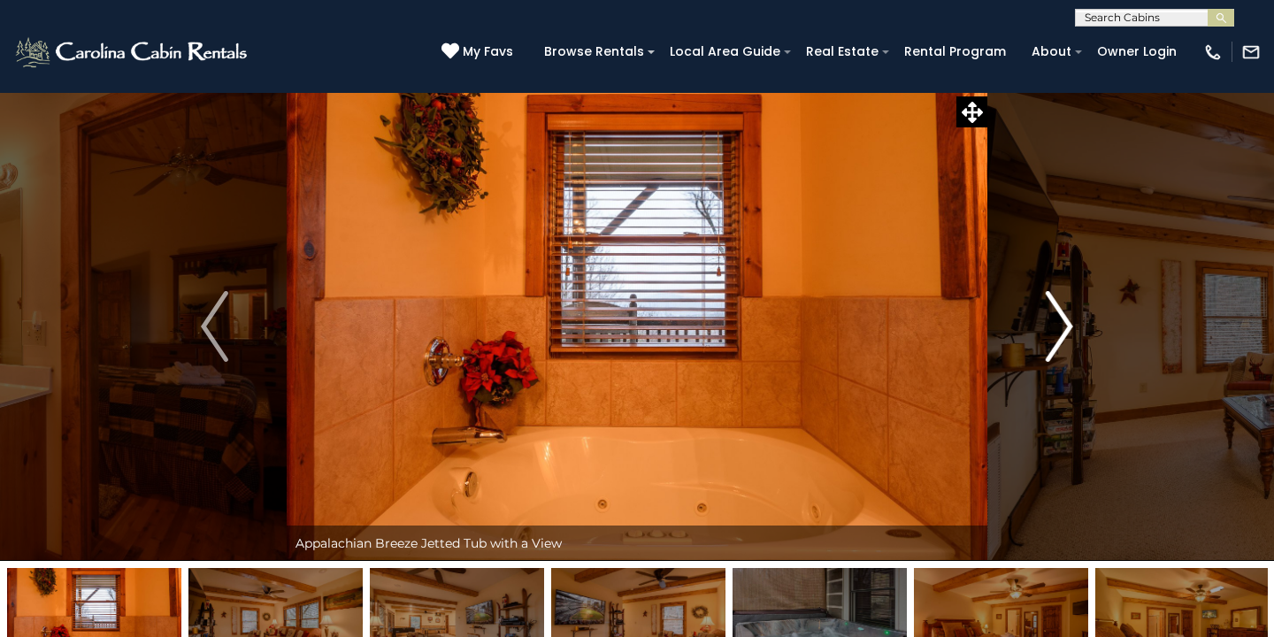
click at [1065, 316] on img "Next" at bounding box center [1058, 326] width 27 height 71
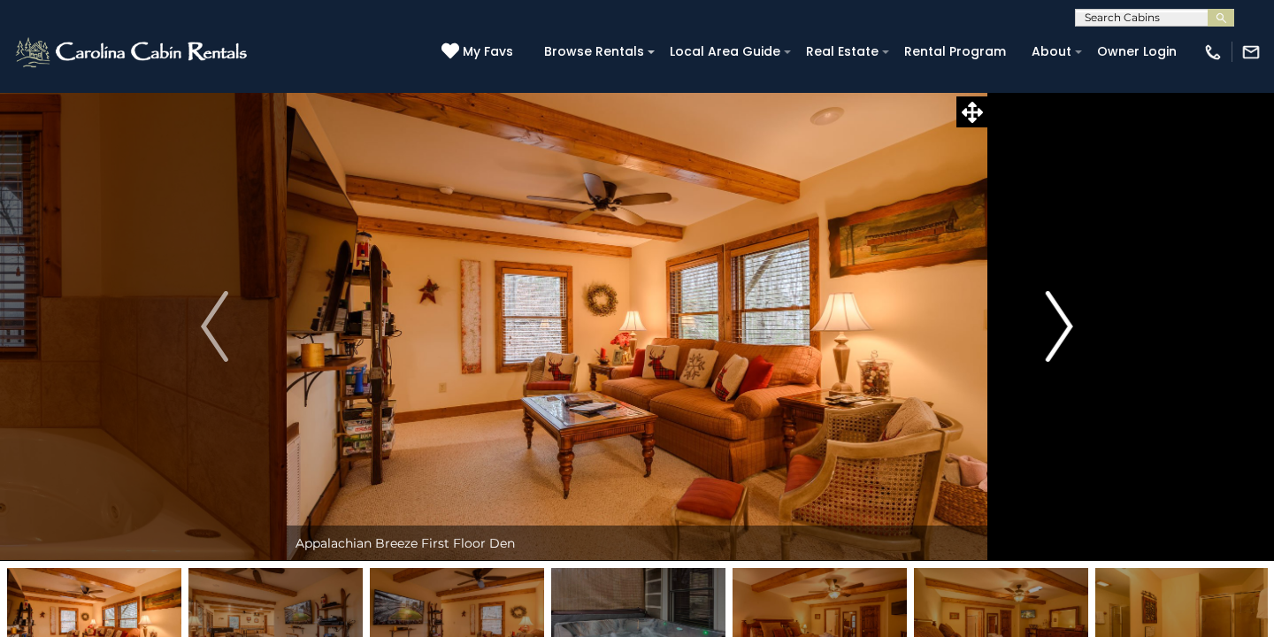
click at [1065, 316] on img "Next" at bounding box center [1058, 326] width 27 height 71
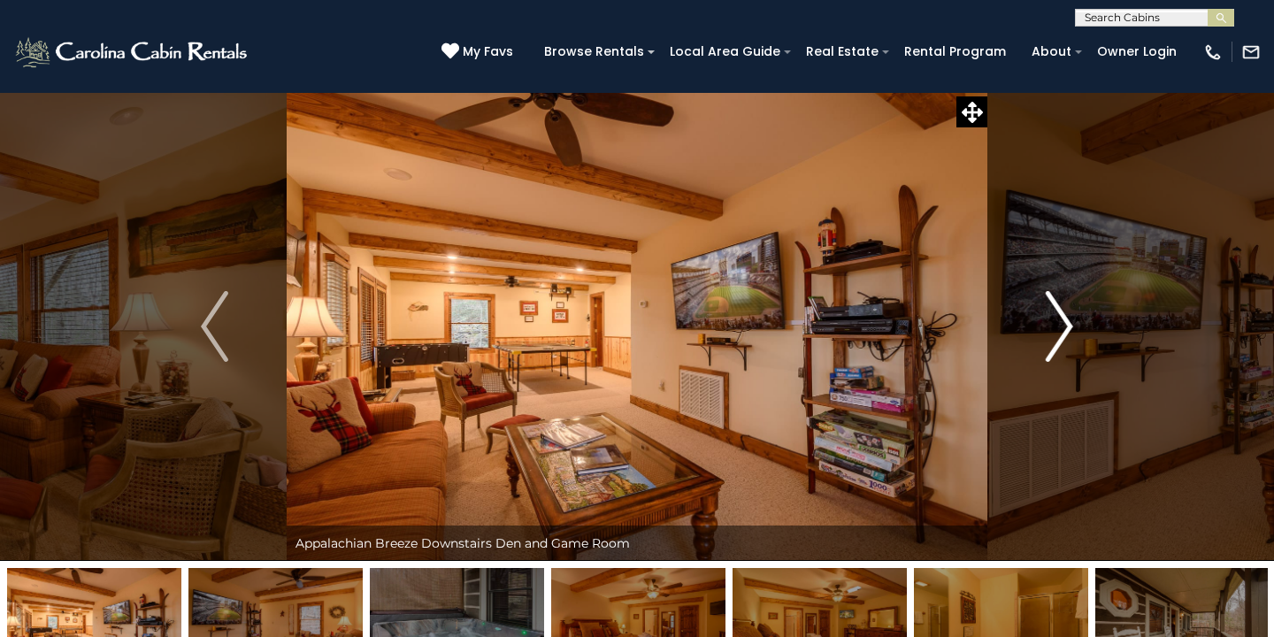
click at [1065, 316] on img "Next" at bounding box center [1058, 326] width 27 height 71
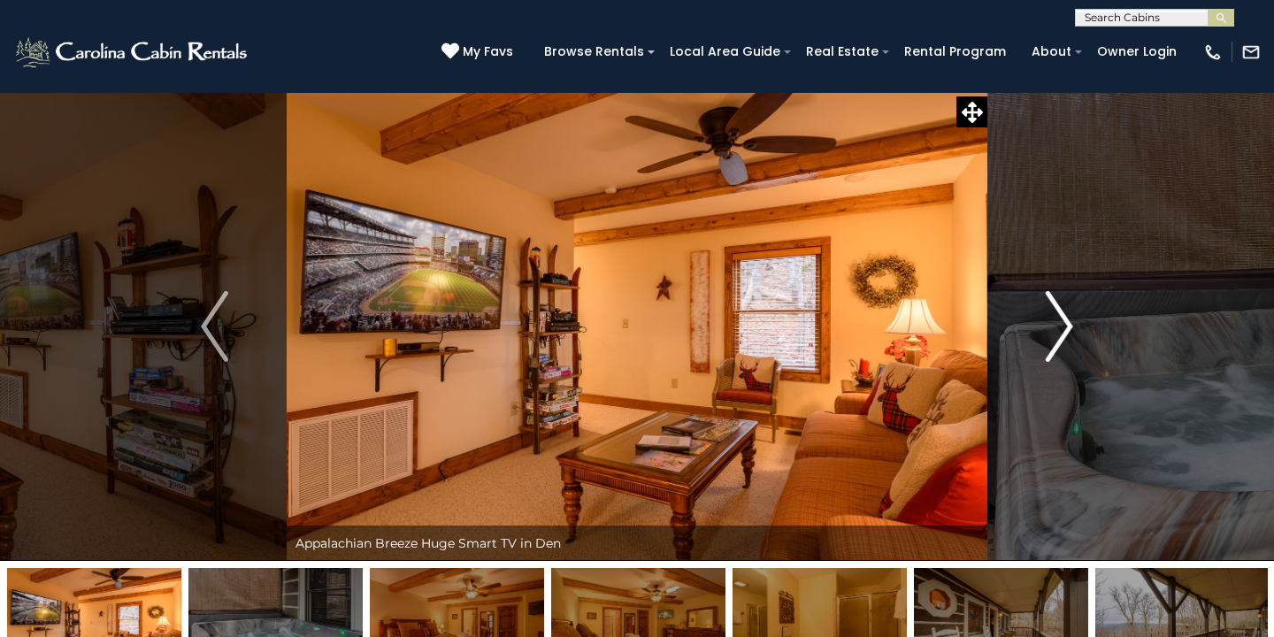
click at [1065, 316] on img "Next" at bounding box center [1058, 326] width 27 height 71
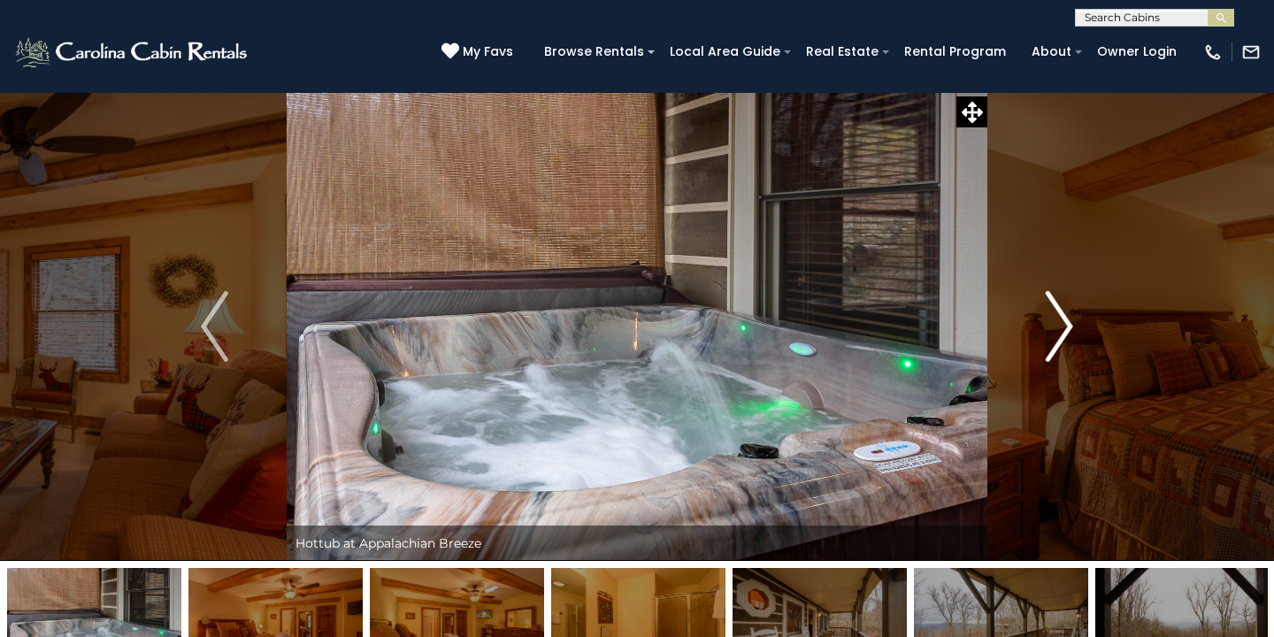
click at [1065, 316] on img "Next" at bounding box center [1058, 326] width 27 height 71
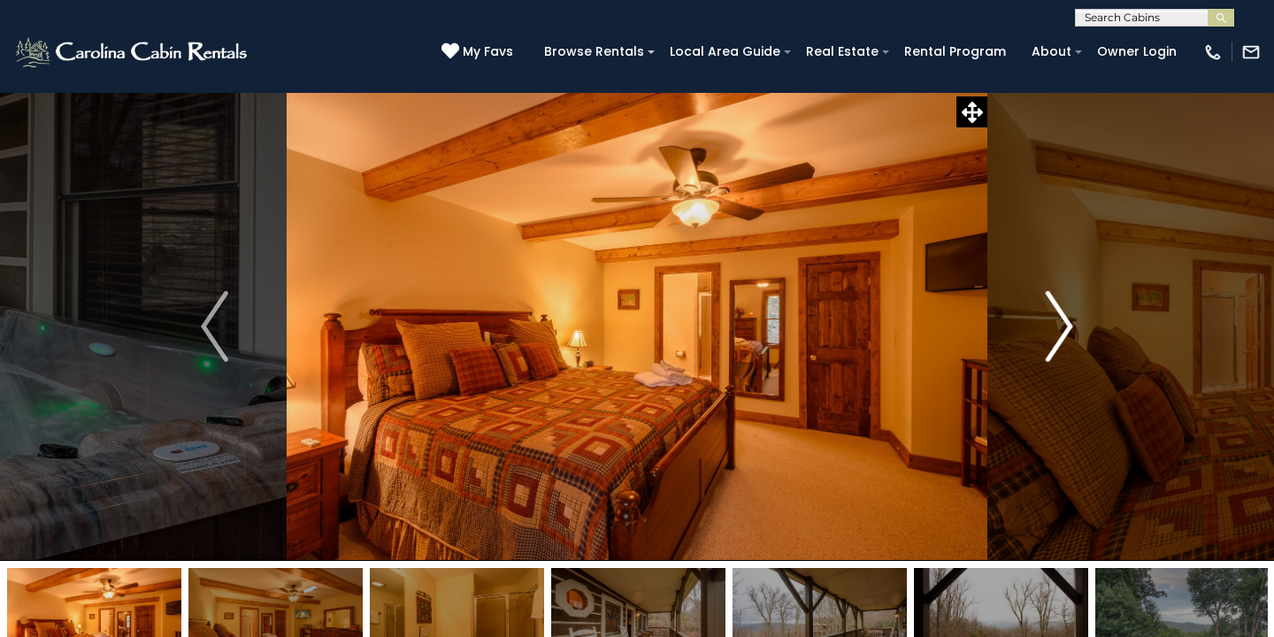
click at [1056, 323] on img "Next" at bounding box center [1058, 326] width 27 height 71
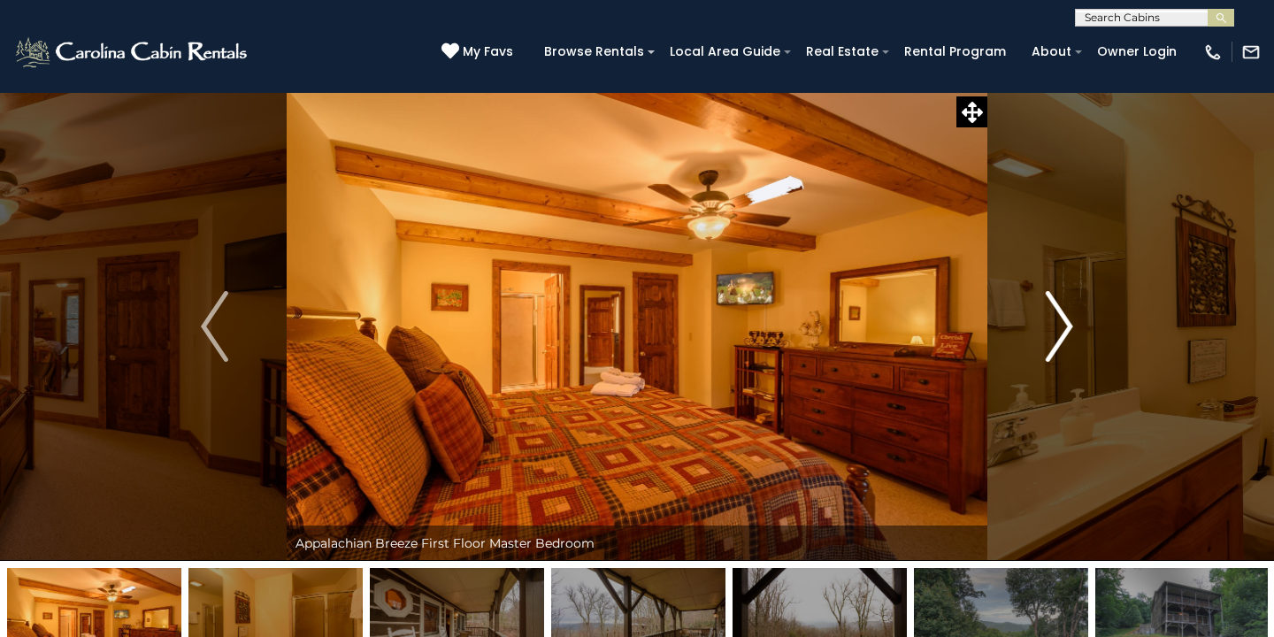
click at [1056, 323] on img "Next" at bounding box center [1058, 326] width 27 height 71
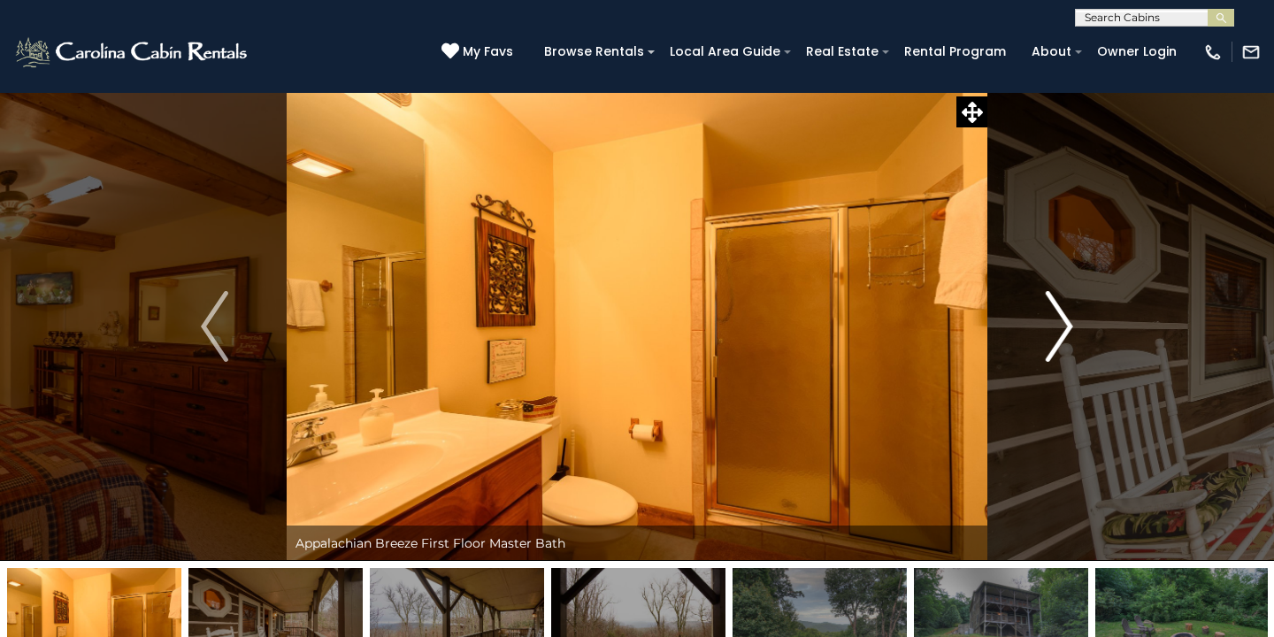
click at [1056, 323] on img "Next" at bounding box center [1058, 326] width 27 height 71
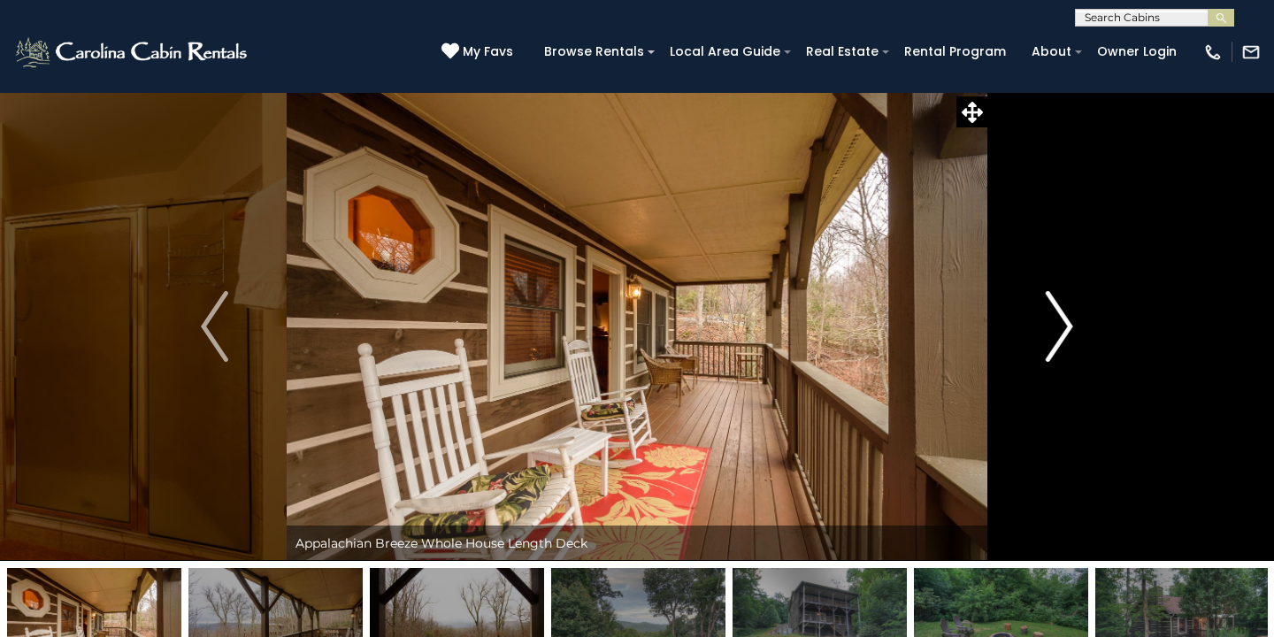
click at [1056, 323] on img "Next" at bounding box center [1058, 326] width 27 height 71
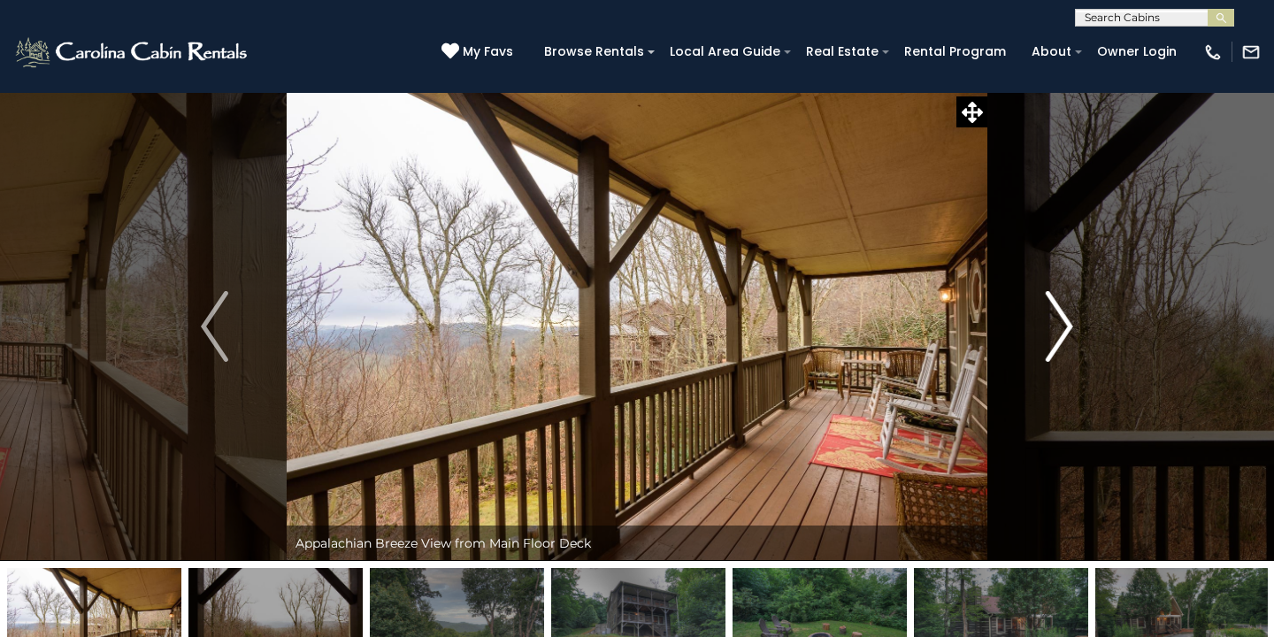
click at [1060, 333] on img "Next" at bounding box center [1058, 326] width 27 height 71
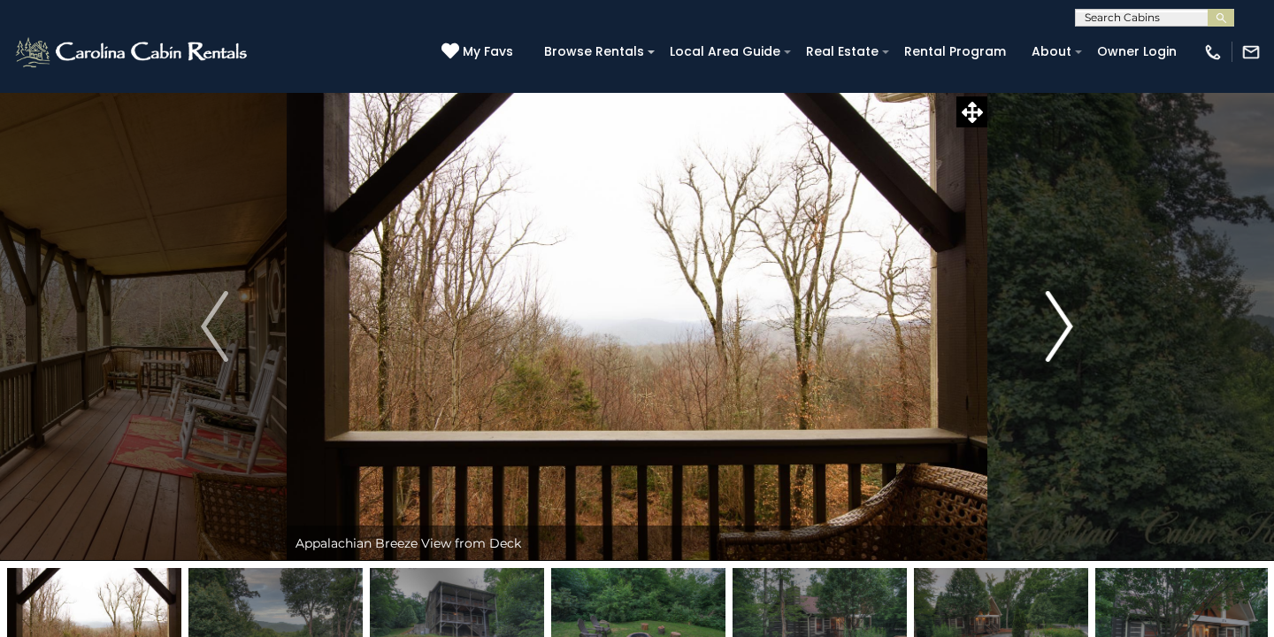
click at [1060, 333] on img "Next" at bounding box center [1058, 326] width 27 height 71
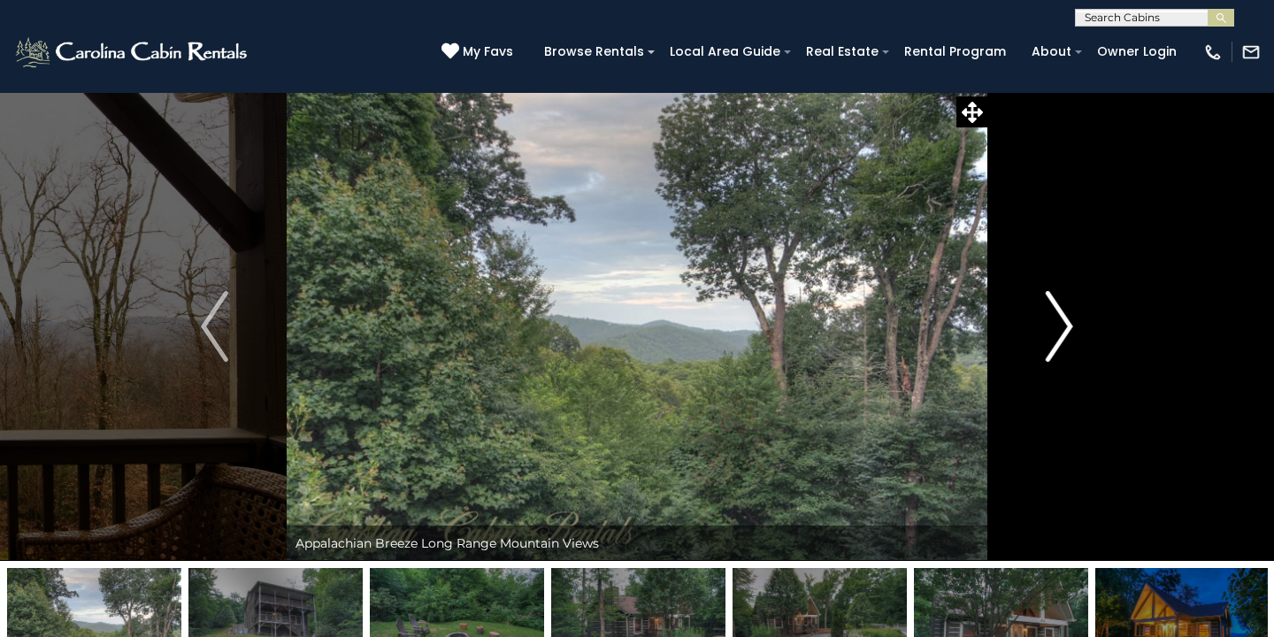
click at [1060, 333] on img "Next" at bounding box center [1058, 326] width 27 height 71
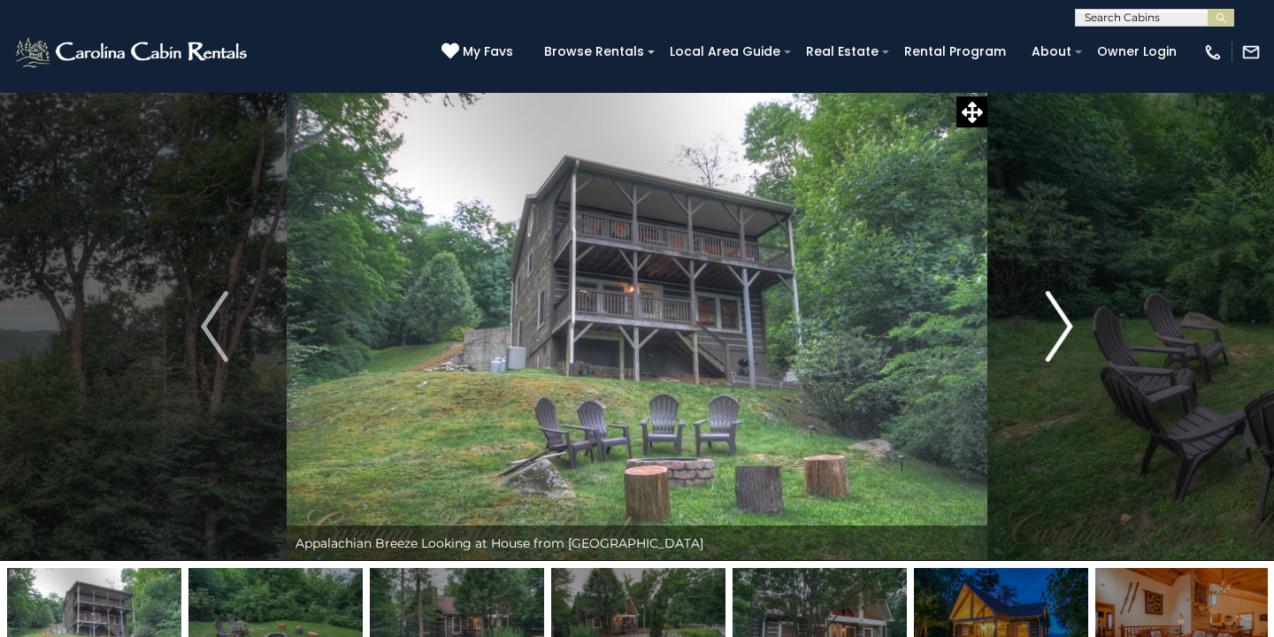
click at [1060, 333] on img "Next" at bounding box center [1058, 326] width 27 height 71
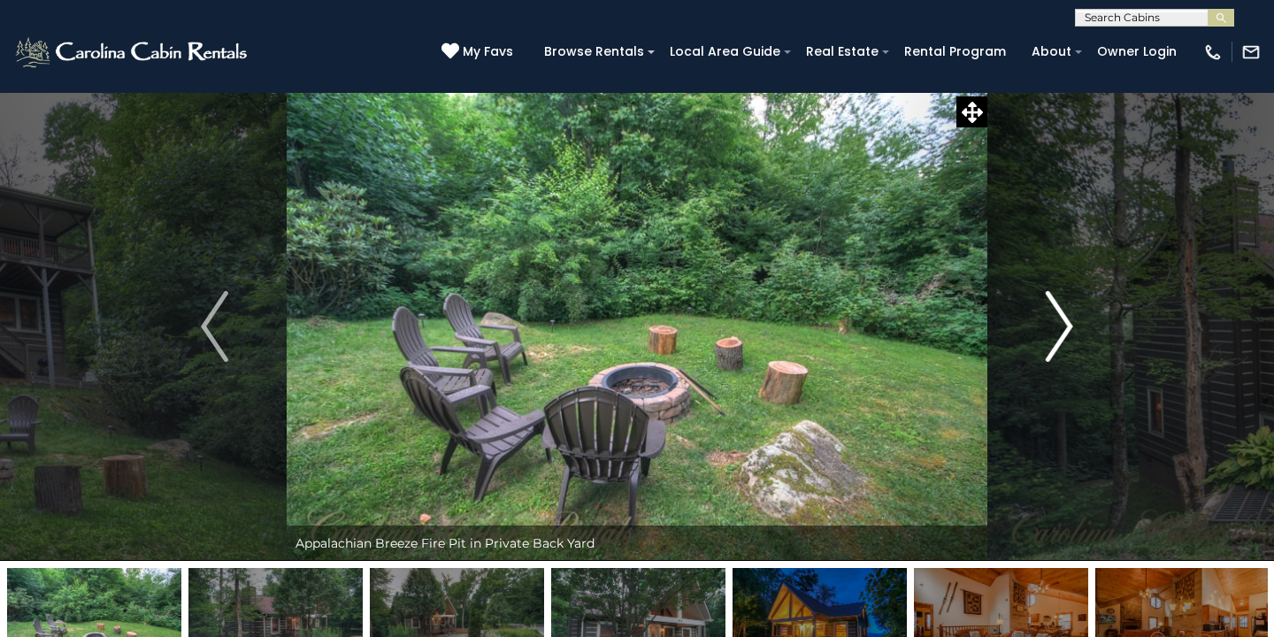
click at [1060, 333] on img "Next" at bounding box center [1058, 326] width 27 height 71
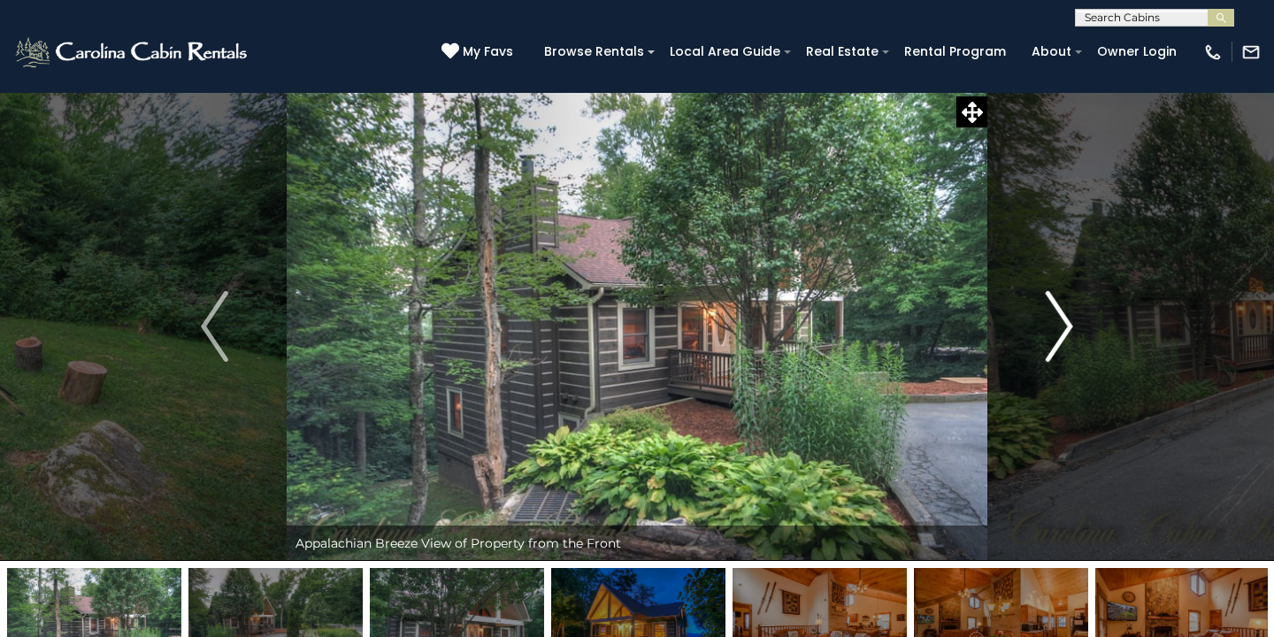
click at [1060, 333] on img "Next" at bounding box center [1058, 326] width 27 height 71
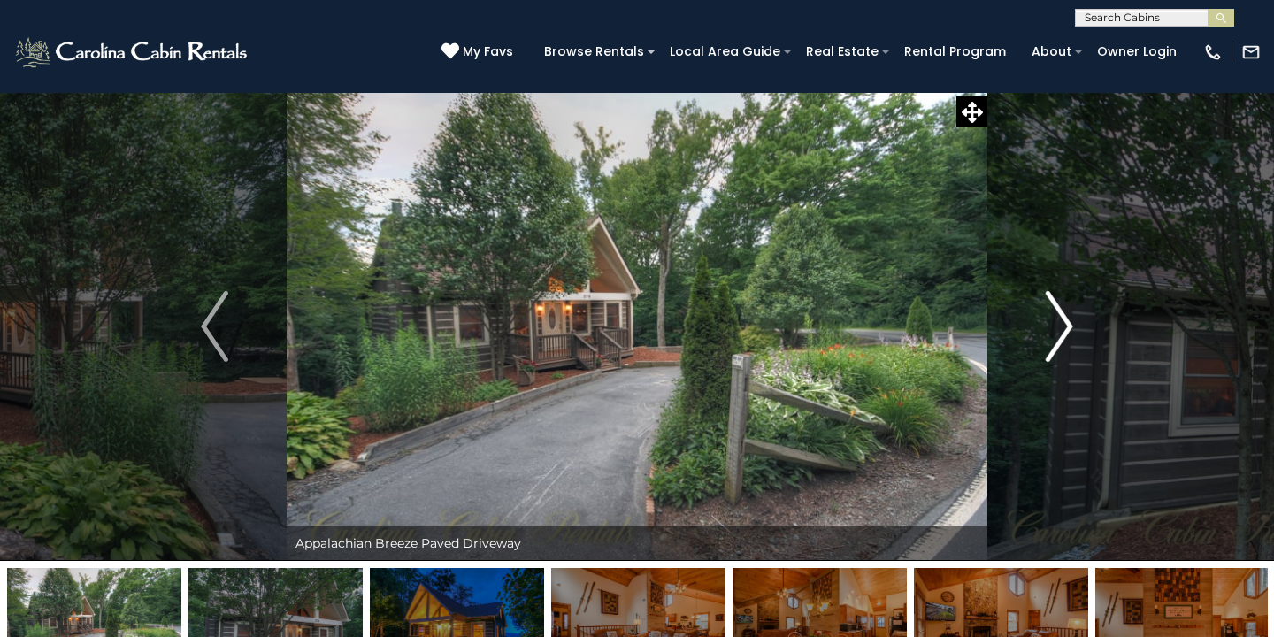
click at [1060, 333] on img "Next" at bounding box center [1058, 326] width 27 height 71
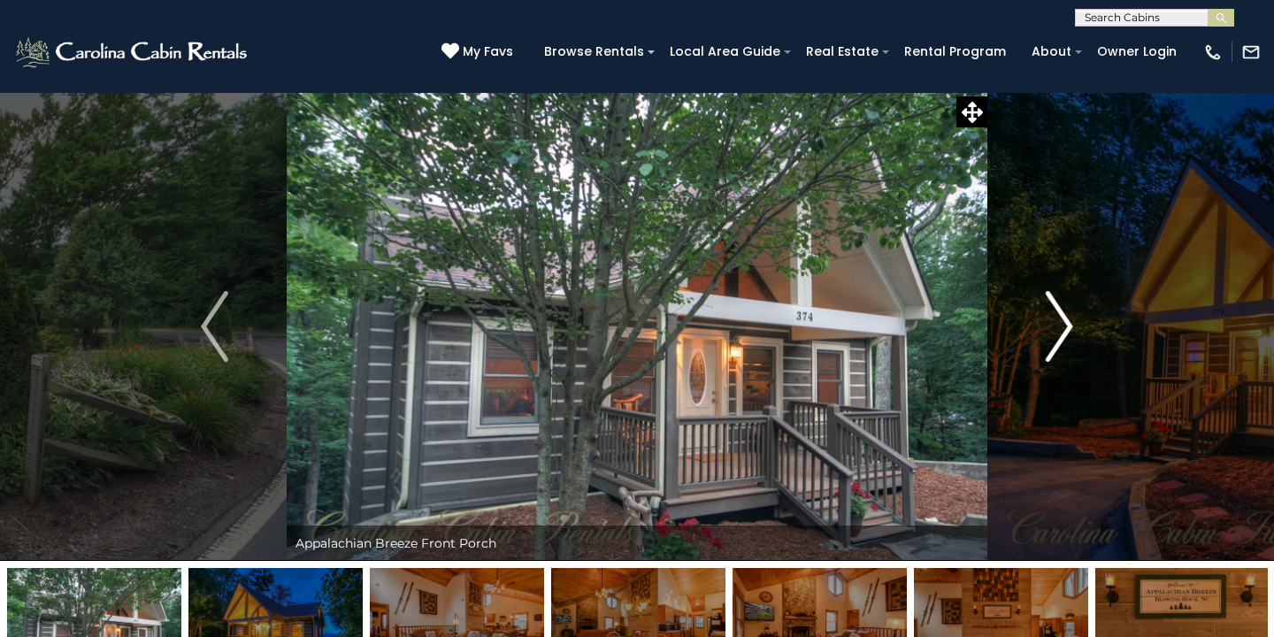
click at [1060, 333] on img "Next" at bounding box center [1058, 326] width 27 height 71
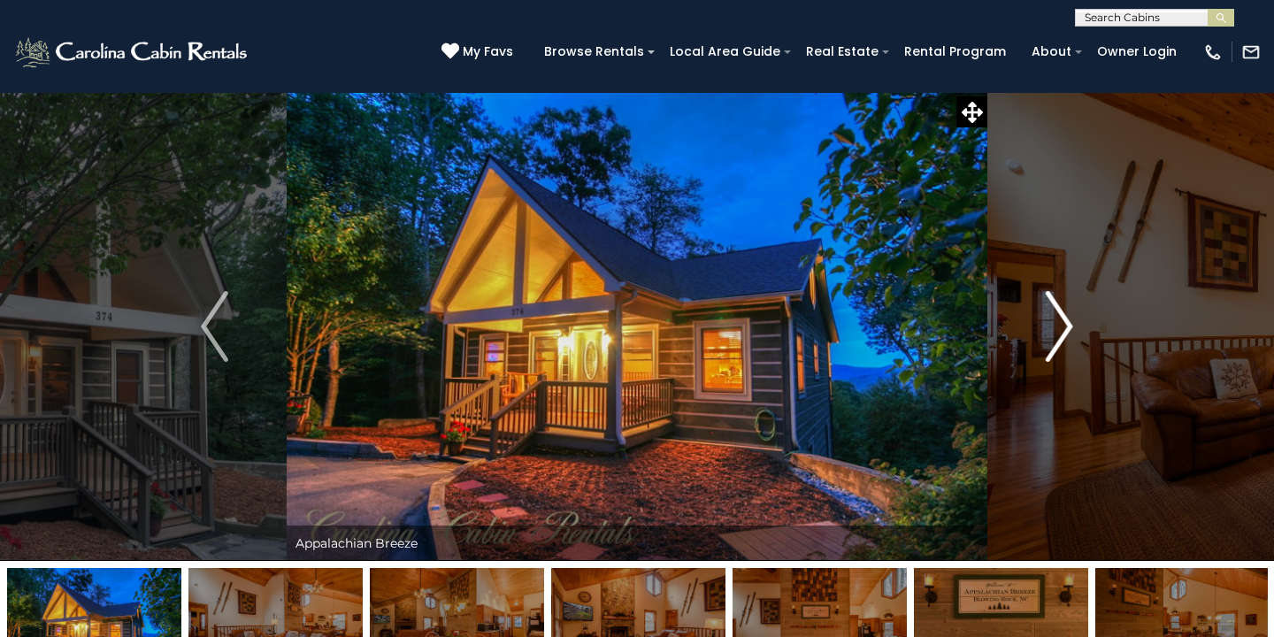
click at [1060, 333] on img "Next" at bounding box center [1058, 326] width 27 height 71
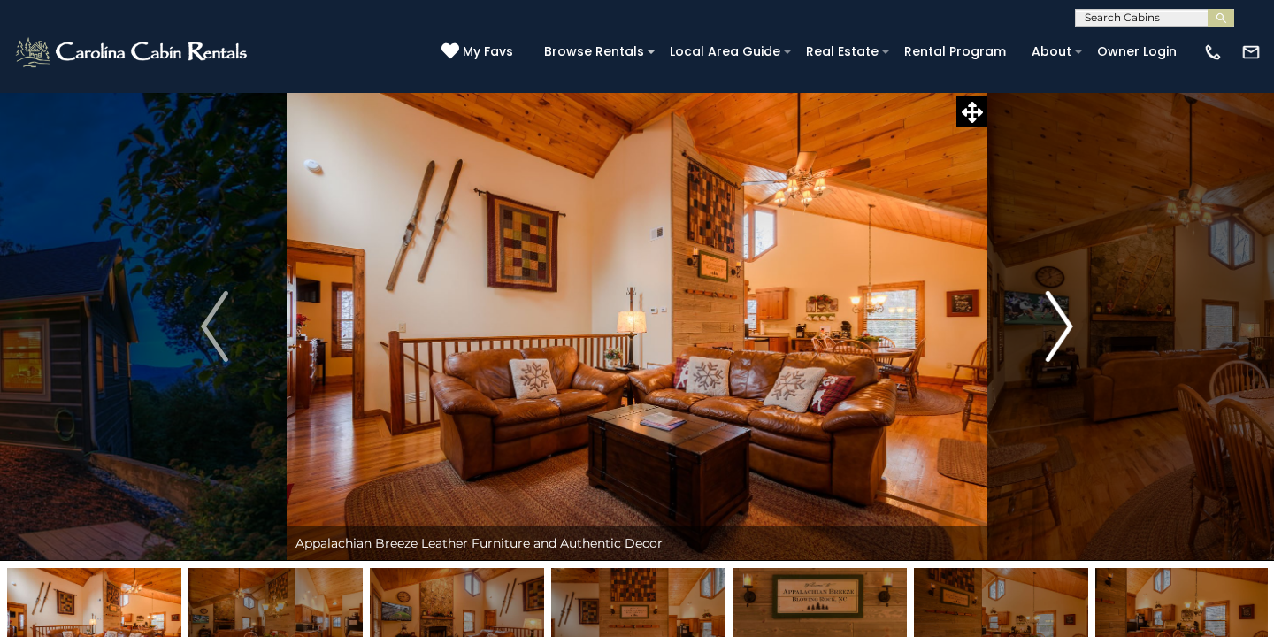
click at [1060, 333] on img "Next" at bounding box center [1058, 326] width 27 height 71
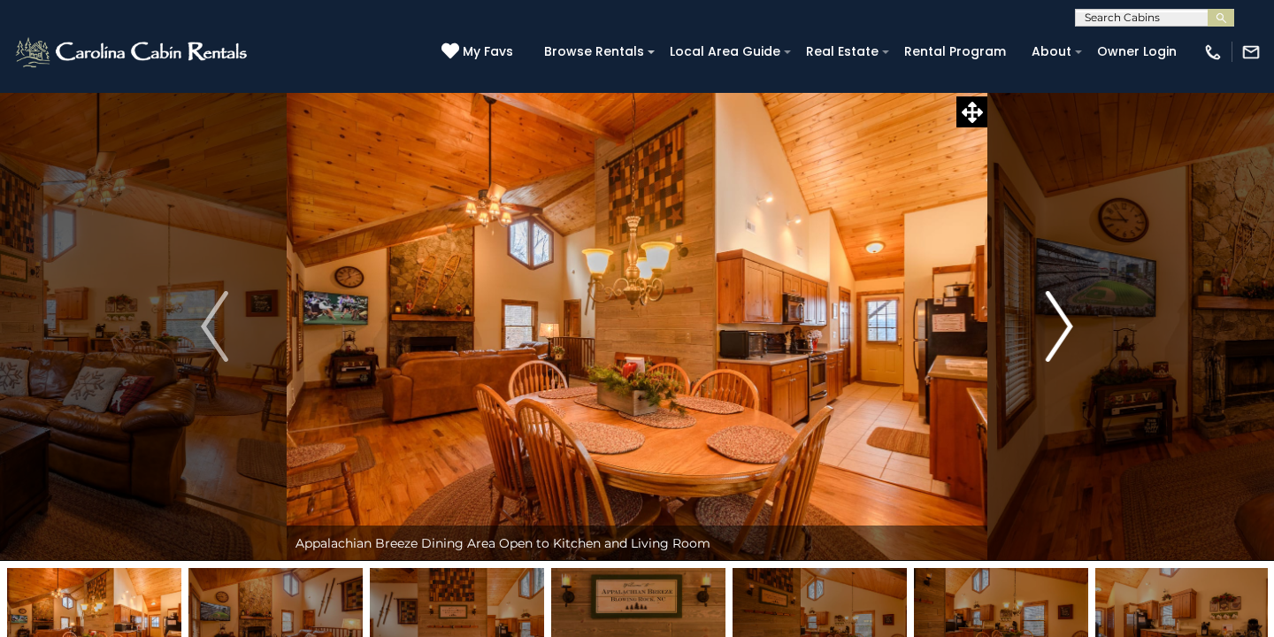
click at [1060, 333] on img "Next" at bounding box center [1058, 326] width 27 height 71
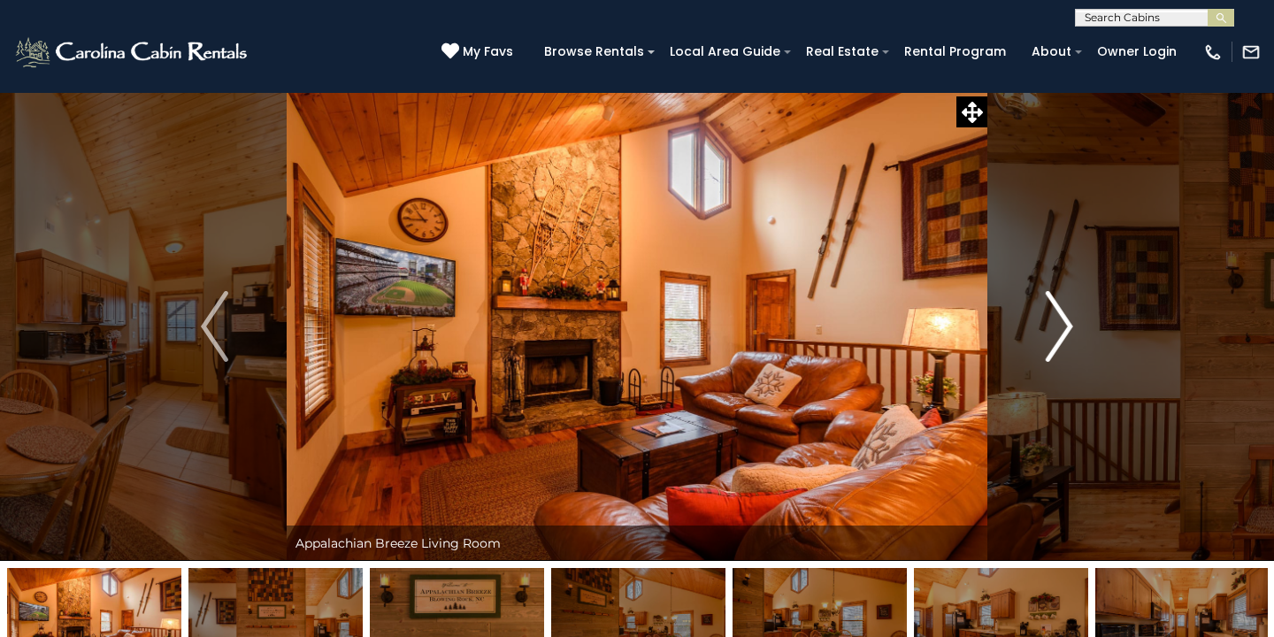
click at [1060, 333] on img "Next" at bounding box center [1058, 326] width 27 height 71
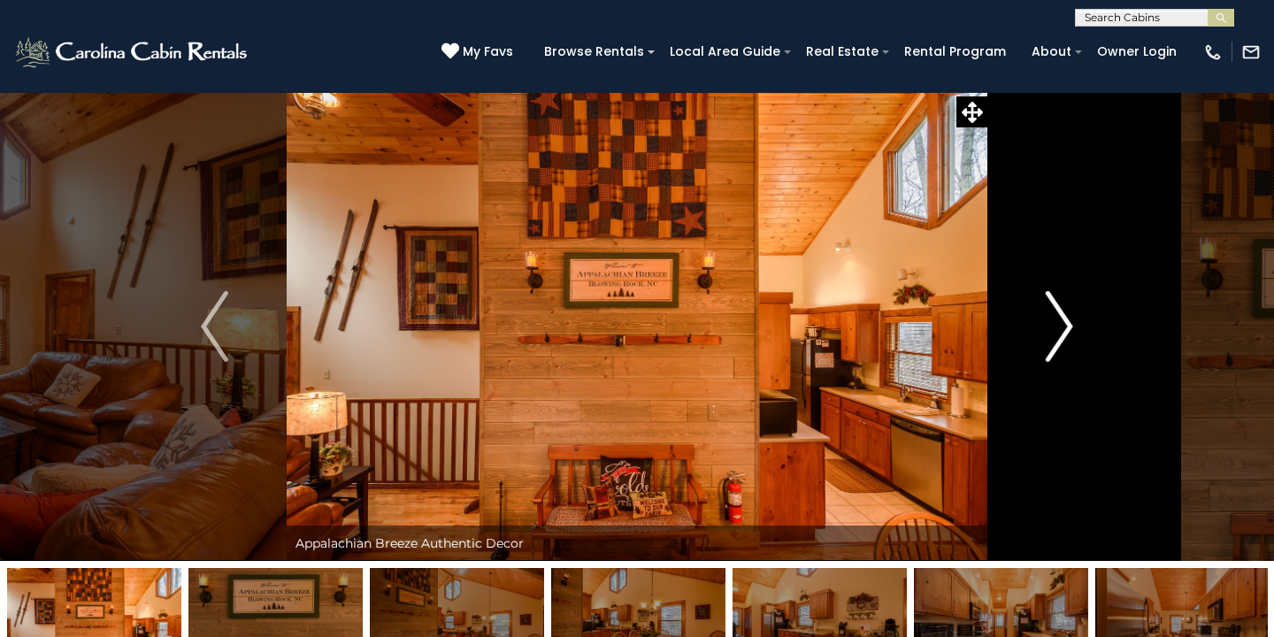
click at [1060, 333] on img "Next" at bounding box center [1058, 326] width 27 height 71
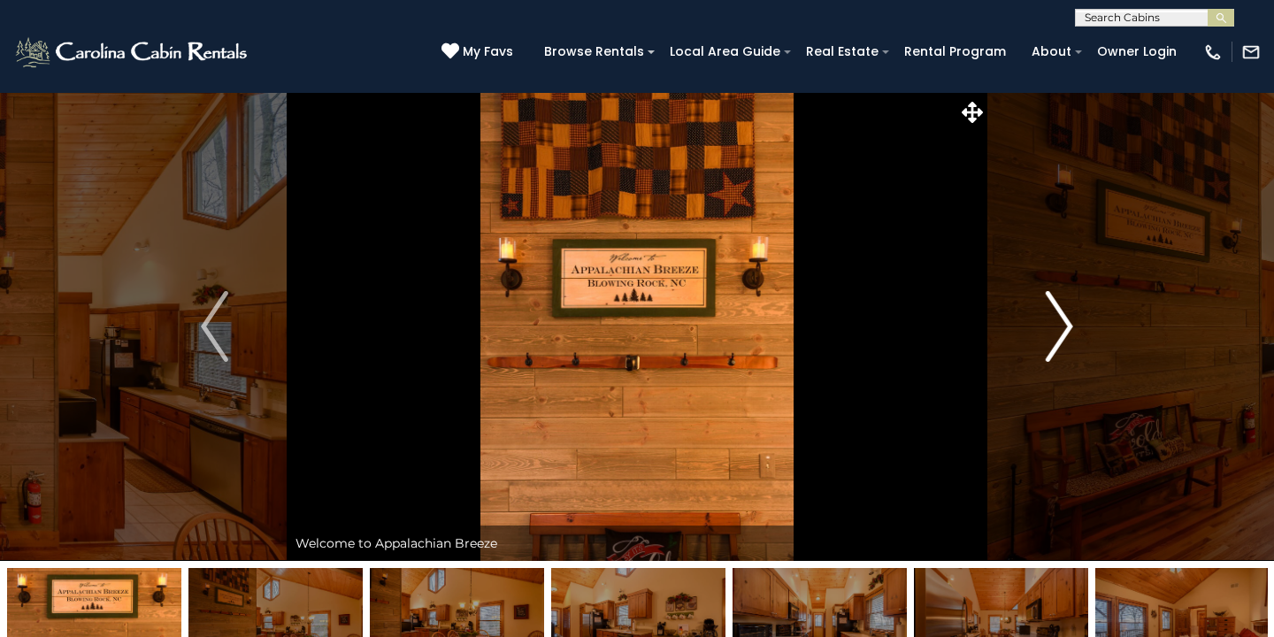
click at [1060, 333] on img "Next" at bounding box center [1058, 326] width 27 height 71
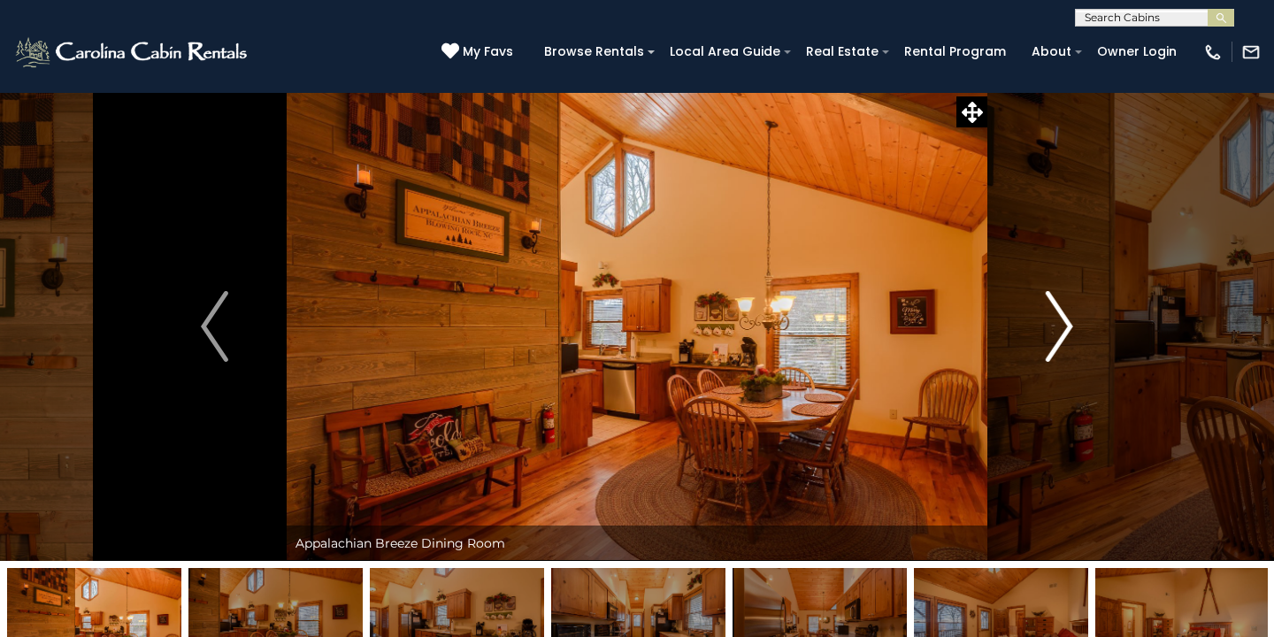
click at [1060, 333] on img "Next" at bounding box center [1058, 326] width 27 height 71
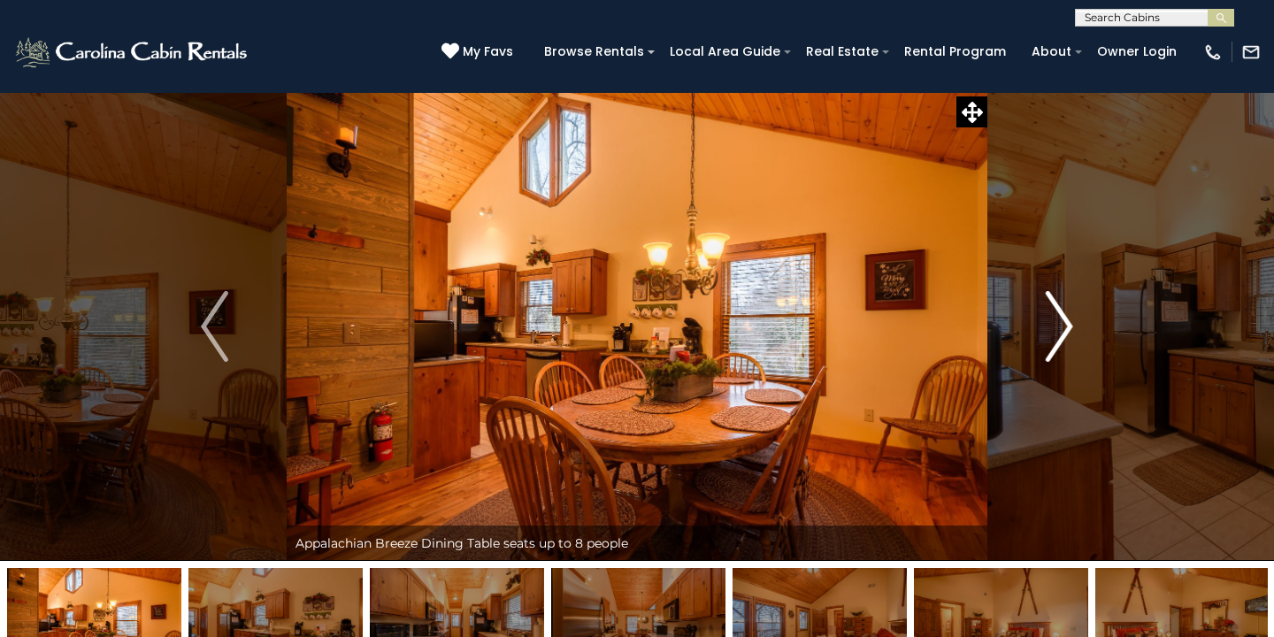
click at [1061, 324] on img "Next" at bounding box center [1058, 326] width 27 height 71
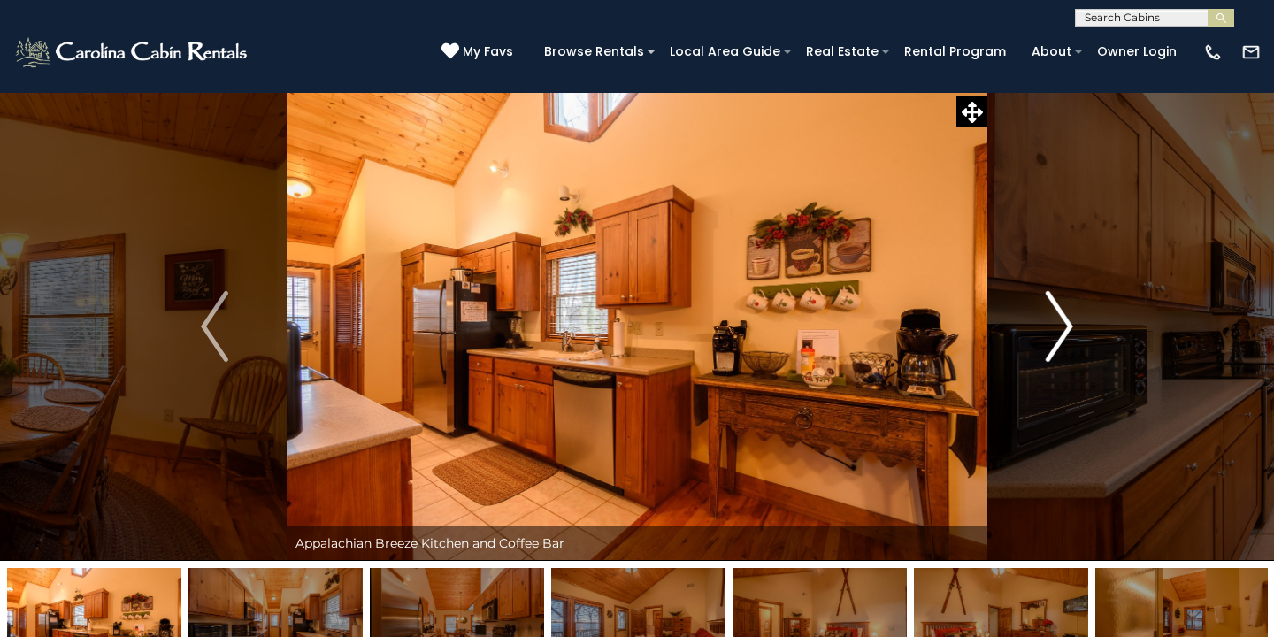
click at [1061, 324] on img "Next" at bounding box center [1058, 326] width 27 height 71
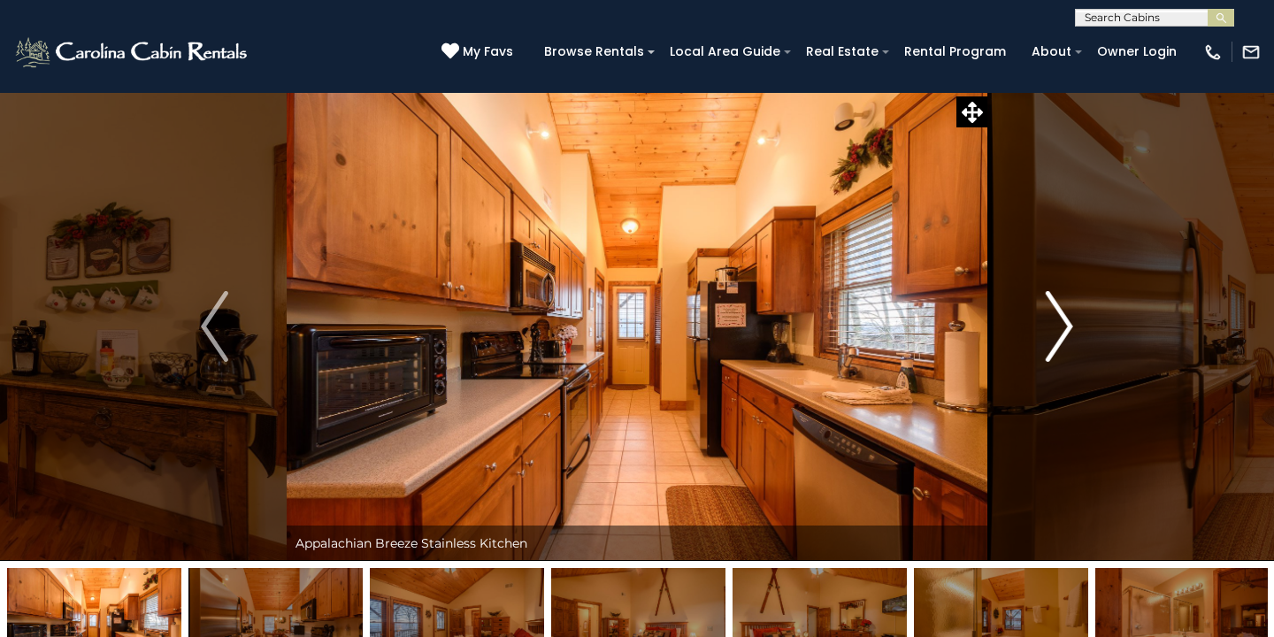
click at [1061, 324] on img "Next" at bounding box center [1058, 326] width 27 height 71
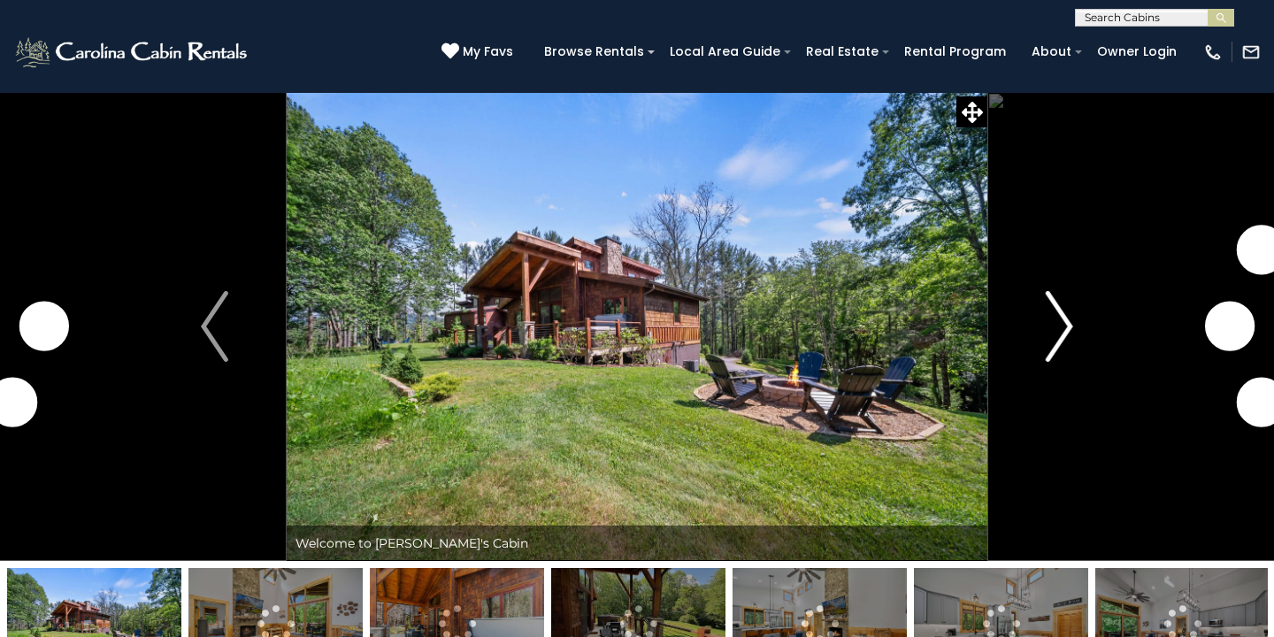
click at [1064, 336] on img "Next" at bounding box center [1058, 326] width 27 height 71
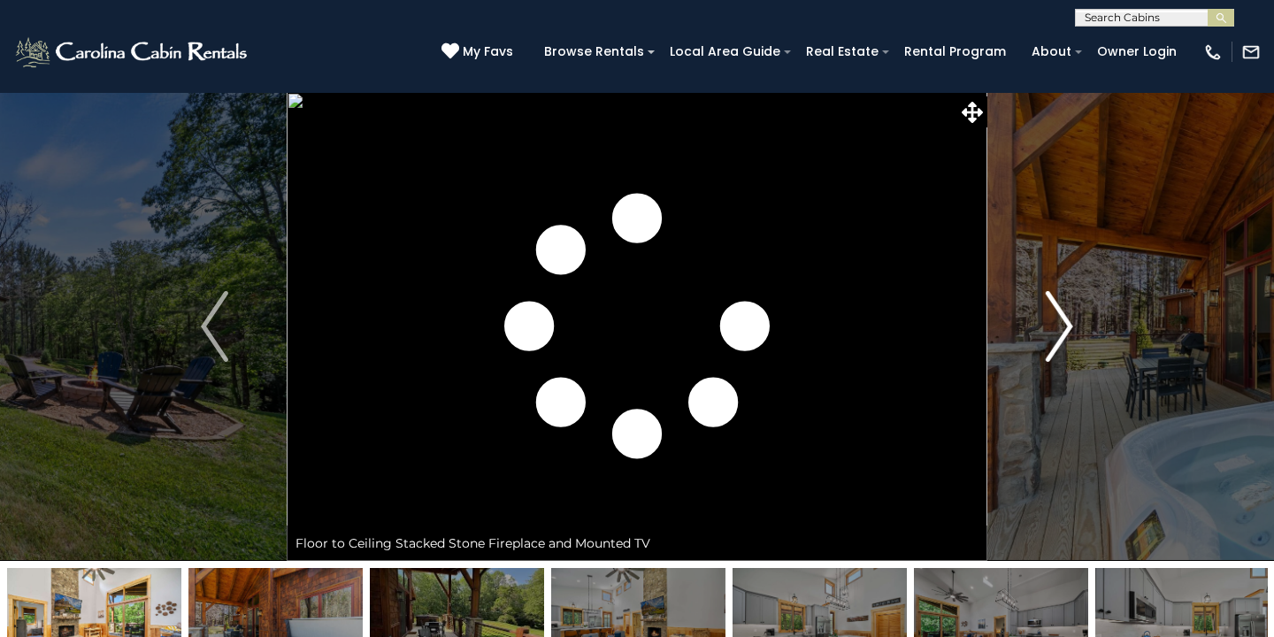
click at [1064, 336] on img "Next" at bounding box center [1058, 326] width 27 height 71
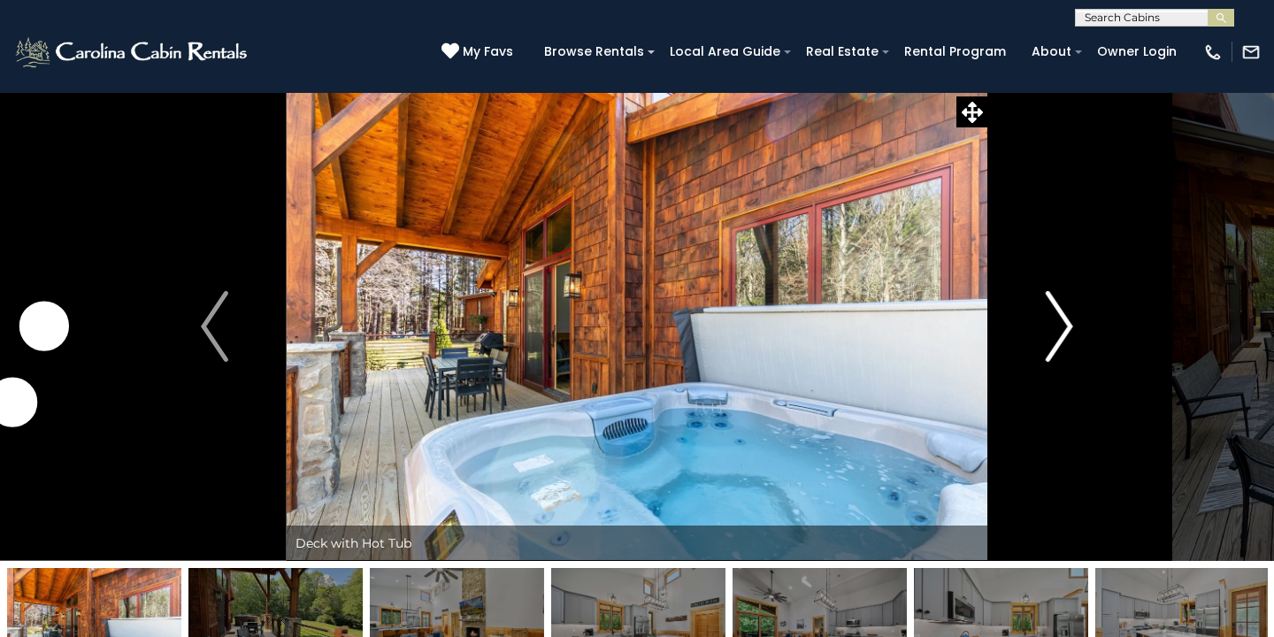
click at [1064, 336] on img "Next" at bounding box center [1058, 326] width 27 height 71
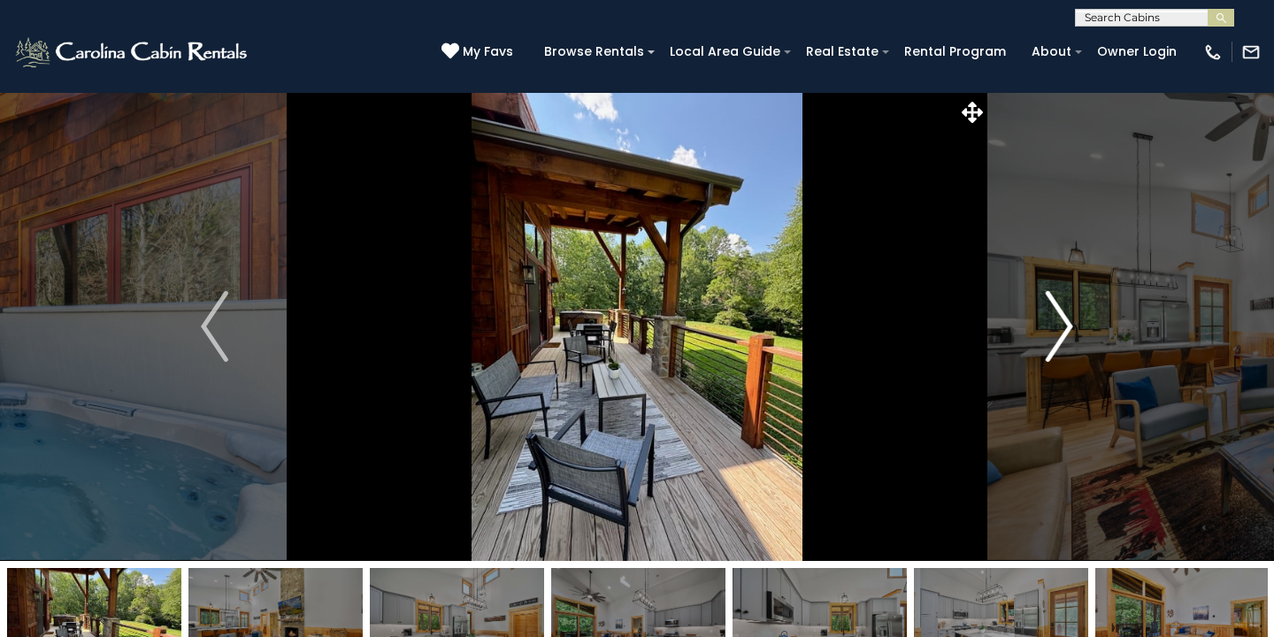
click at [1064, 336] on img "Next" at bounding box center [1058, 326] width 27 height 71
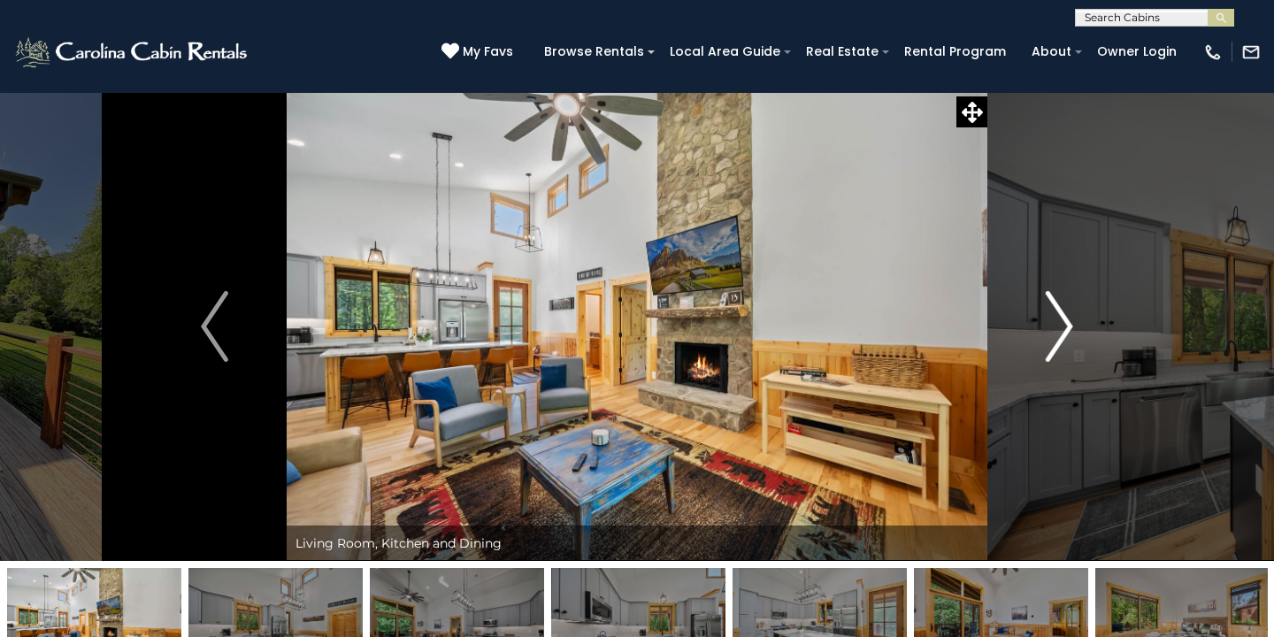
click at [1064, 336] on img "Next" at bounding box center [1058, 326] width 27 height 71
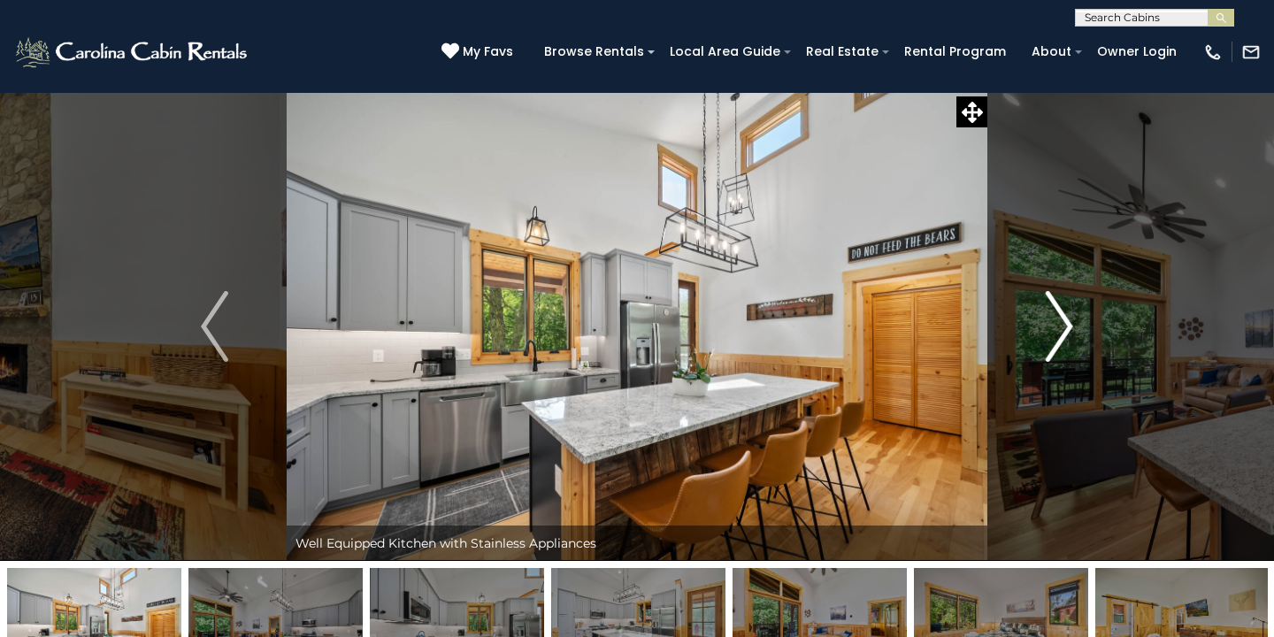
click at [1064, 336] on img "Next" at bounding box center [1058, 326] width 27 height 71
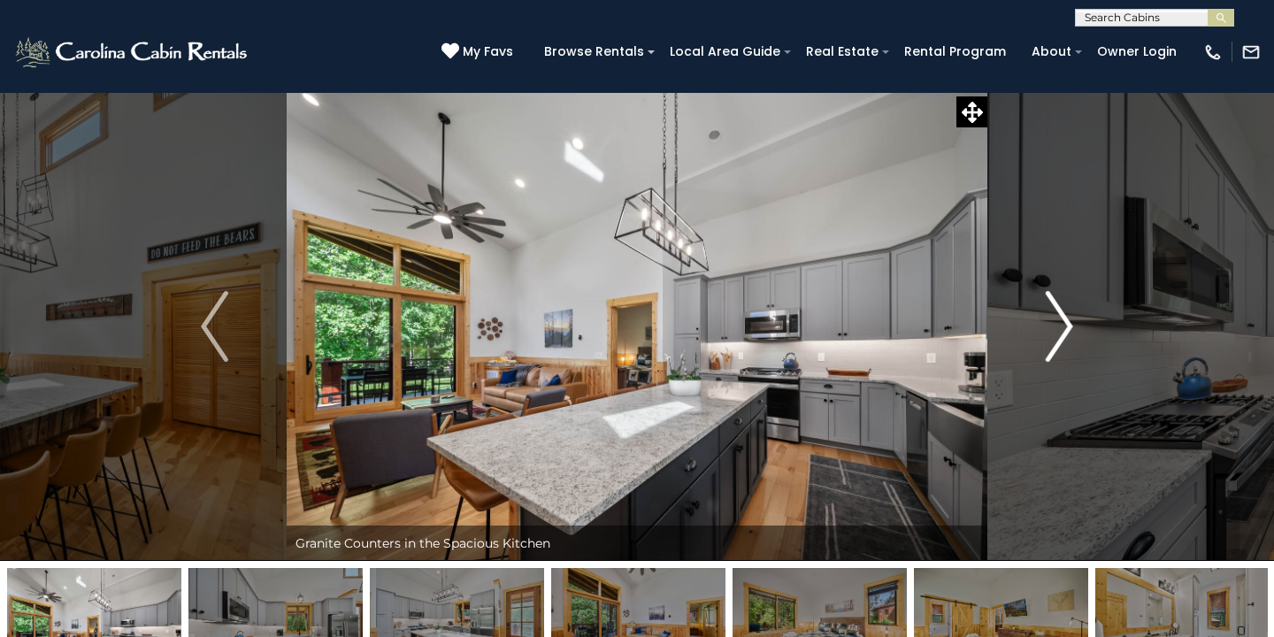
click at [1064, 336] on img "Next" at bounding box center [1058, 326] width 27 height 71
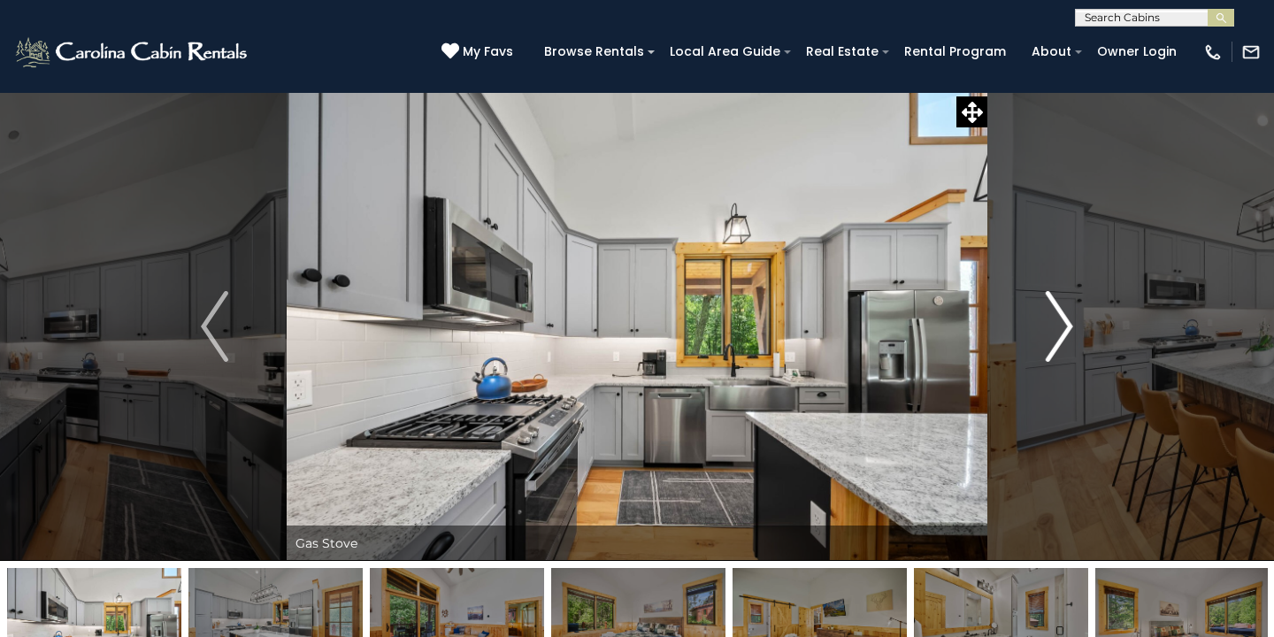
click at [1064, 336] on img "Next" at bounding box center [1058, 326] width 27 height 71
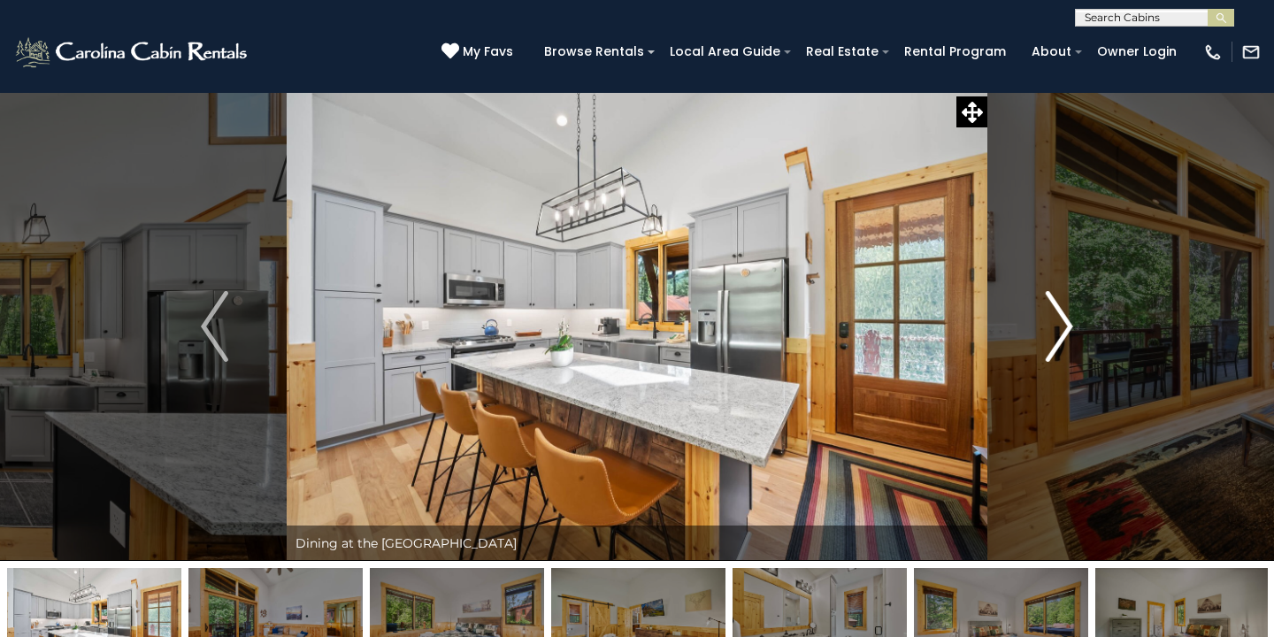
click at [1064, 336] on img "Next" at bounding box center [1058, 326] width 27 height 71
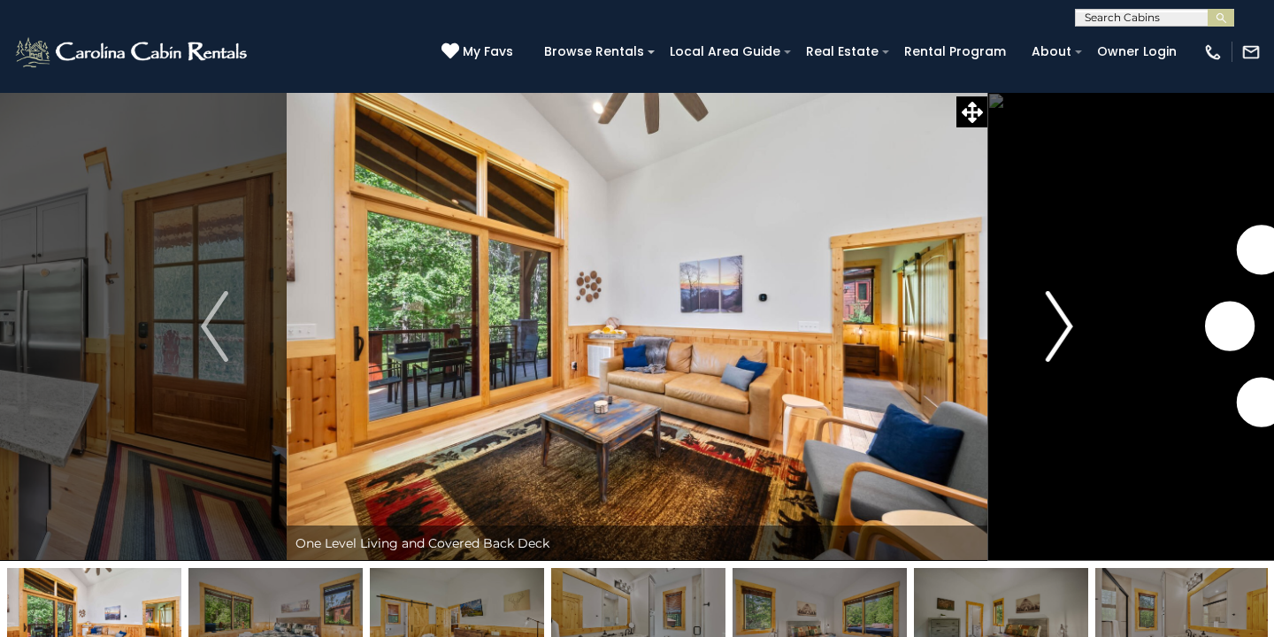
click at [1064, 336] on img "Next" at bounding box center [1058, 326] width 27 height 71
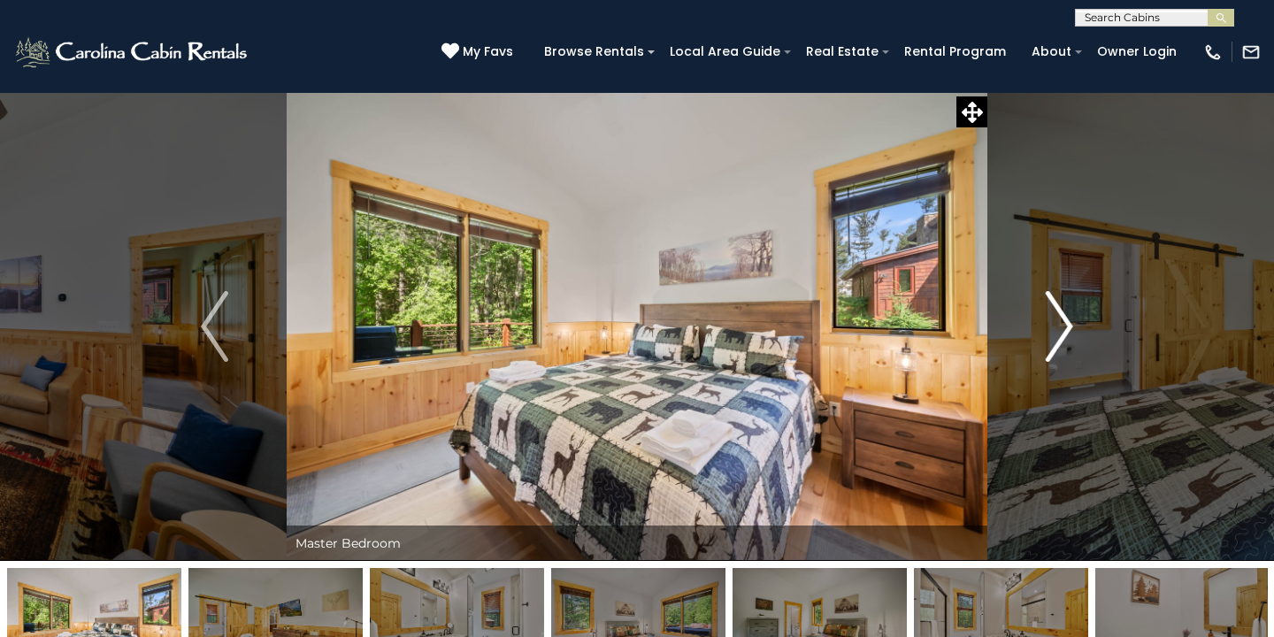
click at [1064, 336] on img "Next" at bounding box center [1058, 326] width 27 height 71
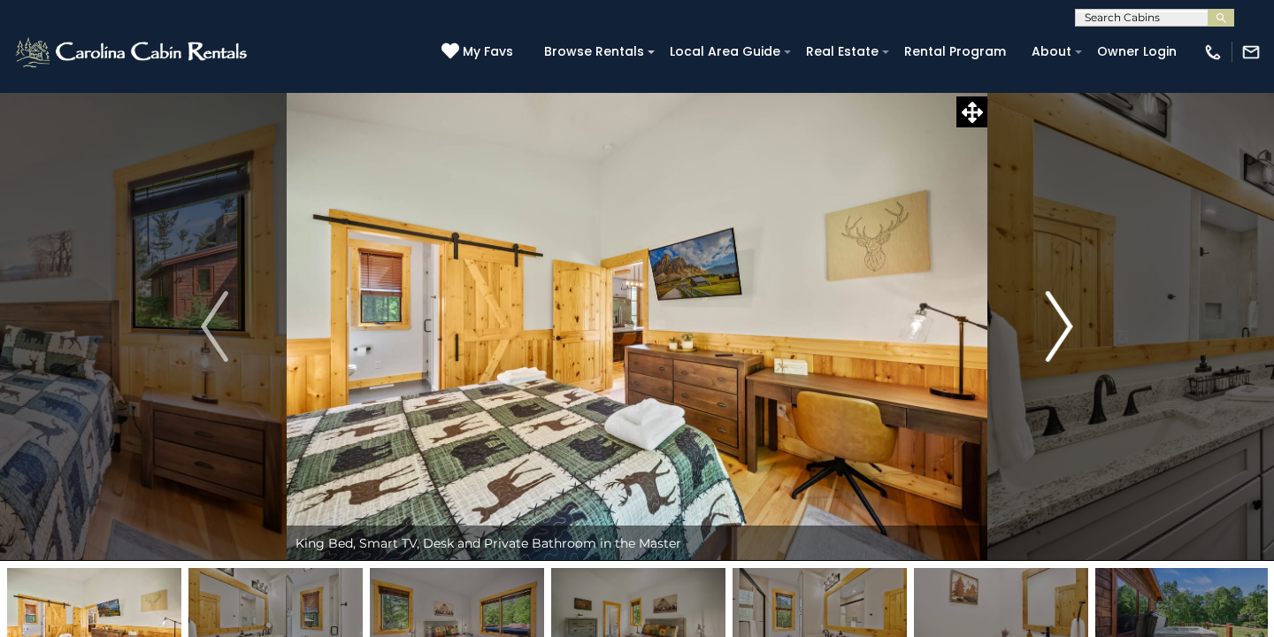
click at [1064, 336] on img "Next" at bounding box center [1058, 326] width 27 height 71
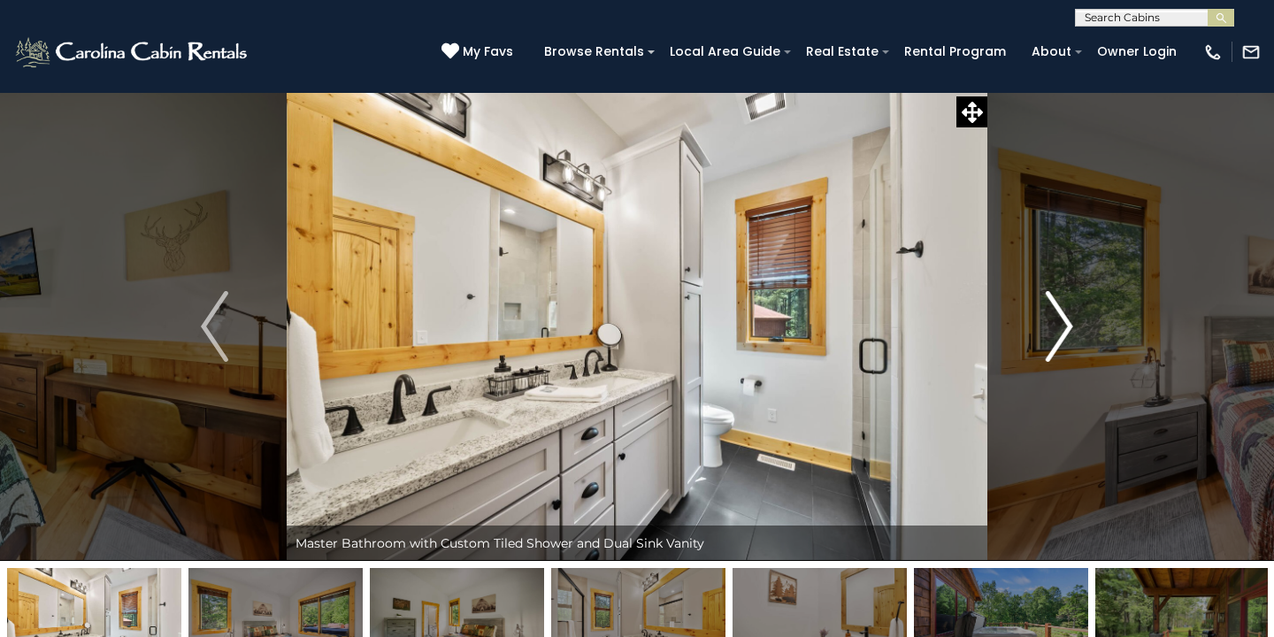
click at [1064, 336] on img "Next" at bounding box center [1058, 326] width 27 height 71
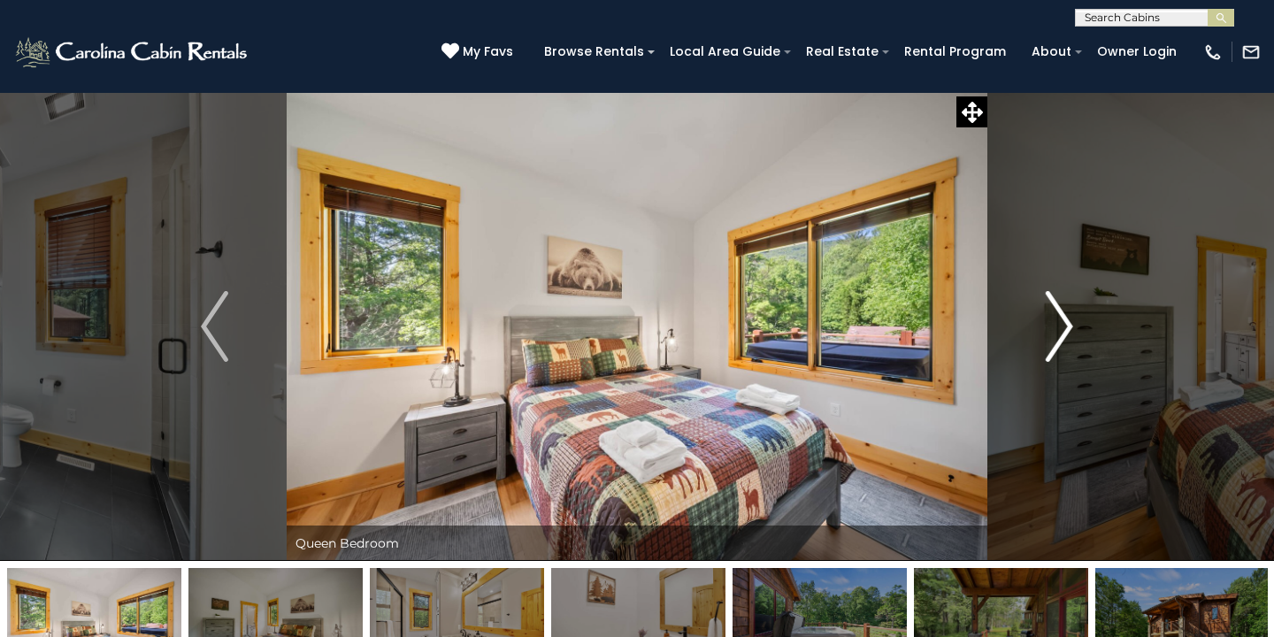
click at [1064, 336] on img "Next" at bounding box center [1058, 326] width 27 height 71
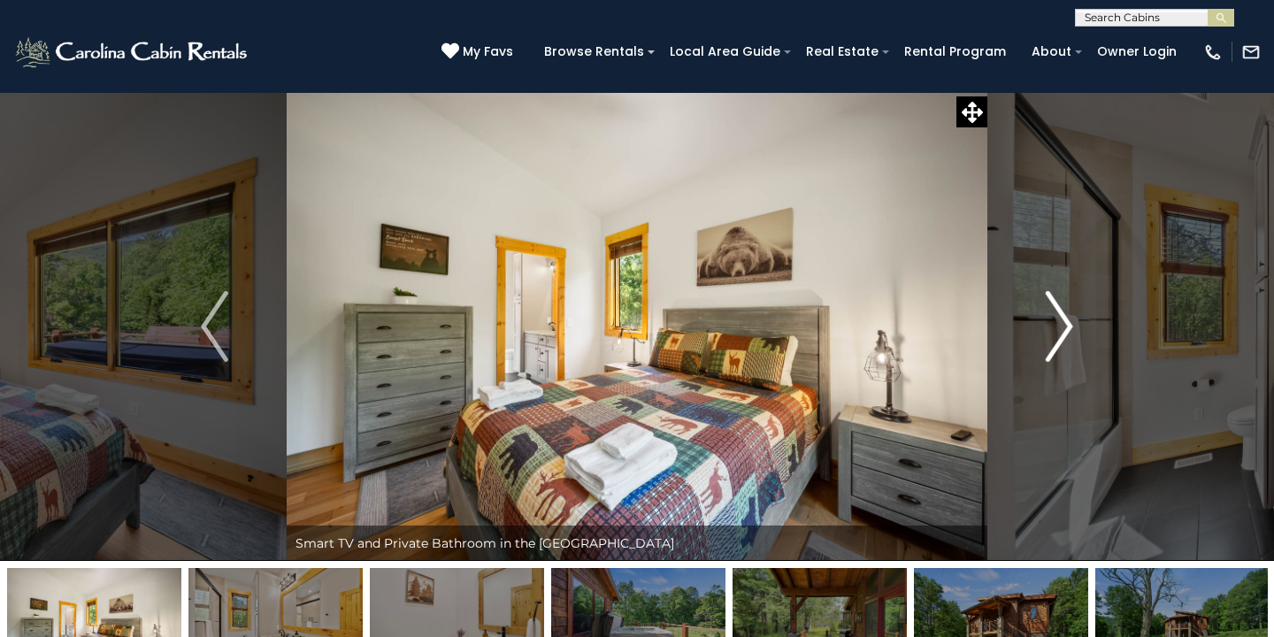
click at [1064, 336] on img "Next" at bounding box center [1058, 326] width 27 height 71
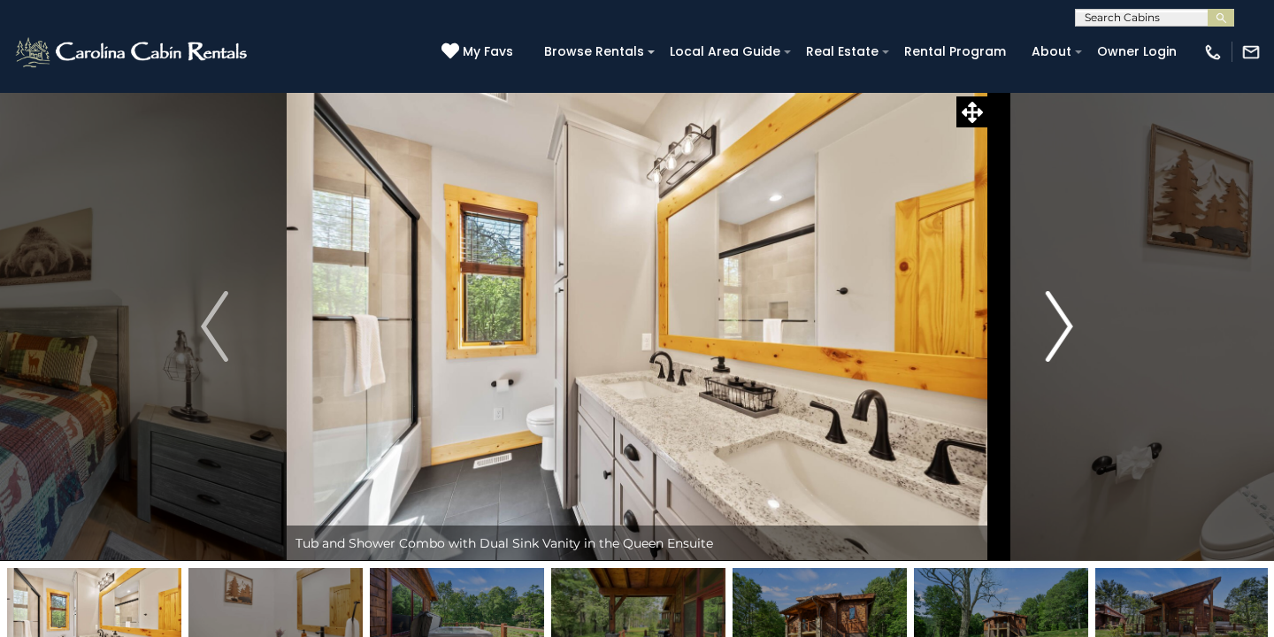
click at [1064, 336] on img "Next" at bounding box center [1058, 326] width 27 height 71
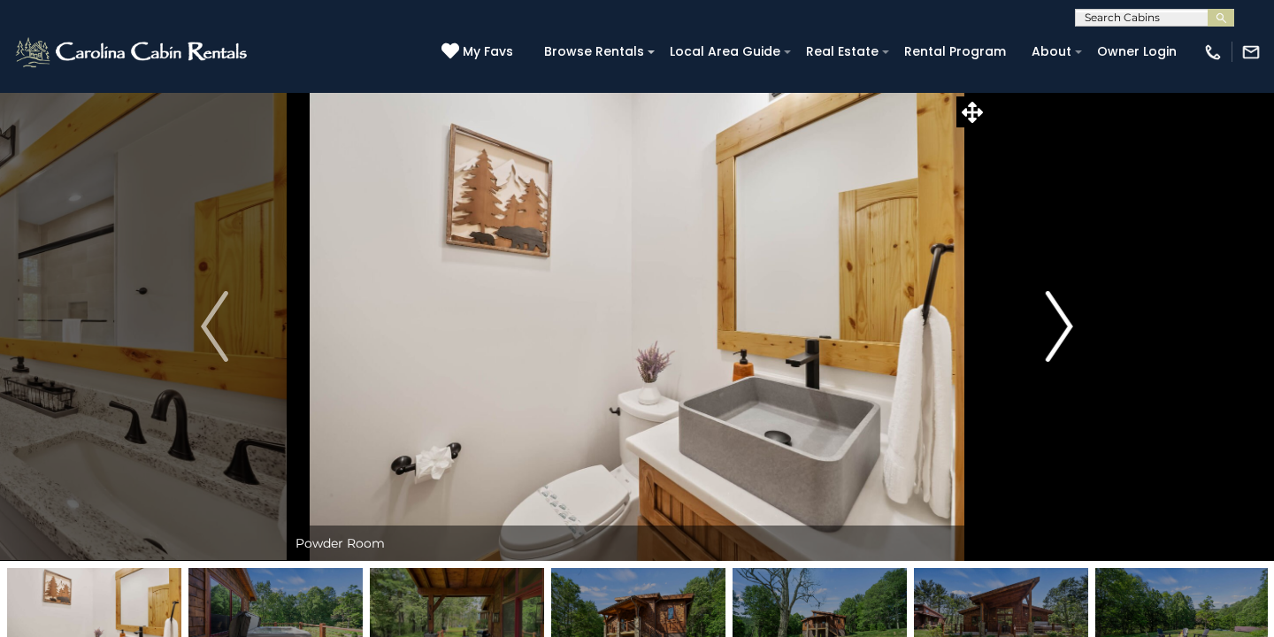
click at [1064, 336] on img "Next" at bounding box center [1058, 326] width 27 height 71
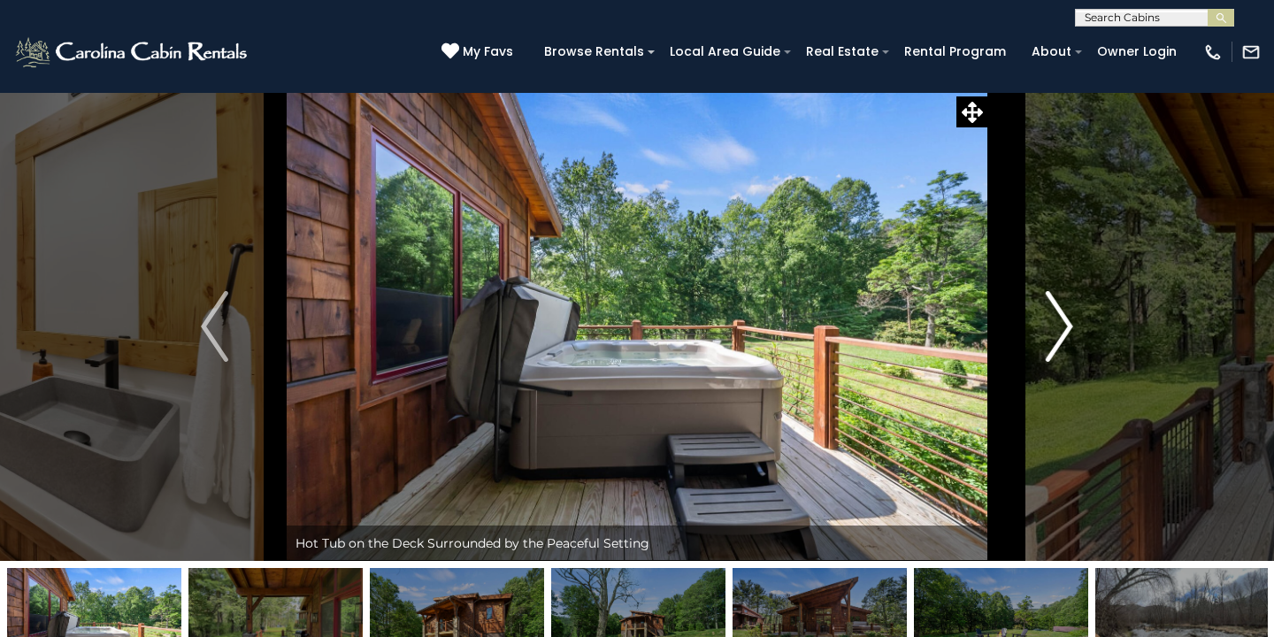
click at [1064, 336] on img "Next" at bounding box center [1058, 326] width 27 height 71
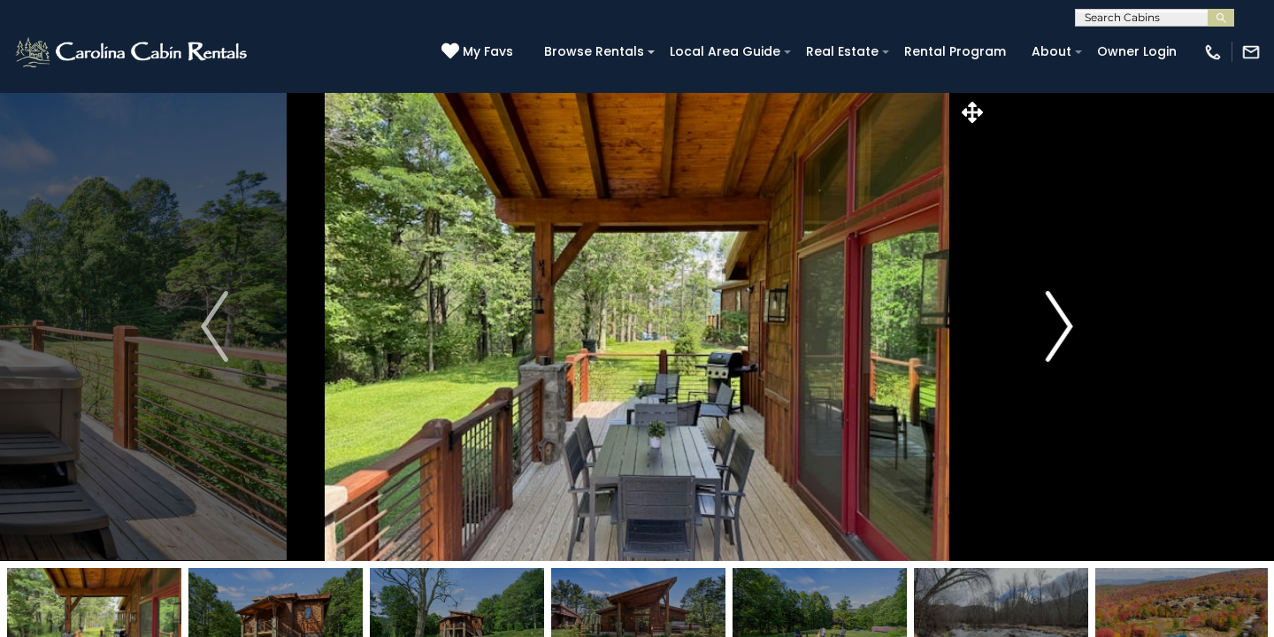
click at [1064, 336] on img "Next" at bounding box center [1058, 326] width 27 height 71
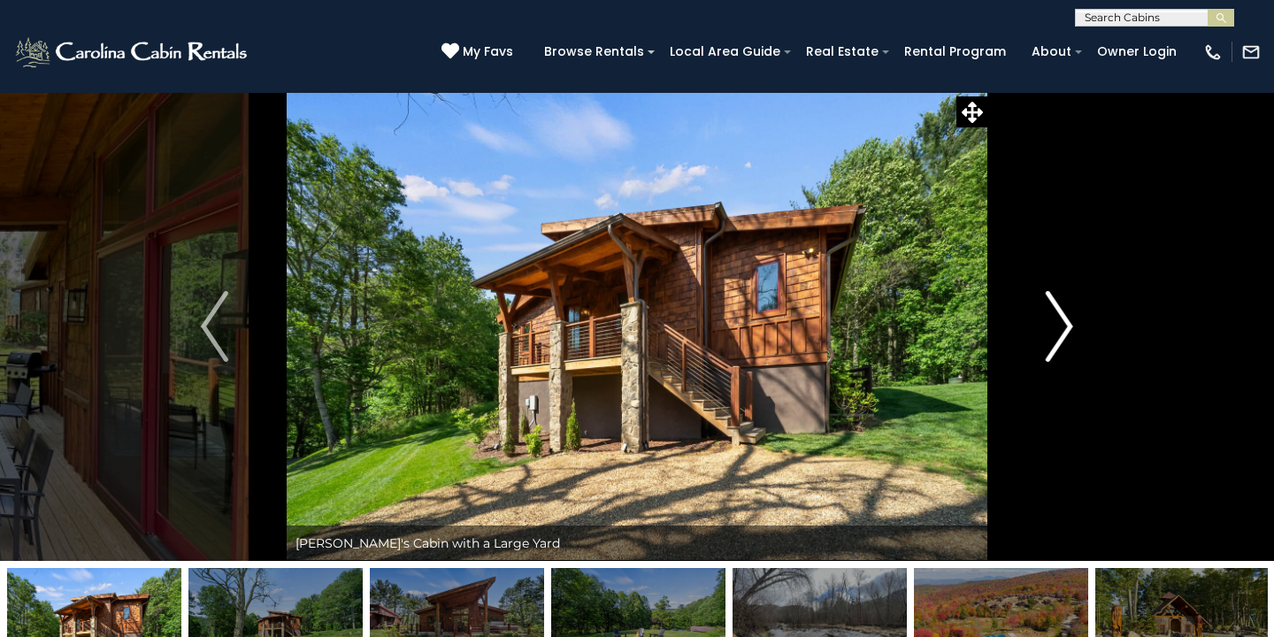
click at [1064, 336] on img "Next" at bounding box center [1058, 326] width 27 height 71
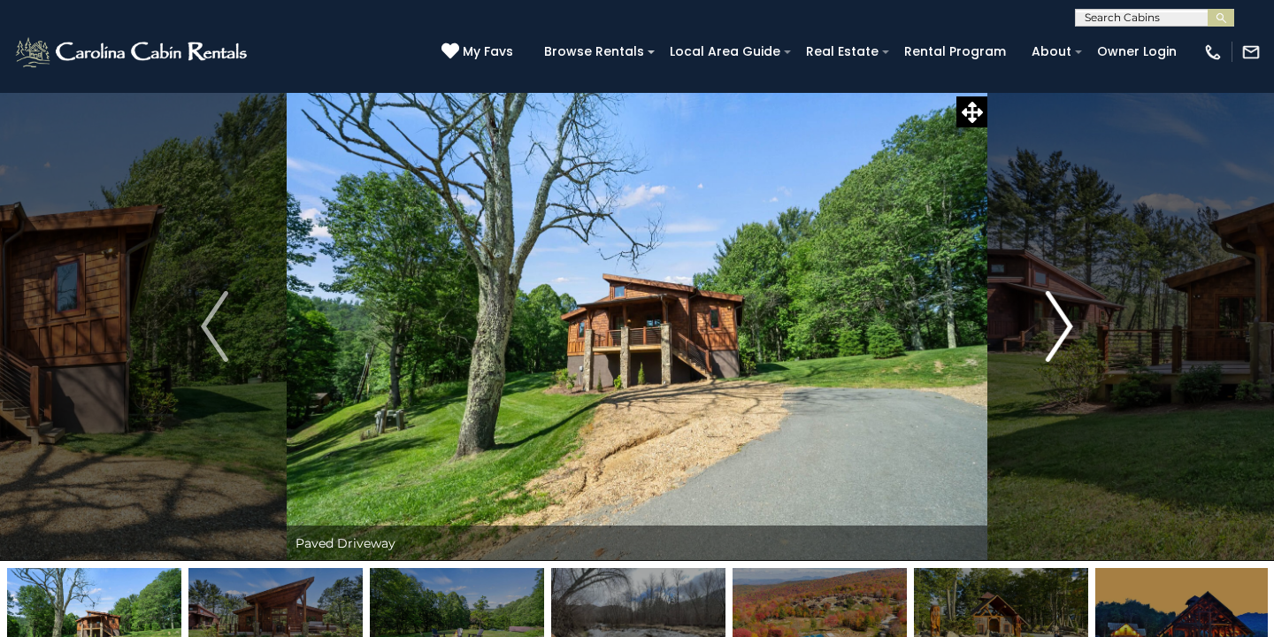
click at [1064, 336] on img "Next" at bounding box center [1058, 326] width 27 height 71
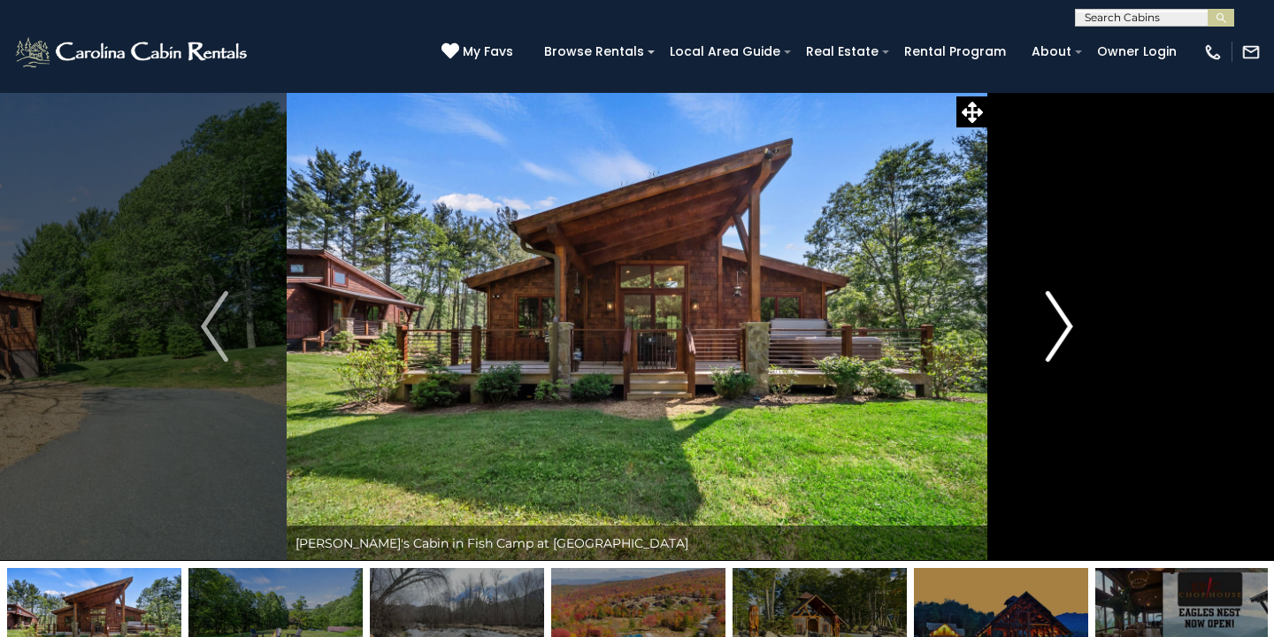
click at [1064, 336] on img "Next" at bounding box center [1058, 326] width 27 height 71
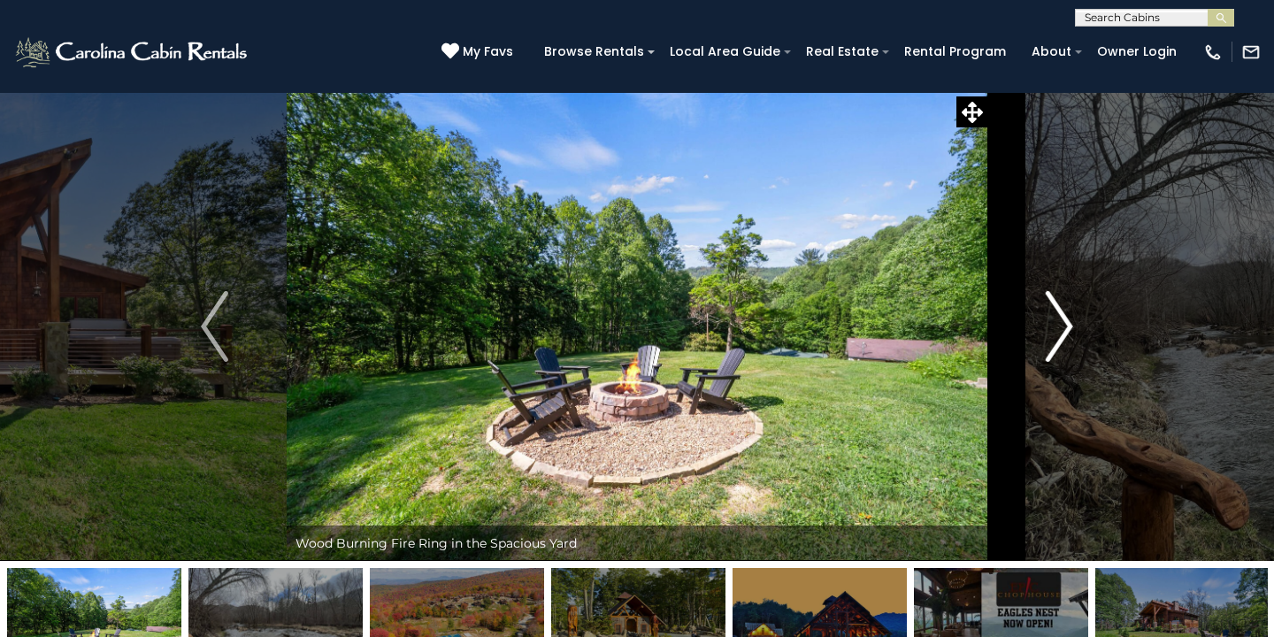
click at [1064, 336] on img "Next" at bounding box center [1058, 326] width 27 height 71
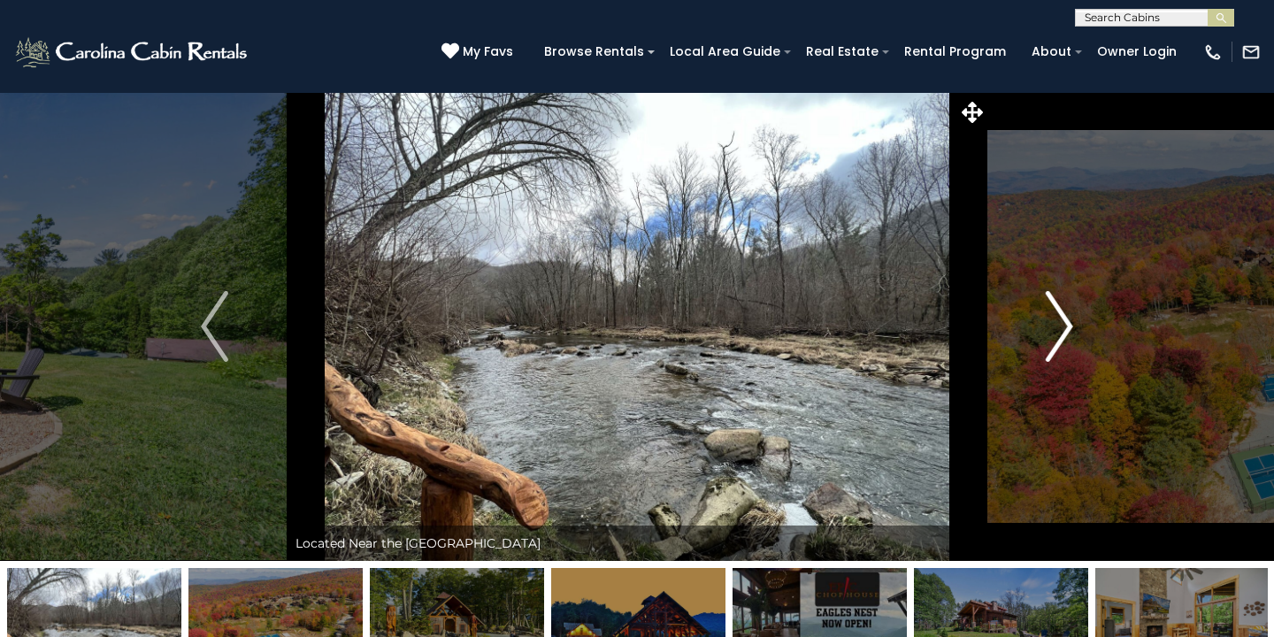
click at [1064, 336] on img "Next" at bounding box center [1058, 326] width 27 height 71
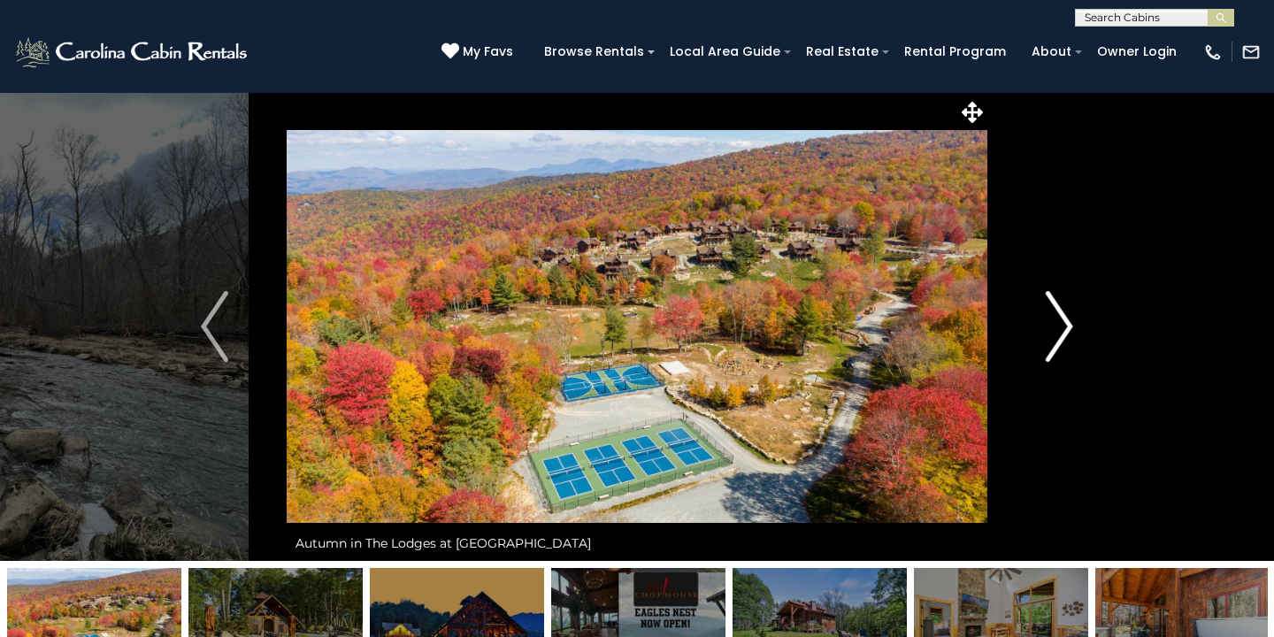
click at [1064, 336] on img "Next" at bounding box center [1058, 326] width 27 height 71
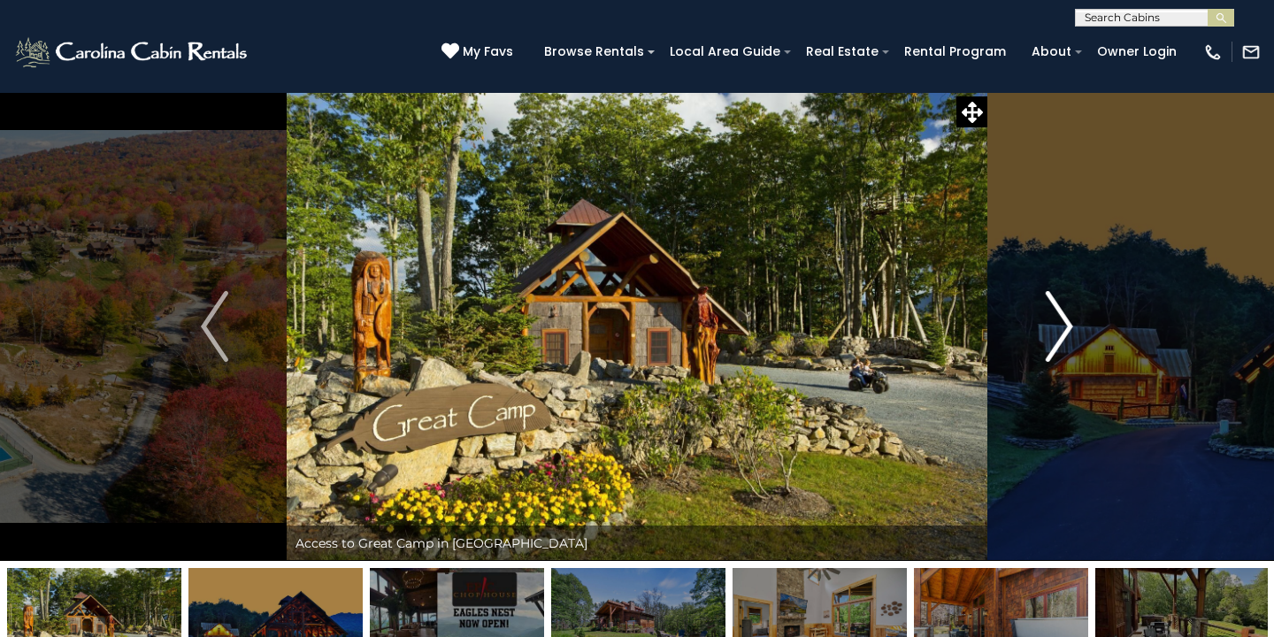
click at [1064, 336] on img "Next" at bounding box center [1058, 326] width 27 height 71
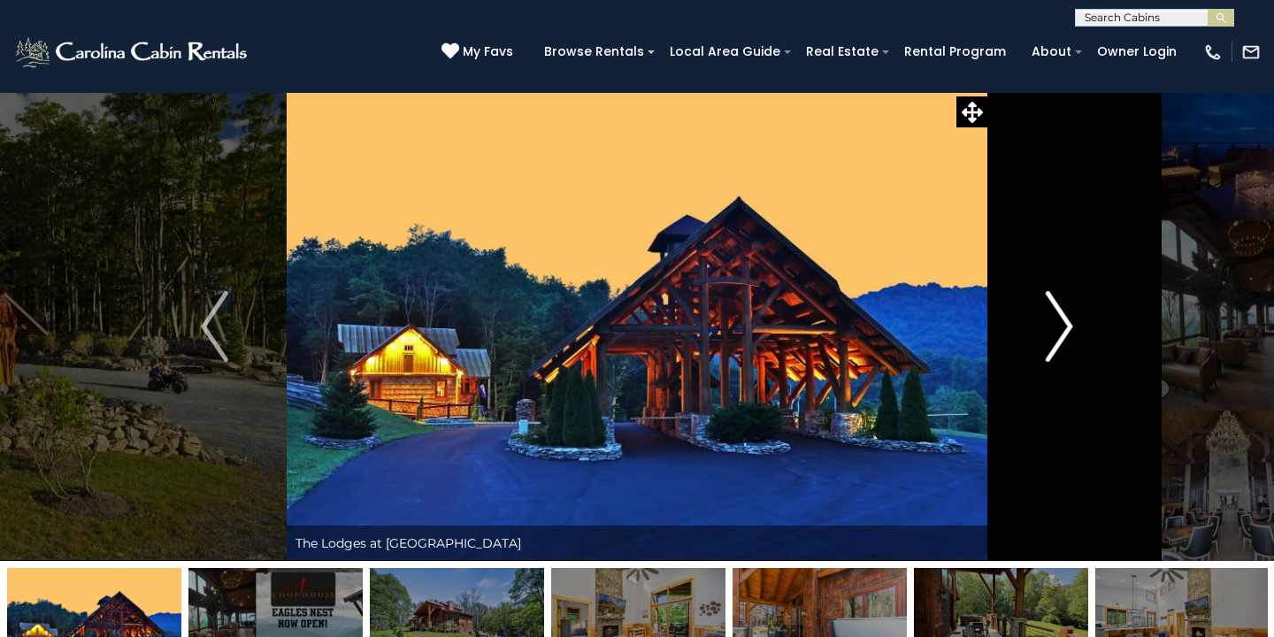
click at [1064, 336] on img "Next" at bounding box center [1058, 326] width 27 height 71
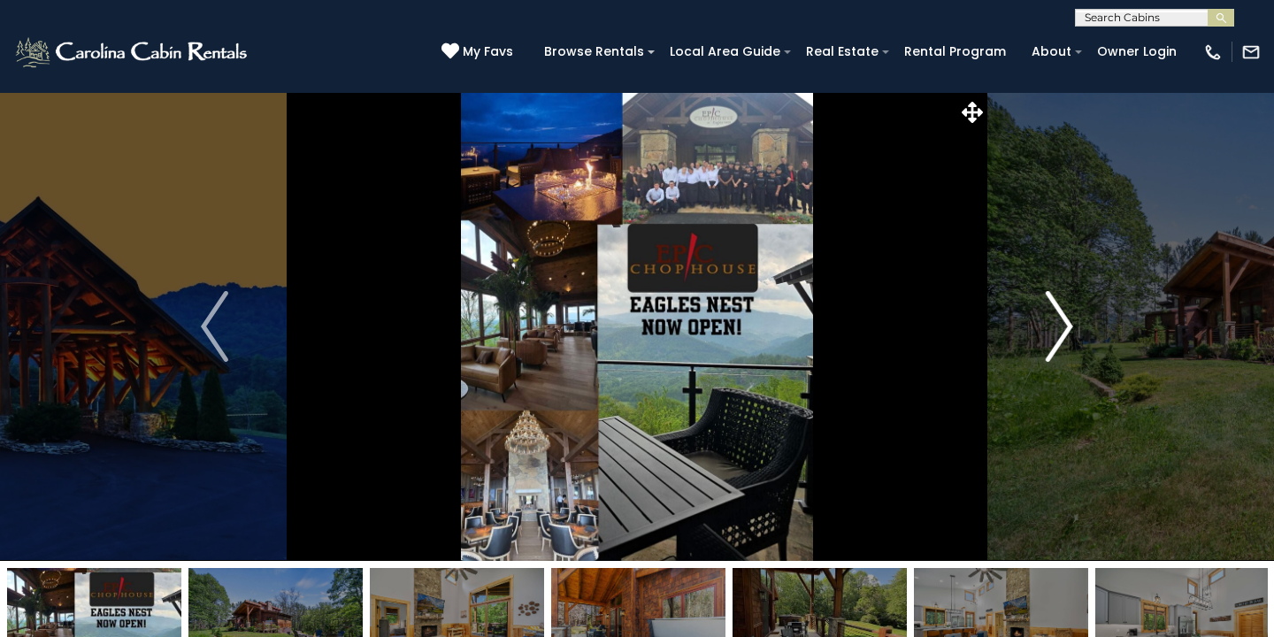
click at [1064, 336] on img "Next" at bounding box center [1058, 326] width 27 height 71
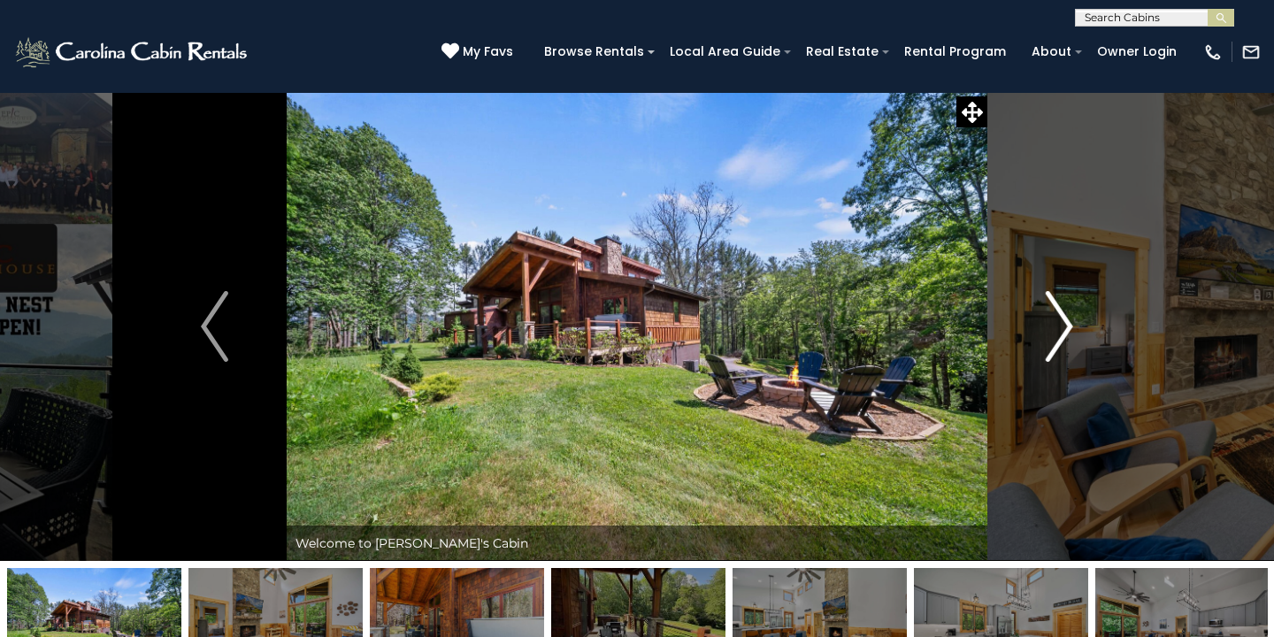
click at [1064, 336] on img "Next" at bounding box center [1058, 326] width 27 height 71
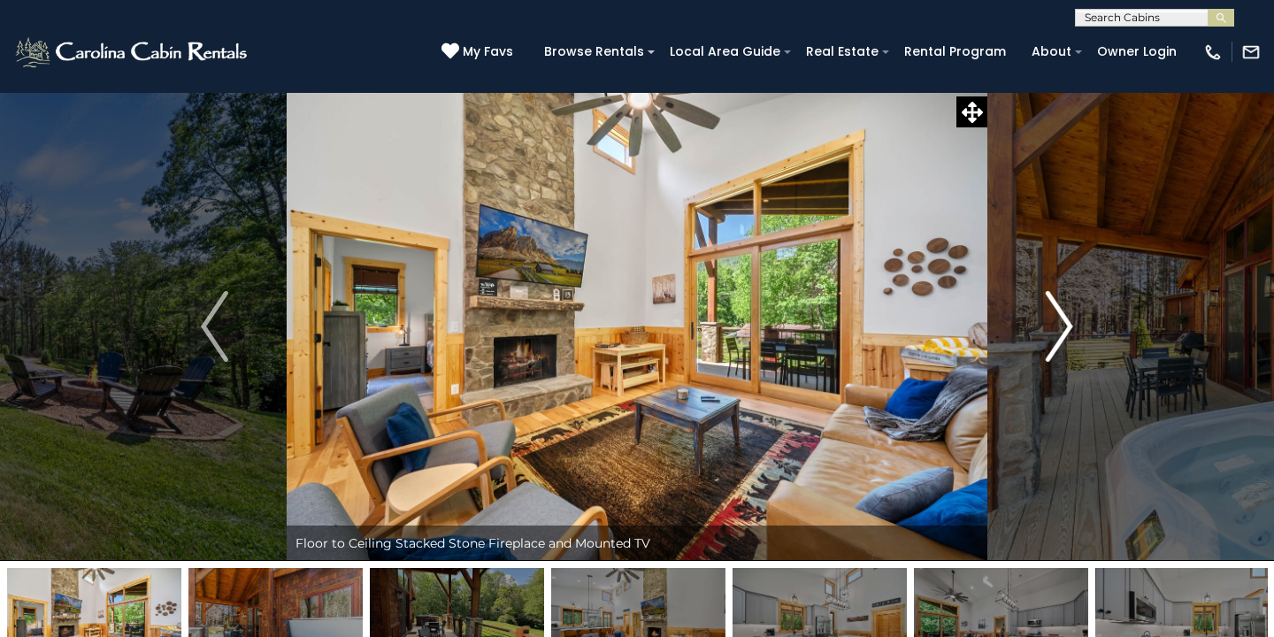
click at [1064, 336] on img "Next" at bounding box center [1058, 326] width 27 height 71
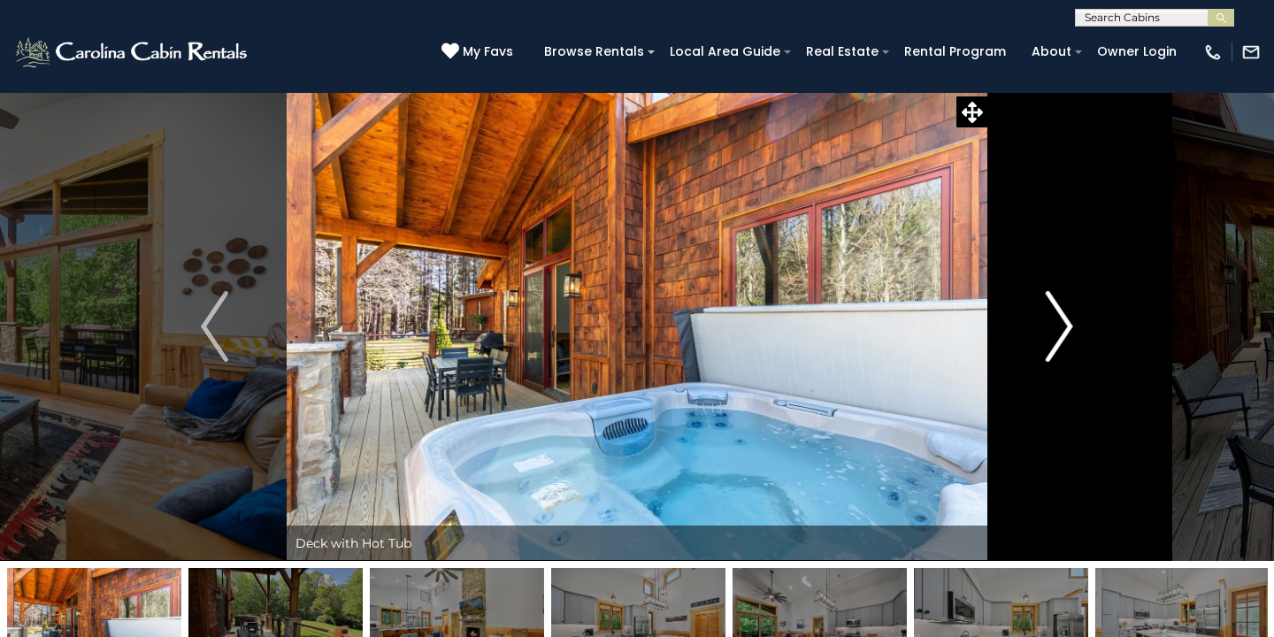
click at [1064, 336] on img "Next" at bounding box center [1058, 326] width 27 height 71
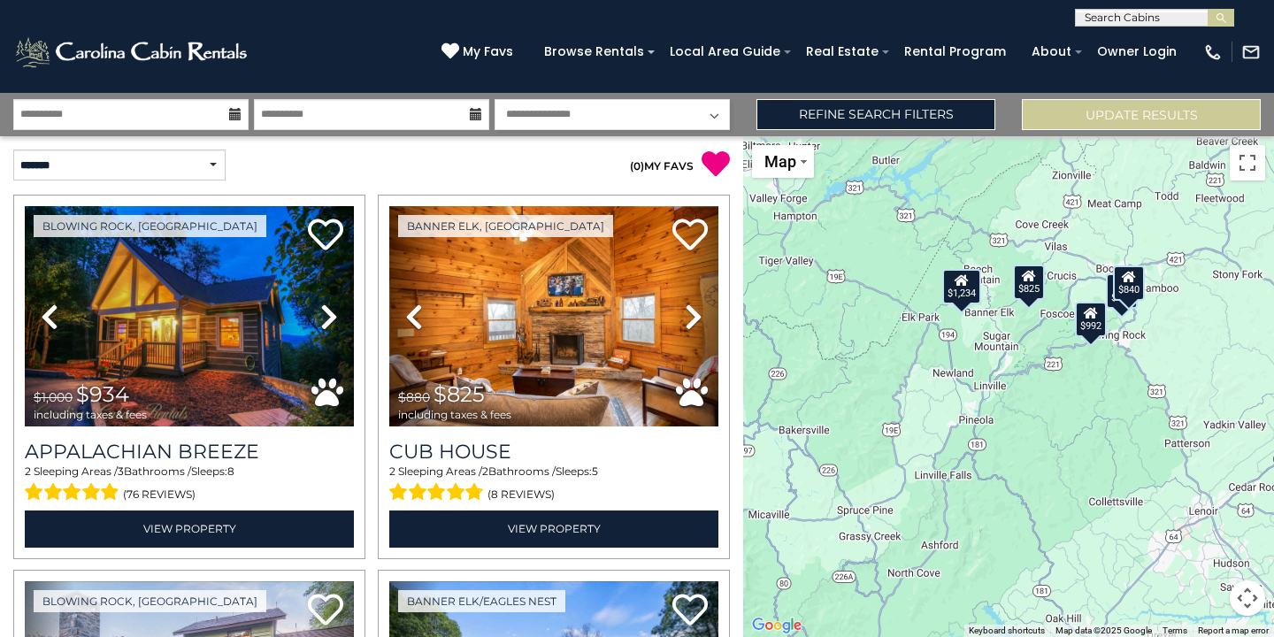
drag, startPoint x: 906, startPoint y: 399, endPoint x: 853, endPoint y: 305, distance: 107.7
click at [853, 305] on div "$934 $825 $992 $1,234 $840" at bounding box center [1008, 386] width 531 height 501
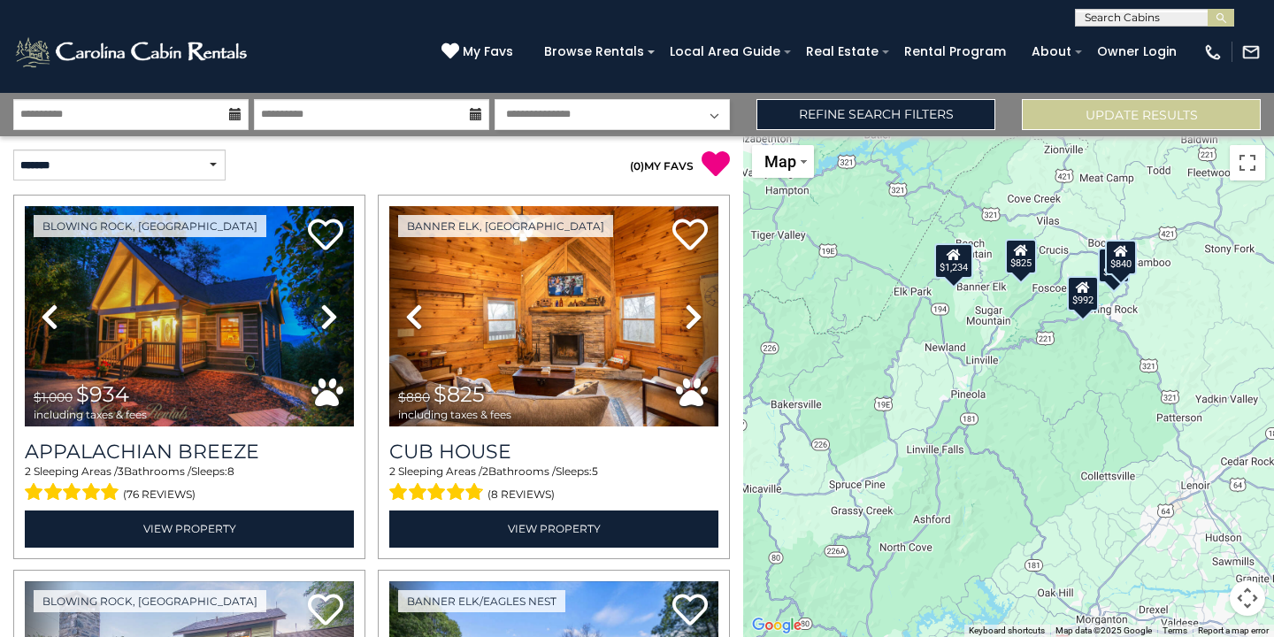
drag, startPoint x: 940, startPoint y: 411, endPoint x: 940, endPoint y: 388, distance: 23.0
click at [940, 388] on div "$934 $825 $992 $1,234 $840" at bounding box center [1008, 386] width 531 height 501
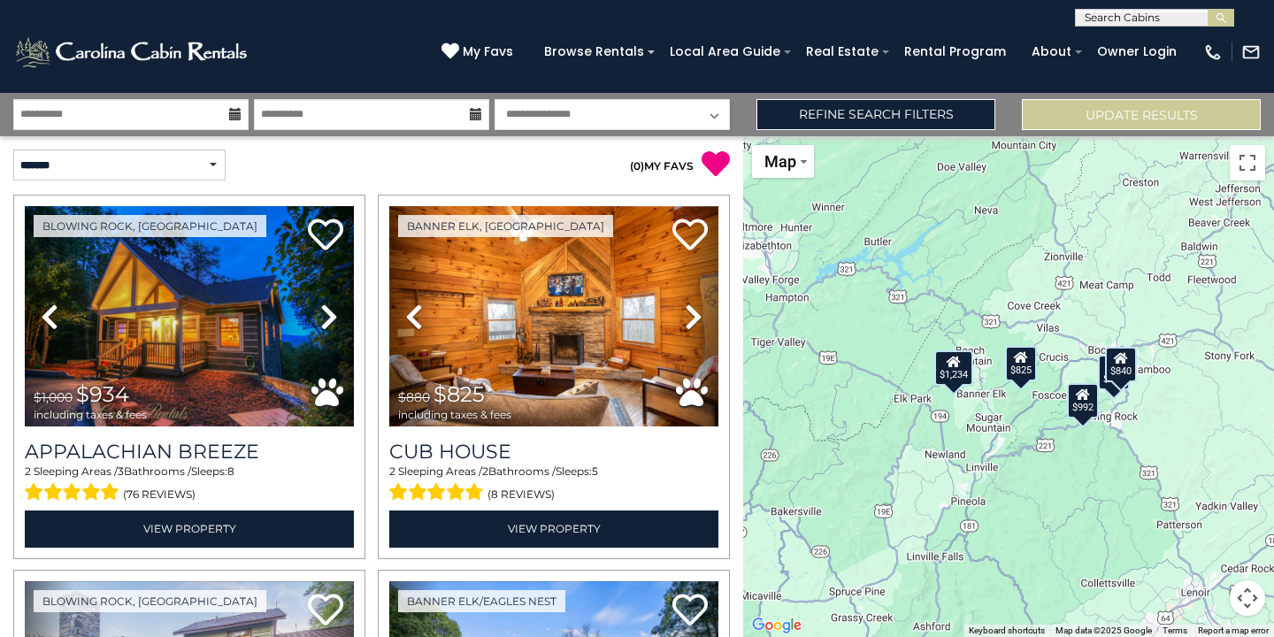
drag, startPoint x: 902, startPoint y: 365, endPoint x: 902, endPoint y: 473, distance: 107.9
click at [902, 473] on div "$934 $825 $992 $1,234 $840" at bounding box center [1008, 386] width 531 height 501
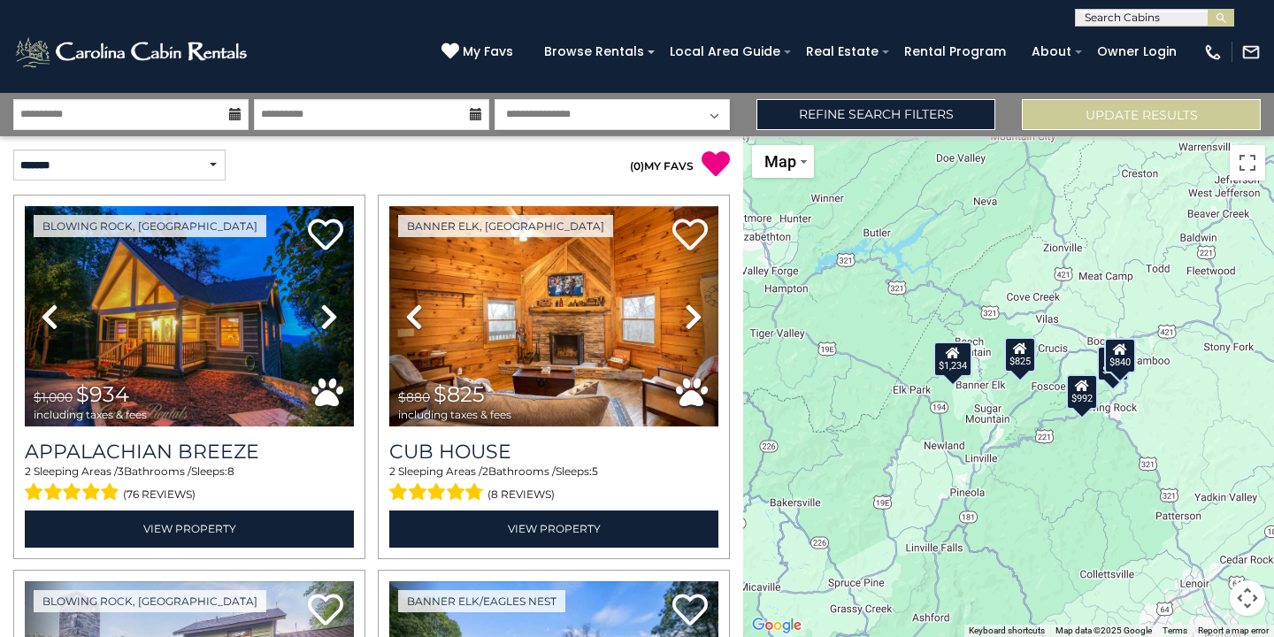
drag, startPoint x: 902, startPoint y: 473, endPoint x: 901, endPoint y: 462, distance: 11.5
click at [901, 462] on div "$934 $825 $992 $1,234 $840" at bounding box center [1008, 386] width 531 height 501
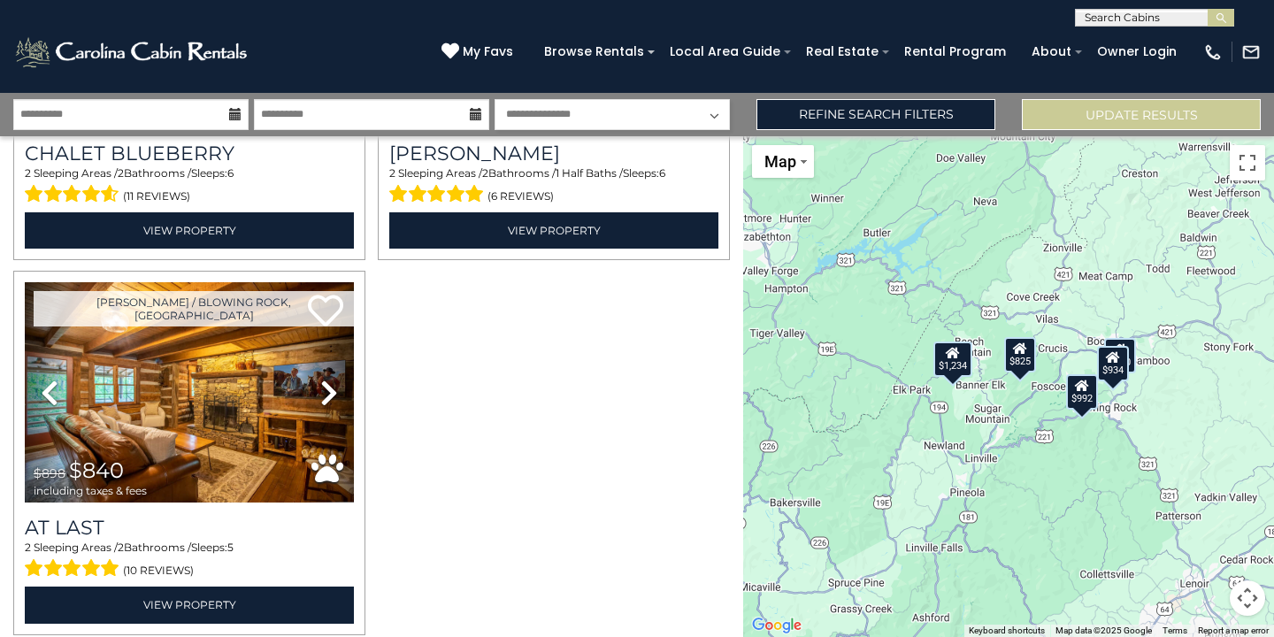
scroll to position [674, 0]
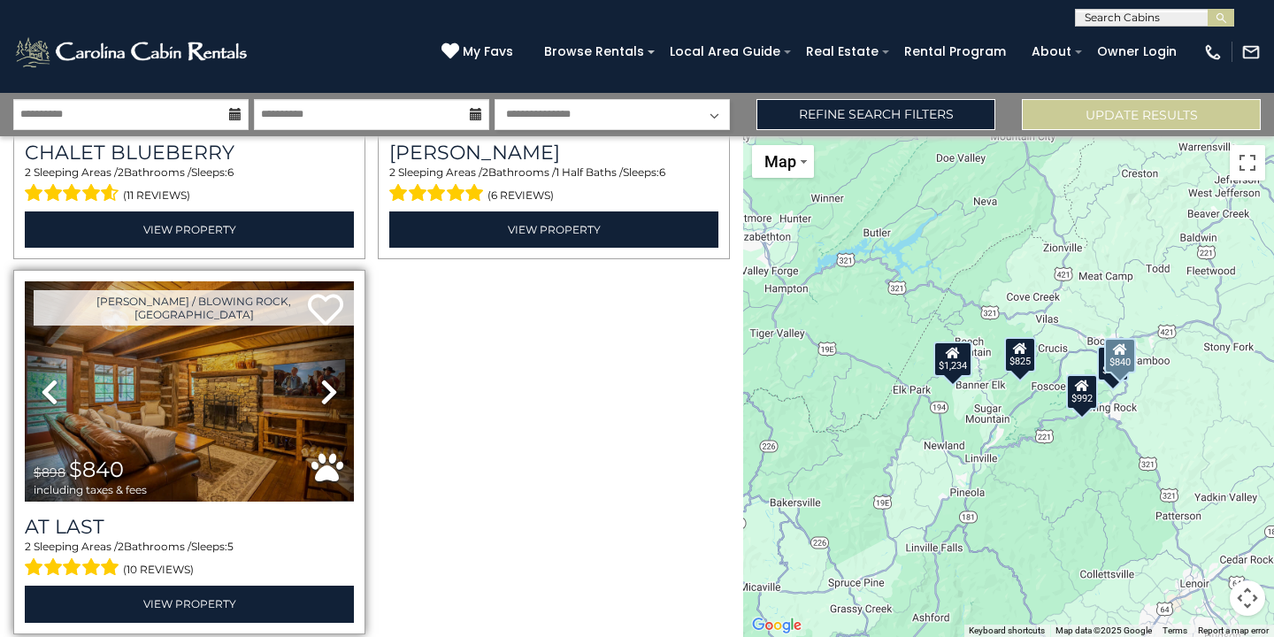
click at [330, 392] on icon at bounding box center [329, 392] width 18 height 28
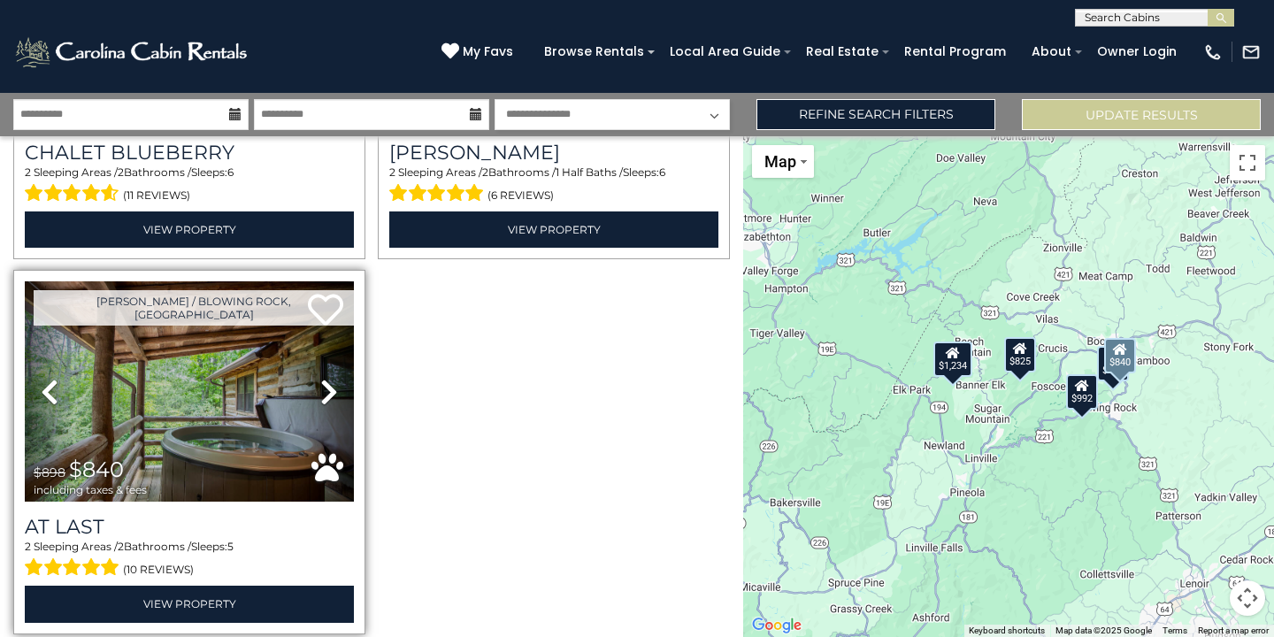
click at [330, 392] on icon at bounding box center [329, 392] width 18 height 28
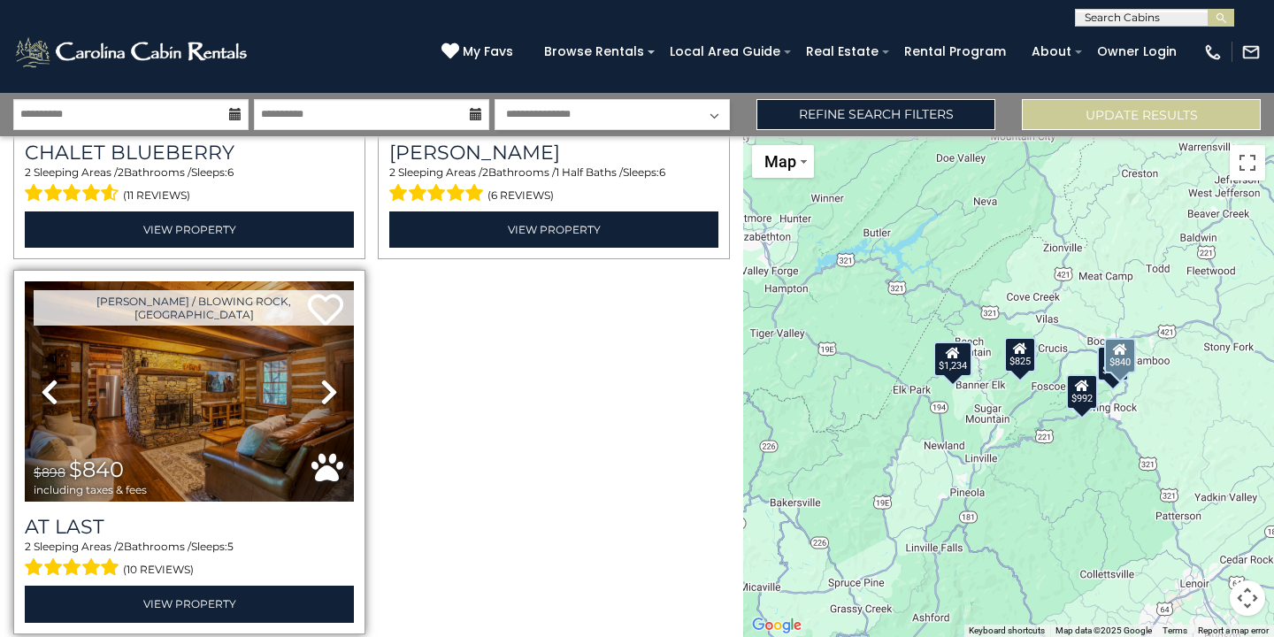
click at [330, 392] on icon at bounding box center [329, 392] width 18 height 28
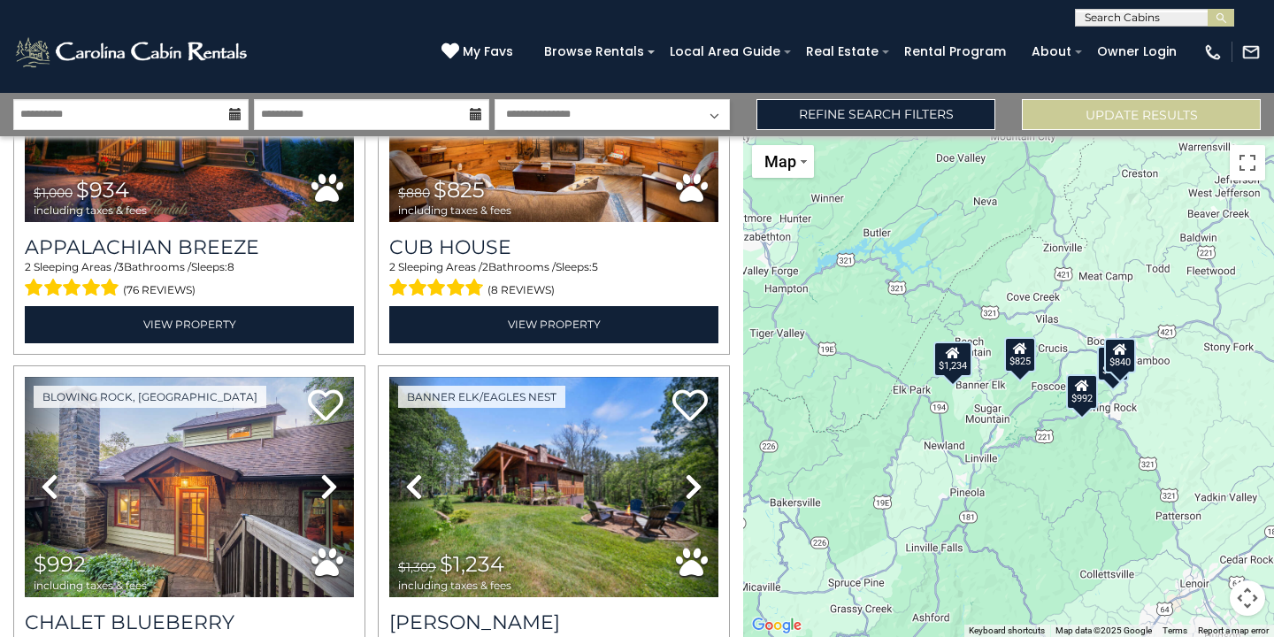
scroll to position [0, 0]
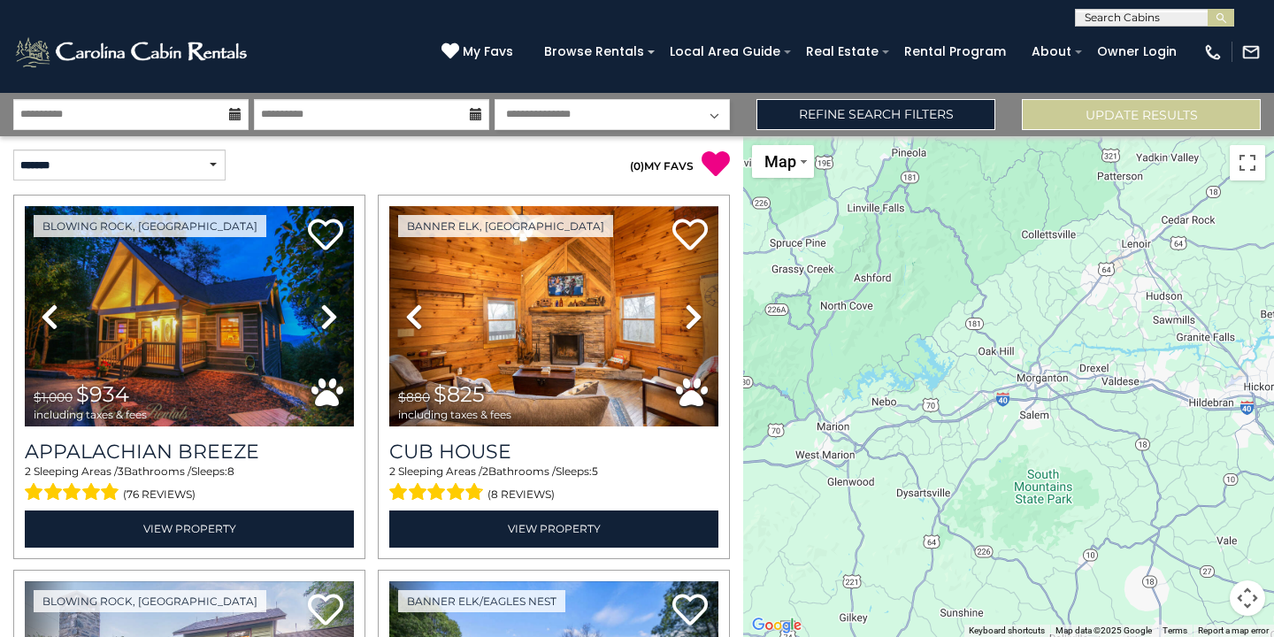
drag, startPoint x: 914, startPoint y: 488, endPoint x: 854, endPoint y: 149, distance: 344.8
click at [854, 148] on div "$934 $825 $992 $1,234 $840 Map Satellite Map Labels Keyboard shortcuts Map Data…" at bounding box center [1008, 386] width 531 height 501
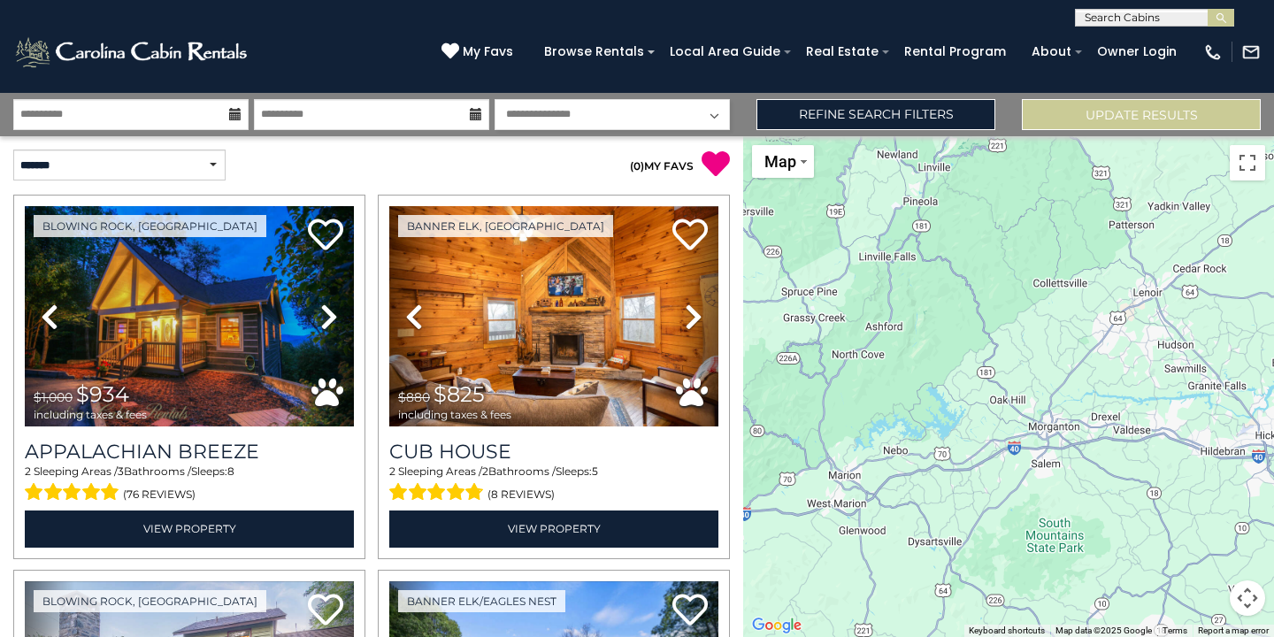
drag, startPoint x: 902, startPoint y: 405, endPoint x: 915, endPoint y: 458, distance: 54.5
click at [915, 458] on div "$934 $825 $992 $1,234 $840" at bounding box center [1008, 386] width 531 height 501
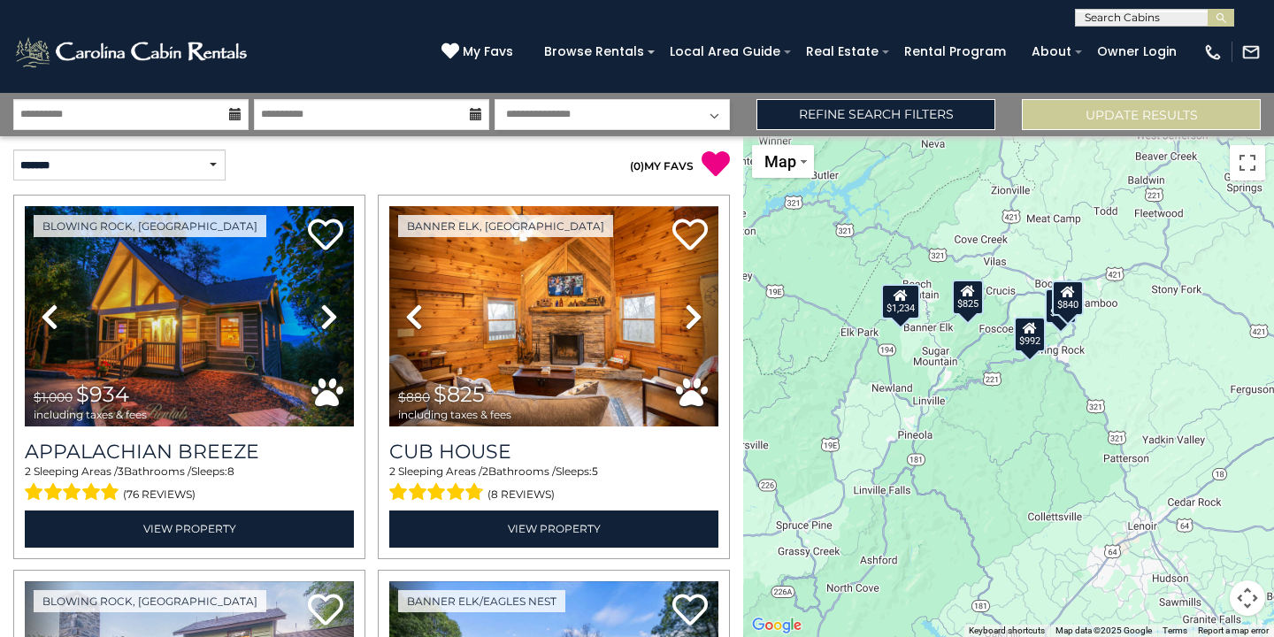
drag, startPoint x: 970, startPoint y: 283, endPoint x: 964, endPoint y: 513, distance: 230.0
click at [964, 513] on div "$934 $825 $992 $1,234 $840" at bounding box center [1008, 386] width 531 height 501
